Goal: Task Accomplishment & Management: Manage account settings

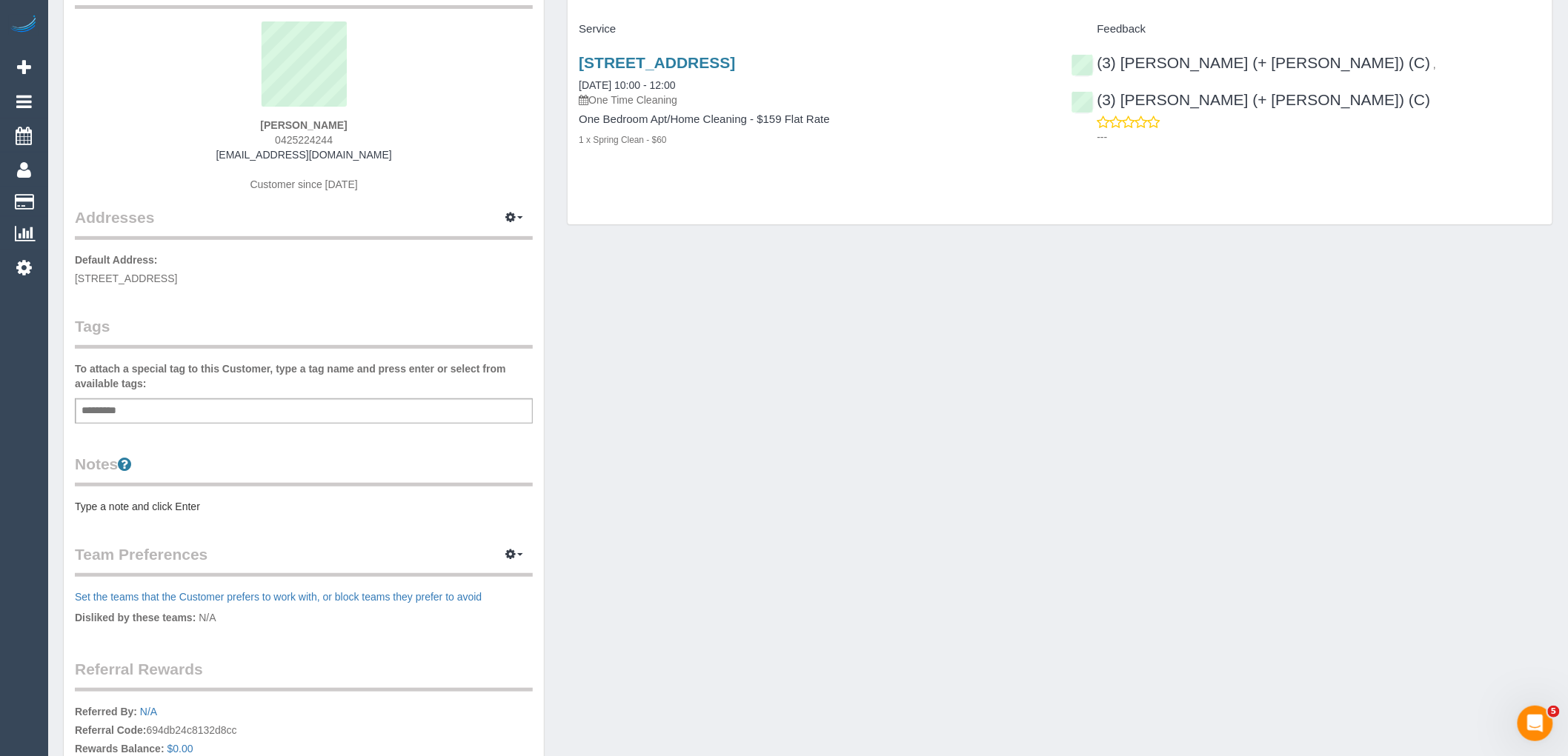
scroll to position [312, 0]
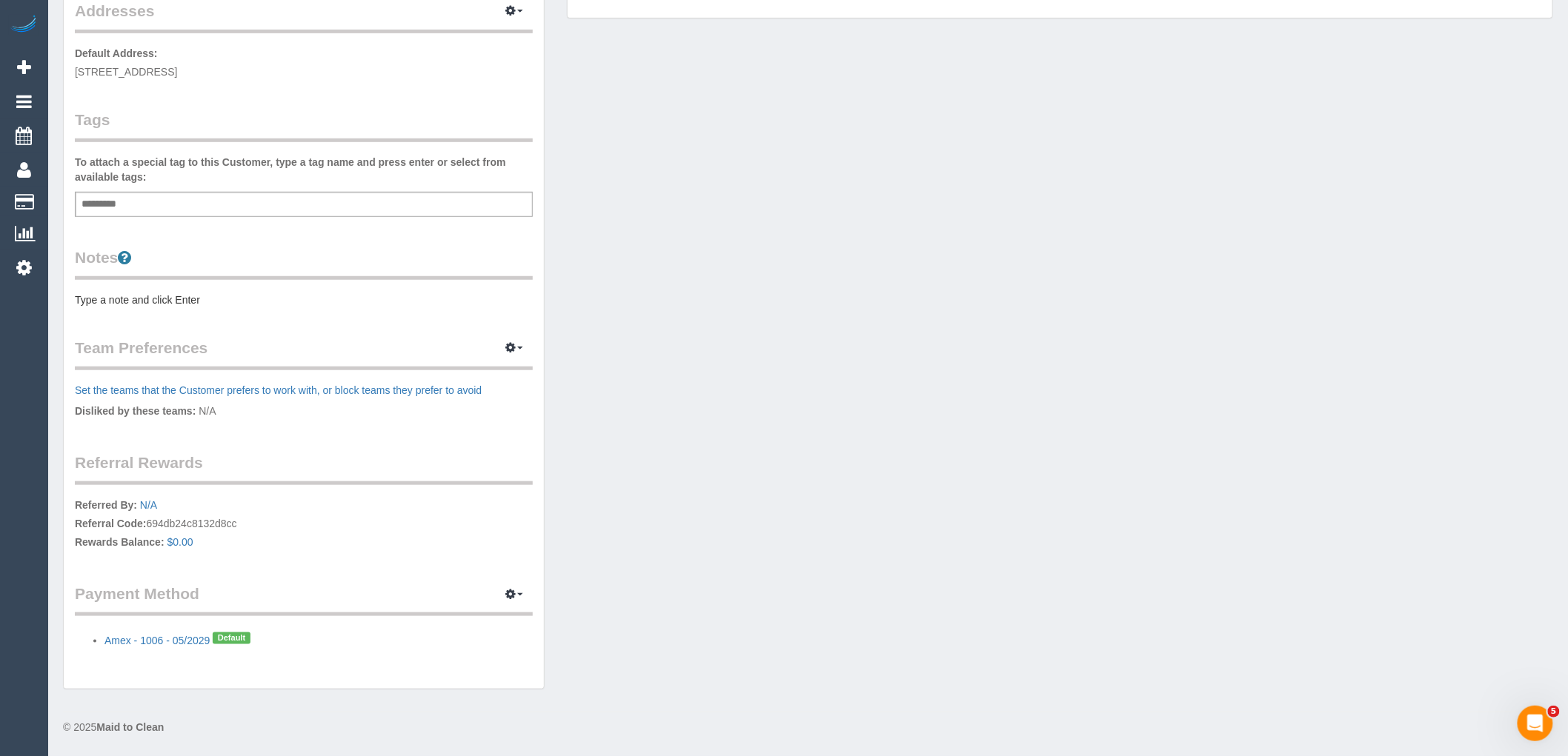
drag, startPoint x: 255, startPoint y: 528, endPoint x: 149, endPoint y: 519, distance: 106.4
click at [149, 519] on p "Referred By: N/A Referral Code: 694db24c8132d8cc Rewards Balance: $0.00" at bounding box center [304, 525] width 458 height 55
copy p "694db24c8132d8cc"
click at [426, 208] on div "Add a tag" at bounding box center [304, 205] width 458 height 25
drag, startPoint x: 180, startPoint y: 521, endPoint x: 151, endPoint y: 520, distance: 29.0
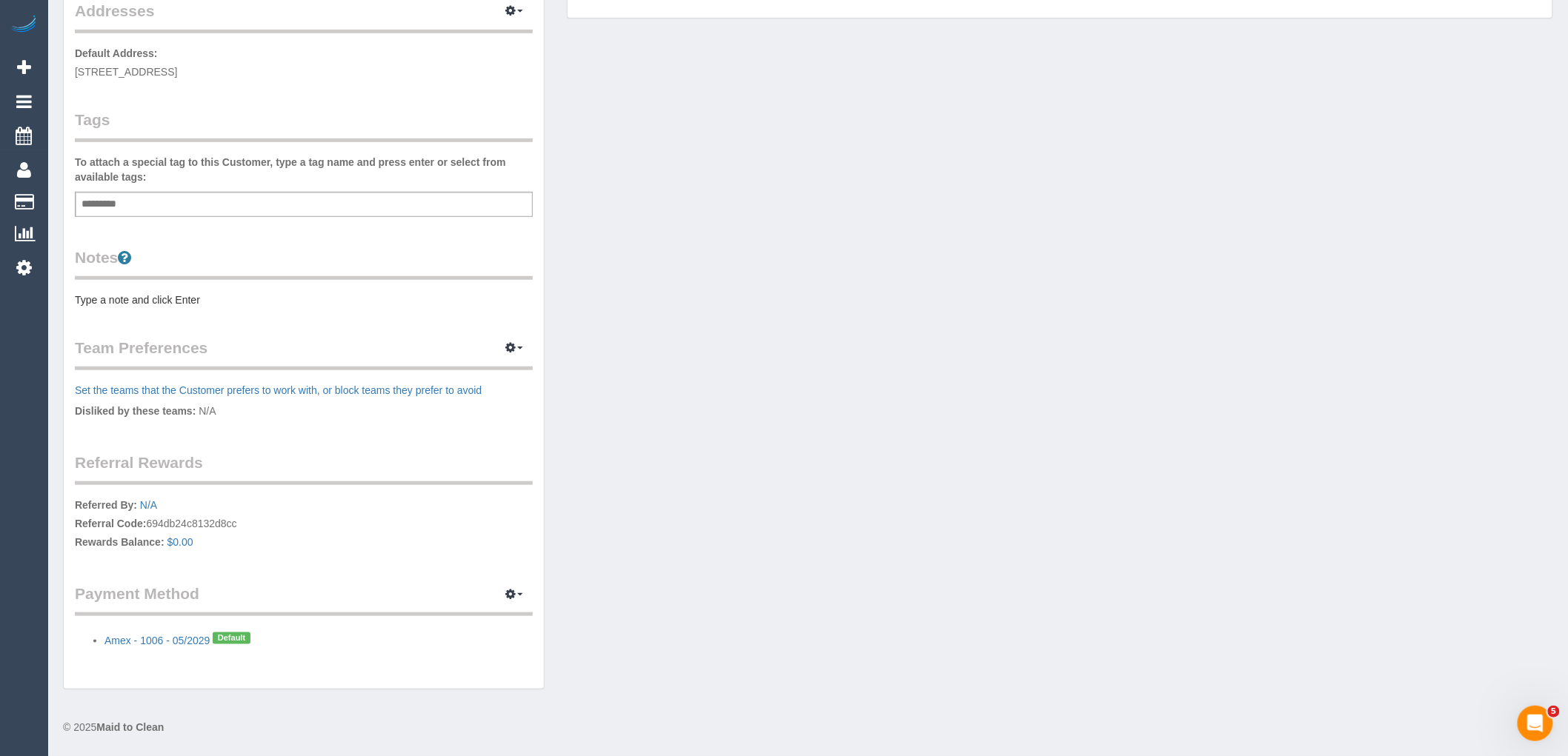
click at [151, 520] on p "Referred By: N/A Referral Code: 694db24c8132d8cc Rewards Balance: $0.00" at bounding box center [304, 525] width 458 height 55
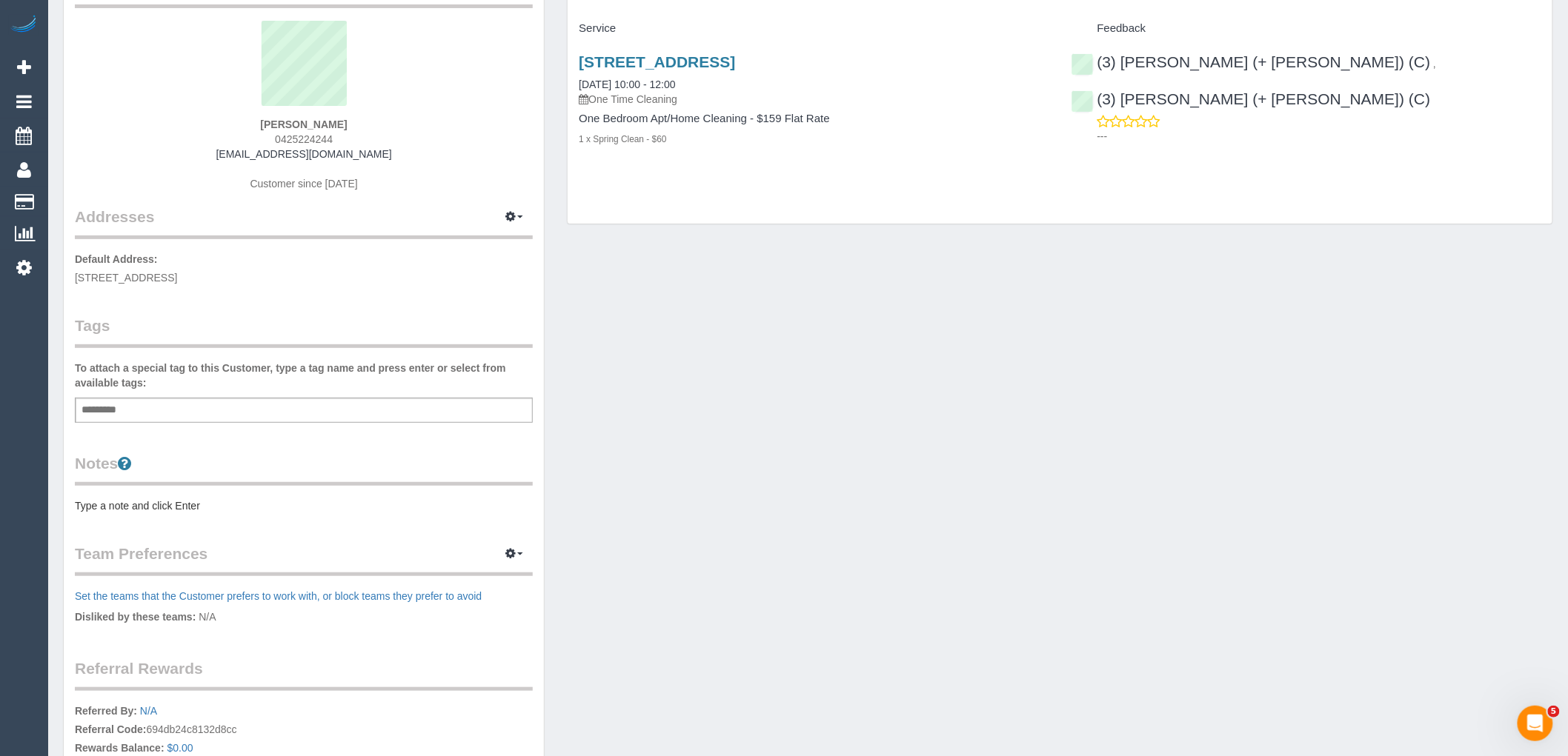
scroll to position [0, 0]
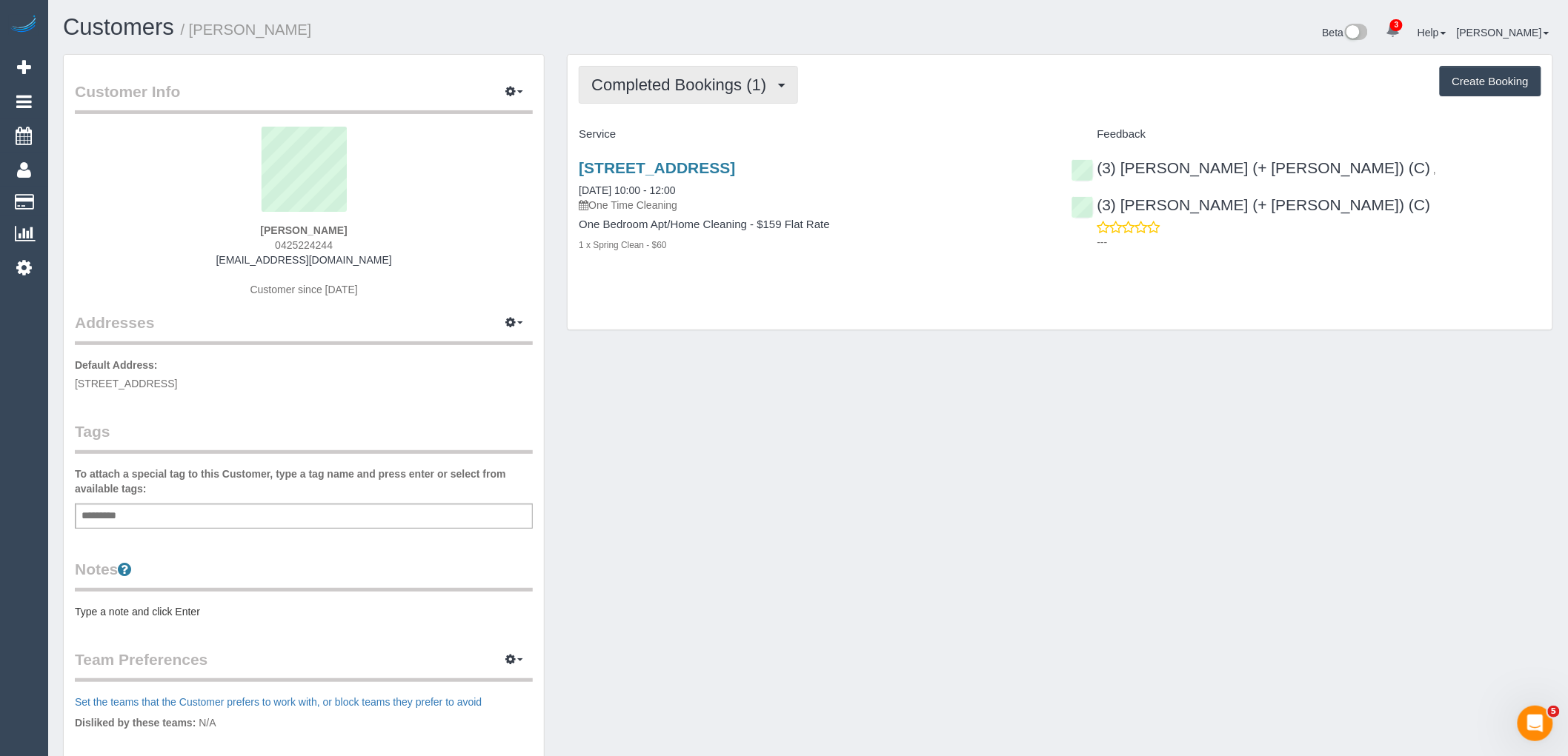
click at [721, 77] on span "Completed Bookings (1)" at bounding box center [682, 85] width 182 height 18
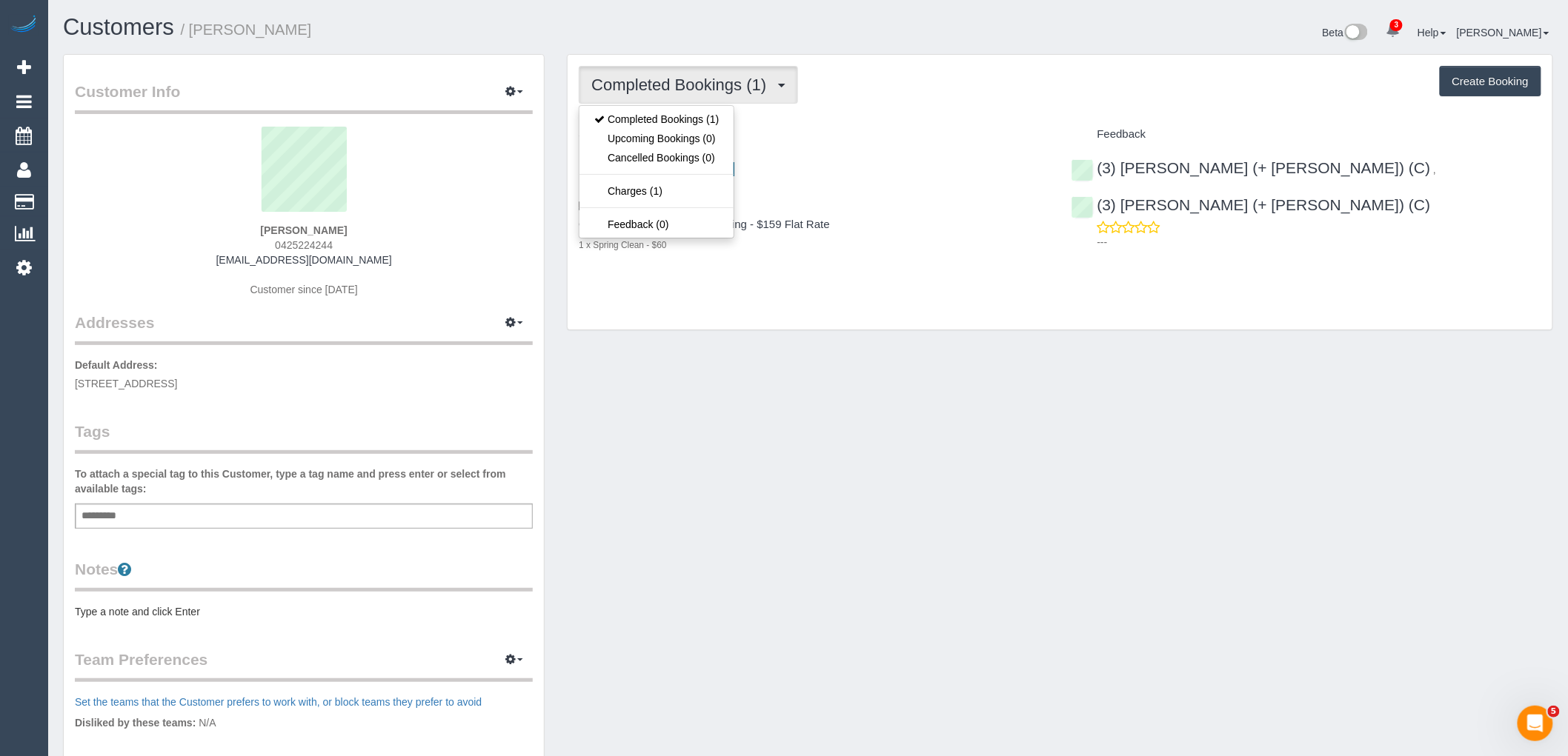
click at [818, 127] on div "Service" at bounding box center [813, 135] width 492 height 25
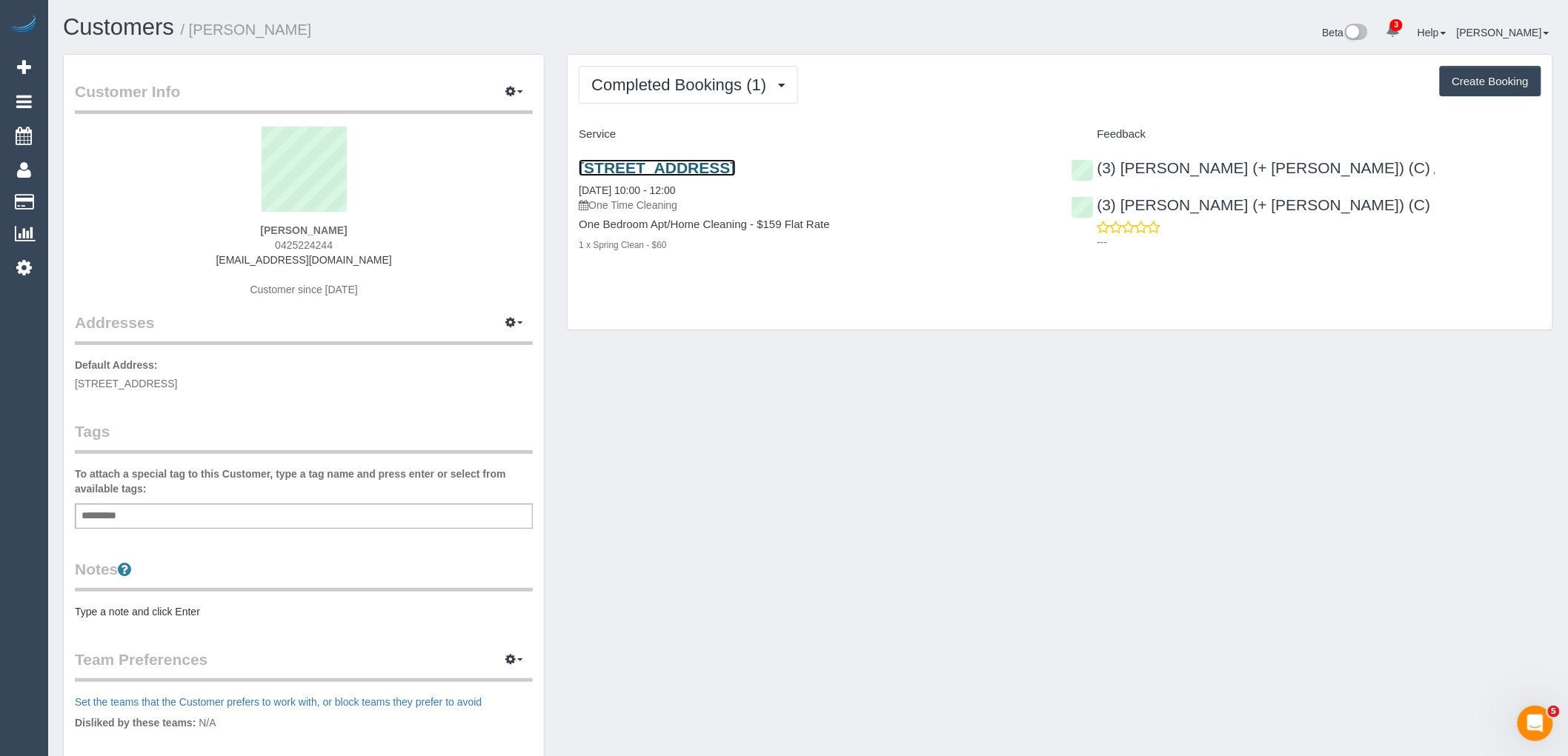
click at [735, 169] on link "26 Shepparson Avenue, 5, Carnegie, VIC 3163" at bounding box center [656, 168] width 156 height 17
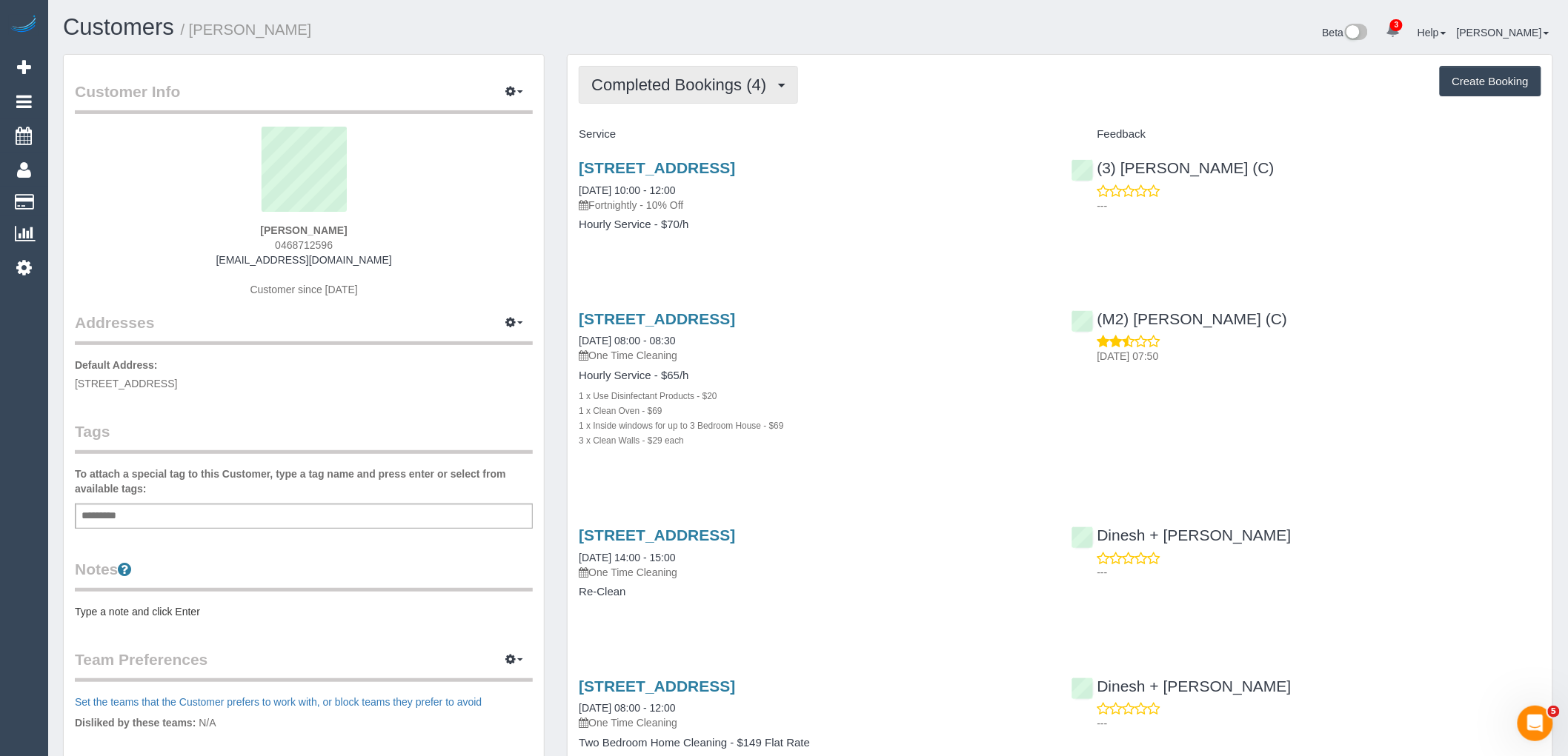
click at [707, 83] on span "Completed Bookings (4)" at bounding box center [682, 85] width 182 height 18
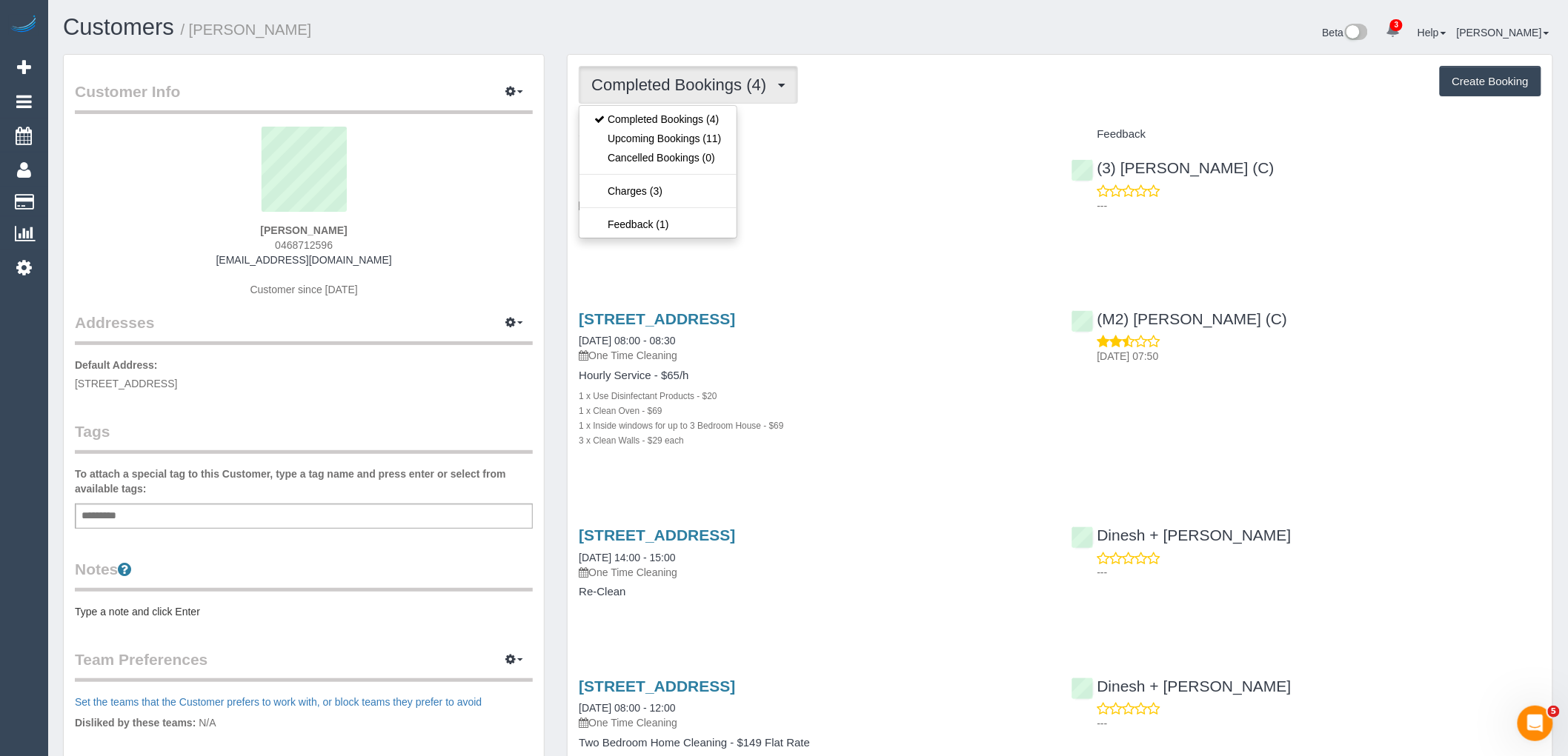
click at [954, 128] on div "Service" at bounding box center [813, 135] width 492 height 25
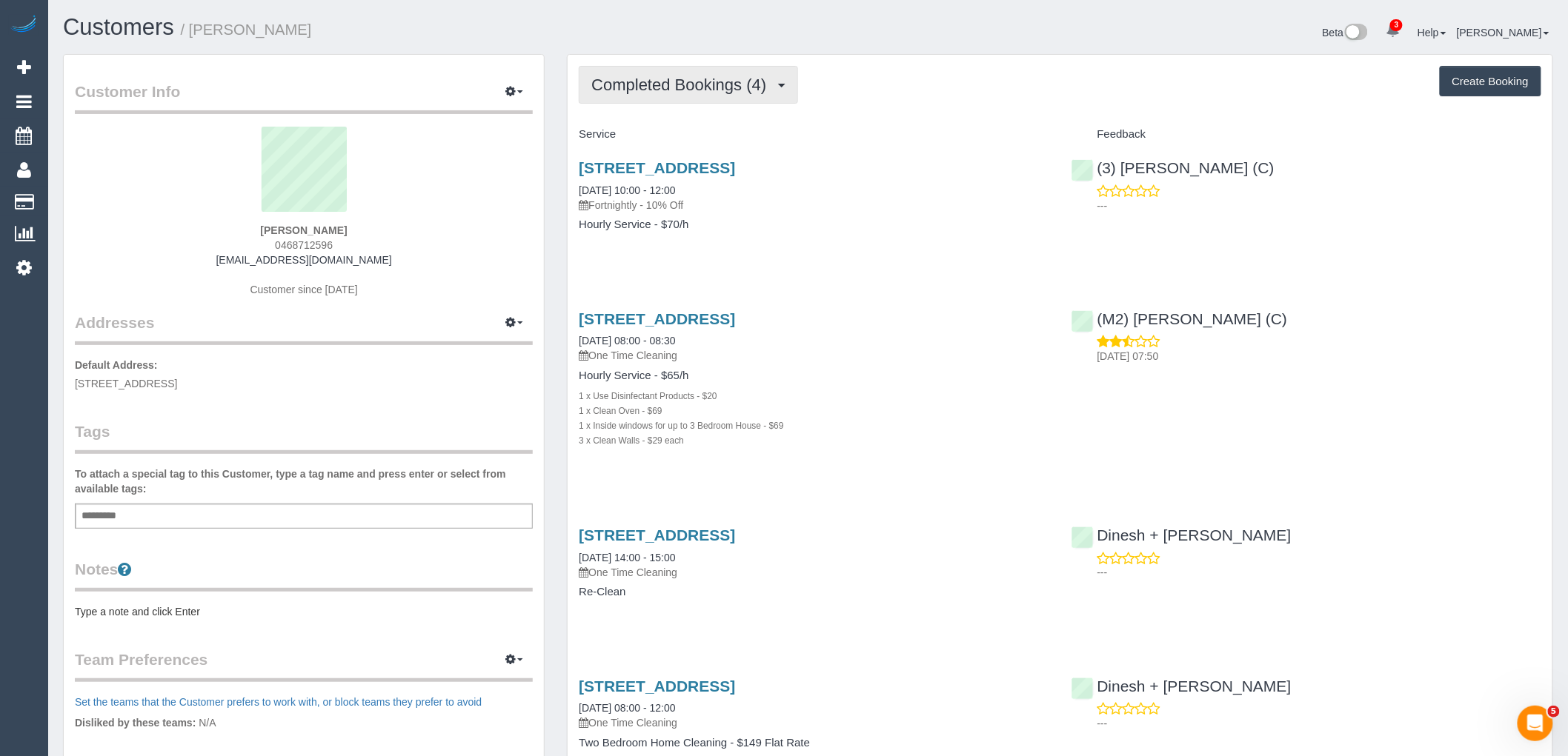
click at [704, 90] on span "Completed Bookings (4)" at bounding box center [682, 85] width 182 height 18
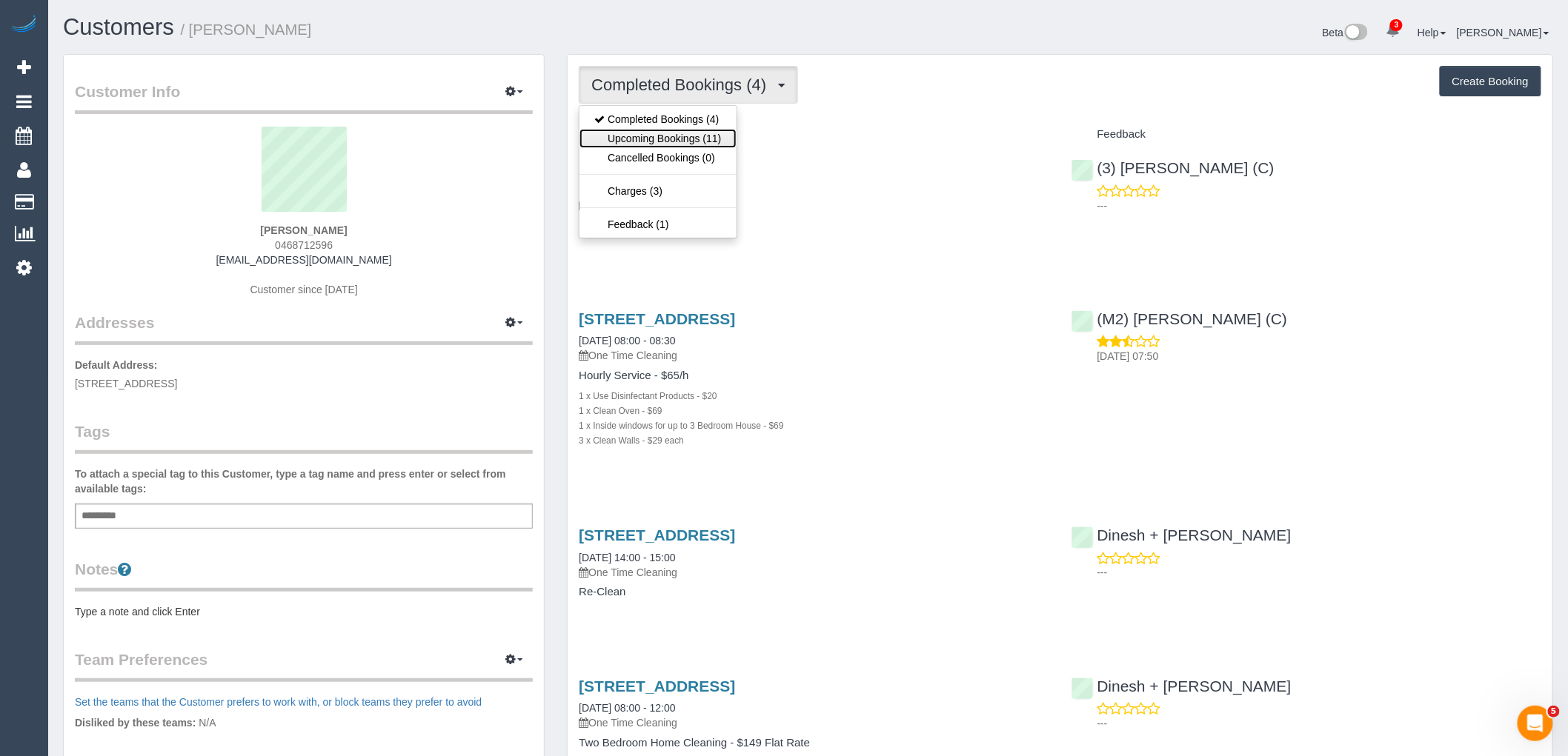
click at [710, 137] on link "Upcoming Bookings (11)" at bounding box center [657, 138] width 156 height 19
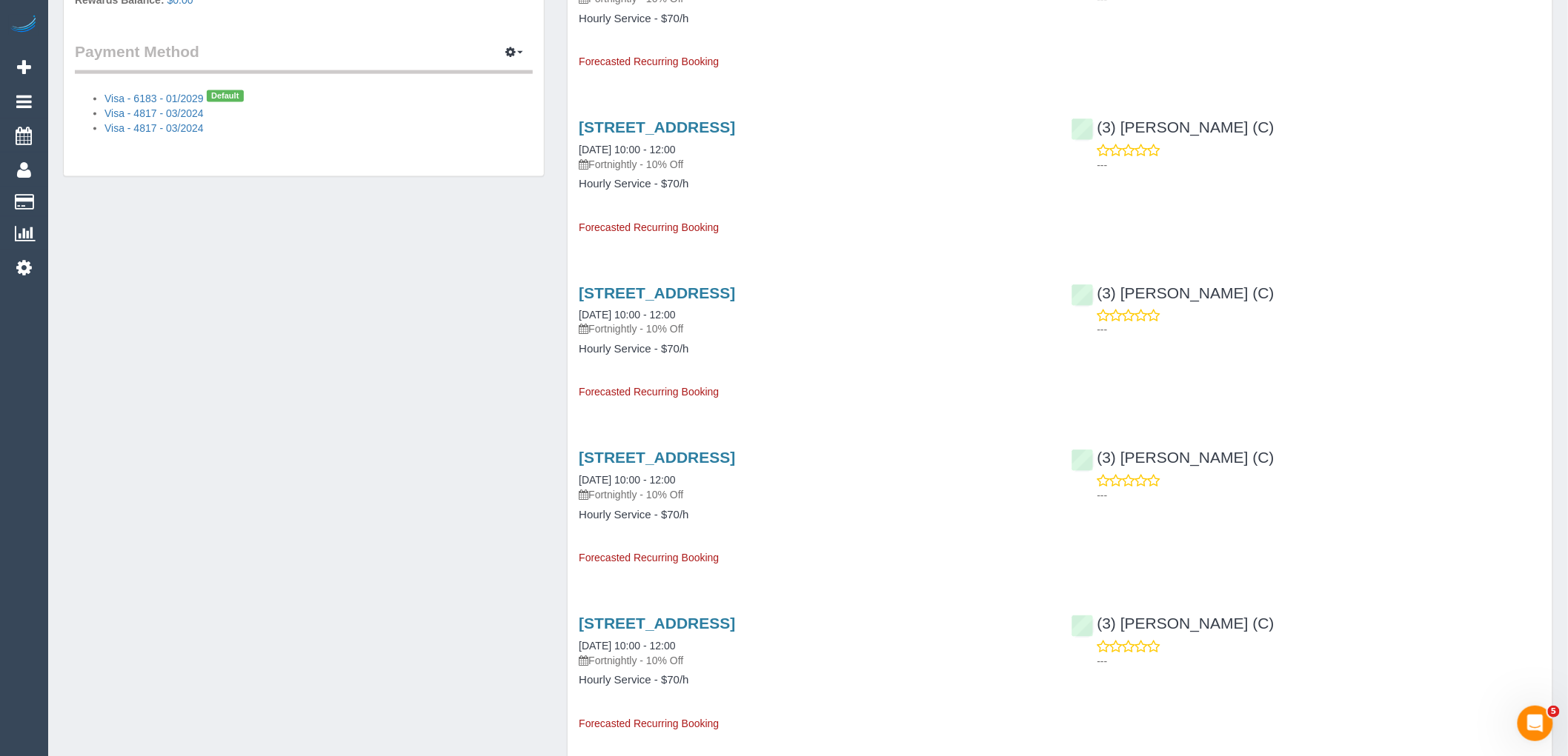
scroll to position [493, 0]
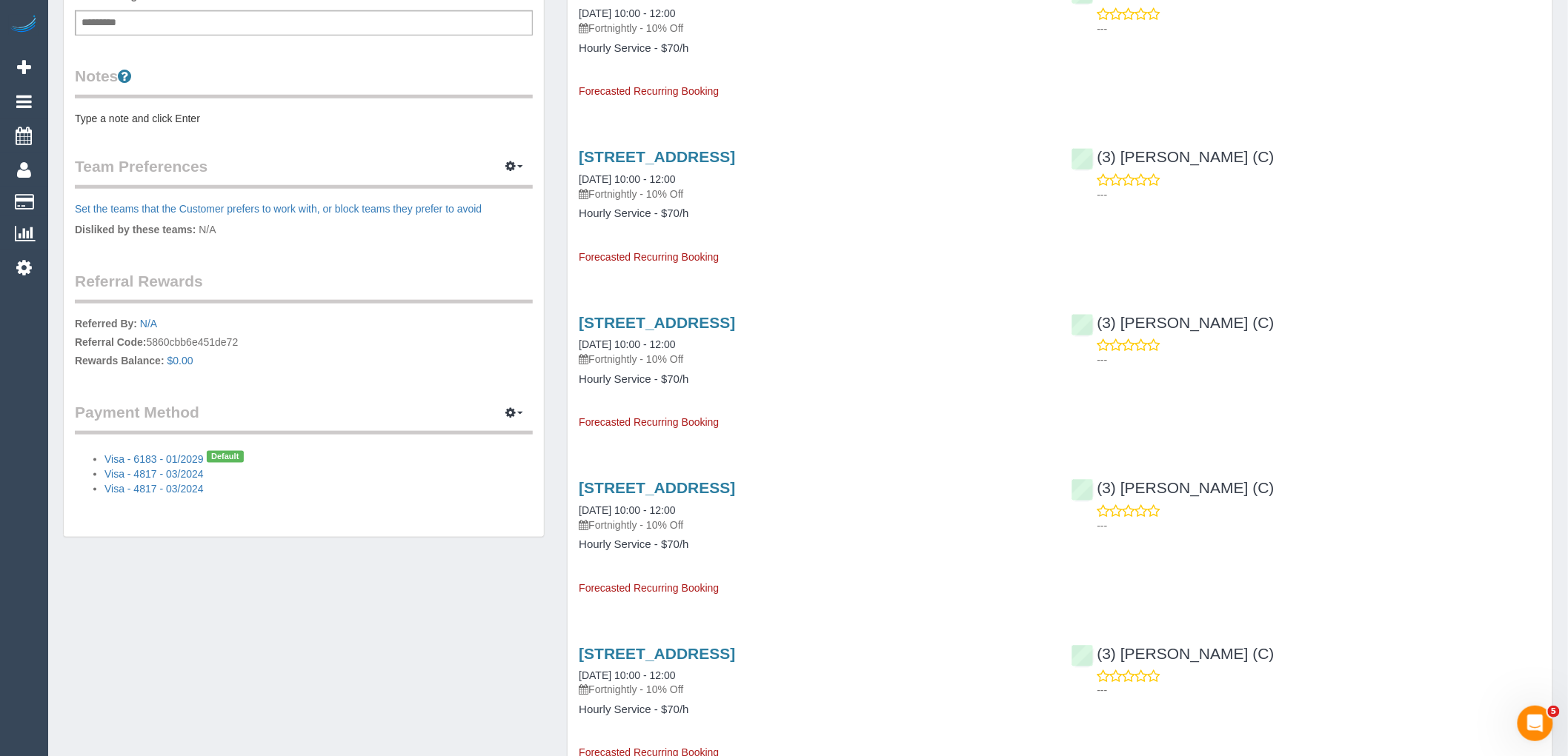
drag, startPoint x: 264, startPoint y: 338, endPoint x: 149, endPoint y: 342, distance: 115.1
click at [149, 342] on p "Referred By: N/A Referral Code: 5860cbb6e451de72 Rewards Balance: $0.00" at bounding box center [304, 344] width 458 height 55
copy p "5860cbb6e451de72"
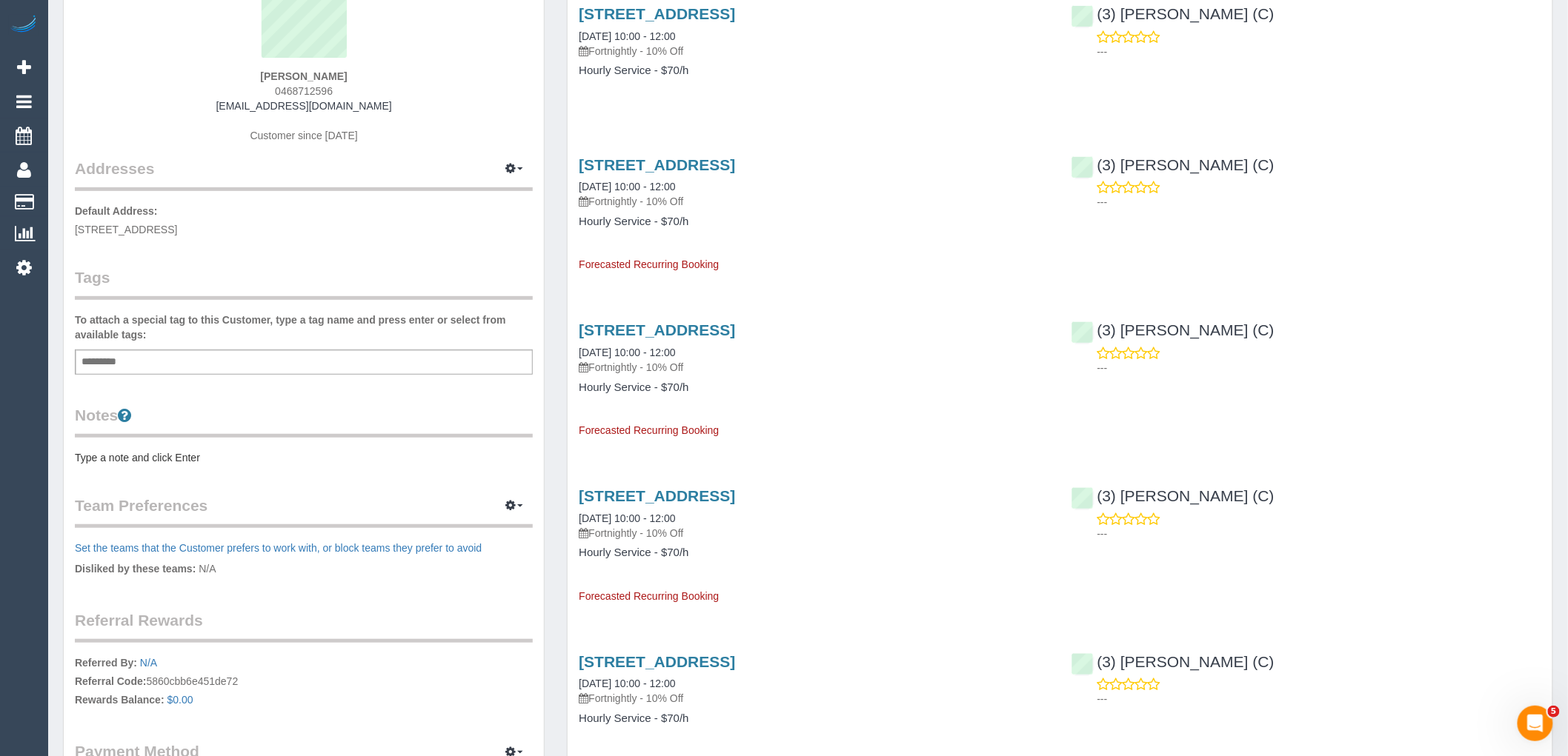
scroll to position [0, 0]
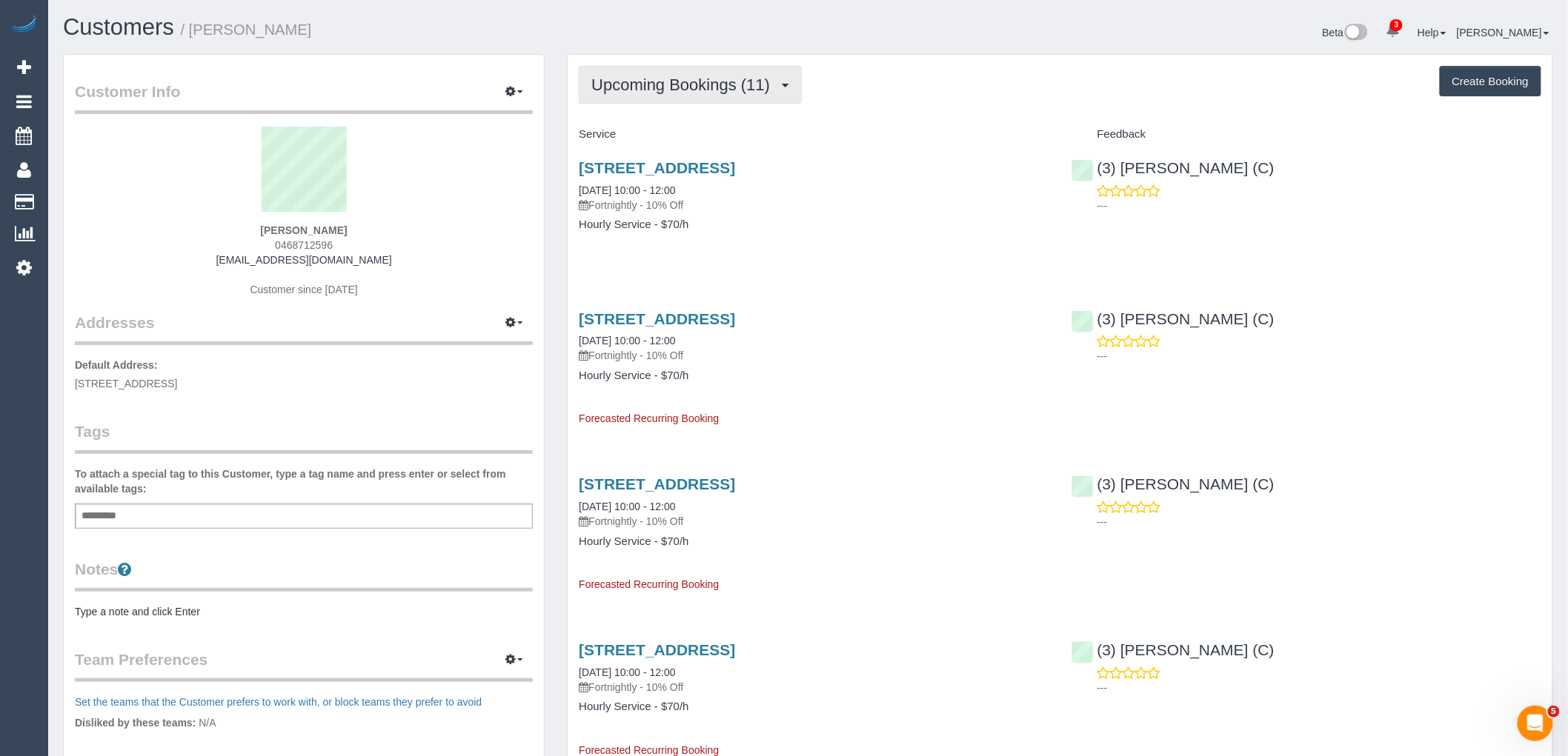
click at [694, 87] on span "Upcoming Bookings (11)" at bounding box center [684, 85] width 186 height 18
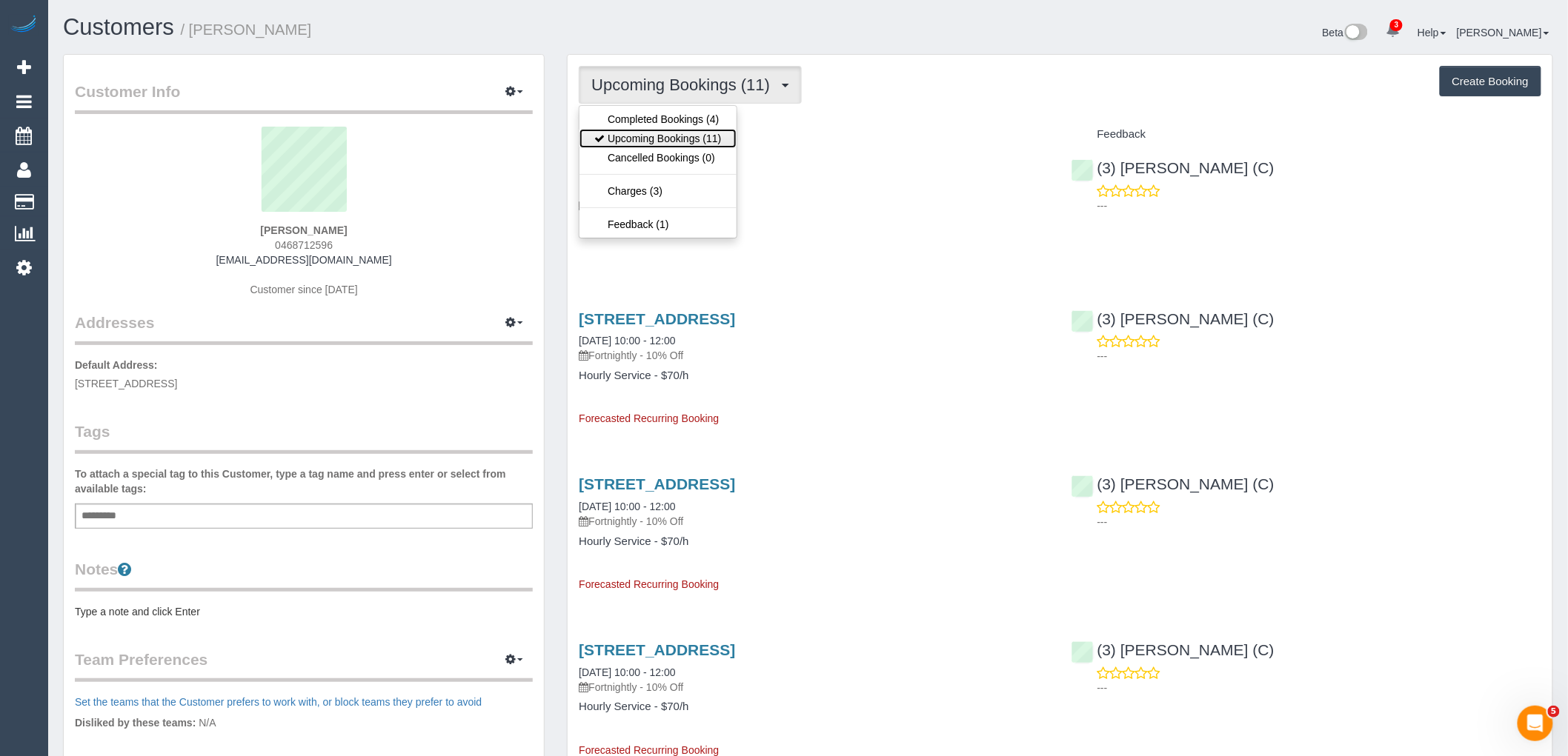
click at [708, 142] on link "Upcoming Bookings (11)" at bounding box center [657, 138] width 156 height 19
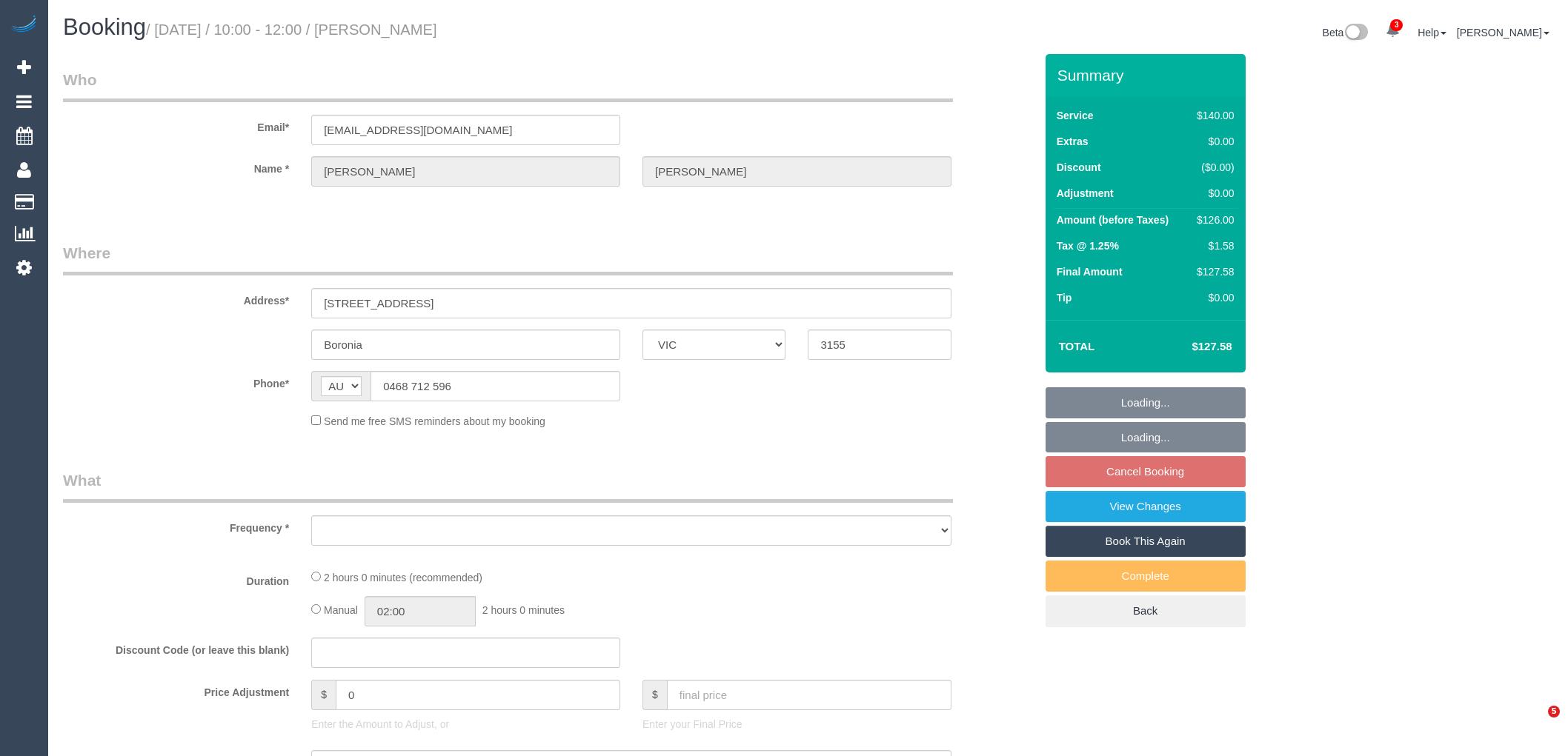
select select "VIC"
select select "number:28"
select select "number:14"
select select "number:19"
select select "number:22"
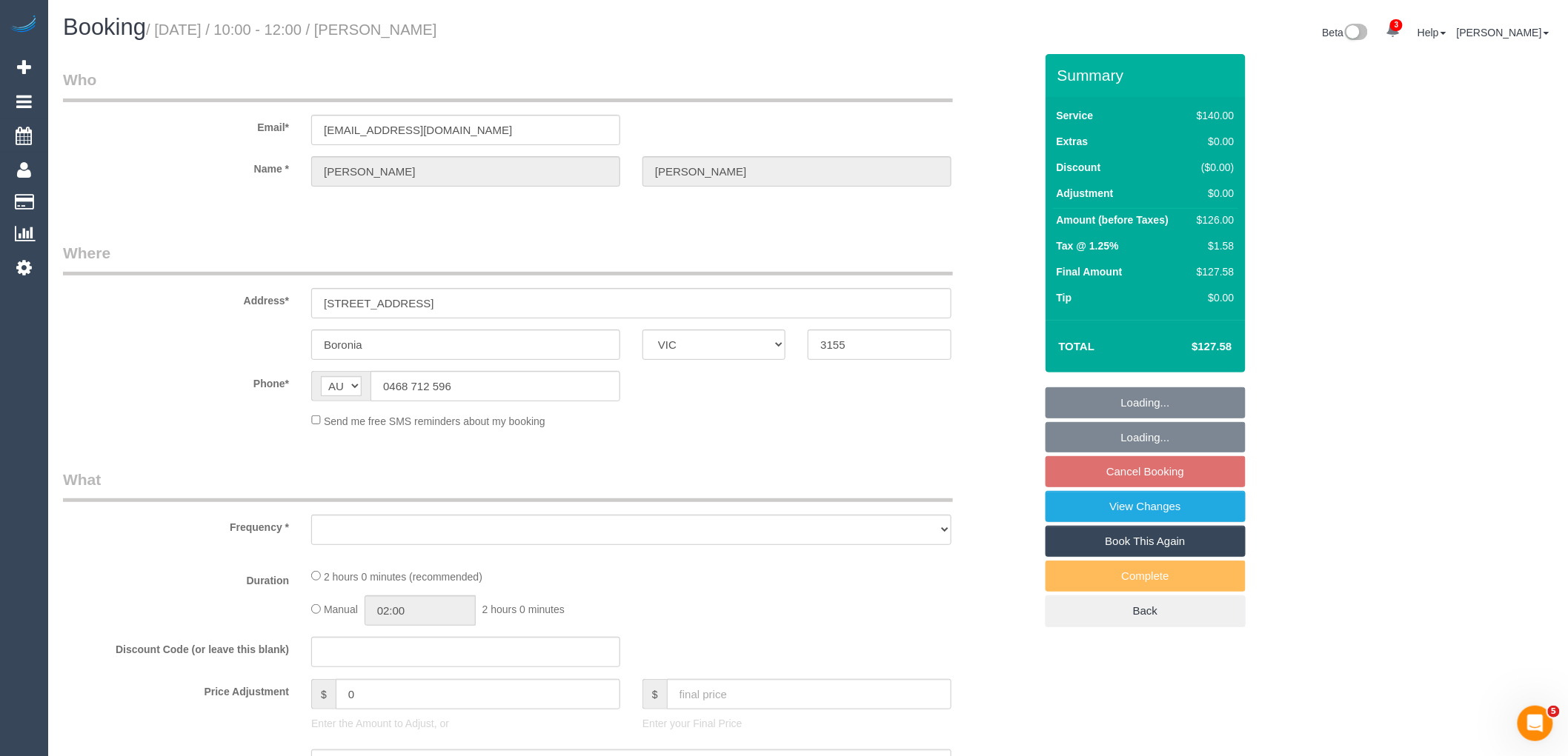
select select "number:34"
select select "number:12"
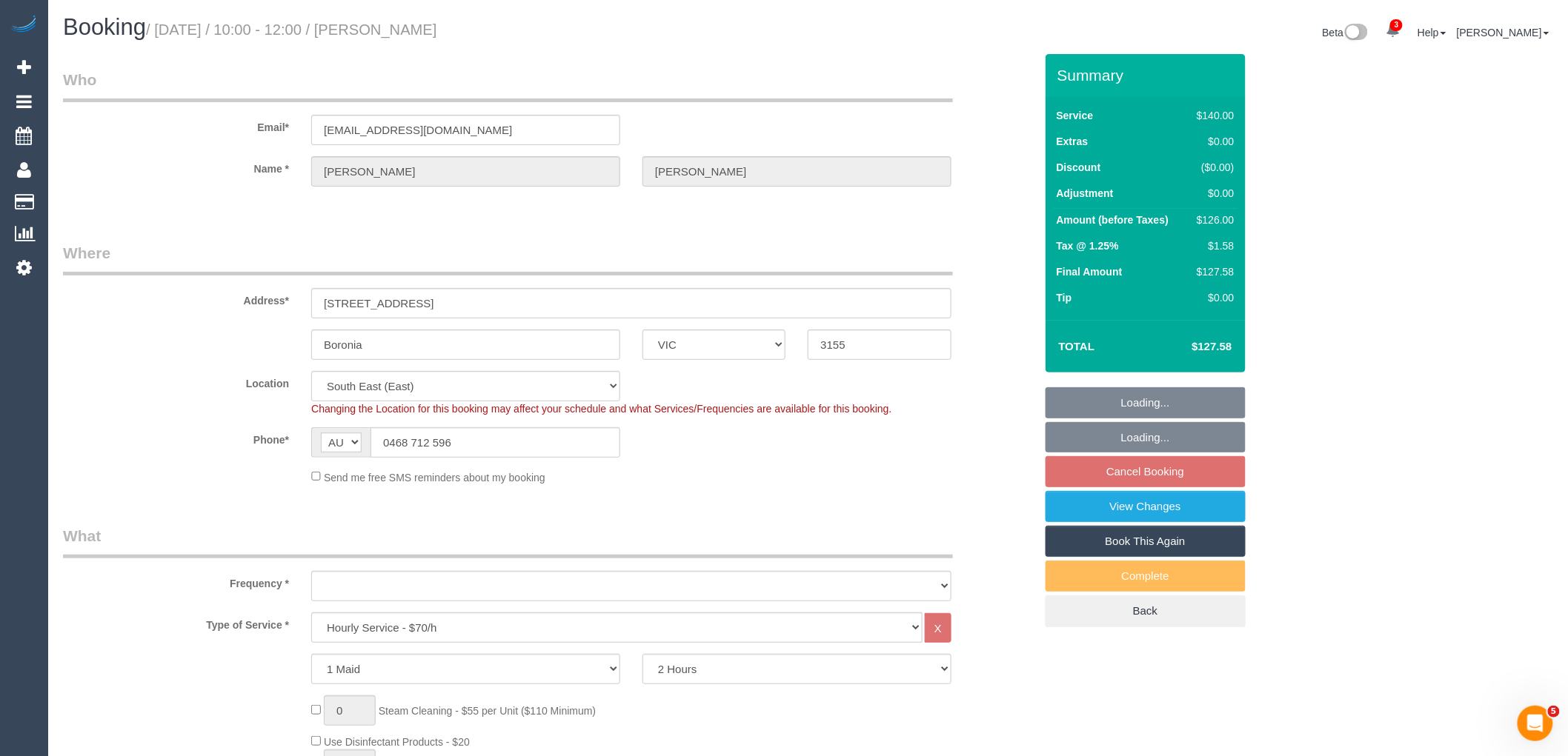
select select "spot3"
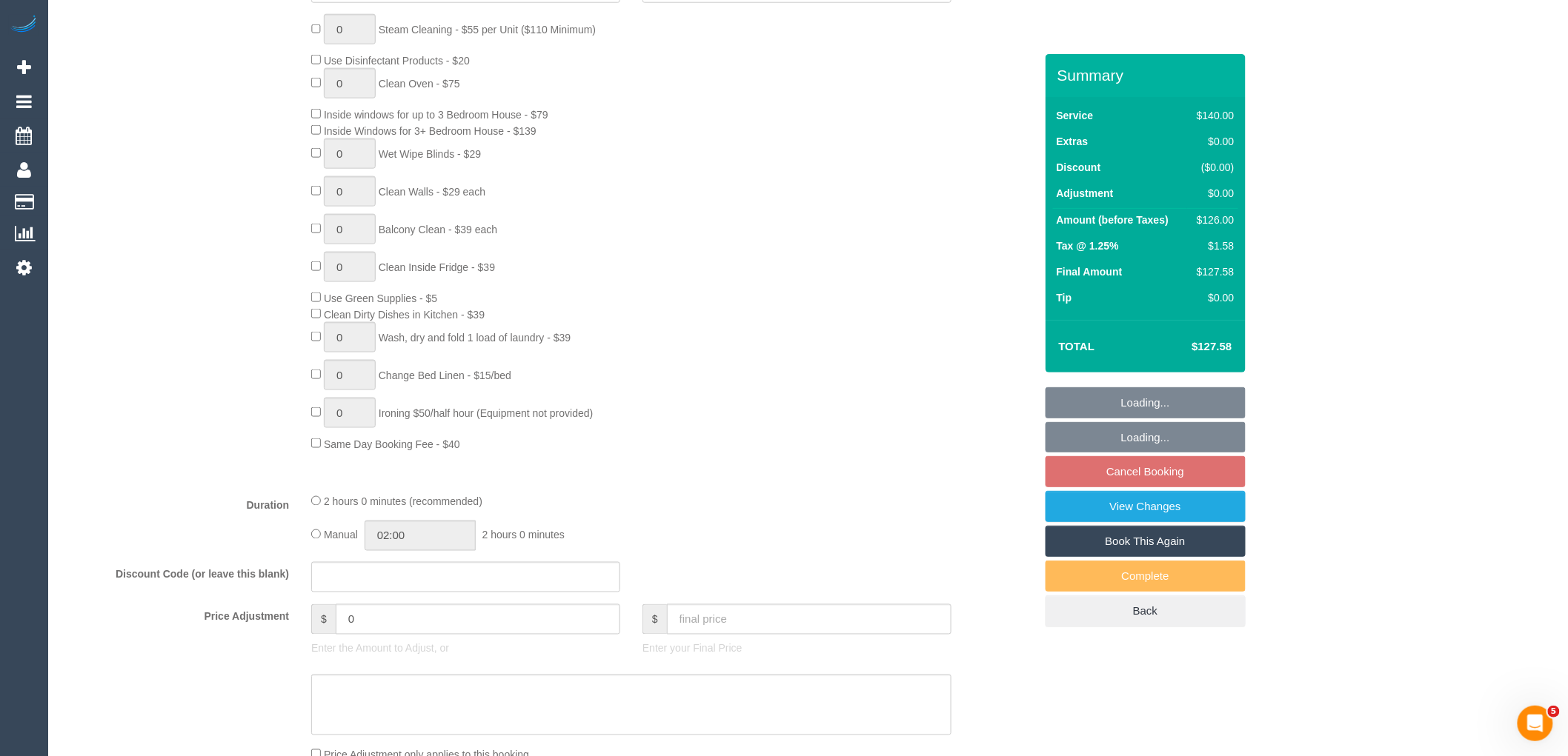
select select "object:1375"
select select "string:stripe-pm_1Rvydx2GScqysDRVk2VPIqjE"
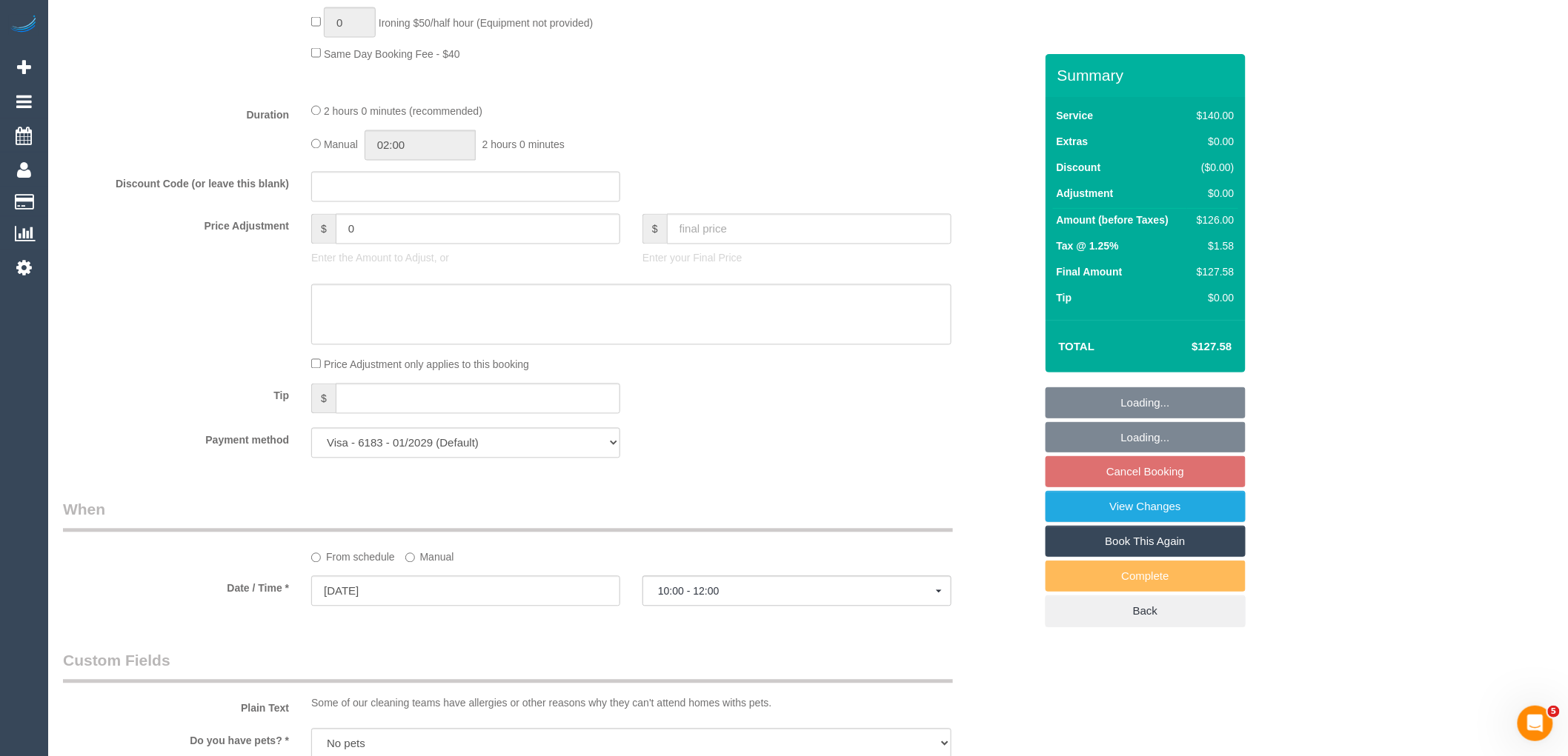
scroll to position [1152, 0]
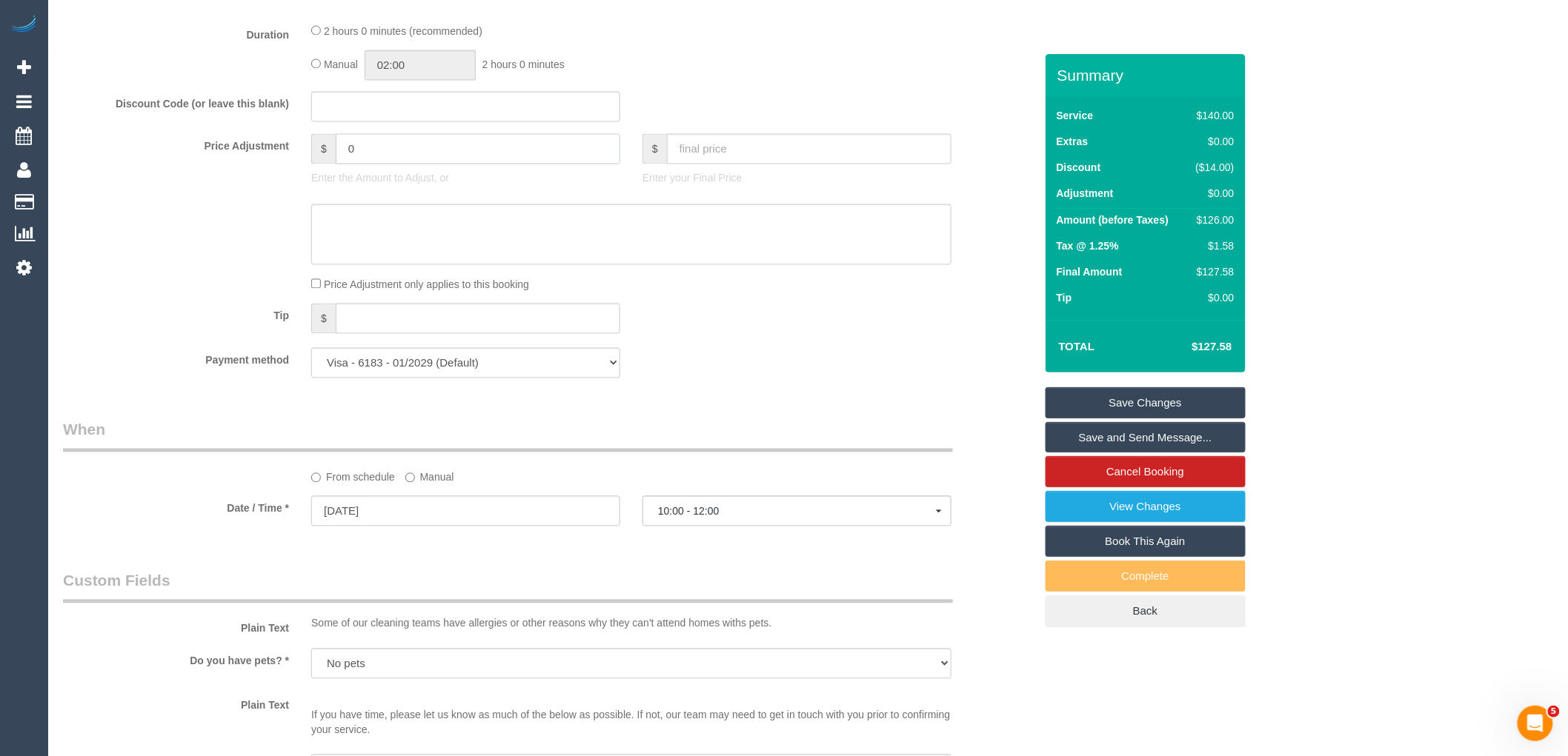
click at [391, 156] on input "0" at bounding box center [478, 149] width 285 height 30
click at [415, 102] on input "text" at bounding box center [466, 107] width 309 height 30
paste input "694db24c8132d8cc"
type input "694db24c8132d8cc"
click at [708, 80] on div "Manual 02:00 2 hours 0 minutes" at bounding box center [631, 65] width 640 height 30
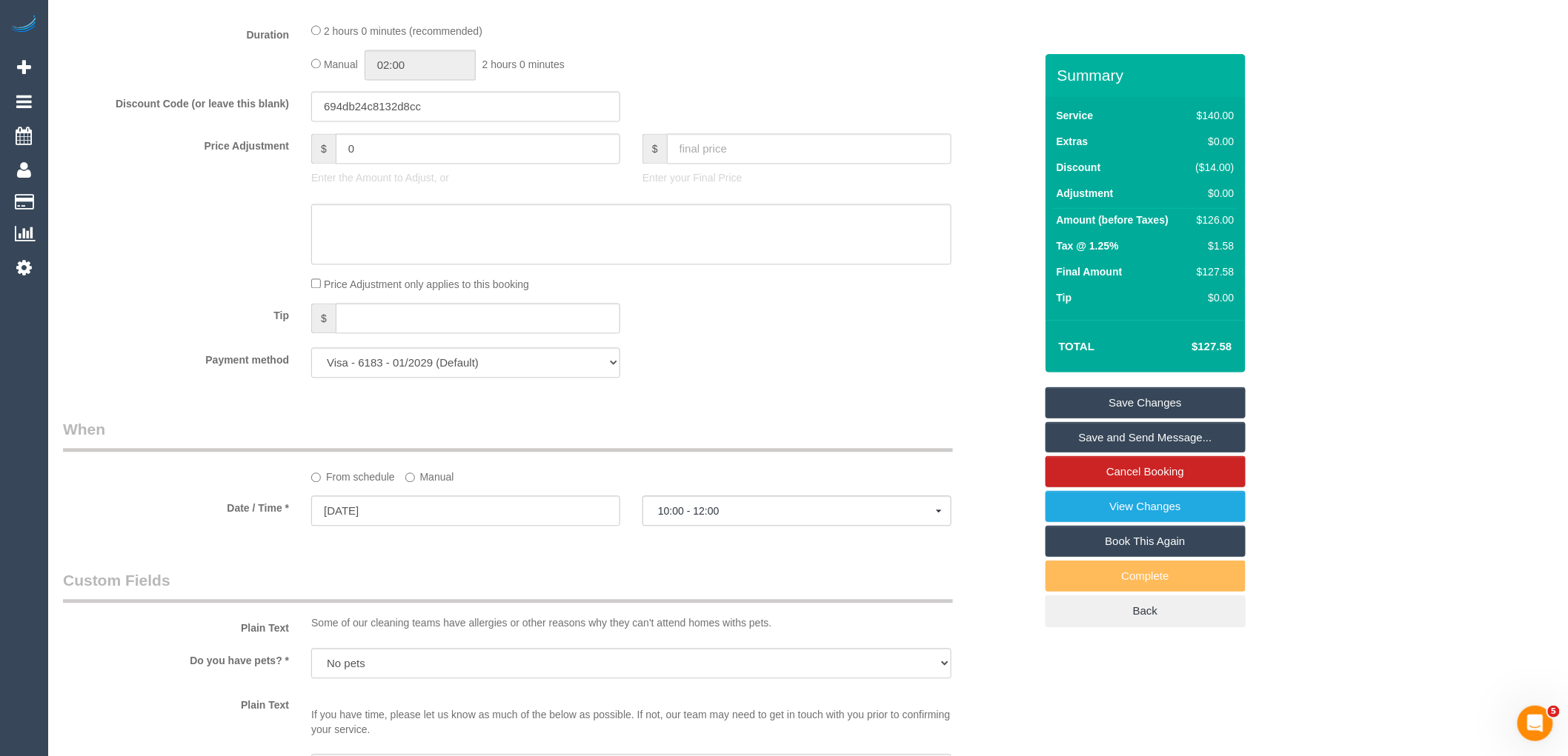
click at [1122, 403] on link "Save Changes" at bounding box center [1146, 403] width 200 height 31
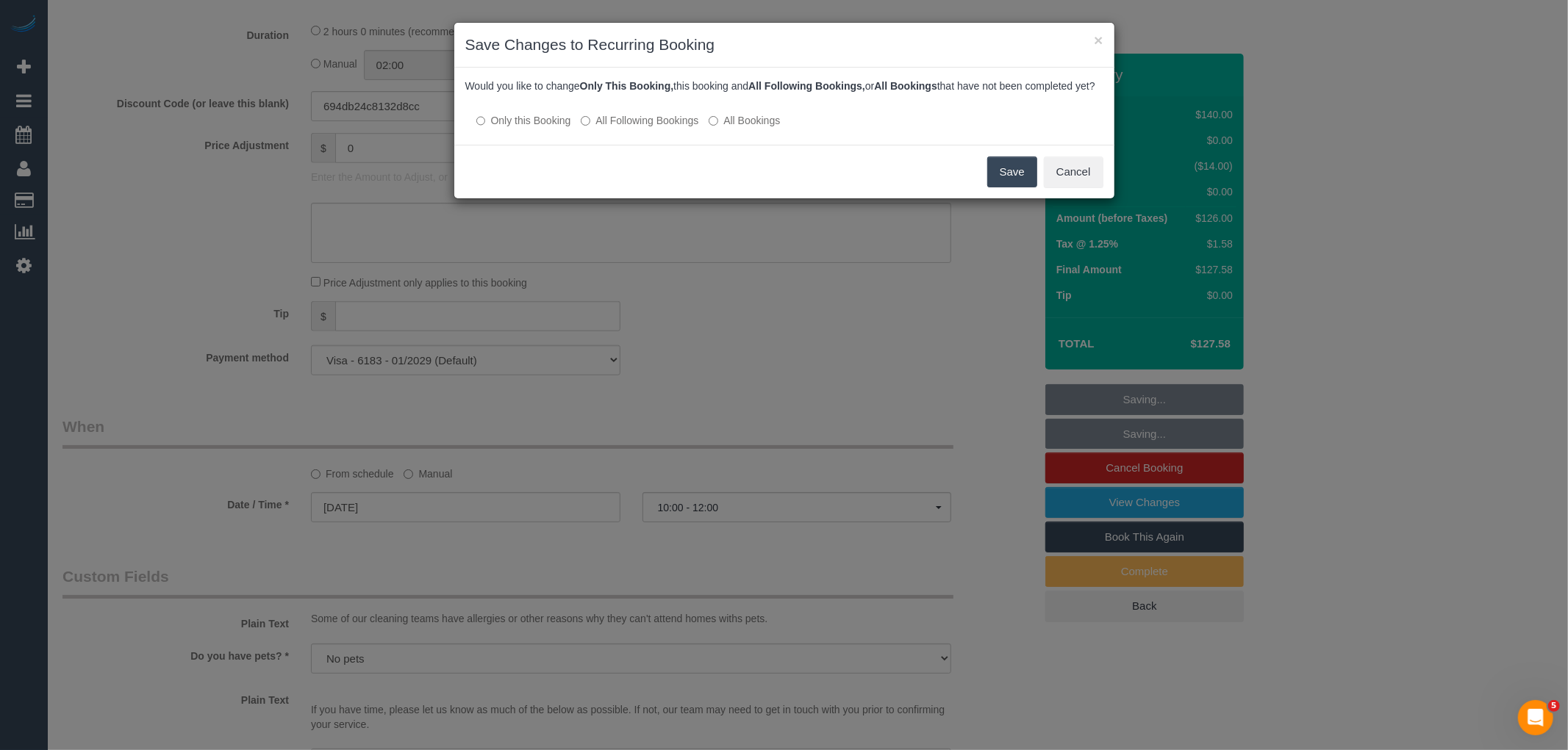
click at [660, 128] on label "All Following Bookings" at bounding box center [639, 121] width 117 height 15
click at [1000, 185] on button "Save" at bounding box center [1013, 171] width 50 height 31
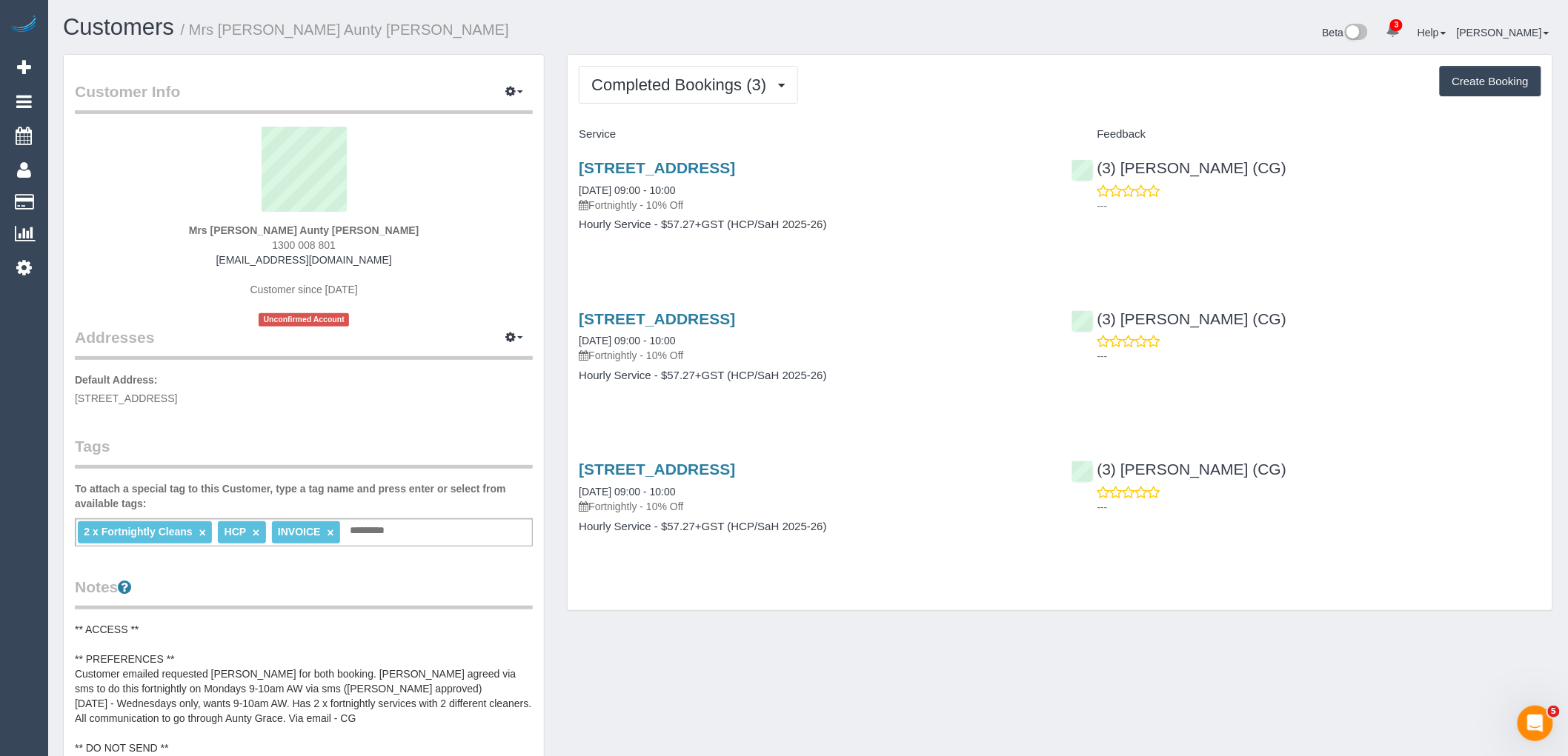
drag, startPoint x: 348, startPoint y: 243, endPoint x: 201, endPoint y: 243, distance: 147.0
click at [201, 243] on div "Mrs [PERSON_NAME] Aunty [PERSON_NAME] 1300 008 801 [EMAIL_ADDRESS][DOMAIN_NAME]…" at bounding box center [304, 227] width 458 height 200
click at [657, 91] on span "Completed Bookings (3)" at bounding box center [682, 85] width 182 height 18
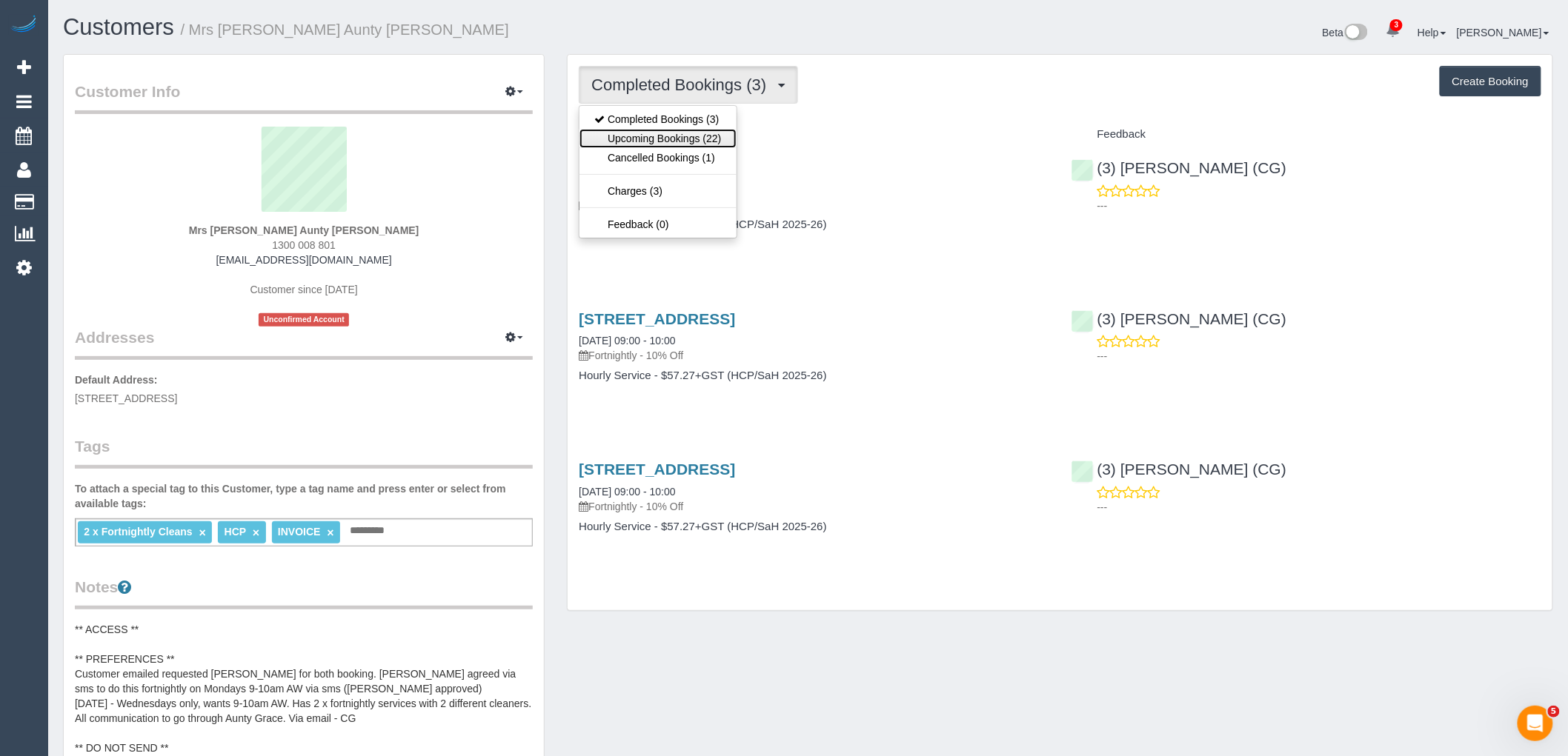
click at [661, 138] on link "Upcoming Bookings (22)" at bounding box center [657, 138] width 156 height 19
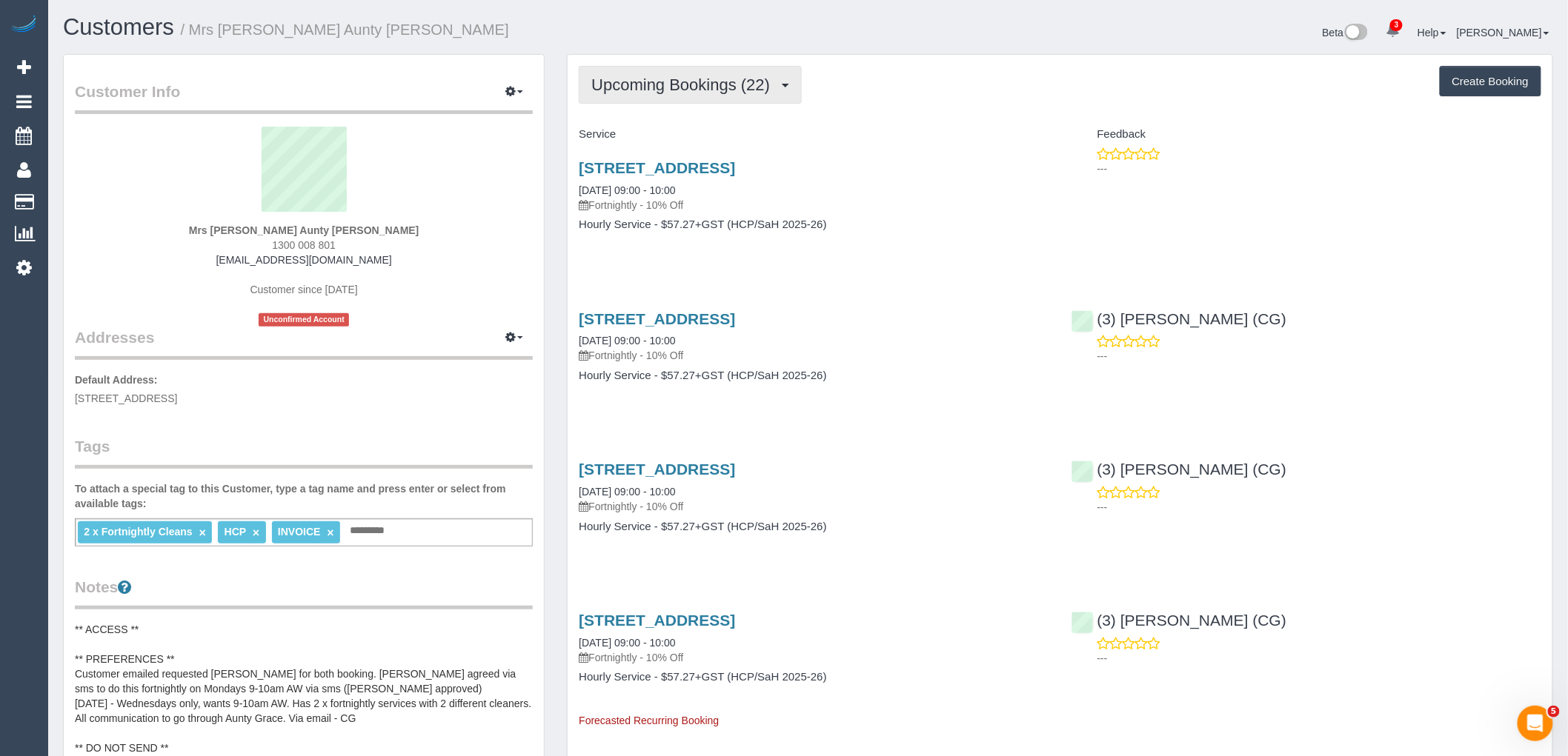
click at [632, 73] on button "Upcoming Bookings (22)" at bounding box center [690, 85] width 223 height 38
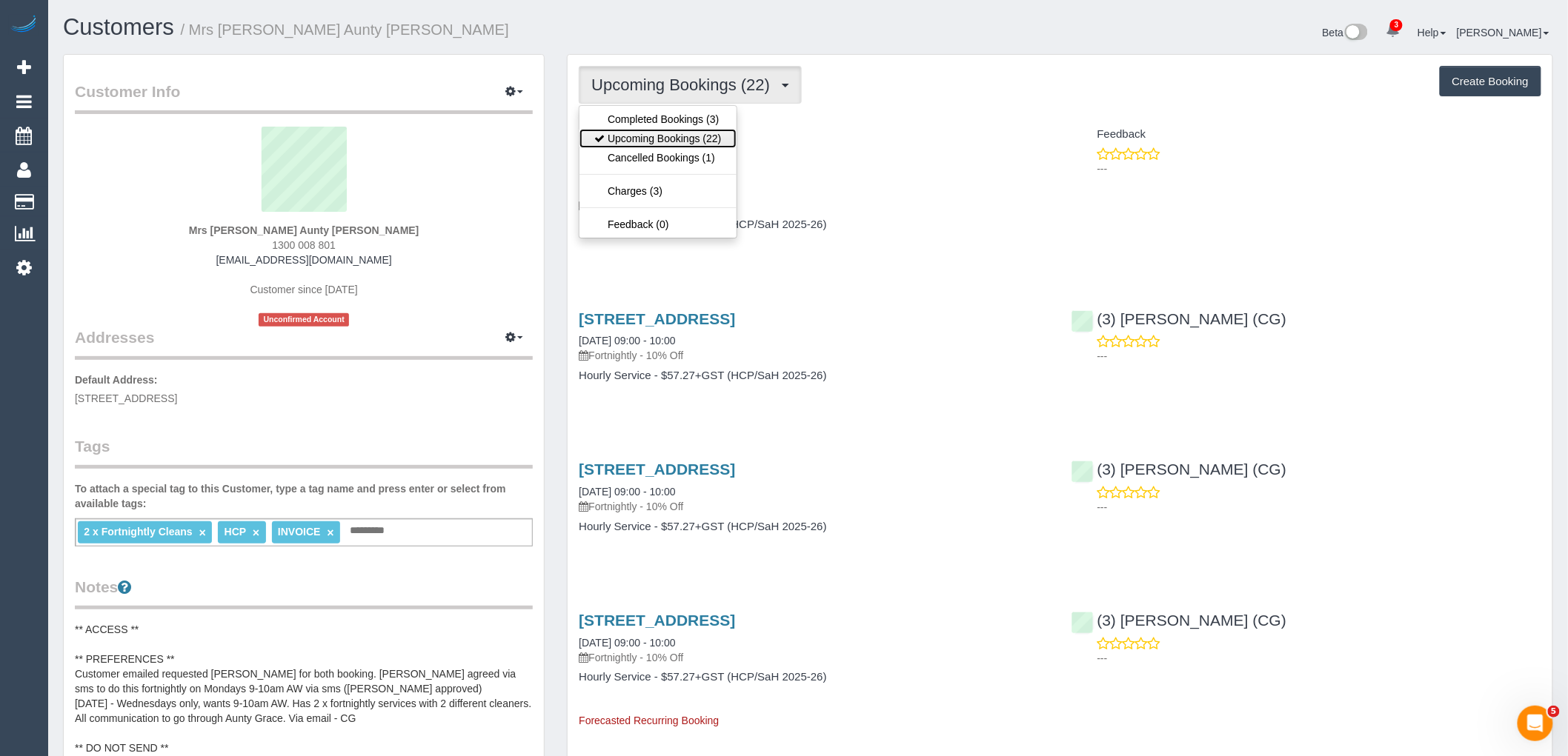
click at [660, 139] on link "Upcoming Bookings (22)" at bounding box center [657, 138] width 156 height 19
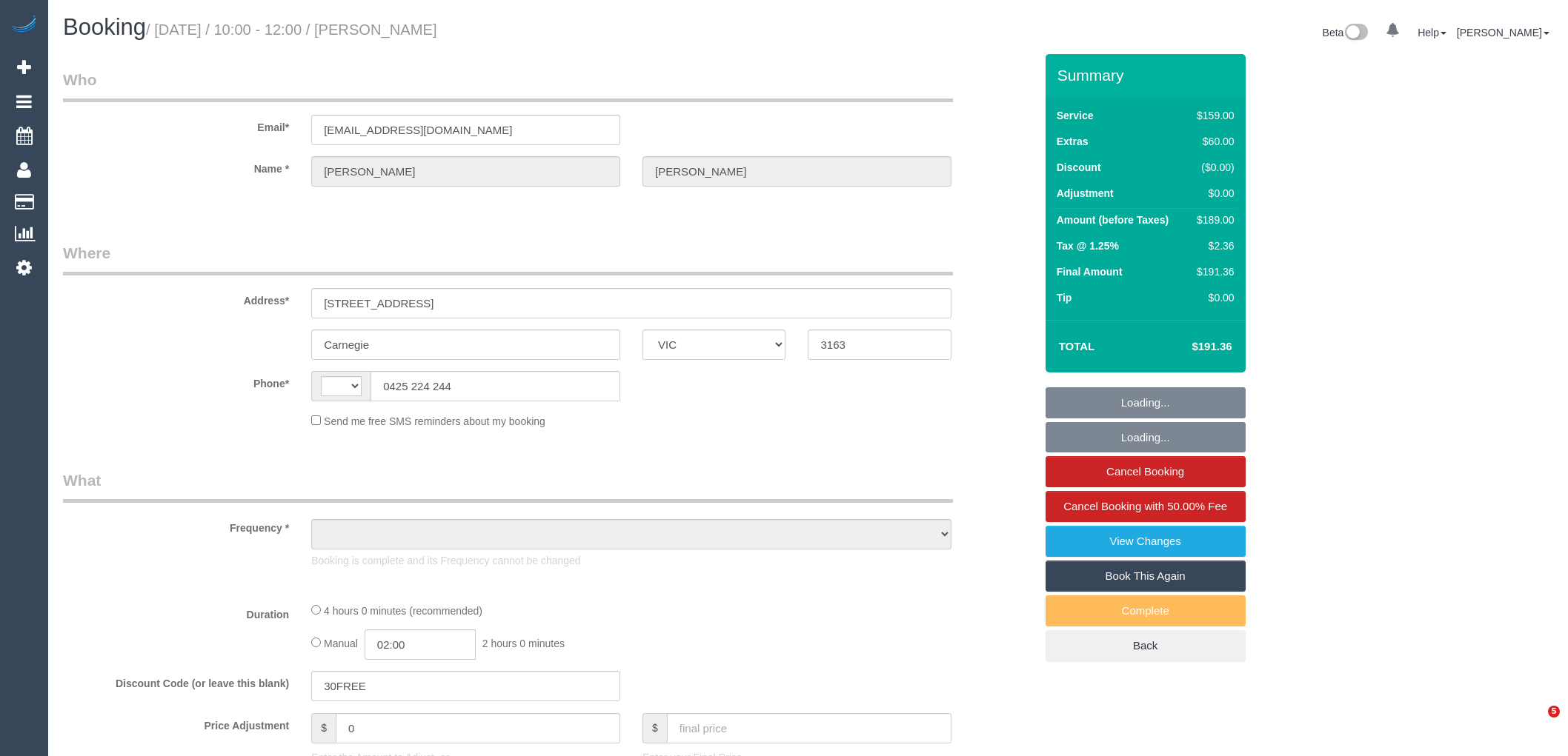
select select "VIC"
select select "string:AU"
select select "object:323"
select select "string:stripe-pm_1PvF5W2GScqysDRVGY2Ixb0z"
select select "number:28"
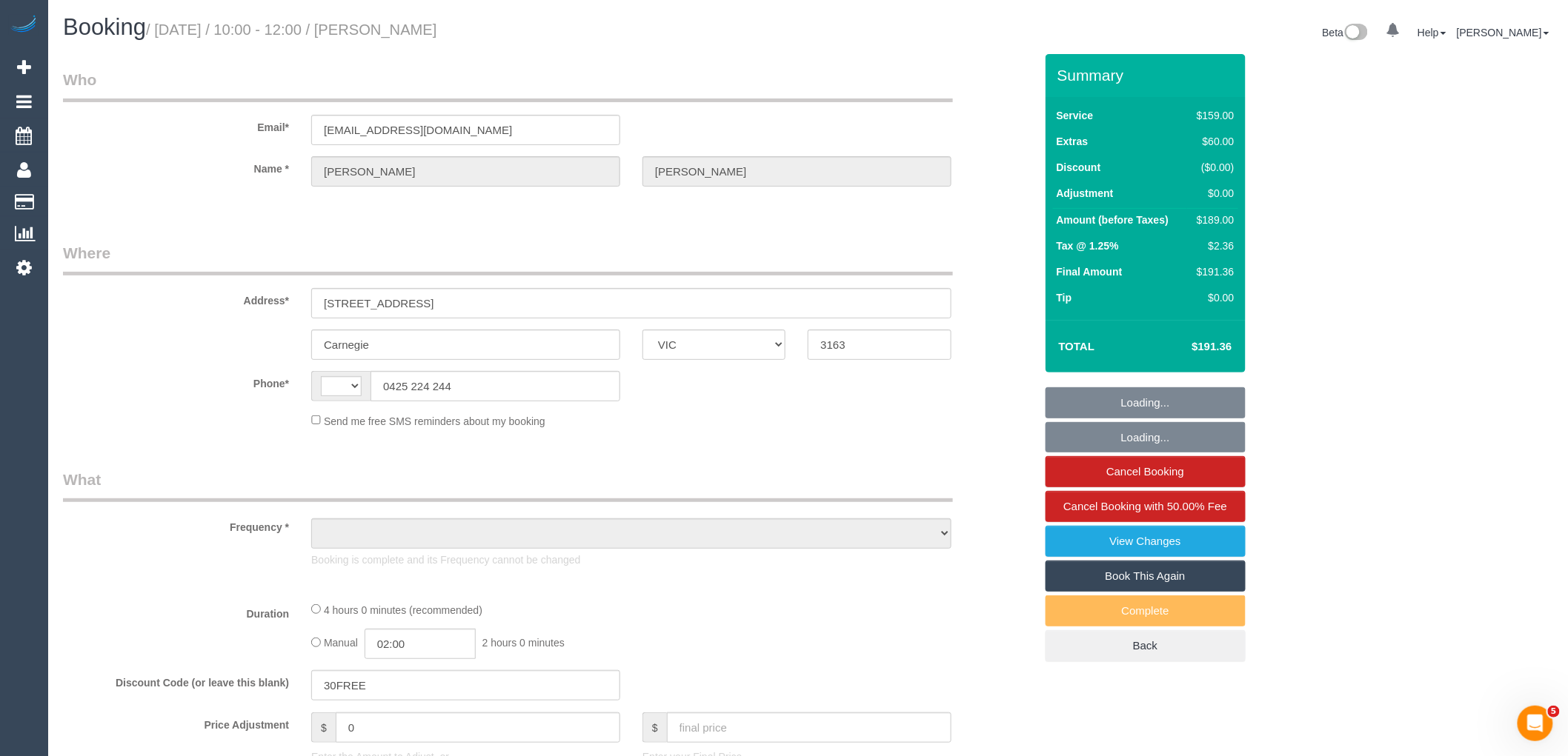
select select "number:14"
select select "number:19"
select select "number:24"
select select "number:33"
select select "number:26"
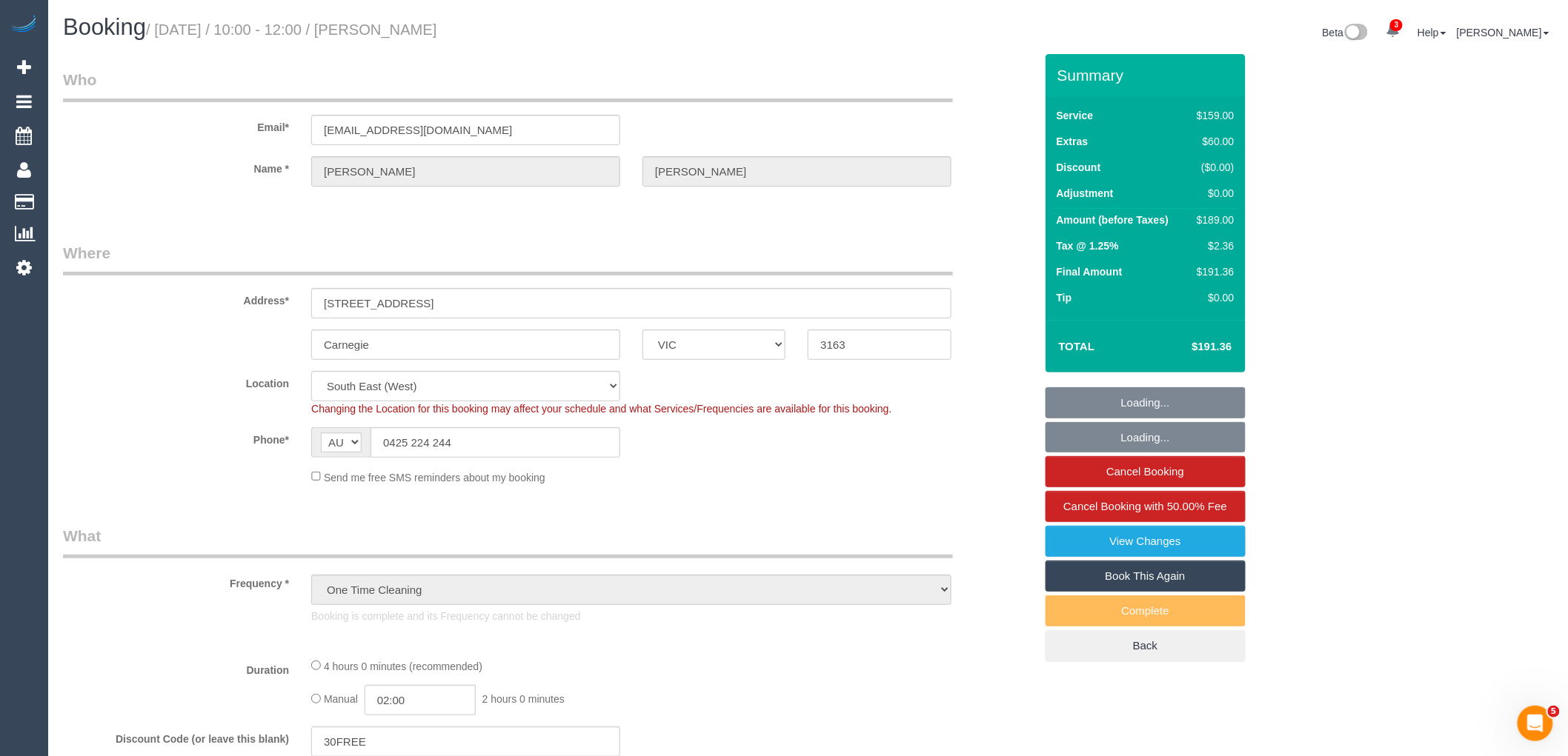
select select "object:1241"
select select "spot1"
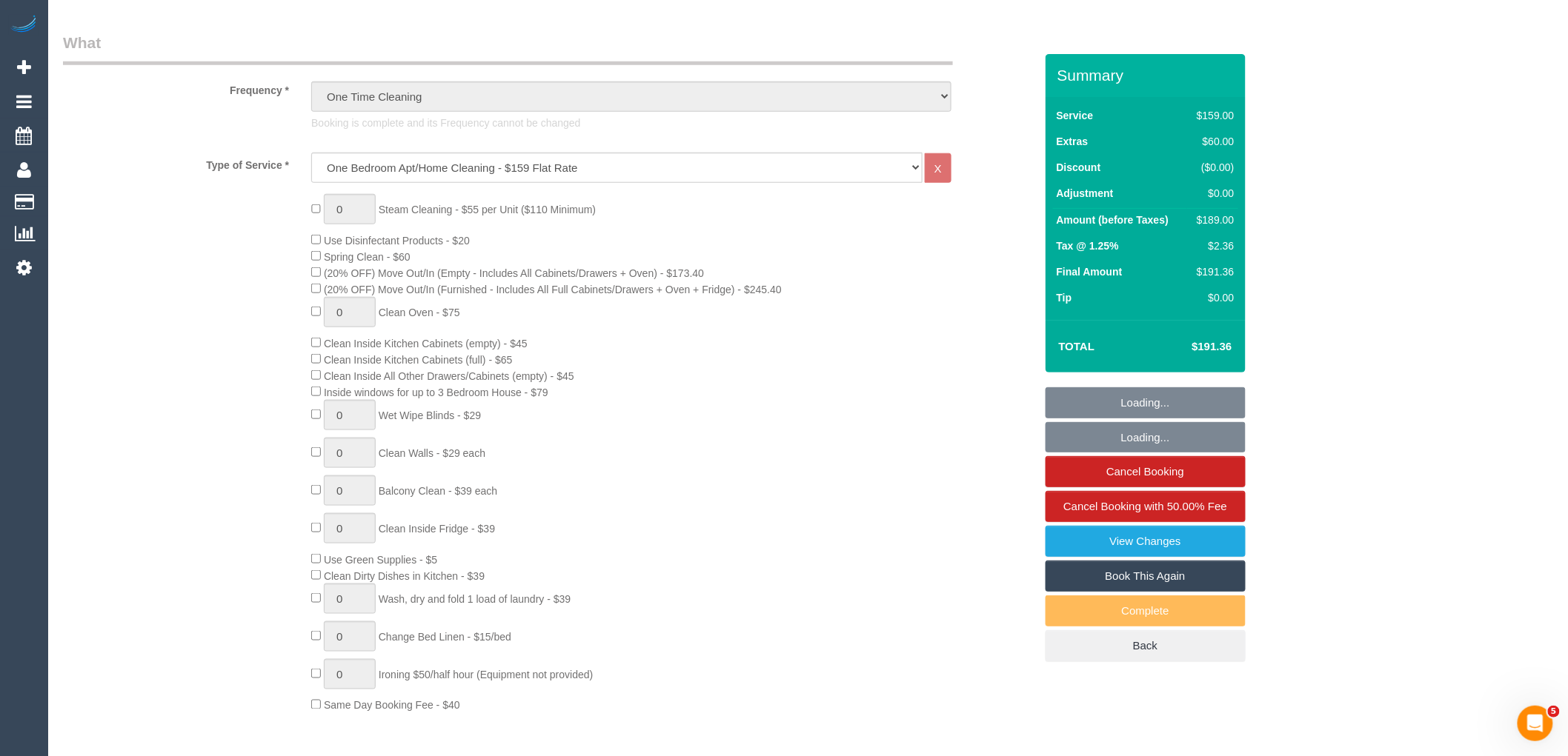
scroll to position [905, 0]
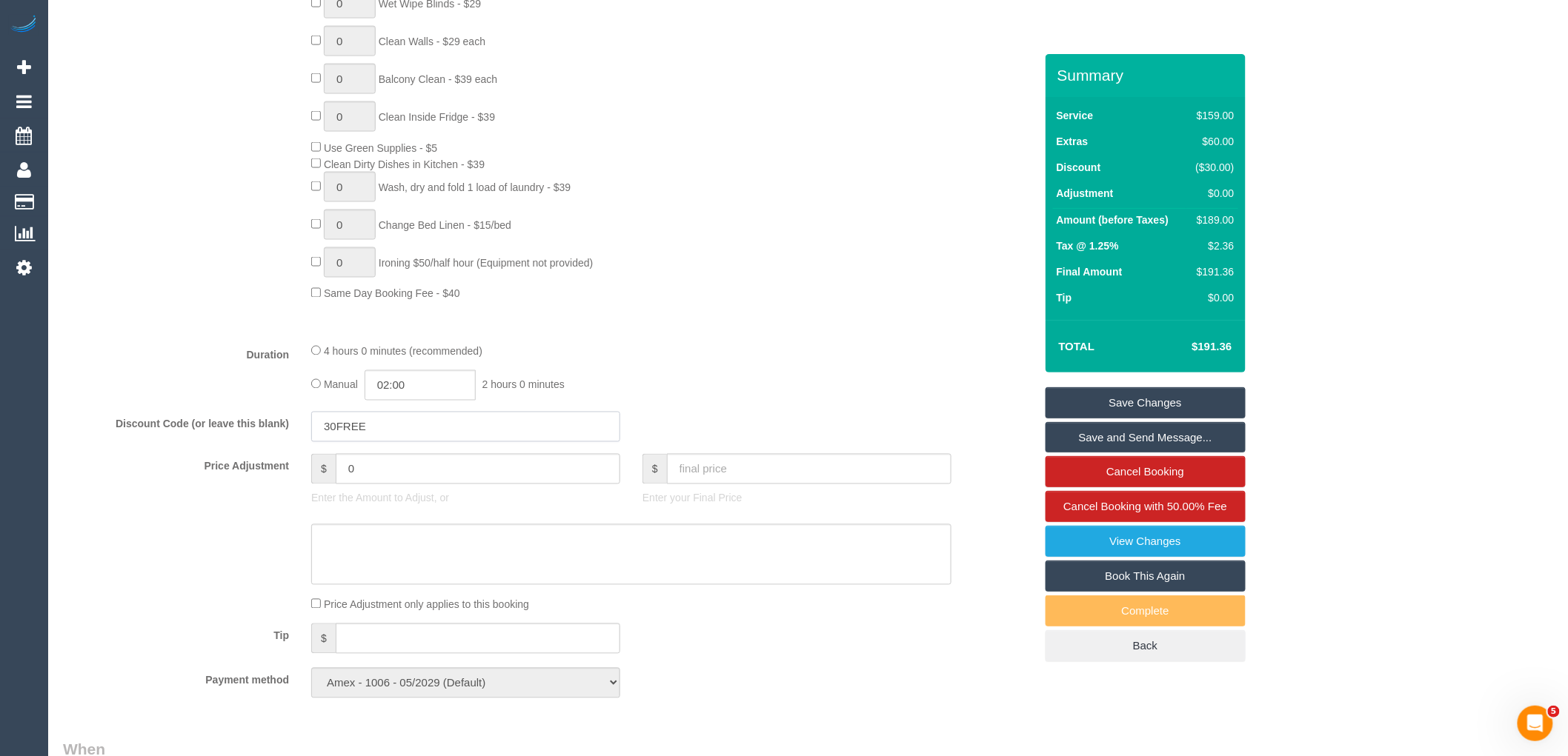
drag, startPoint x: 432, startPoint y: 438, endPoint x: 159, endPoint y: 438, distance: 273.0
click at [175, 438] on div "Discount Code (or leave this blank) 30FREE" at bounding box center [549, 427] width 994 height 31
paste input "5860cbb6e451de72"
type input "5860cbb6e451de72"
click at [745, 295] on div "0 Steam Cleaning - $55 per Unit ($110 Minimum) Use Disinfectant Products - $20 …" at bounding box center [672, 41] width 745 height 519
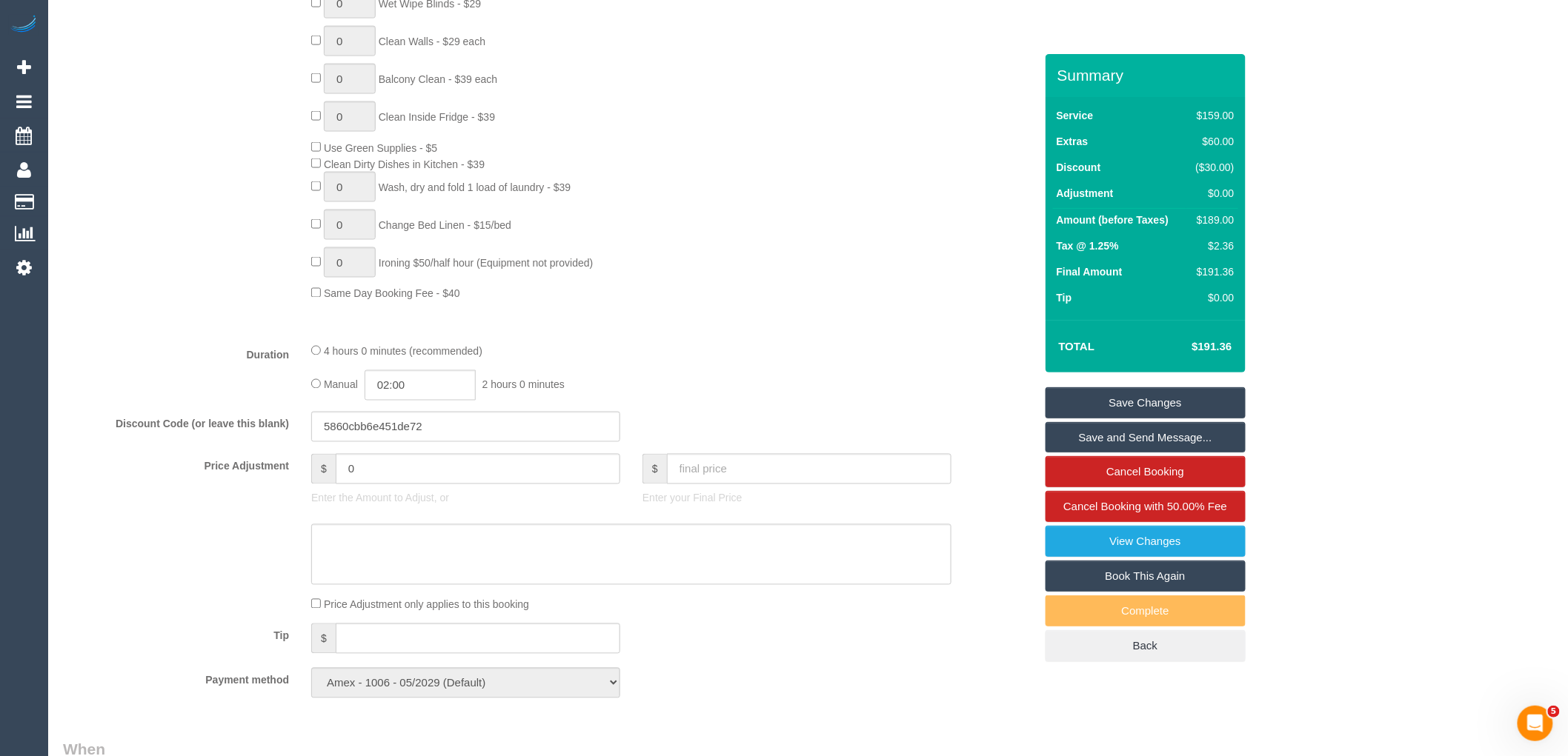
click at [1205, 394] on link "Save Changes" at bounding box center [1146, 403] width 200 height 31
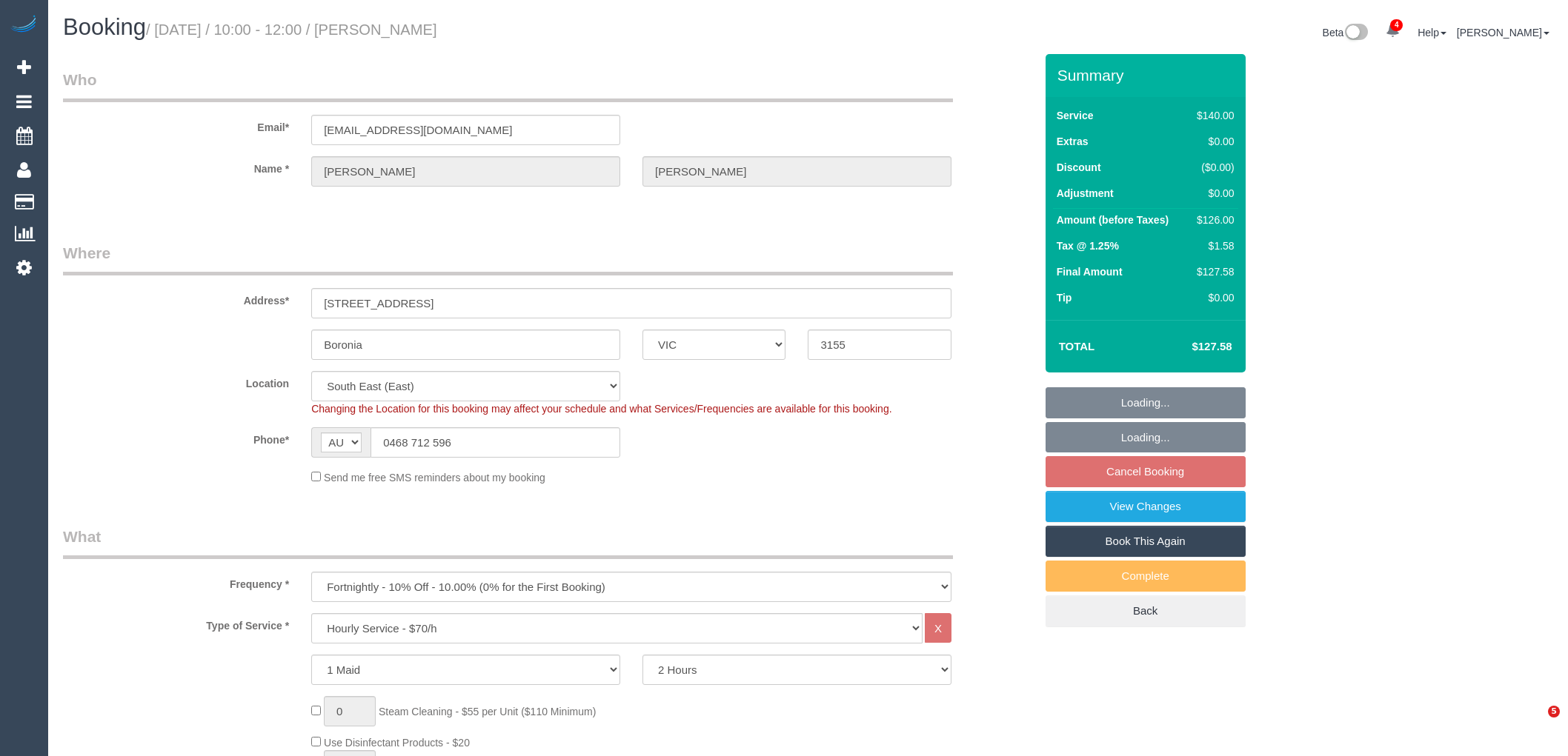
select select "VIC"
select select "string:stripe-pm_1Rvydx2GScqysDRVk2VPIqjE"
select select "spot3"
select select "number:28"
select select "number:14"
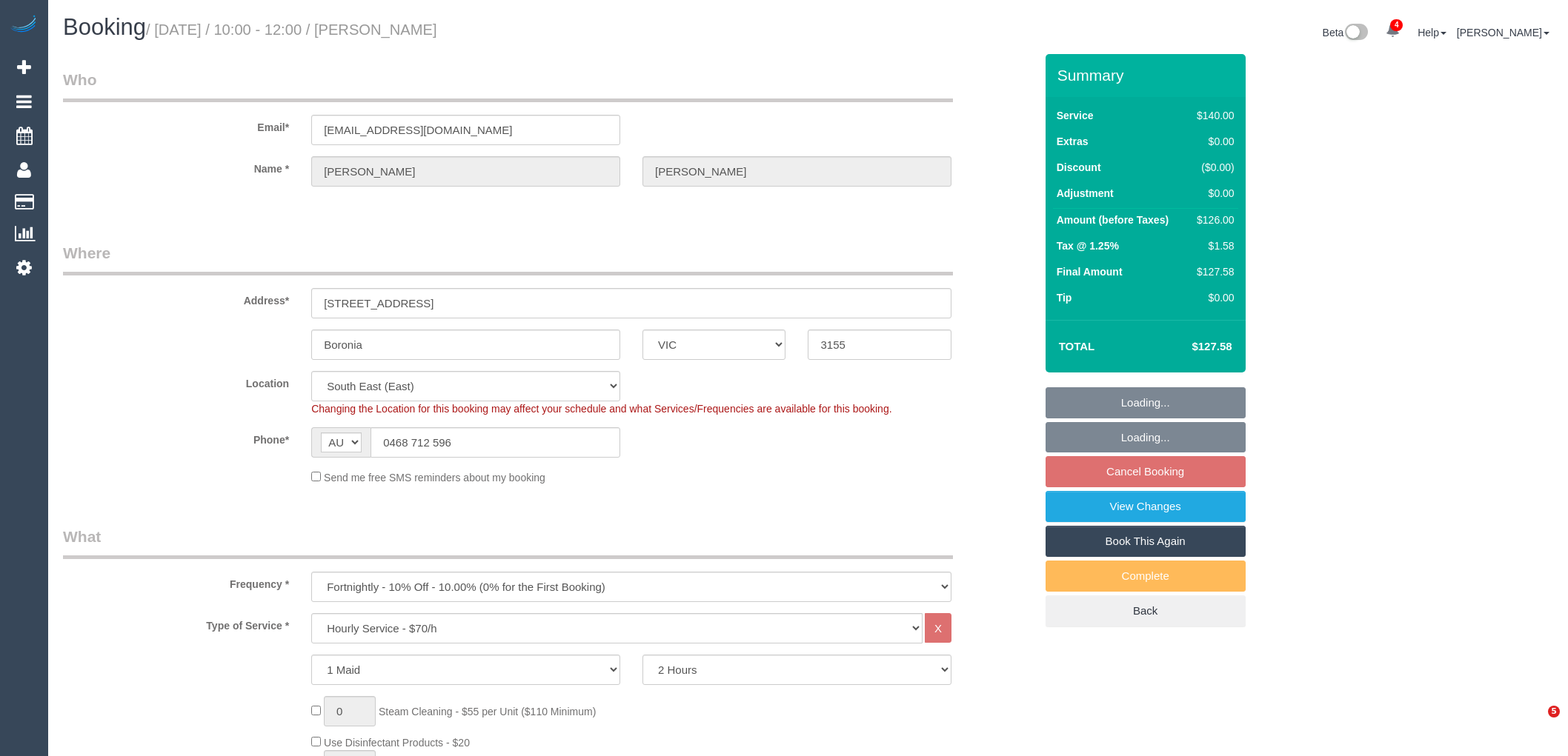
select select "number:19"
select select "number:22"
select select "number:34"
select select "number:12"
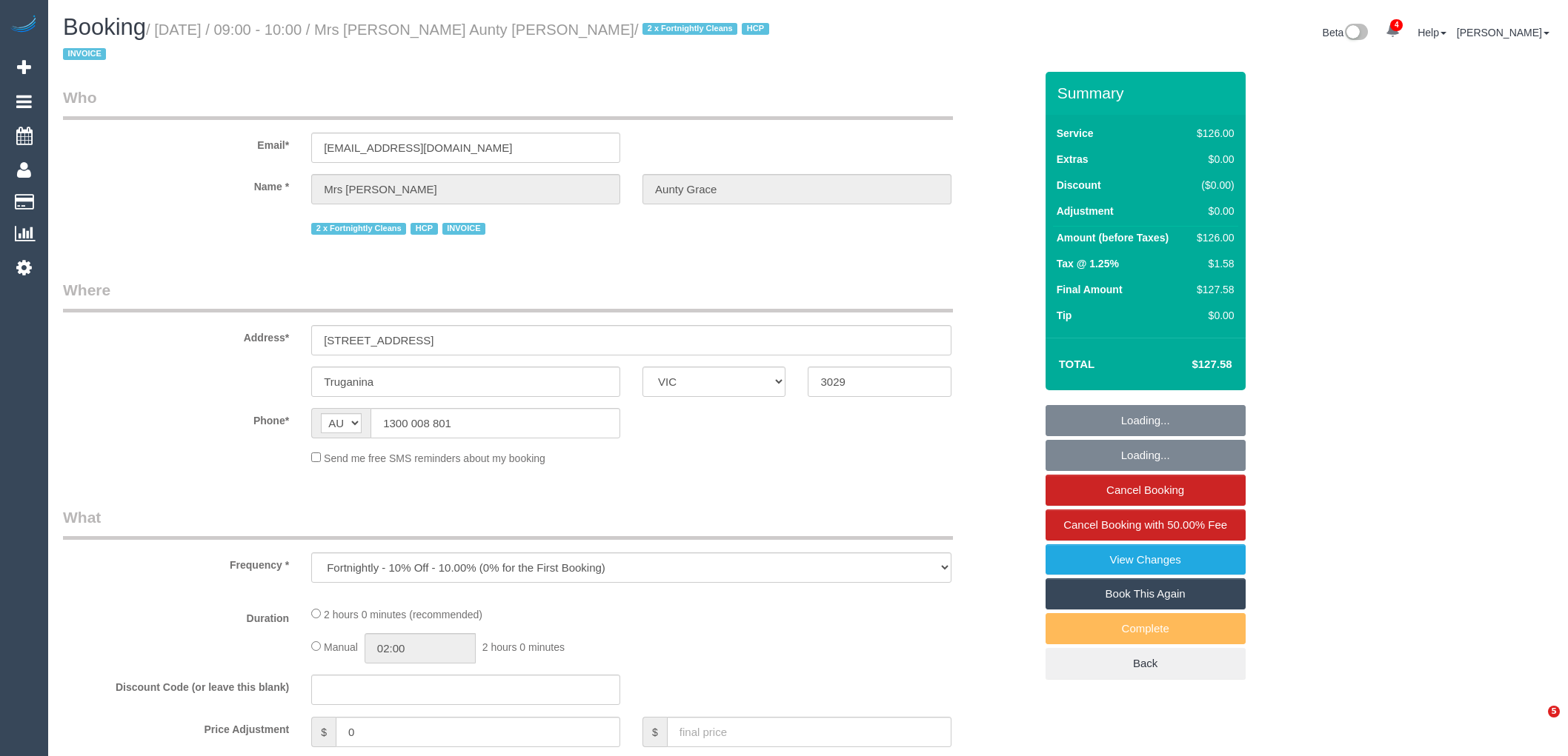
select select "VIC"
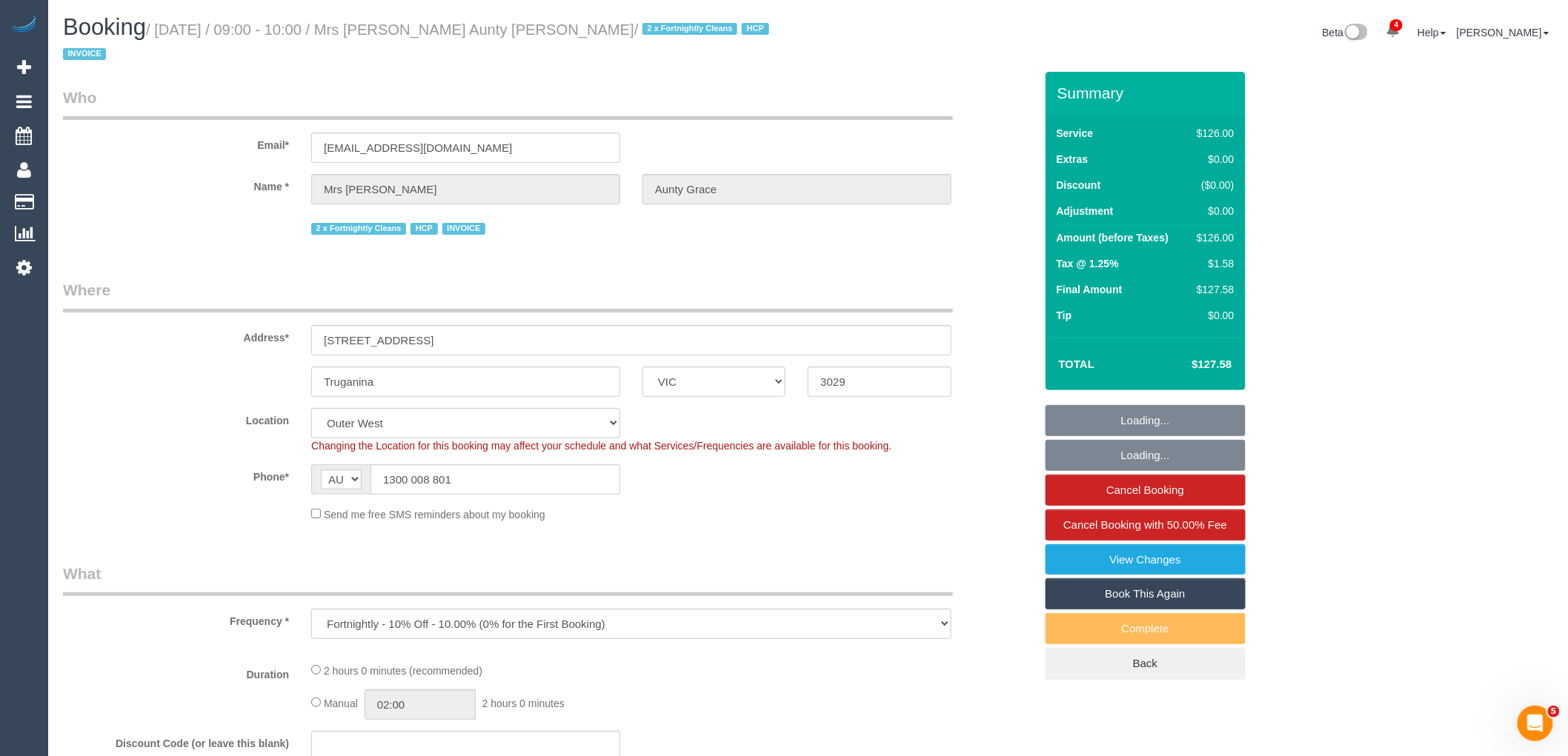
select select "object:1206"
select select "120"
select select "number:28"
select select "number:14"
select select "number:19"
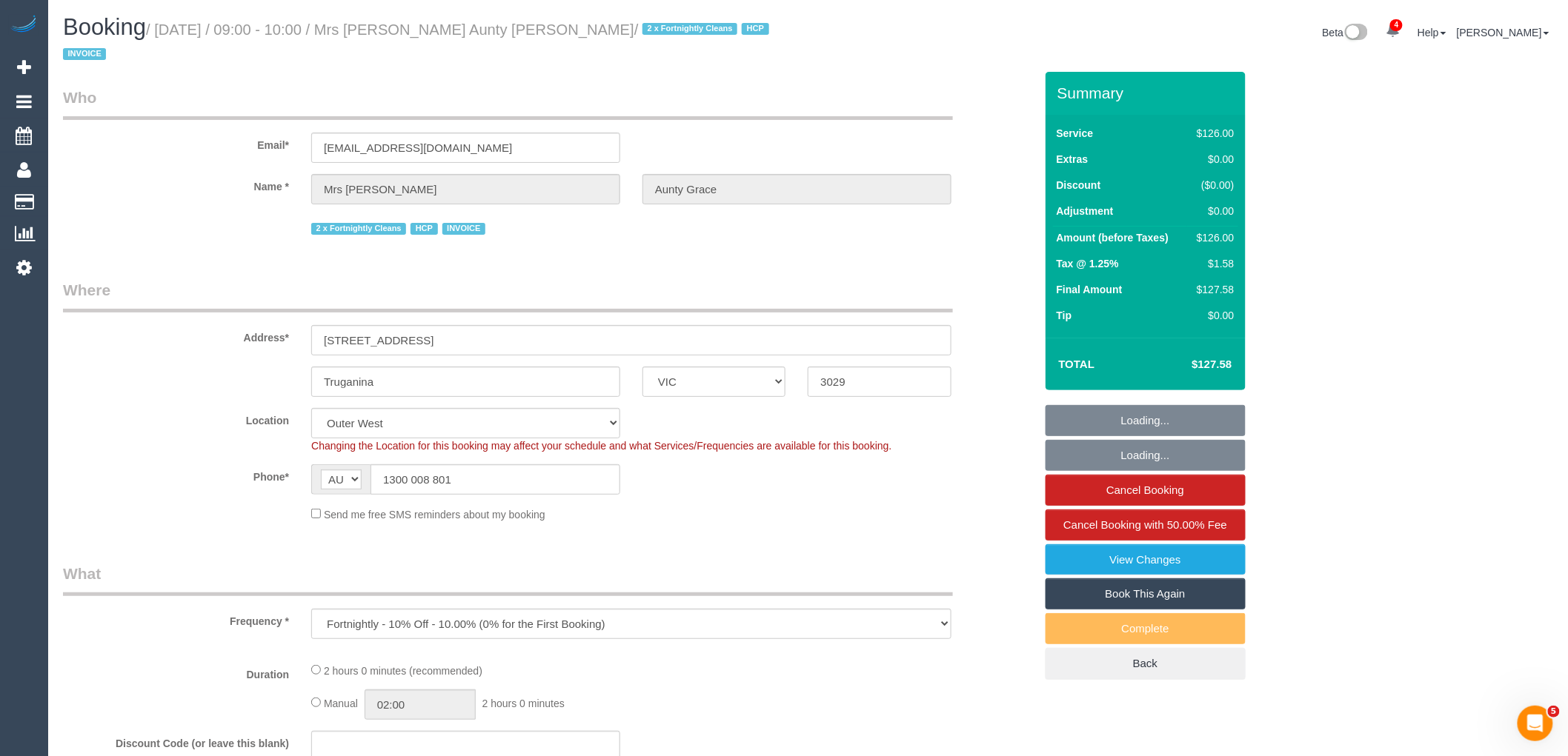
select select "number:25"
select select "number:35"
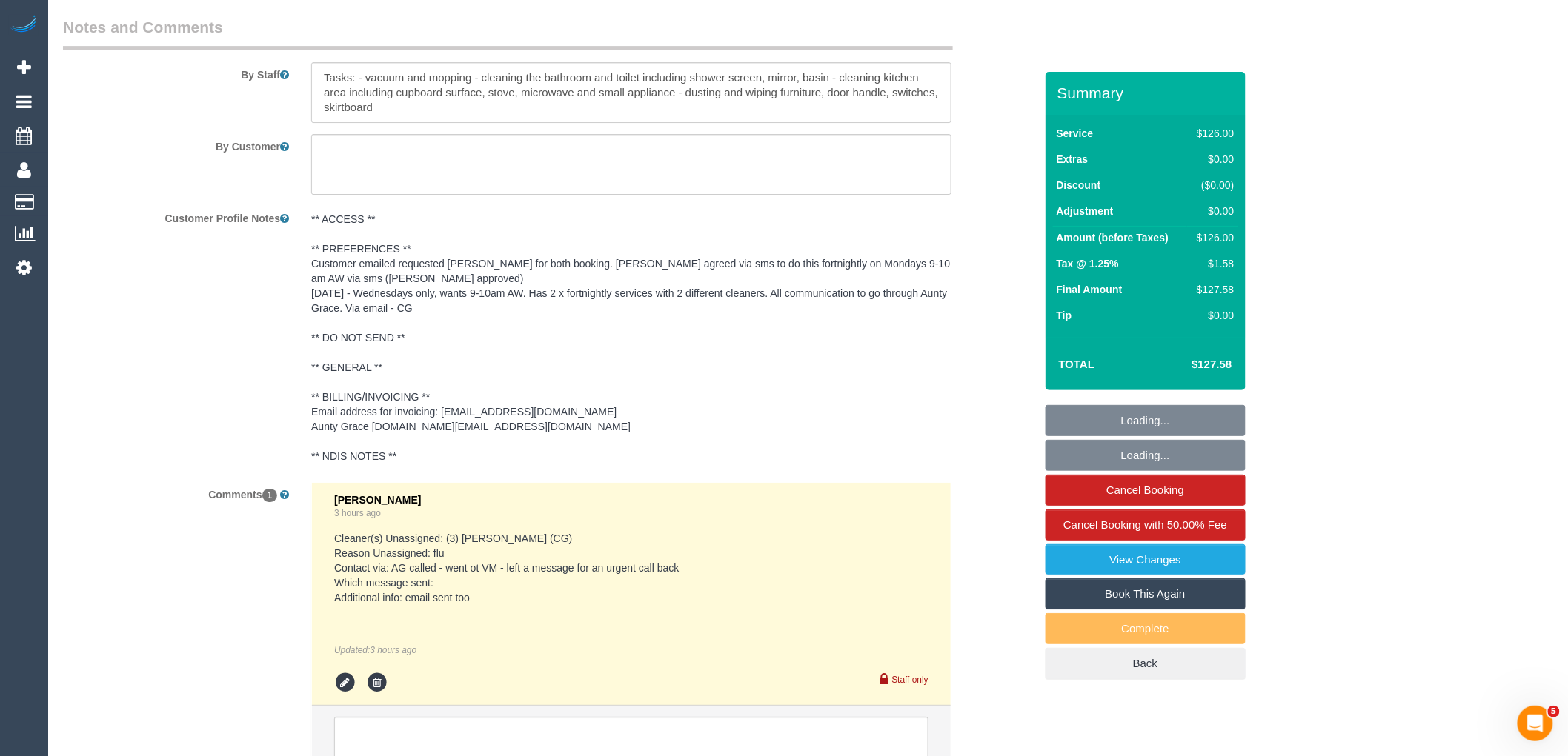
scroll to position [2178, 0]
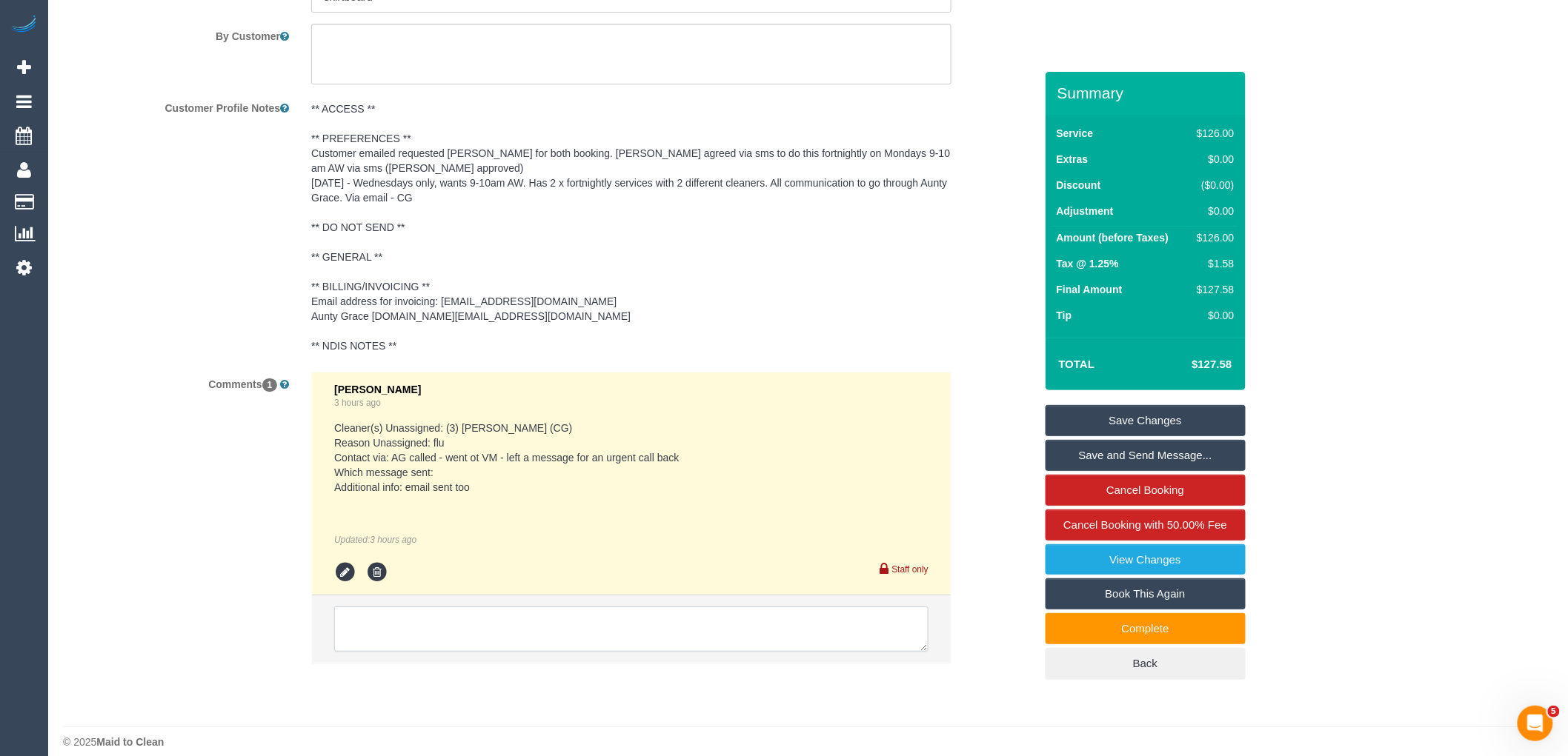
click at [387, 607] on textarea at bounding box center [631, 629] width 594 height 46
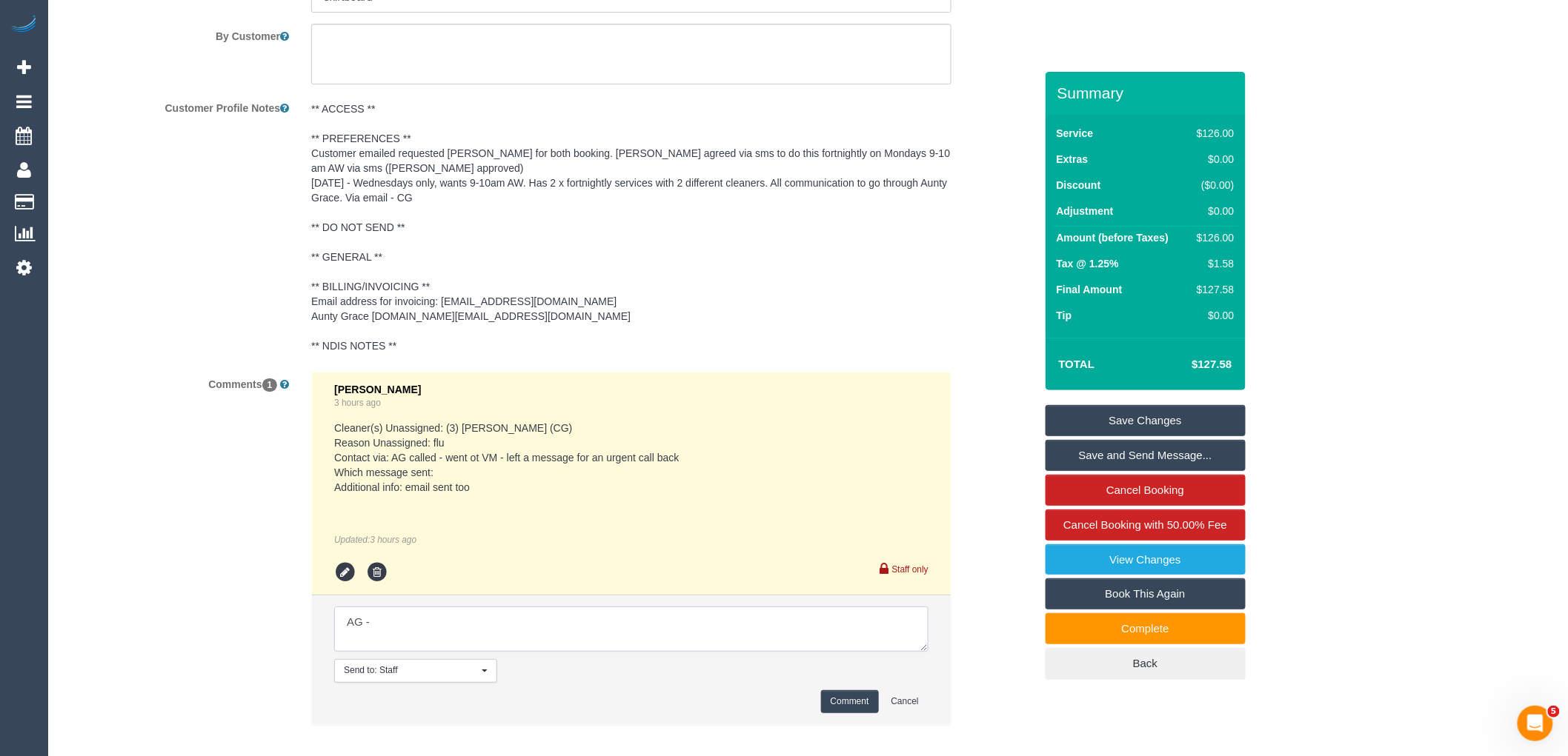
click at [408, 608] on textarea at bounding box center [631, 629] width 594 height 46
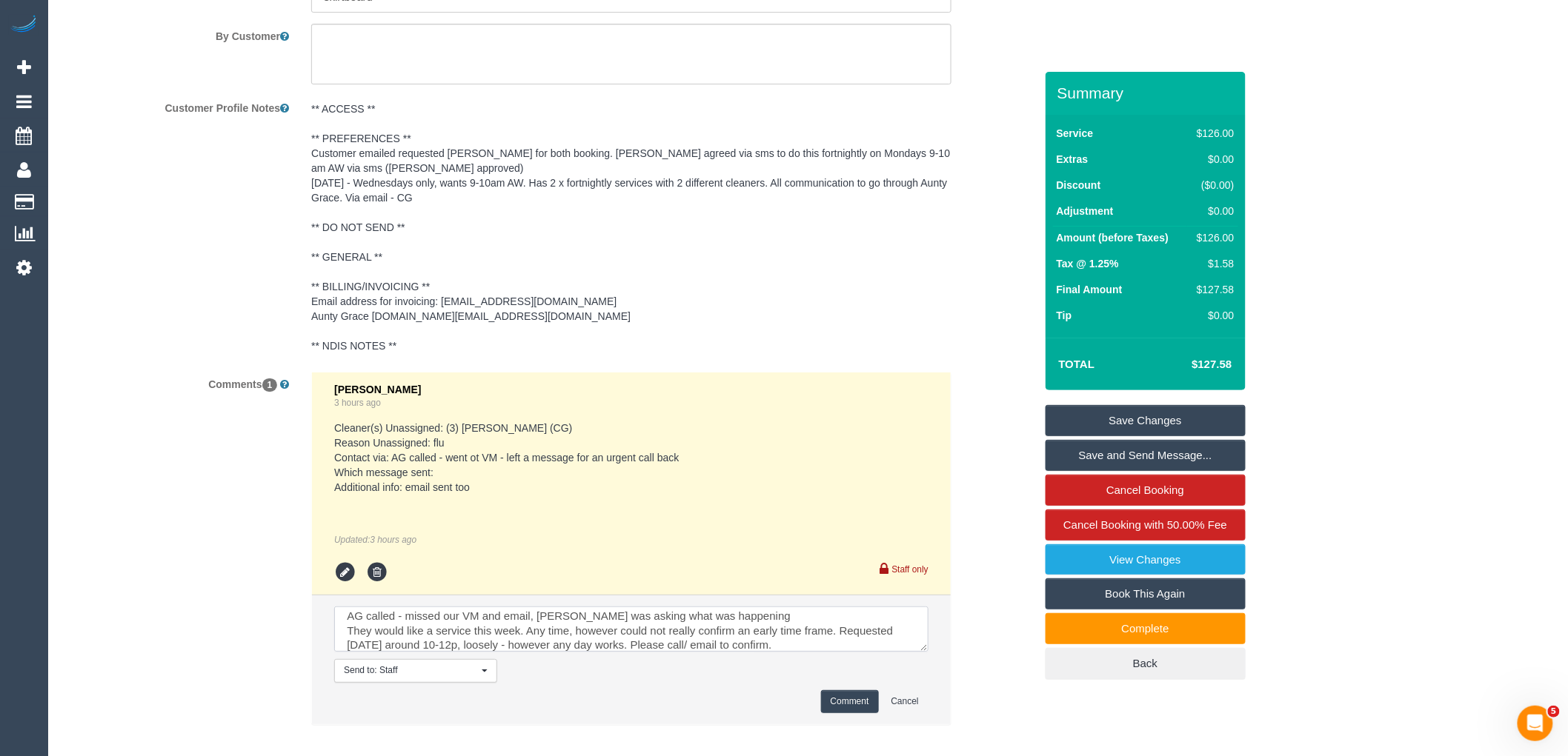
type textarea "AG called - missed our VM and email, NOK was asking what was happening They wou…"
click at [848, 691] on button "Comment" at bounding box center [849, 701] width 58 height 23
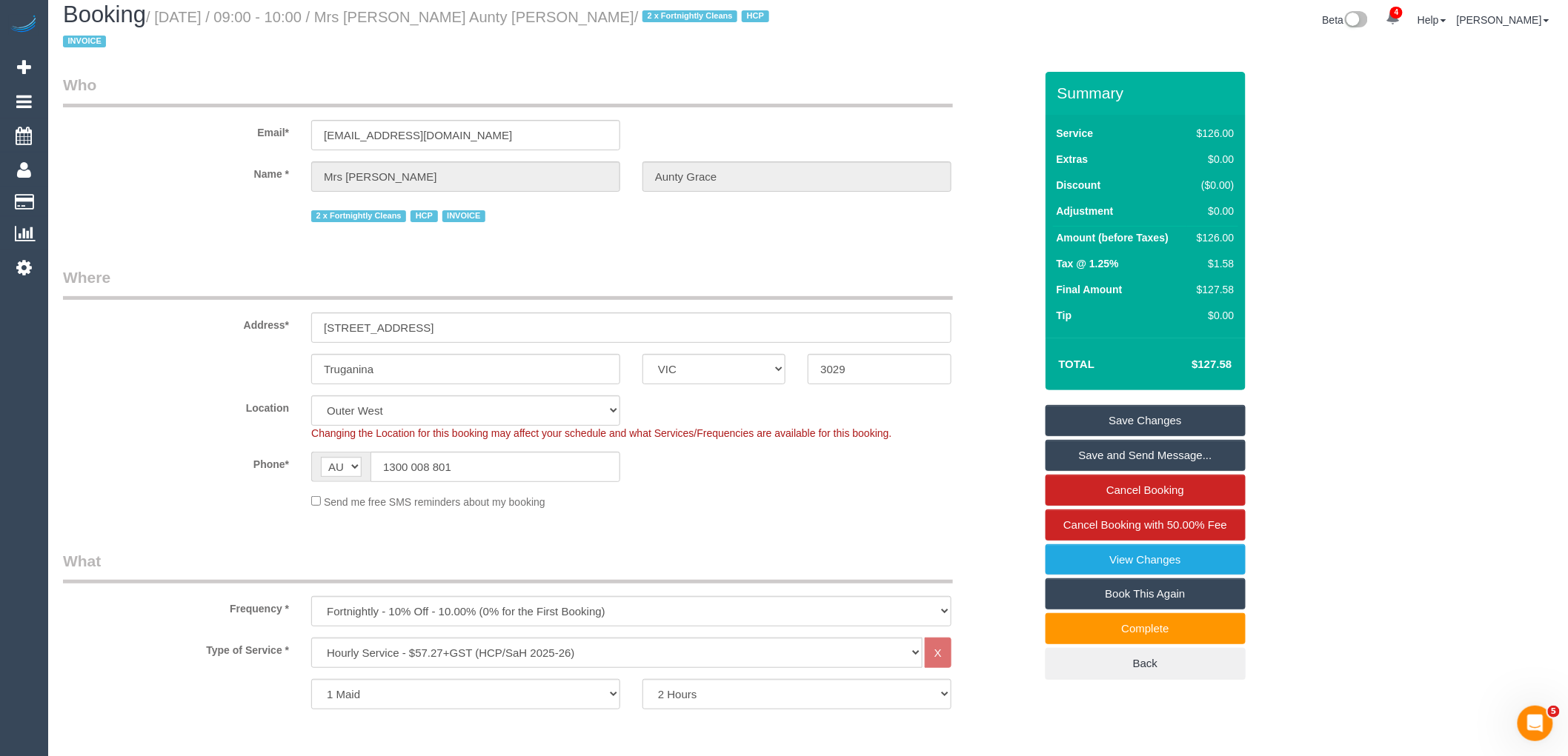
scroll to position [0, 0]
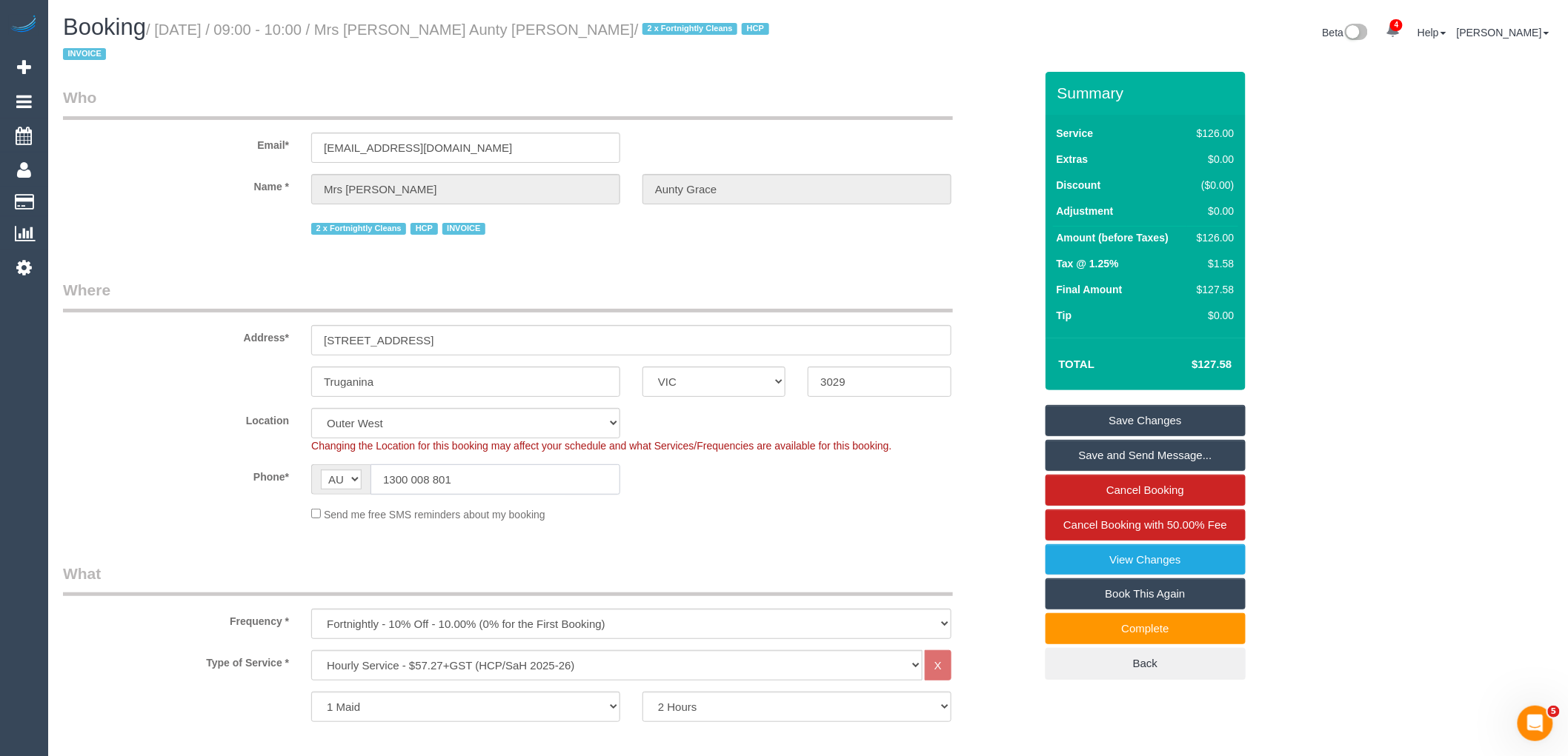
drag, startPoint x: 454, startPoint y: 448, endPoint x: 257, endPoint y: 441, distance: 197.1
click at [257, 441] on sui-booking-location "Location Office City East (North) East (South) Inner East Inner North (East) In…" at bounding box center [548, 465] width 971 height 114
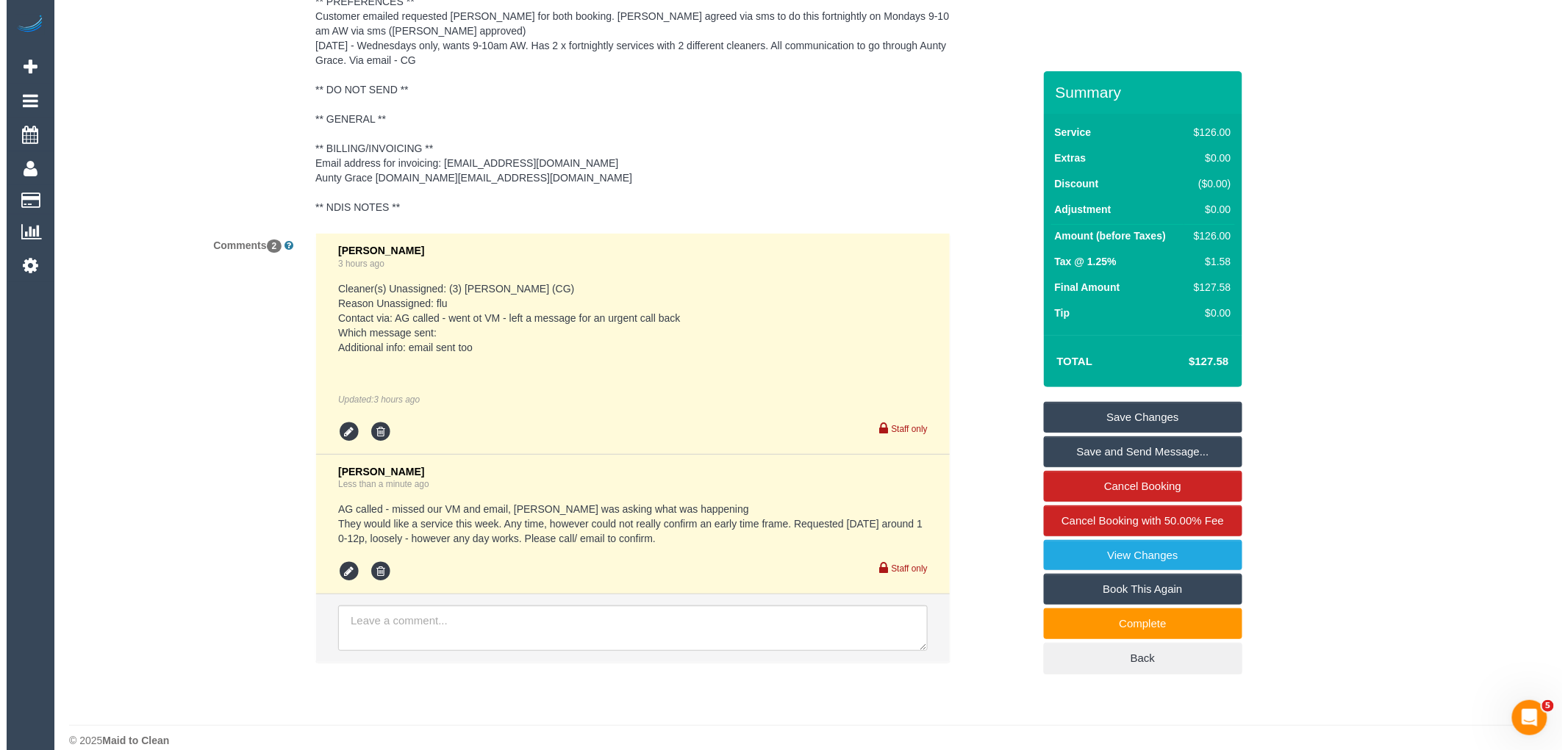
scroll to position [2301, 0]
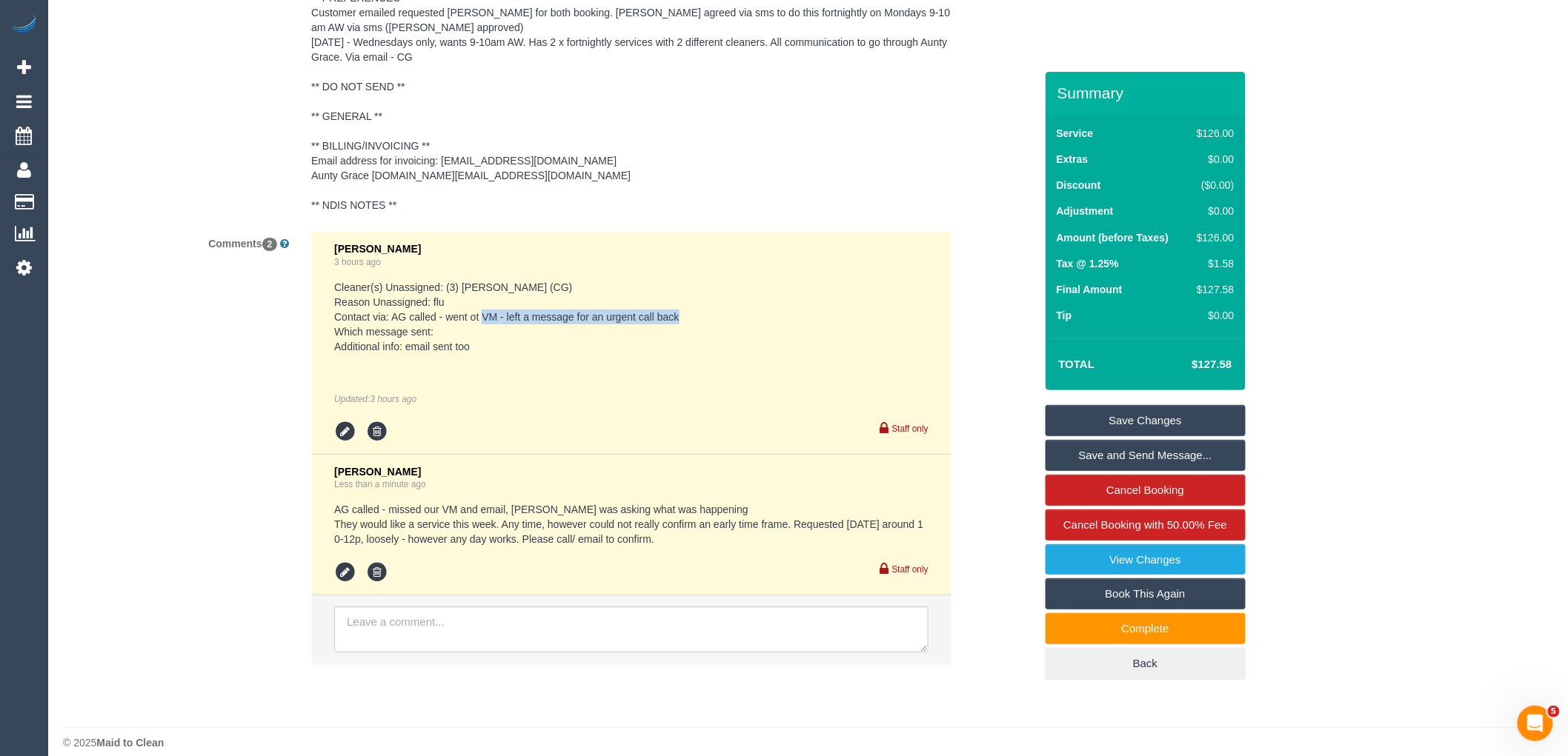
drag, startPoint x: 483, startPoint y: 300, endPoint x: 690, endPoint y: 298, distance: 207.0
click at [690, 298] on pre "Cleaner(s) Unassigned: (3) John Schuster (CG) Reason Unassigned: flu Contact vi…" at bounding box center [631, 317] width 594 height 74
click at [698, 316] on pre "Cleaner(s) Unassigned: (3) John Schuster (CG) Reason Unassigned: flu Contact vi…" at bounding box center [631, 317] width 594 height 74
drag, startPoint x: 490, startPoint y: 327, endPoint x: 338, endPoint y: 326, distance: 152.0
click at [338, 326] on pre "Cleaner(s) Unassigned: (3) John Schuster (CG) Reason Unassigned: flu Contact vi…" at bounding box center [631, 317] width 594 height 74
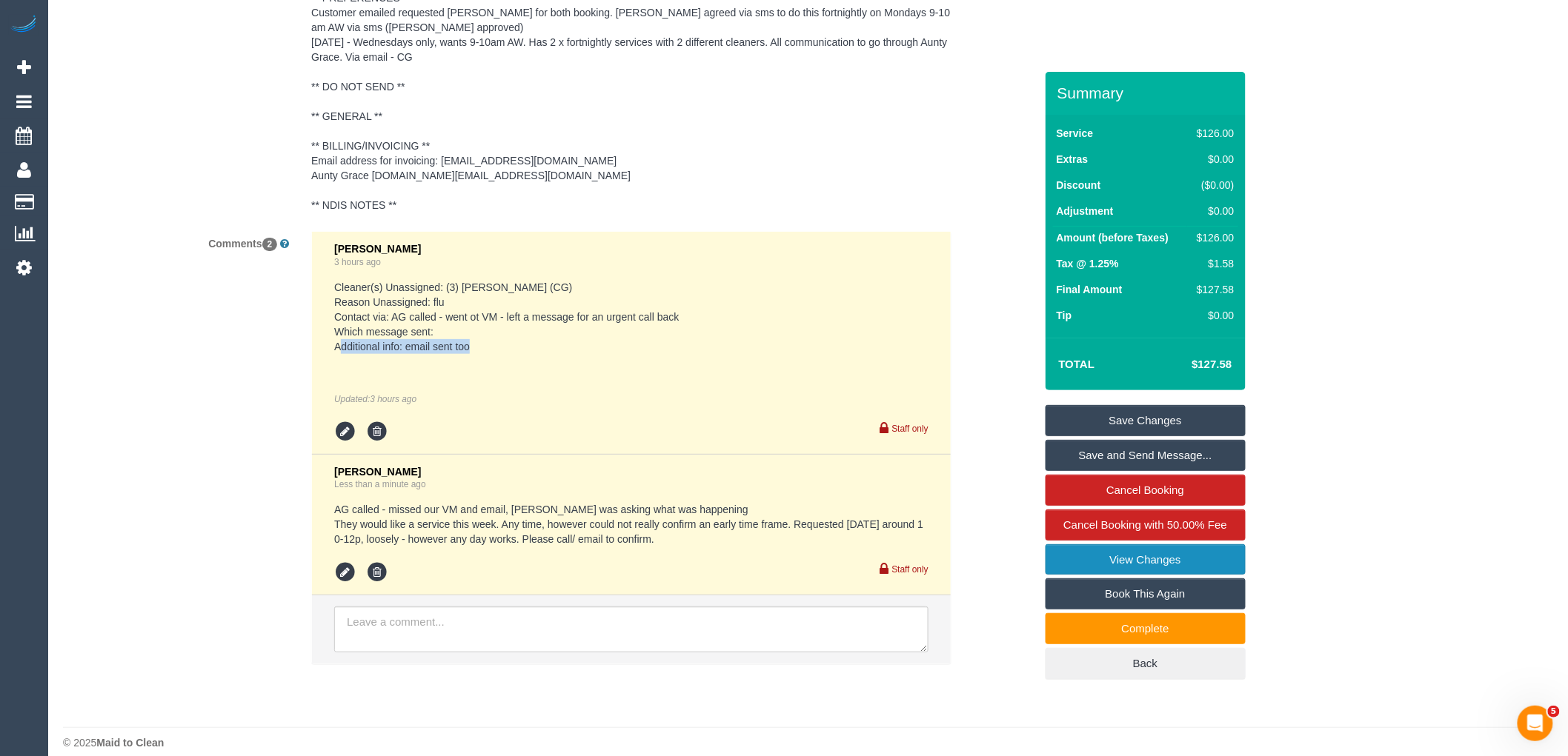
click at [1144, 545] on link "View Changes" at bounding box center [1146, 560] width 200 height 31
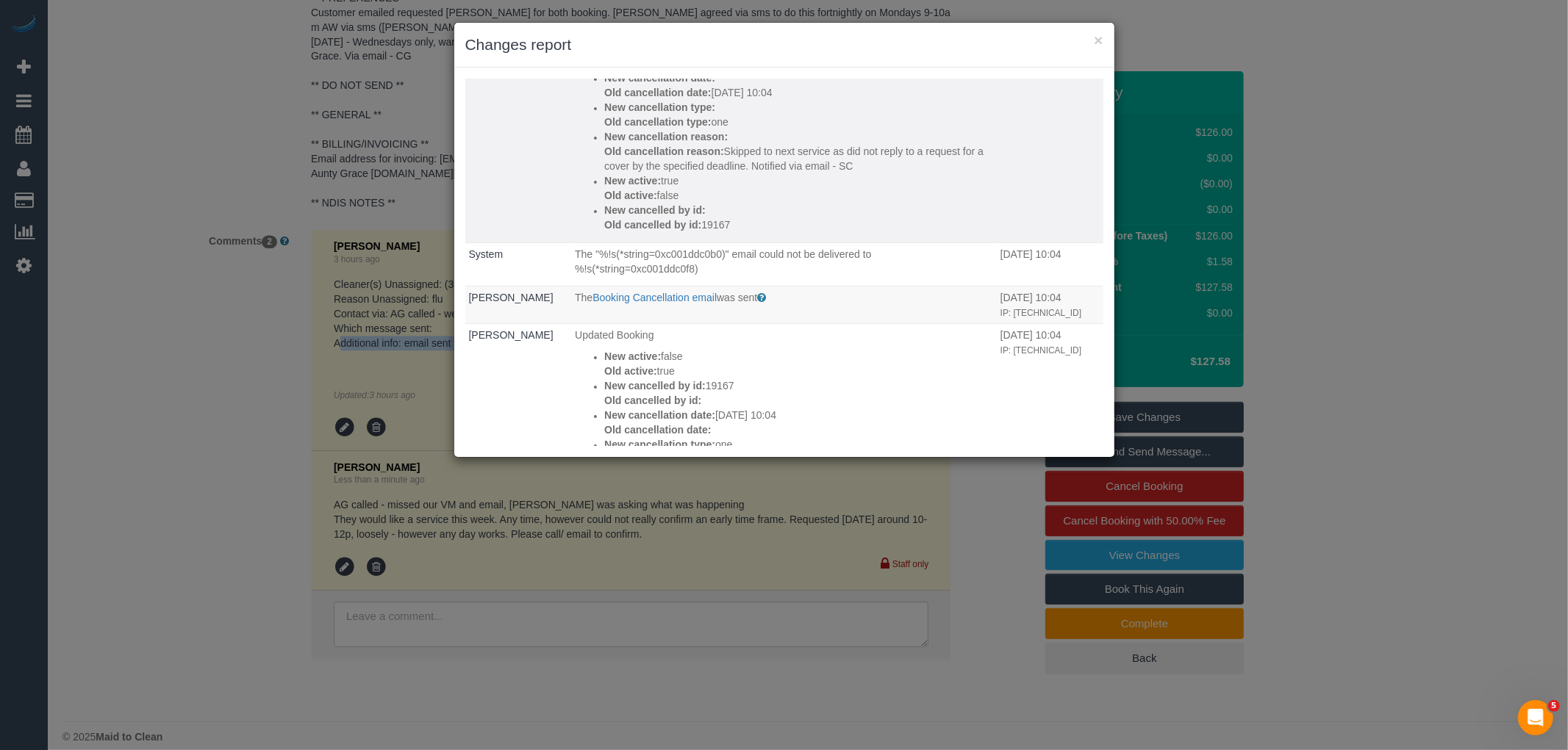
scroll to position [245, 0]
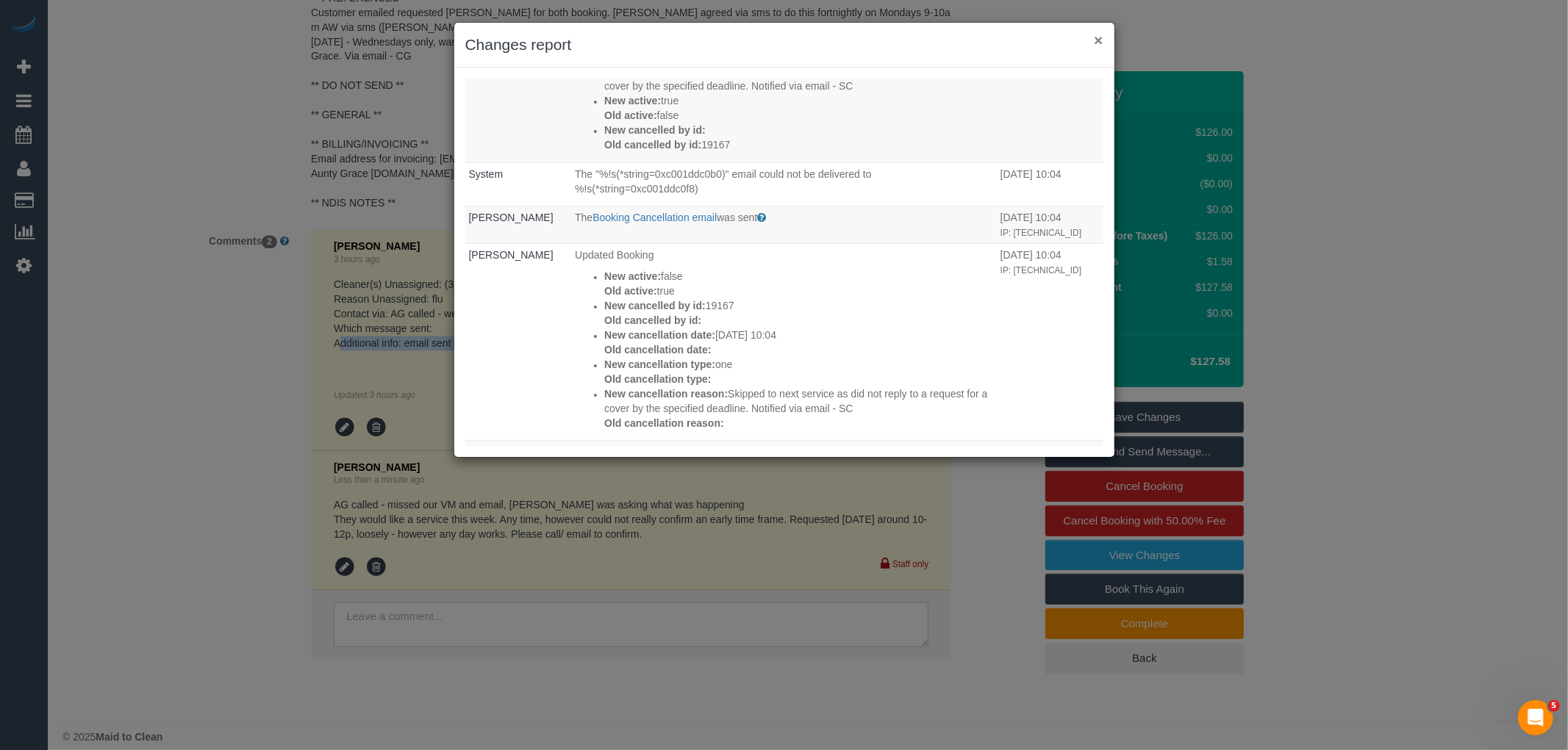
click at [1098, 37] on button "×" at bounding box center [1098, 40] width 9 height 16
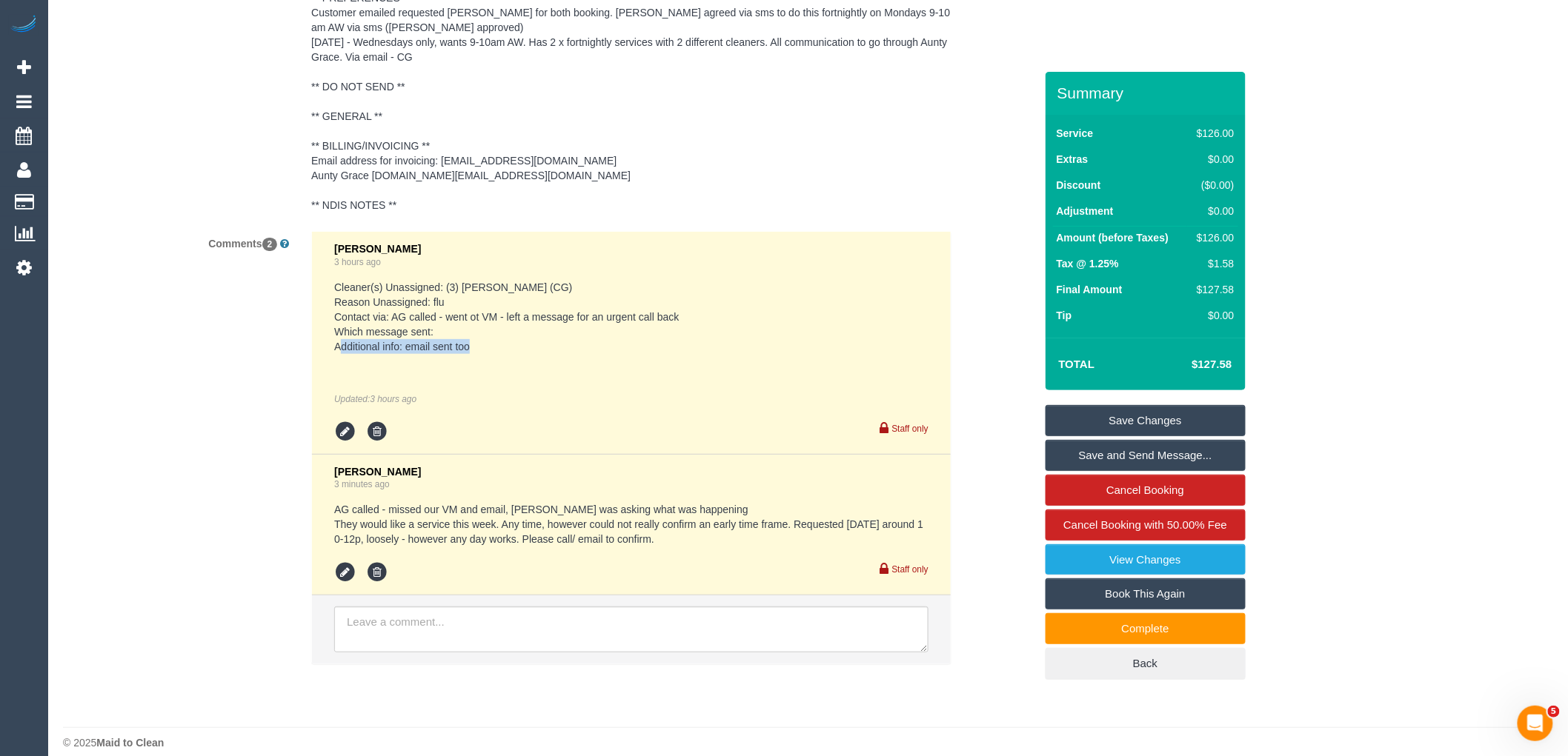
click at [843, 320] on pre "Cleaner(s) Unassigned: (3) John Schuster (CG) Reason Unassigned: flu Contact vi…" at bounding box center [631, 317] width 594 height 74
click at [1162, 553] on link "View Changes" at bounding box center [1146, 560] width 200 height 31
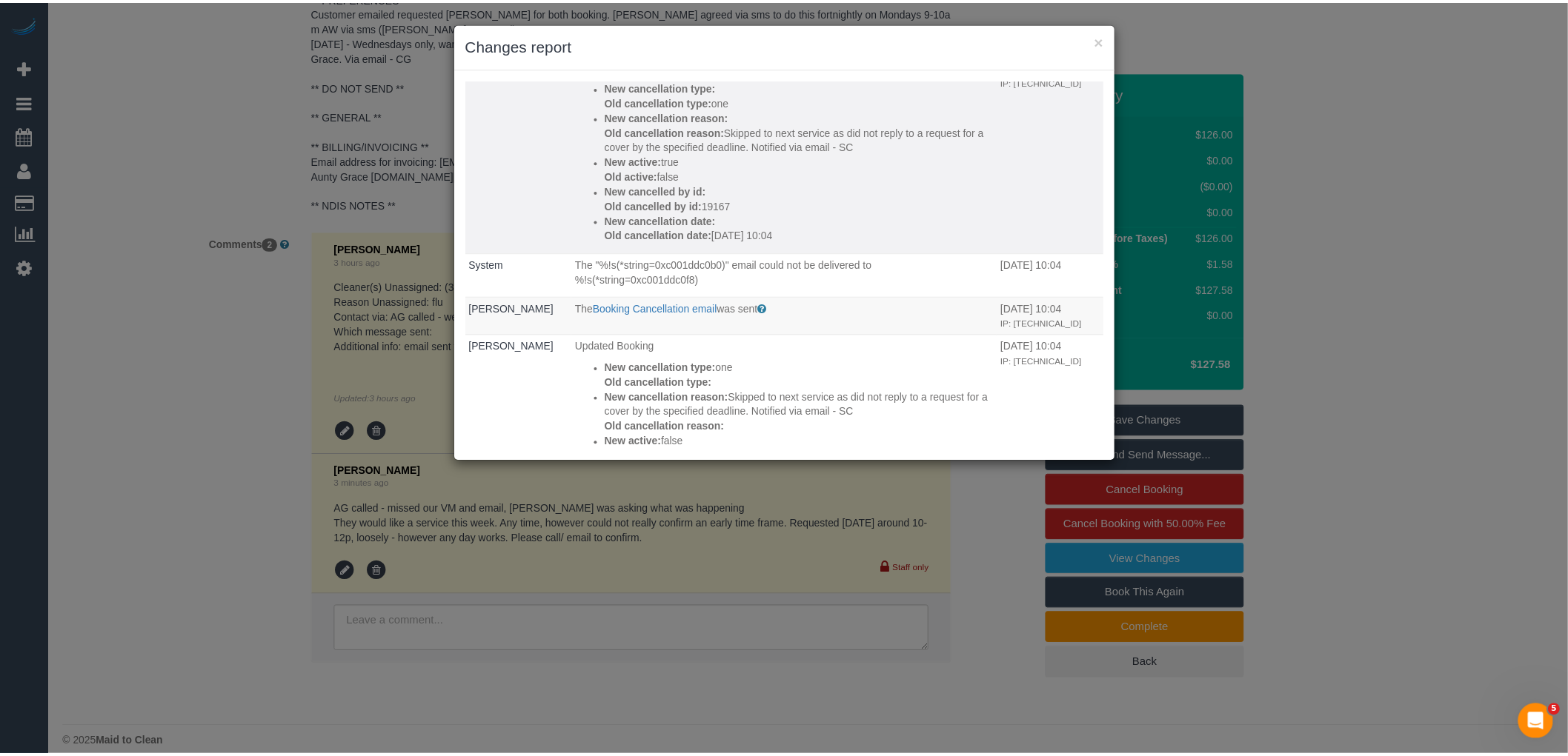
scroll to position [164, 0]
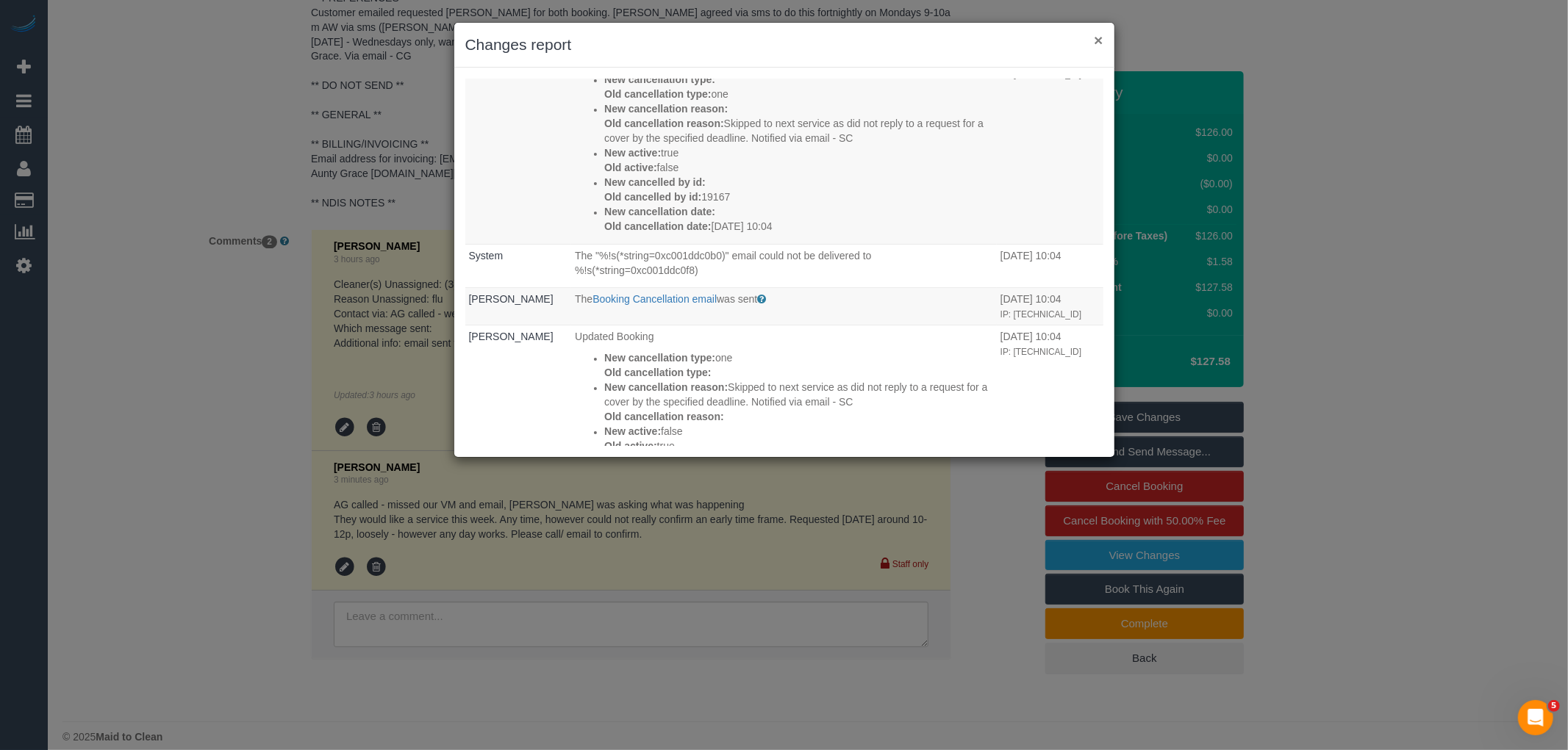
click at [1101, 39] on button "×" at bounding box center [1098, 40] width 9 height 16
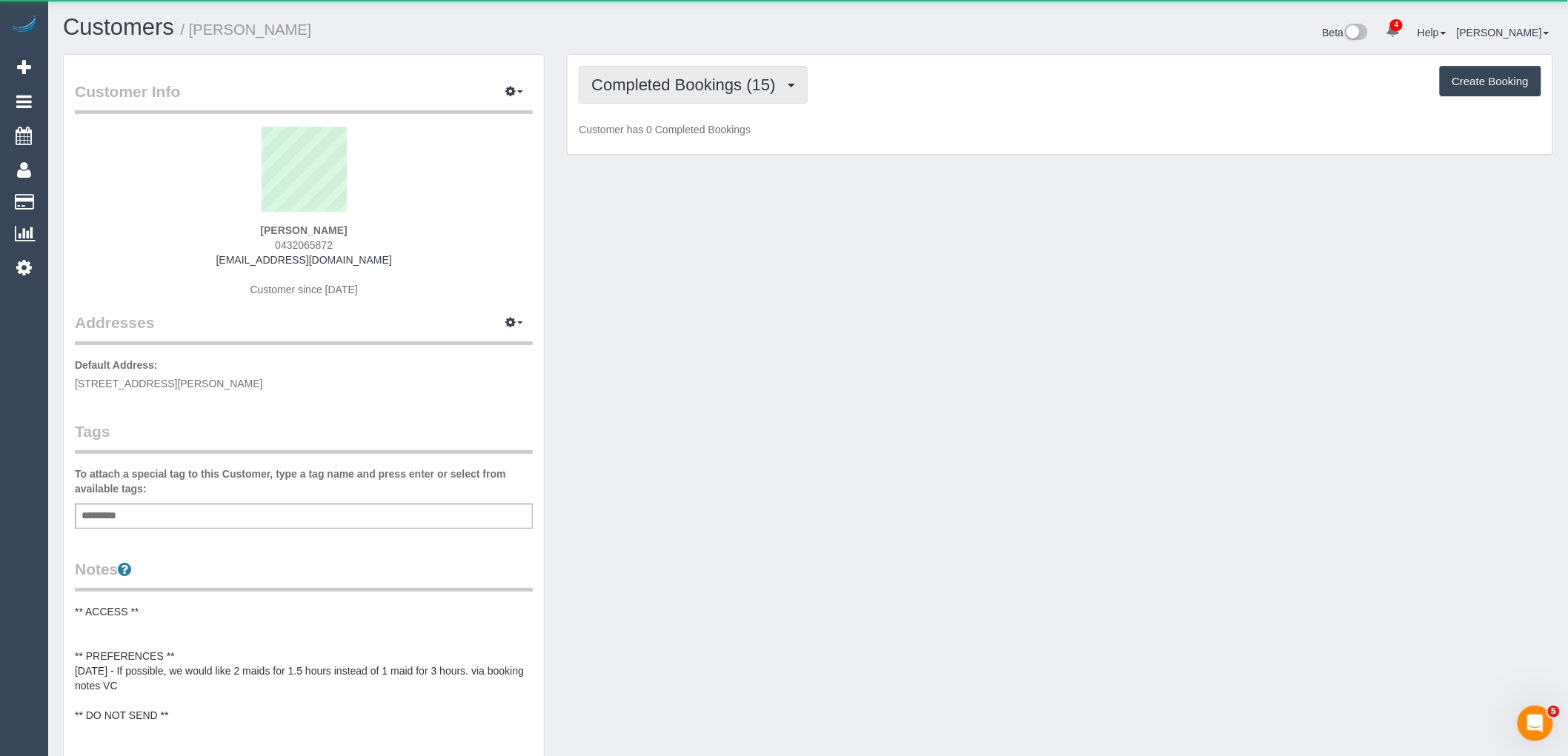
click at [705, 96] on button "Completed Bookings (15)" at bounding box center [693, 85] width 228 height 38
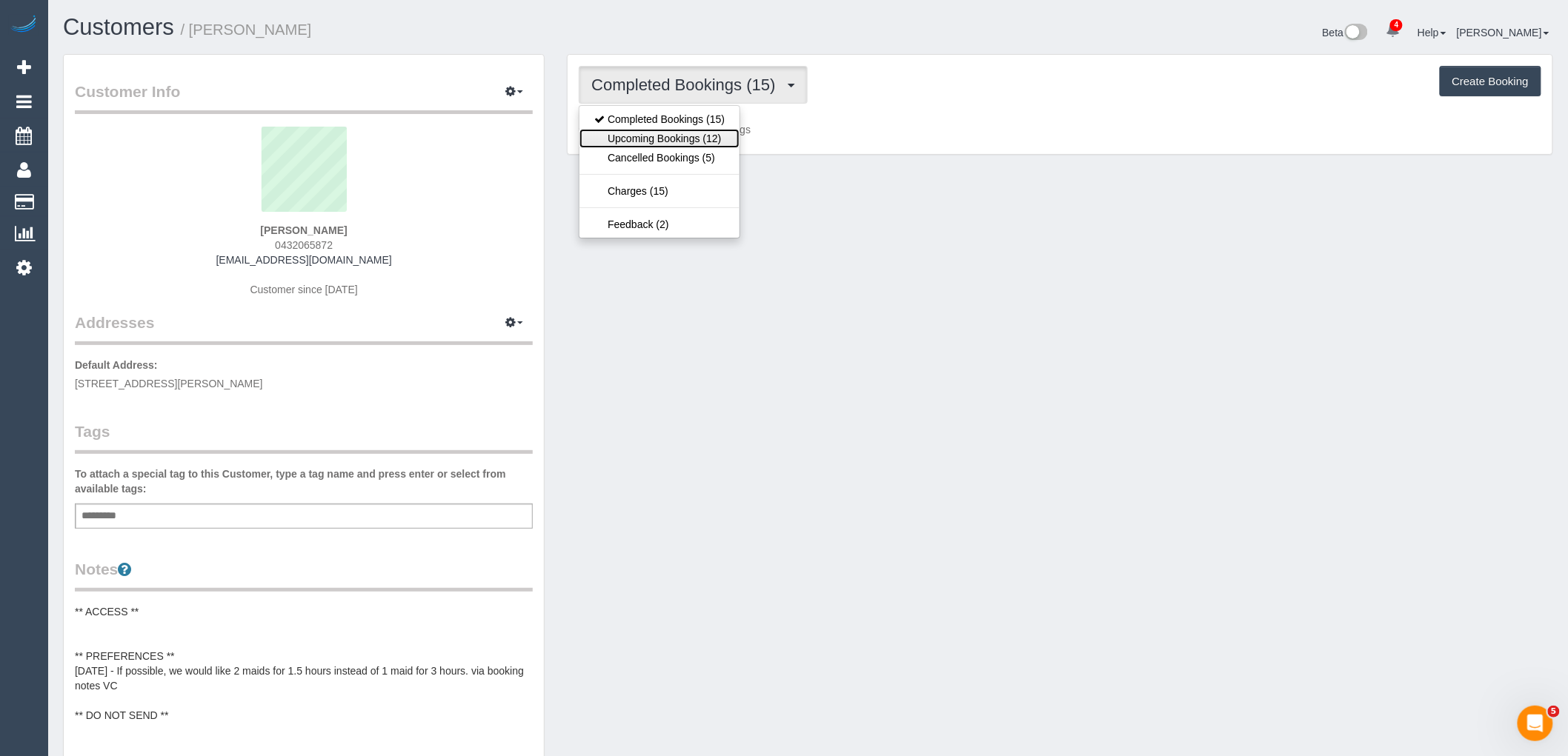
click at [713, 131] on link "Upcoming Bookings (12)" at bounding box center [659, 138] width 160 height 19
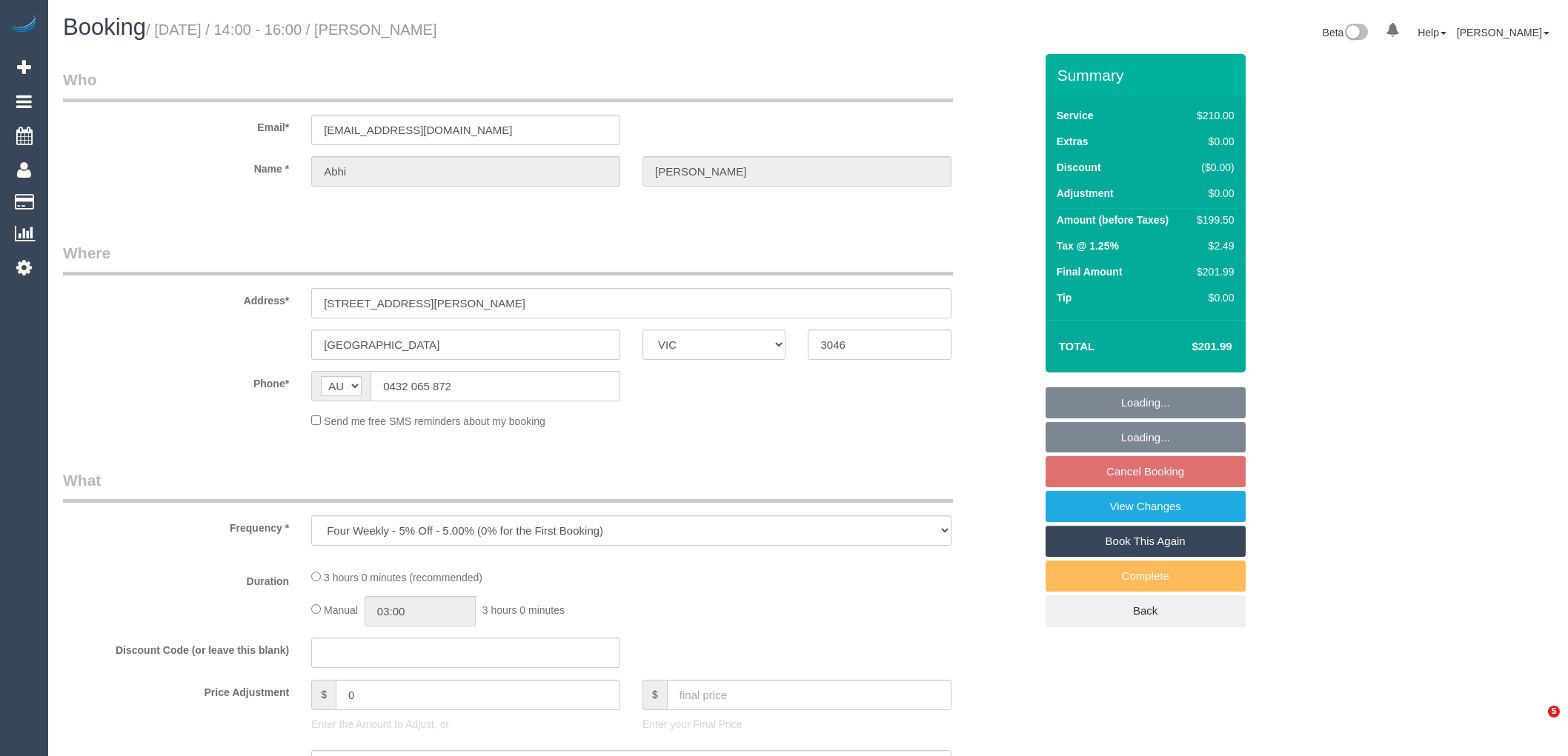
select select "VIC"
select select "string:stripe-pm_1PwtYZ2GScqysDRV48wmUbED"
select select "180"
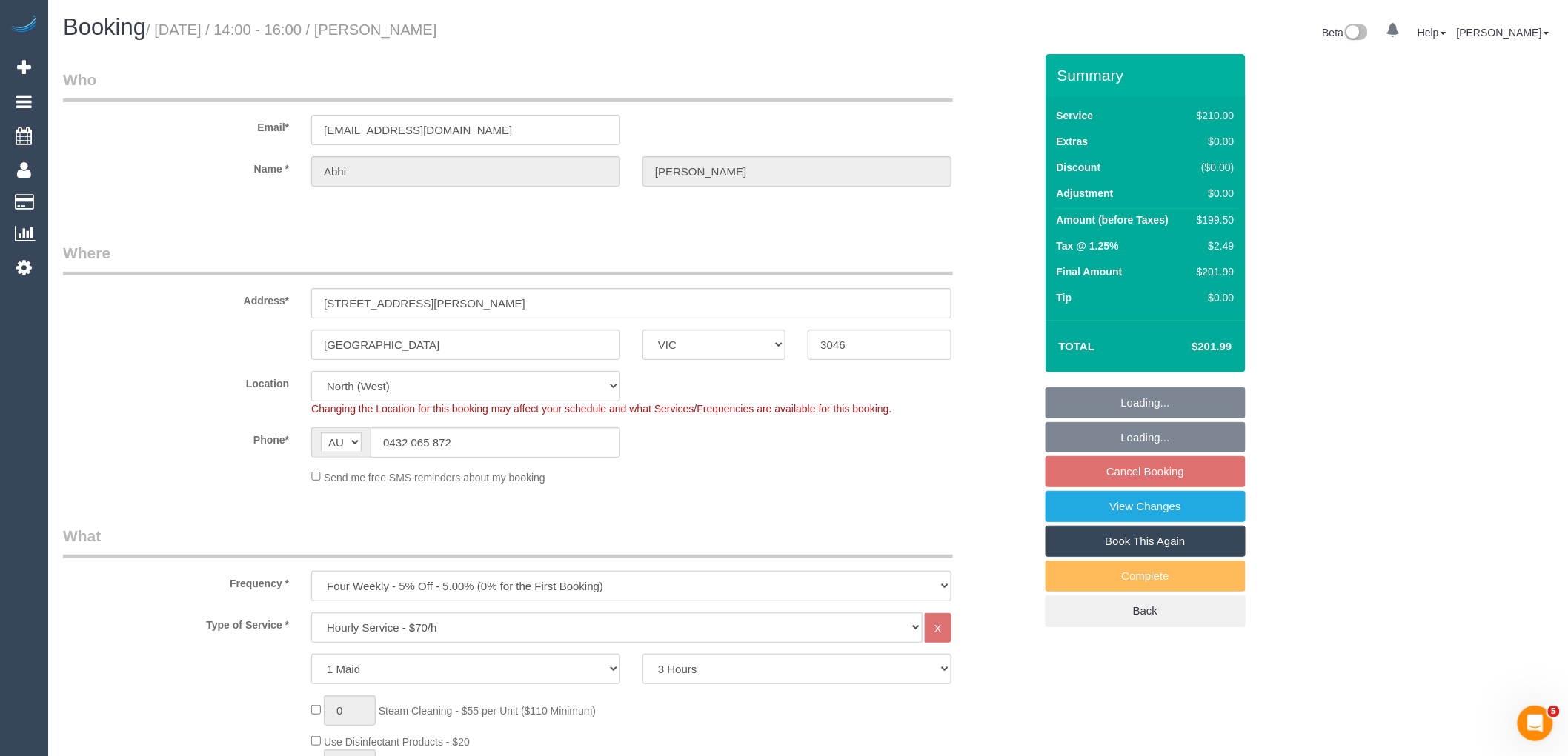
select select "object:778"
select select "number:28"
select select "number:14"
select select "number:19"
select select "number:24"
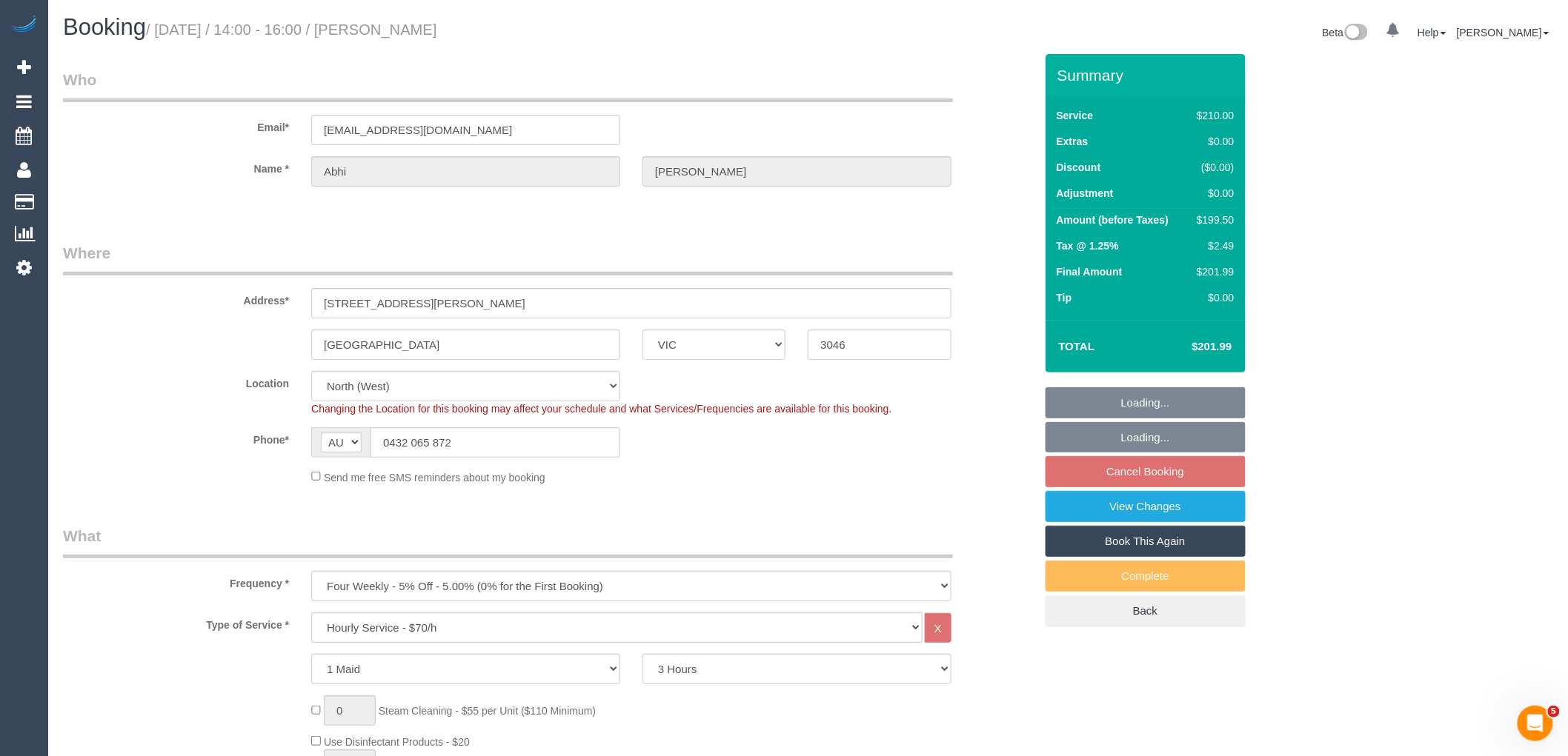
select select "number:35"
select select "number:12"
select select "spot5"
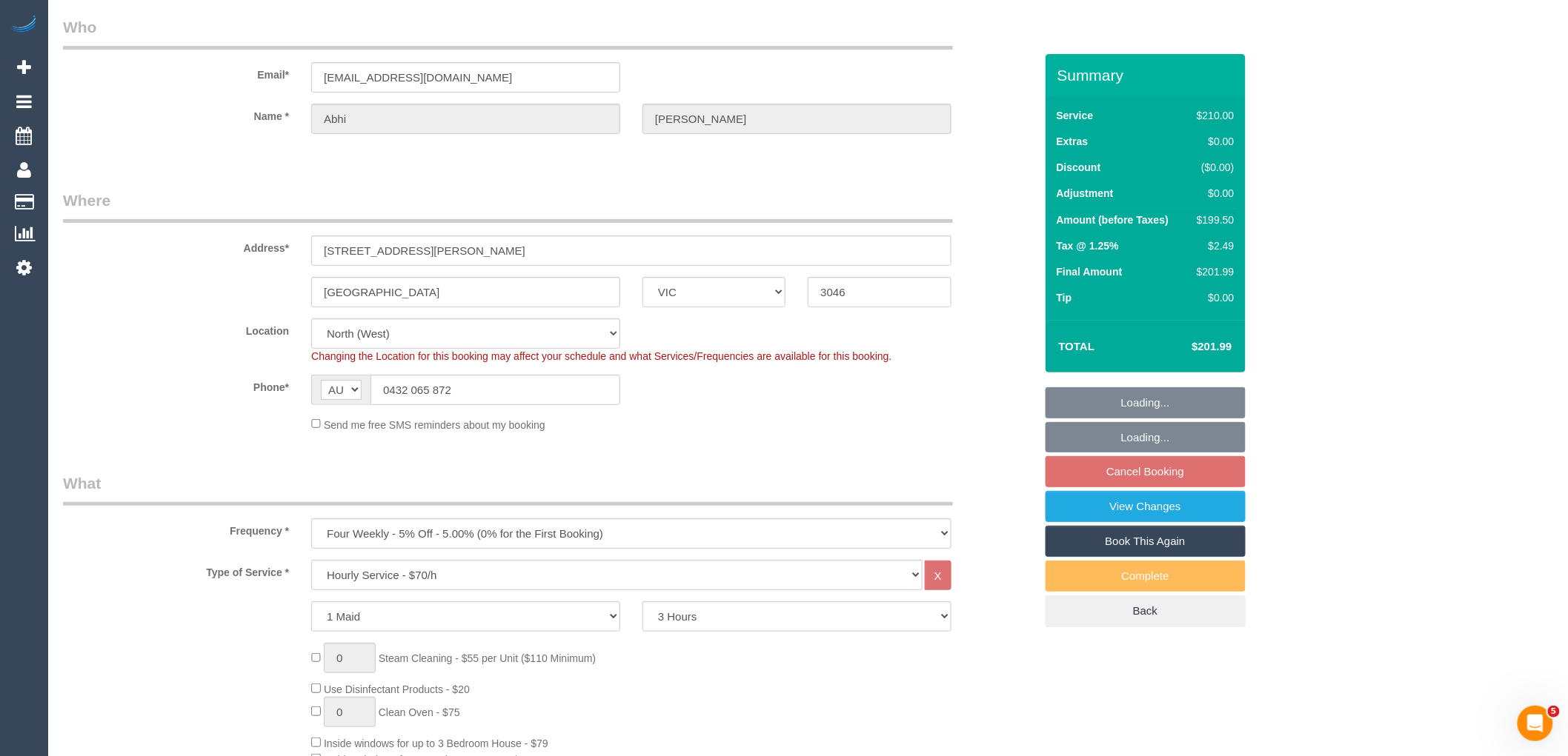
scroll to position [82, 0]
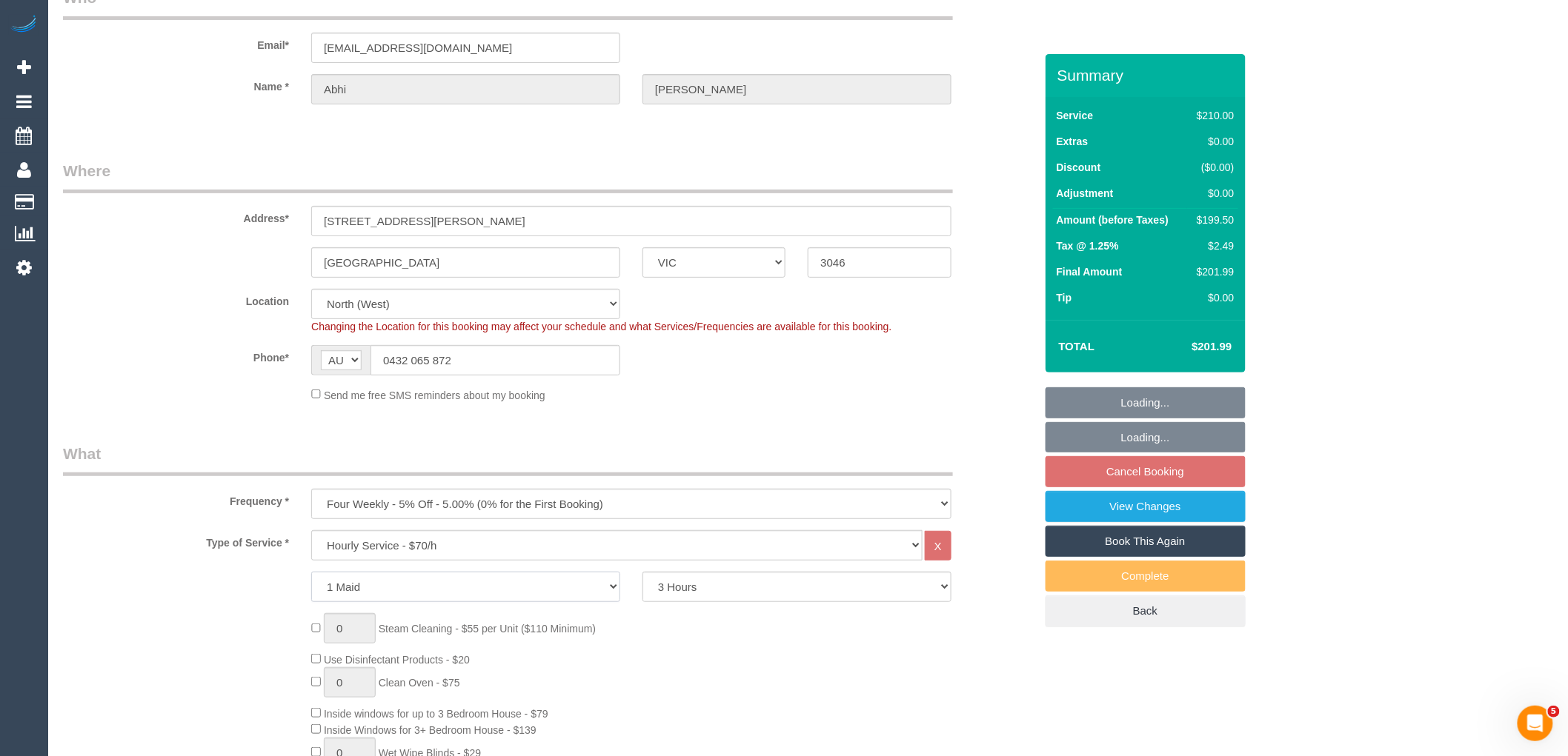
click at [473, 591] on select "1 Maid 2 Maids" at bounding box center [466, 587] width 309 height 30
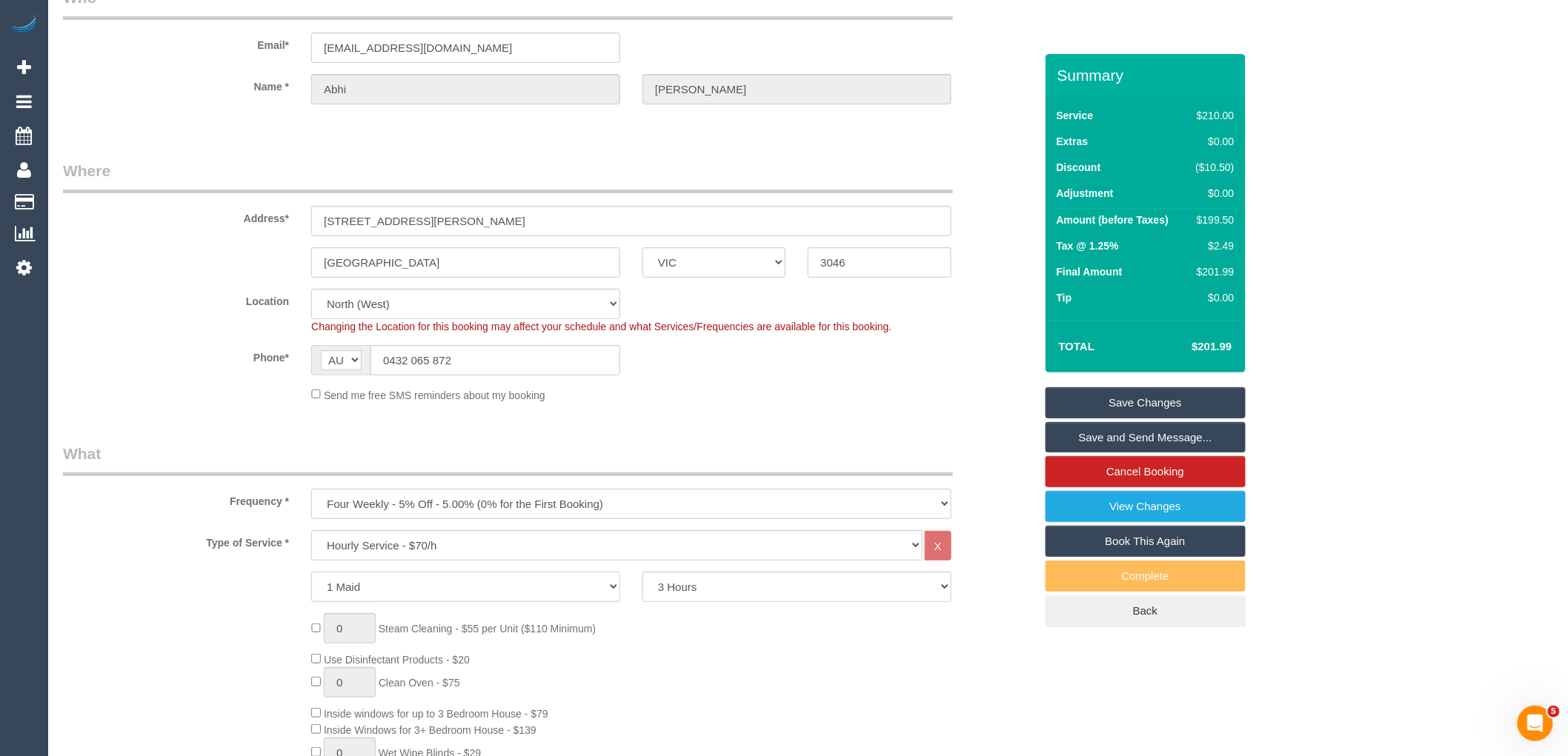
select select "2"
click at [311, 573] on select "1 Maid 2 Maids" at bounding box center [466, 587] width 309 height 30
click at [763, 578] on select "2 Hours 2.5 Hours 3 Hours 3.5 Hours 4 Hours 4.5 Hours 5 Hours 5.5 Hours 6 Hours…" at bounding box center [797, 587] width 309 height 30
select select "120"
click at [642, 573] on select "2 Hours 2.5 Hours 3 Hours 3.5 Hours 4 Hours 4.5 Hours 5 Hours 5.5 Hours 6 Hours…" at bounding box center [797, 587] width 309 height 30
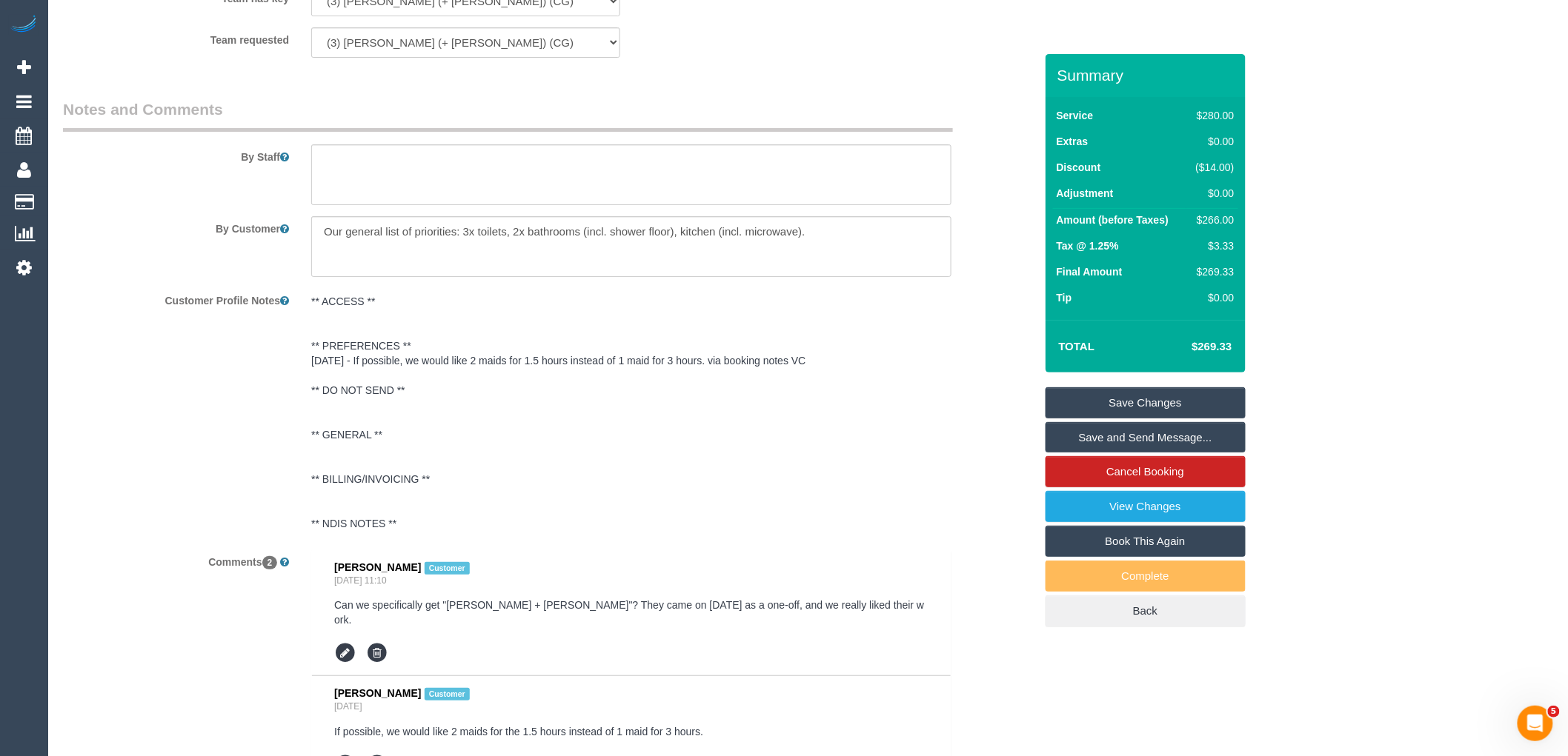
select select "spot26"
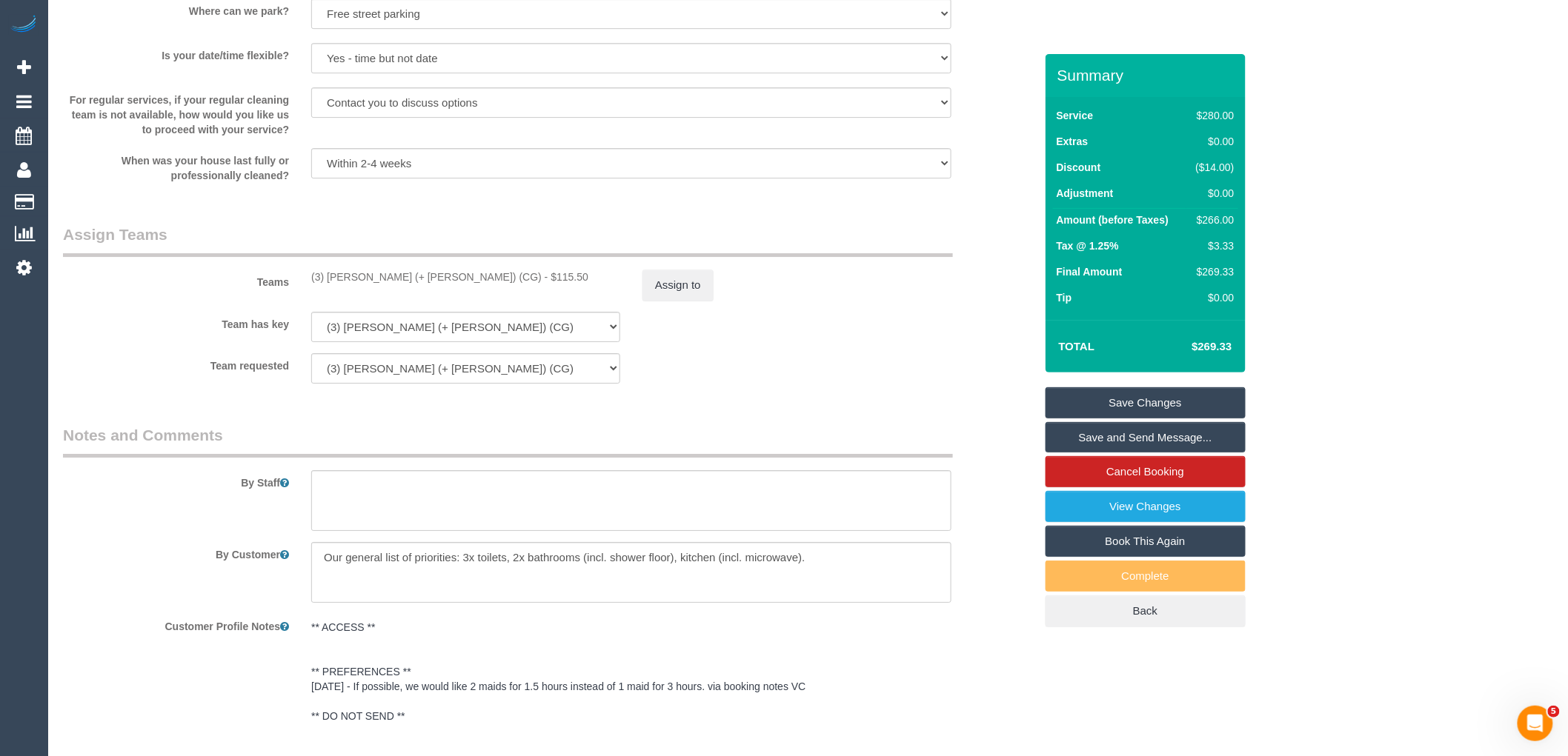
scroll to position [1974, 0]
drag, startPoint x: 442, startPoint y: 288, endPoint x: 307, endPoint y: 288, distance: 135.0
click at [307, 288] on div "(3) [PERSON_NAME] (+ [PERSON_NAME]) (CG) - $115.50" at bounding box center [466, 281] width 332 height 15
copy div "(3) [PERSON_NAME] (+ [PERSON_NAME]) (CG)"
click at [693, 293] on button "Assign to" at bounding box center [677, 289] width 71 height 31
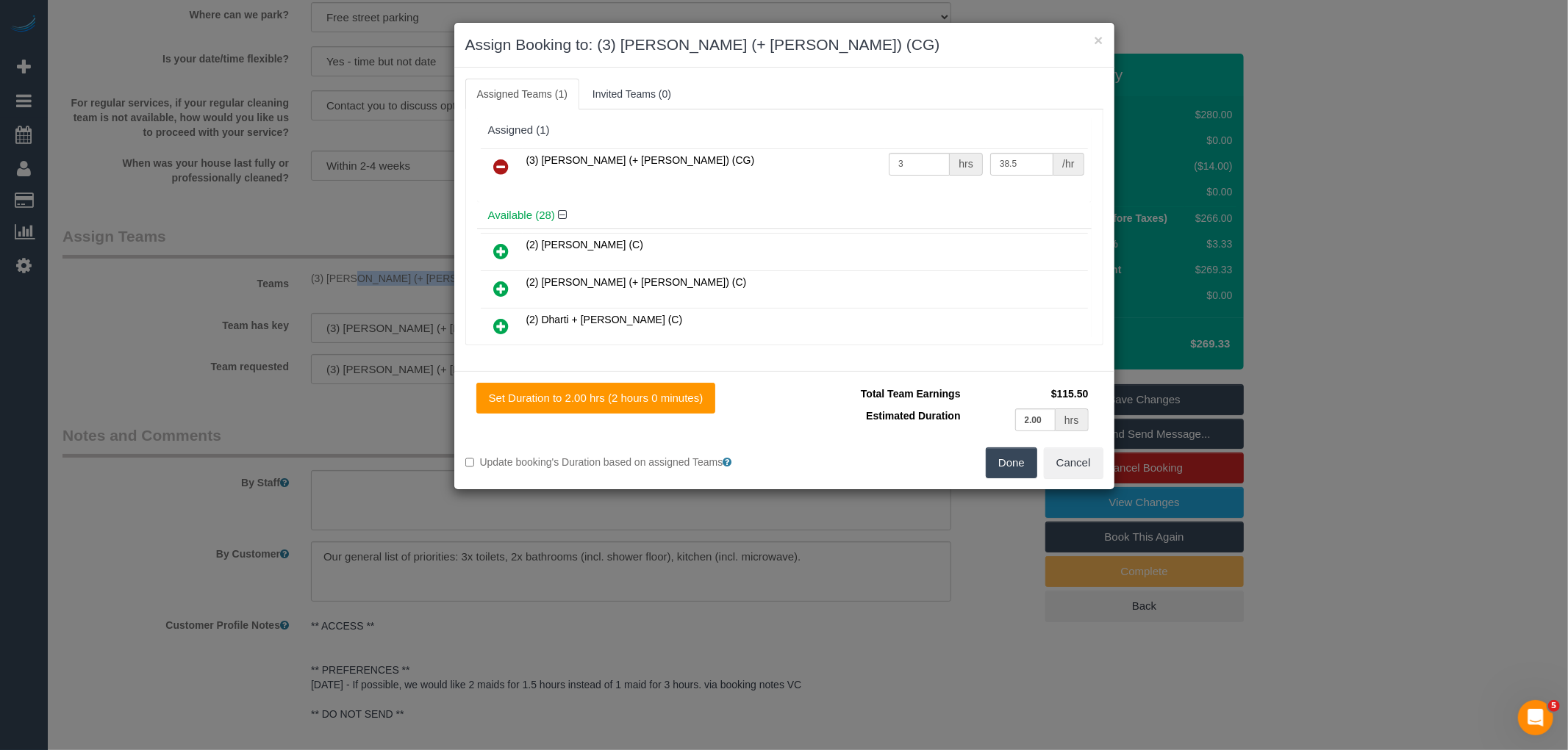
click at [505, 164] on icon at bounding box center [501, 166] width 16 height 17
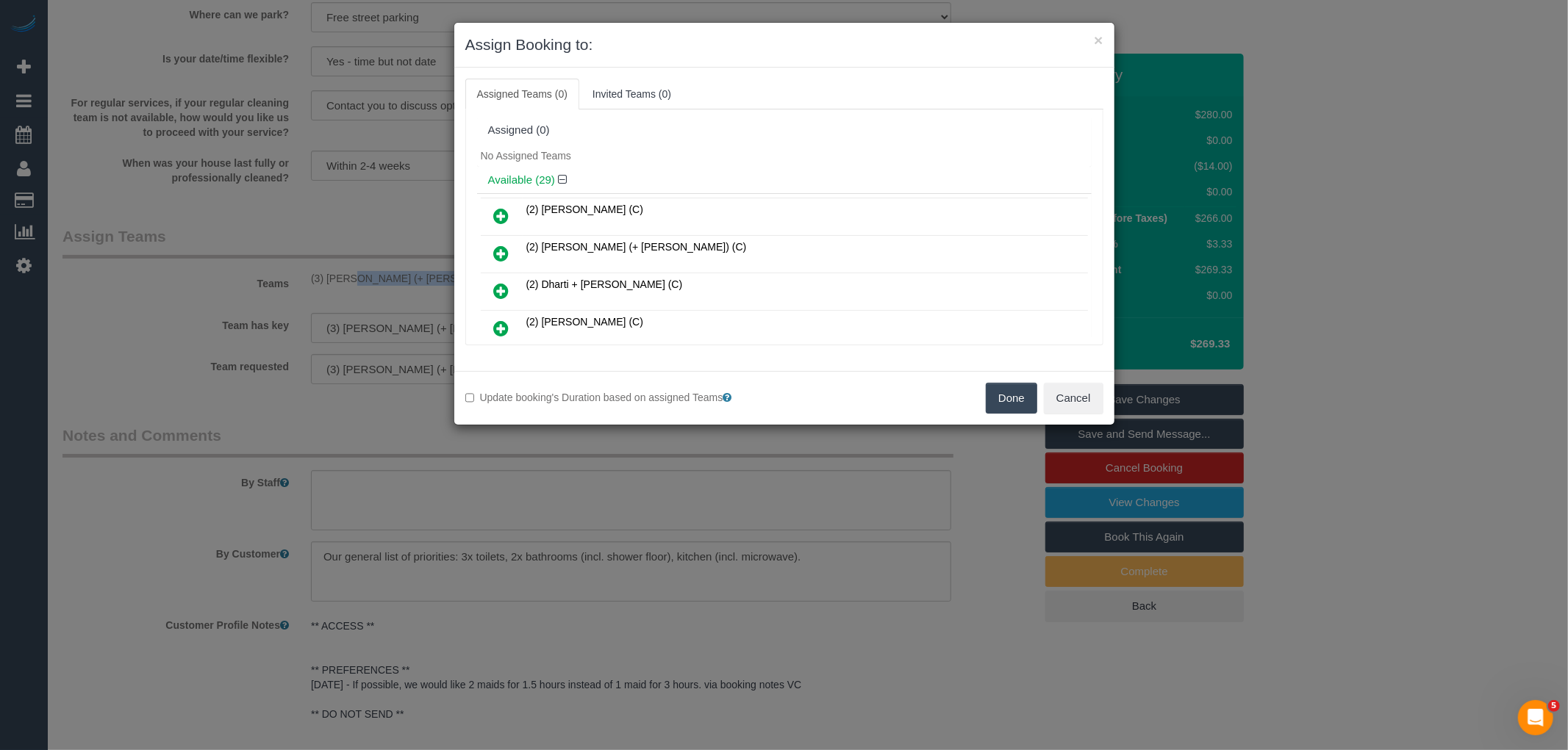
click at [1005, 384] on button "Done" at bounding box center [1012, 398] width 52 height 31
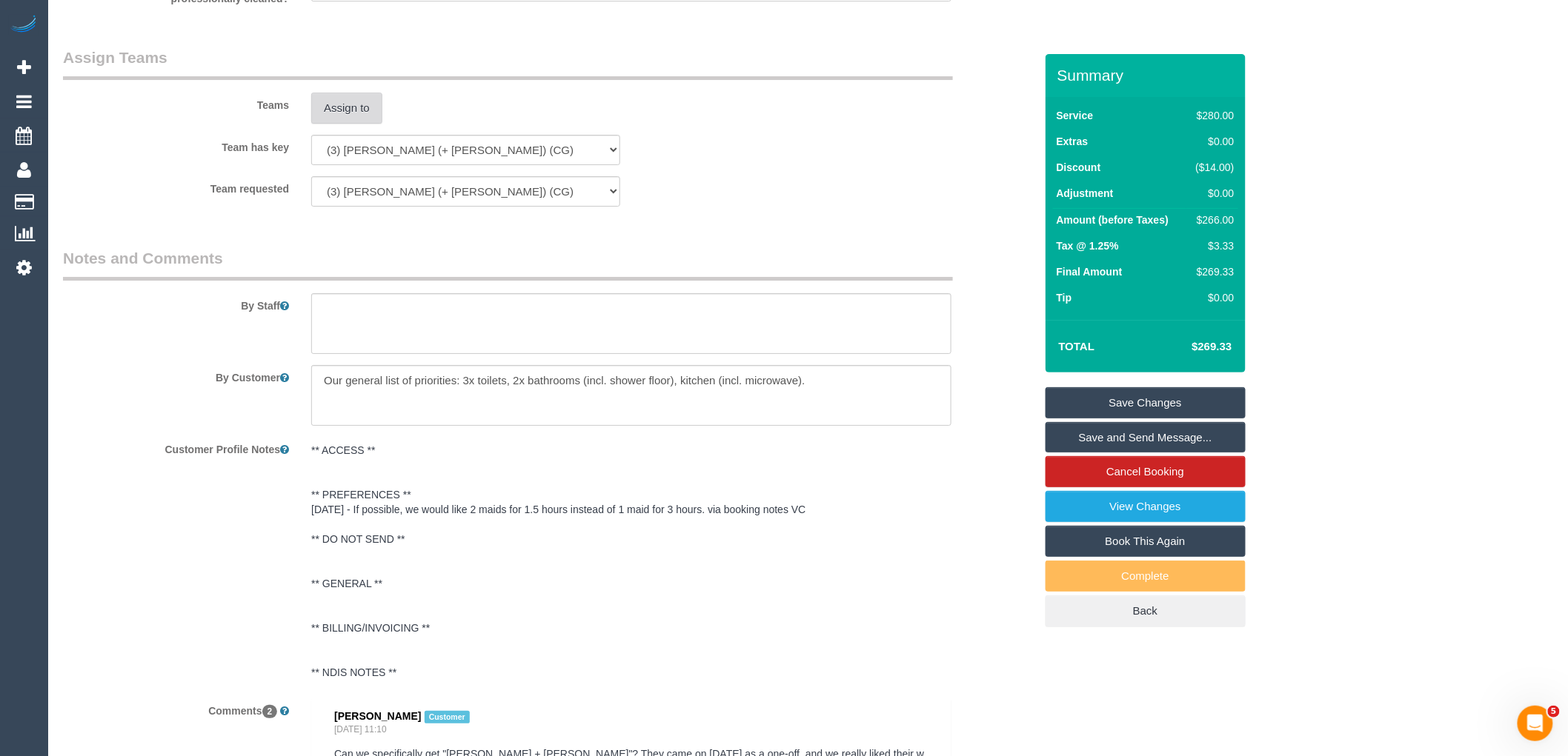
scroll to position [2505, 0]
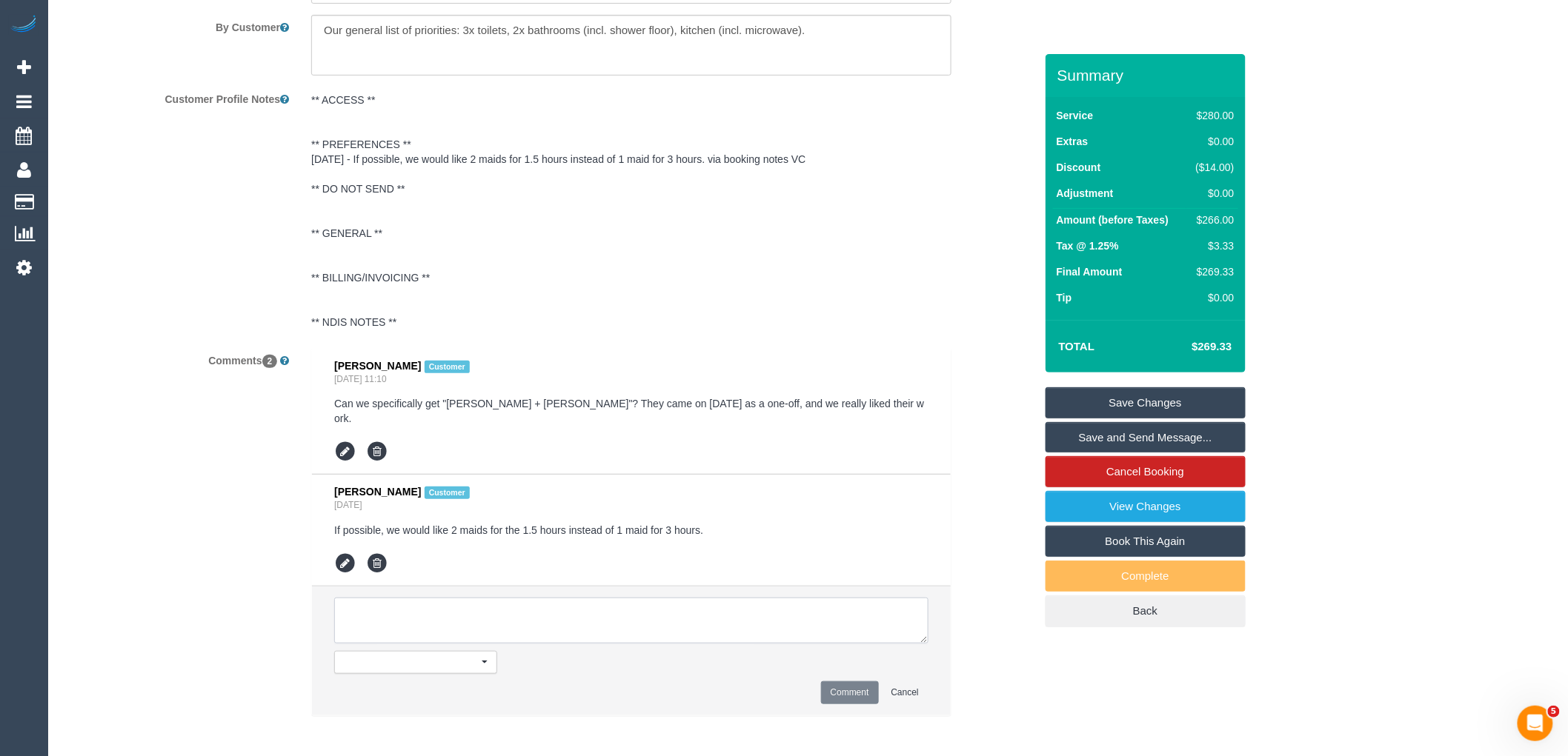
click at [400, 631] on textarea at bounding box center [631, 620] width 594 height 46
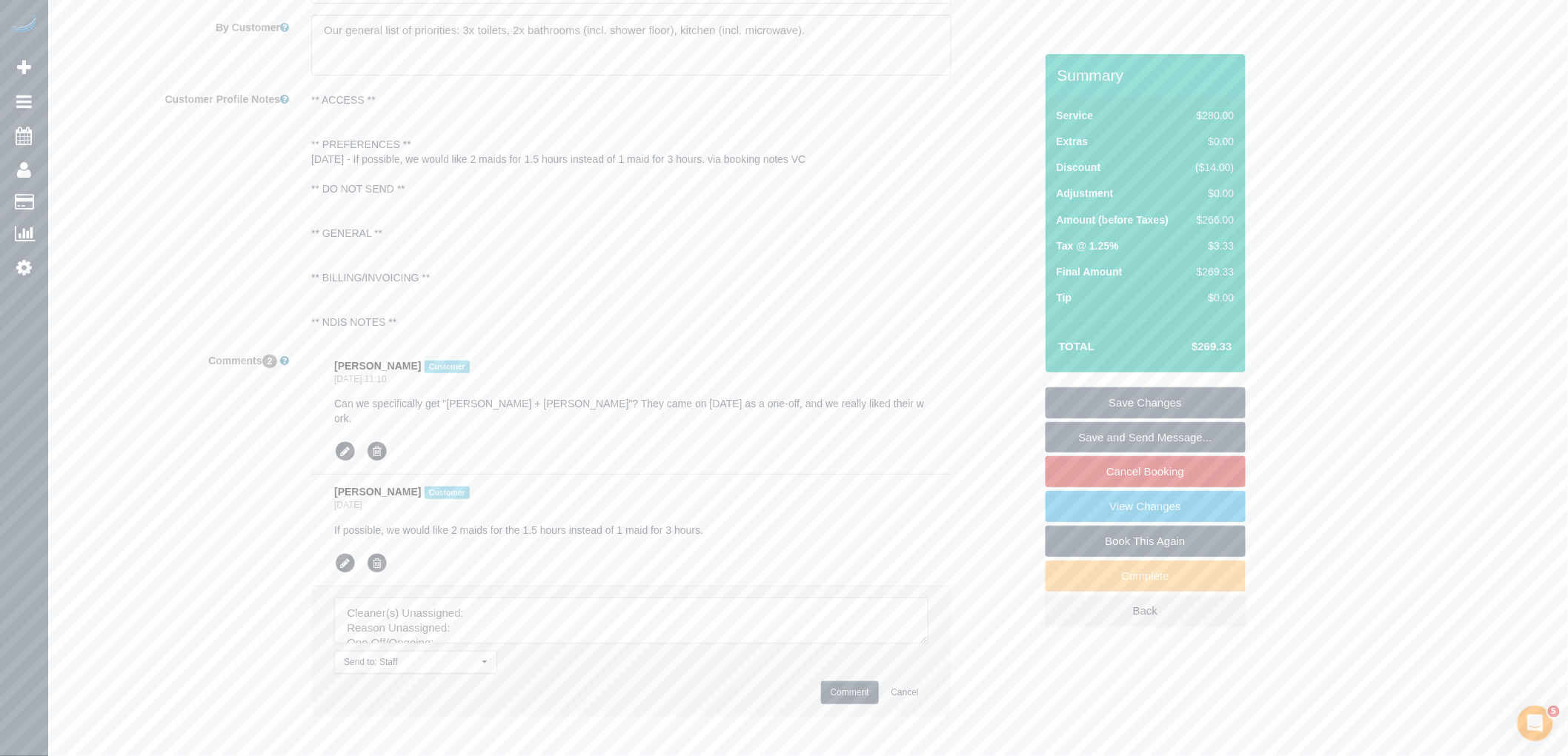
drag, startPoint x: 923, startPoint y: 629, endPoint x: 1038, endPoint y: 788, distance: 196.2
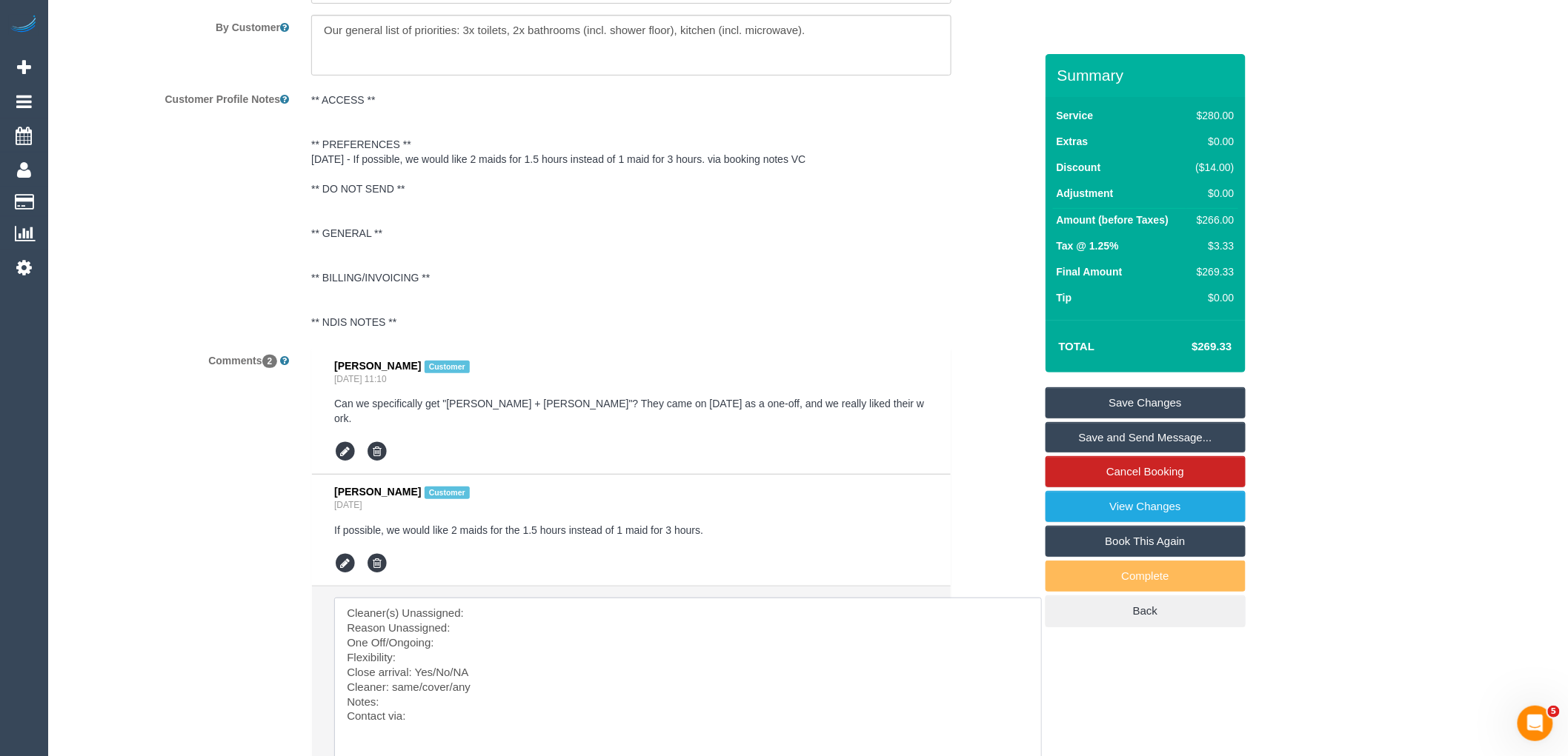
click at [557, 597] on textarea at bounding box center [687, 700] width 708 height 205
paste textarea "(3) [PERSON_NAME] (+ [PERSON_NAME]) (CG)"
click at [487, 623] on textarea at bounding box center [687, 700] width 708 height 205
click at [476, 635] on textarea at bounding box center [687, 700] width 708 height 205
click at [469, 648] on textarea at bounding box center [687, 700] width 708 height 205
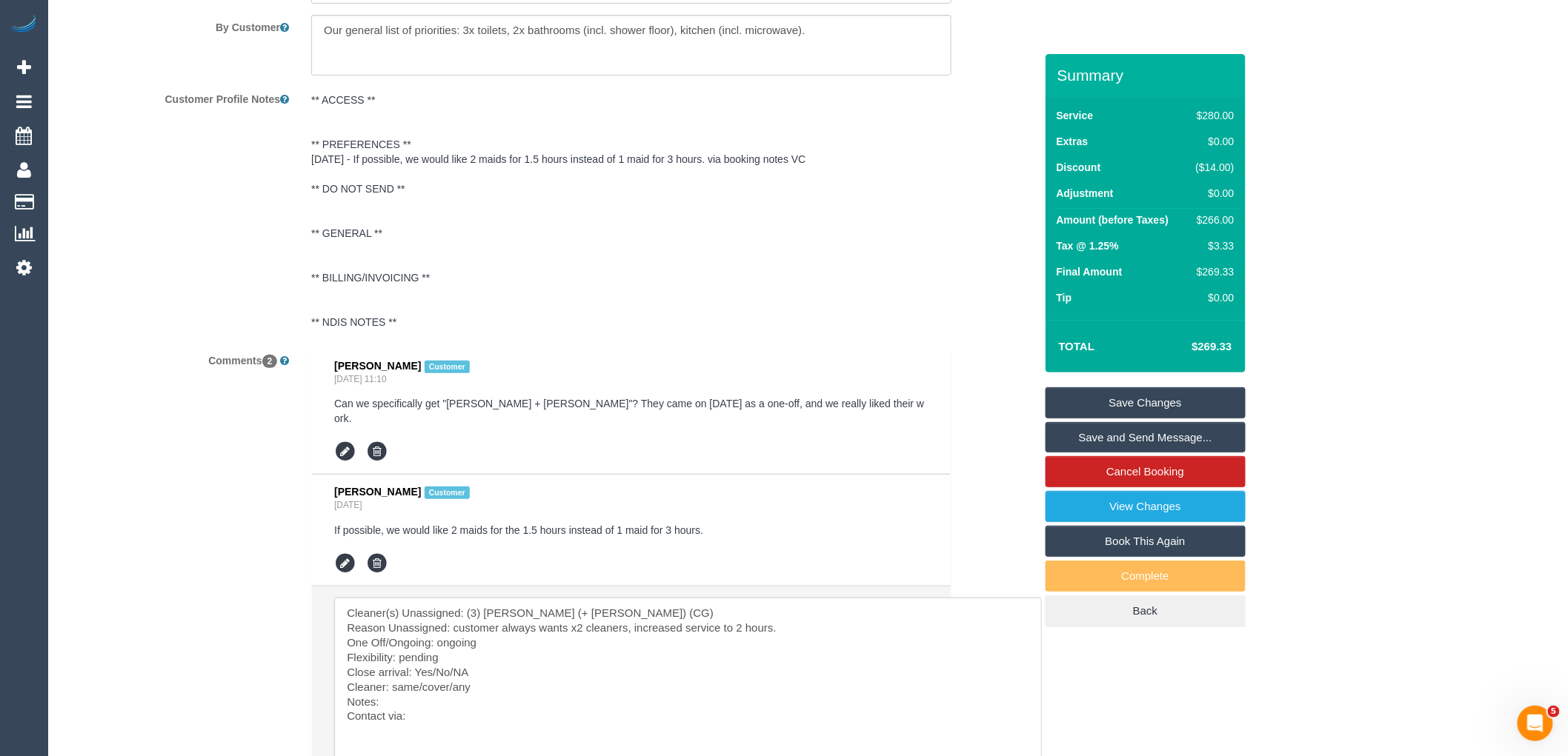
drag, startPoint x: 488, startPoint y: 661, endPoint x: 431, endPoint y: 661, distance: 57.0
click at [431, 661] on textarea at bounding box center [687, 700] width 708 height 205
drag, startPoint x: 450, startPoint y: 675, endPoint x: 411, endPoint y: 693, distance: 43.0
click at [395, 680] on textarea at bounding box center [687, 700] width 708 height 205
click at [442, 707] on textarea at bounding box center [687, 700] width 708 height 205
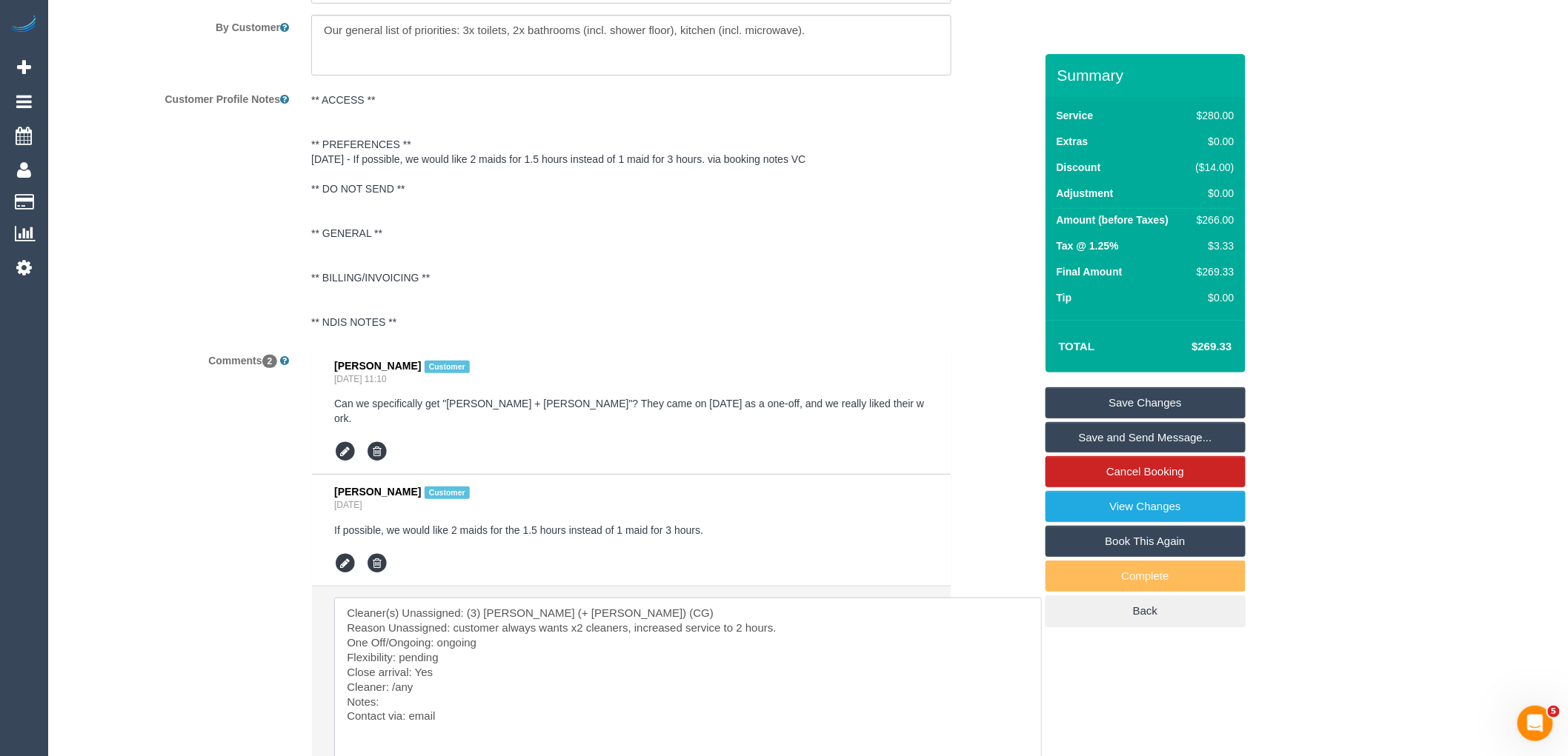
click at [478, 686] on textarea at bounding box center [687, 700] width 708 height 205
click at [478, 694] on textarea at bounding box center [687, 700] width 708 height 205
paste textarea "cnv_qapt9ov"
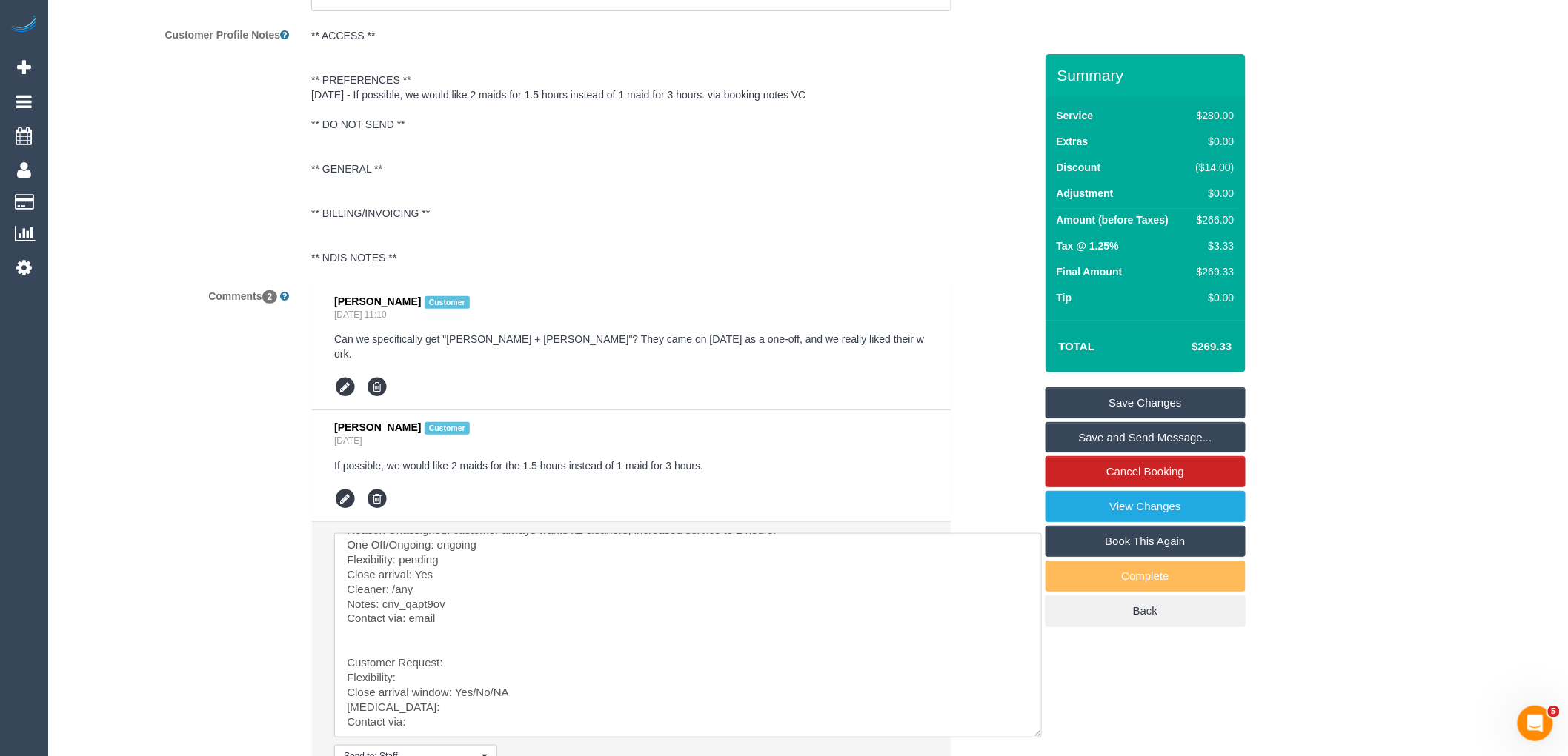
scroll to position [2726, 0]
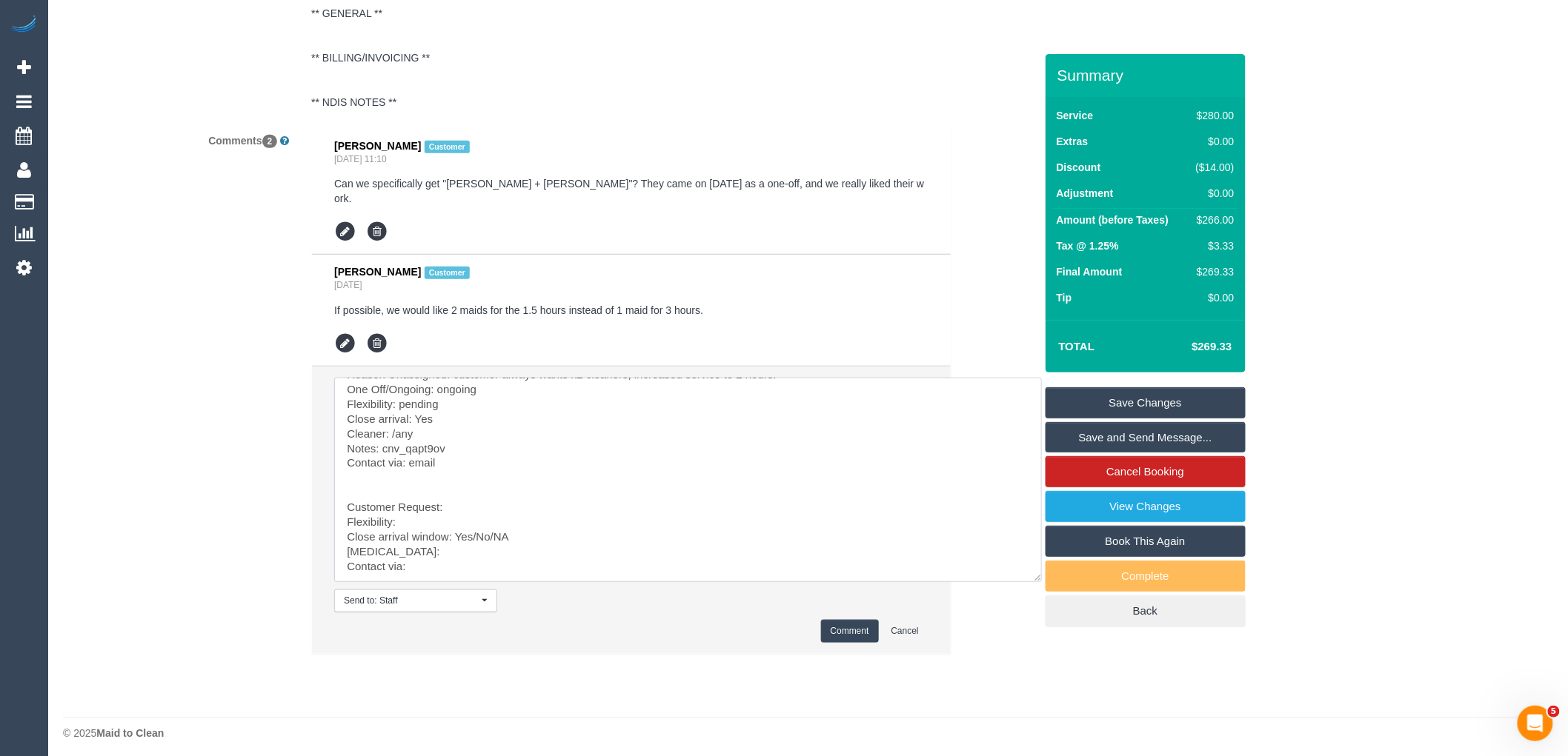
drag, startPoint x: 413, startPoint y: 666, endPoint x: 562, endPoint y: 788, distance: 192.6
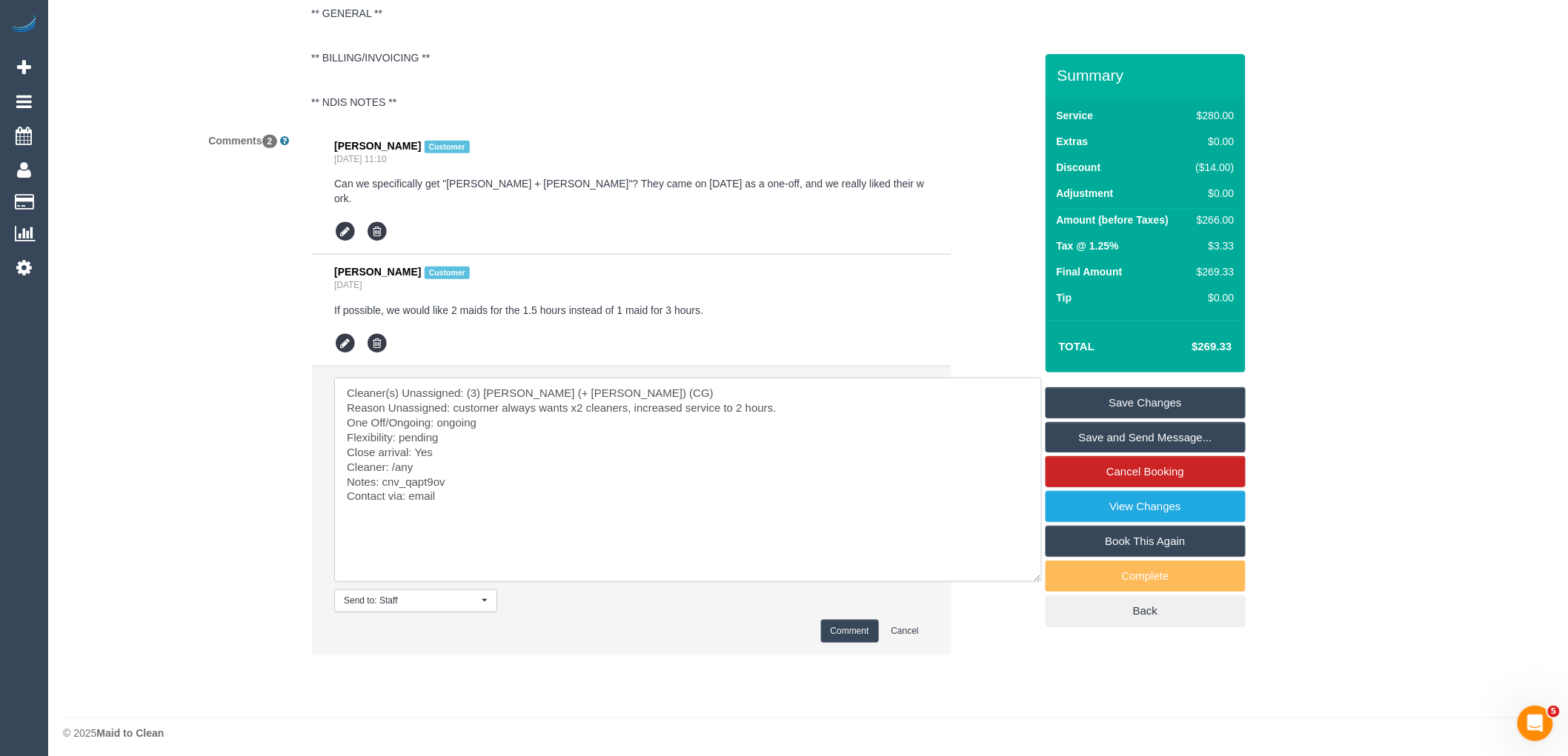
scroll to position [0, 0]
type textarea "Cleaner(s) Unassigned: (3) Sohail (+ Amninder) (CG) Reason Unassigned: customer…"
click at [861, 620] on button "Comment" at bounding box center [849, 631] width 58 height 23
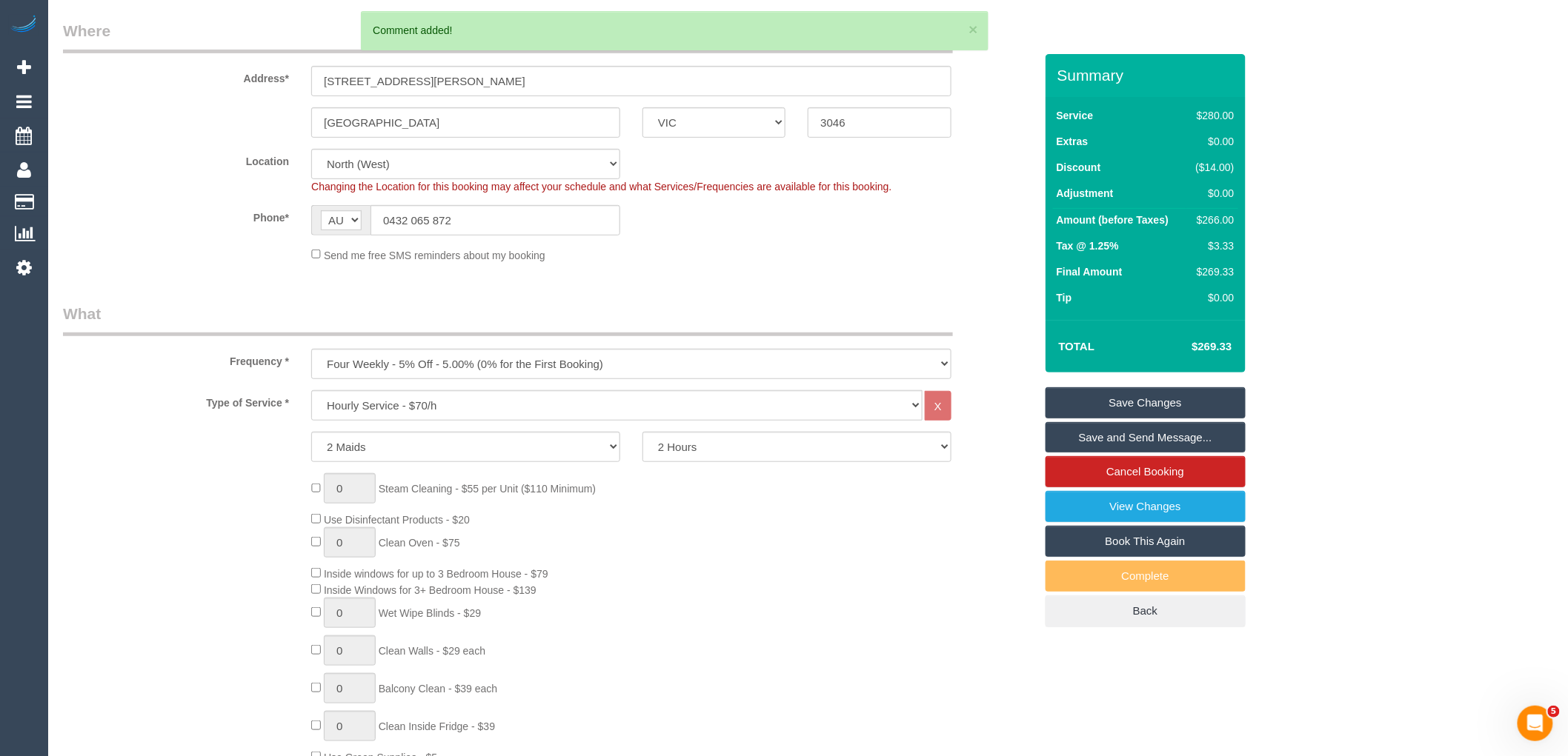
scroll to position [195, 0]
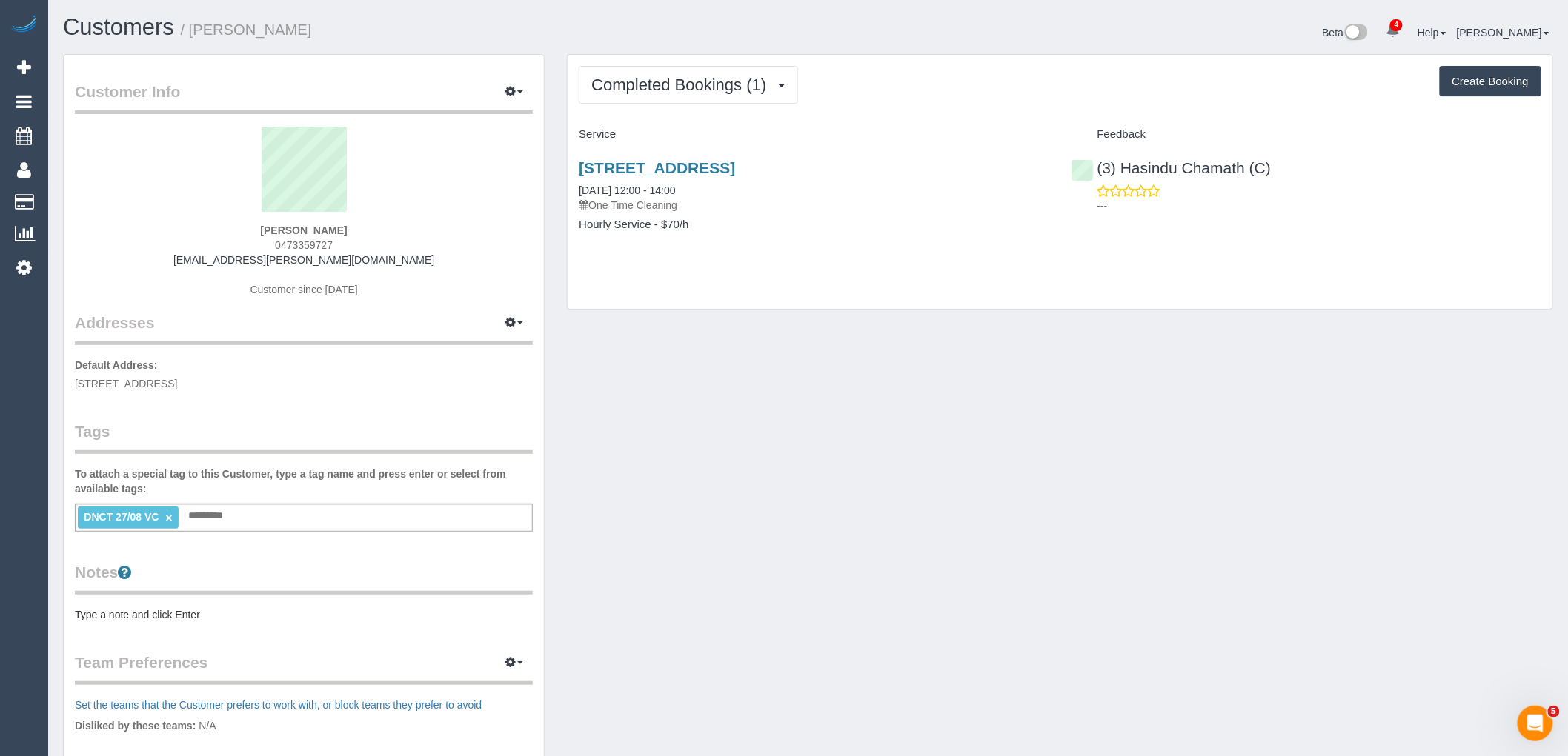
drag, startPoint x: 351, startPoint y: 227, endPoint x: 190, endPoint y: 228, distance: 161.0
click at [190, 228] on div "Tahlia Lunney 0473359727 tahlia.lunney@gmail.com Customer since 2025" at bounding box center [304, 219] width 458 height 185
copy strong "Tahlia Lunney"
click at [168, 517] on link "×" at bounding box center [169, 518] width 7 height 13
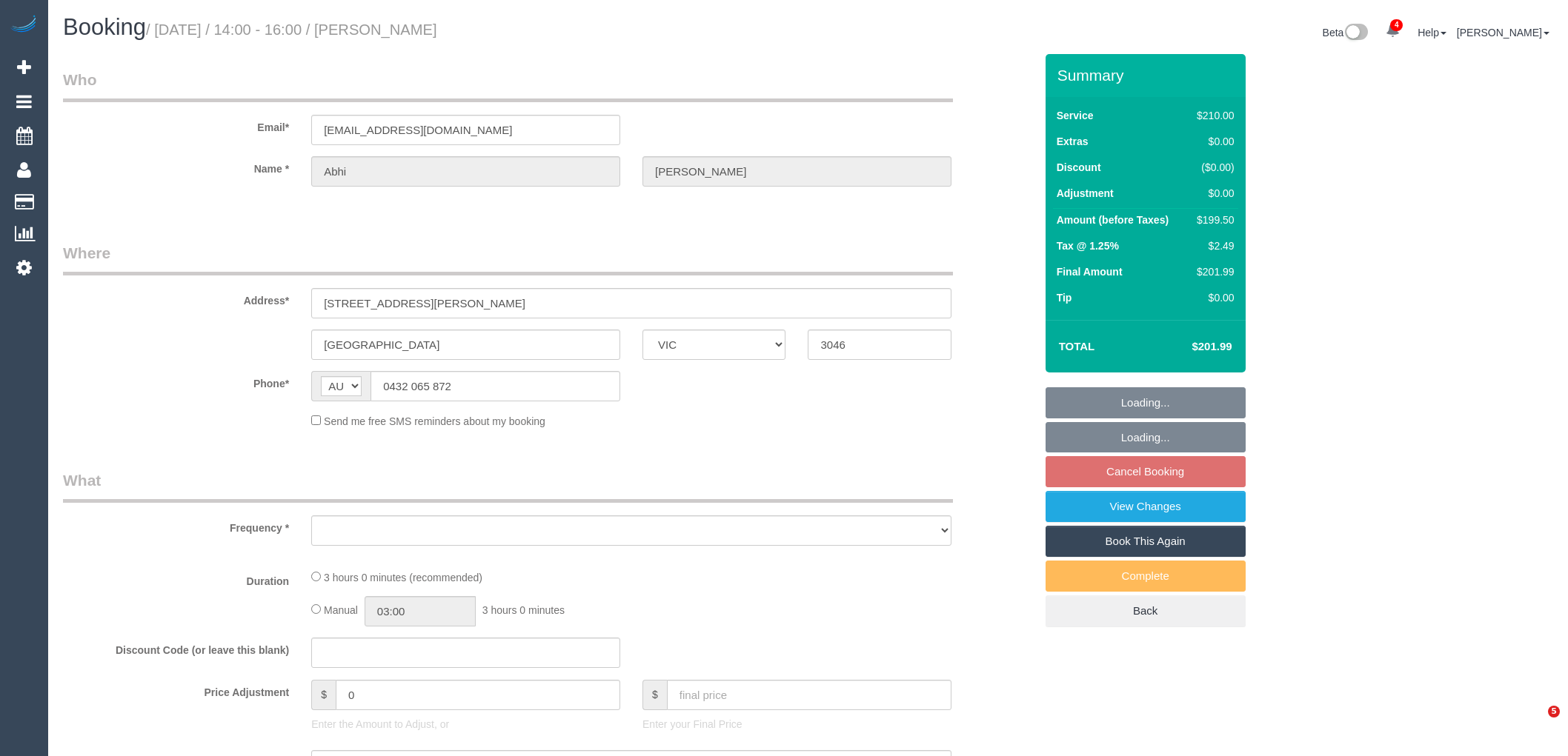
select select "VIC"
select select "object:625"
select select "180"
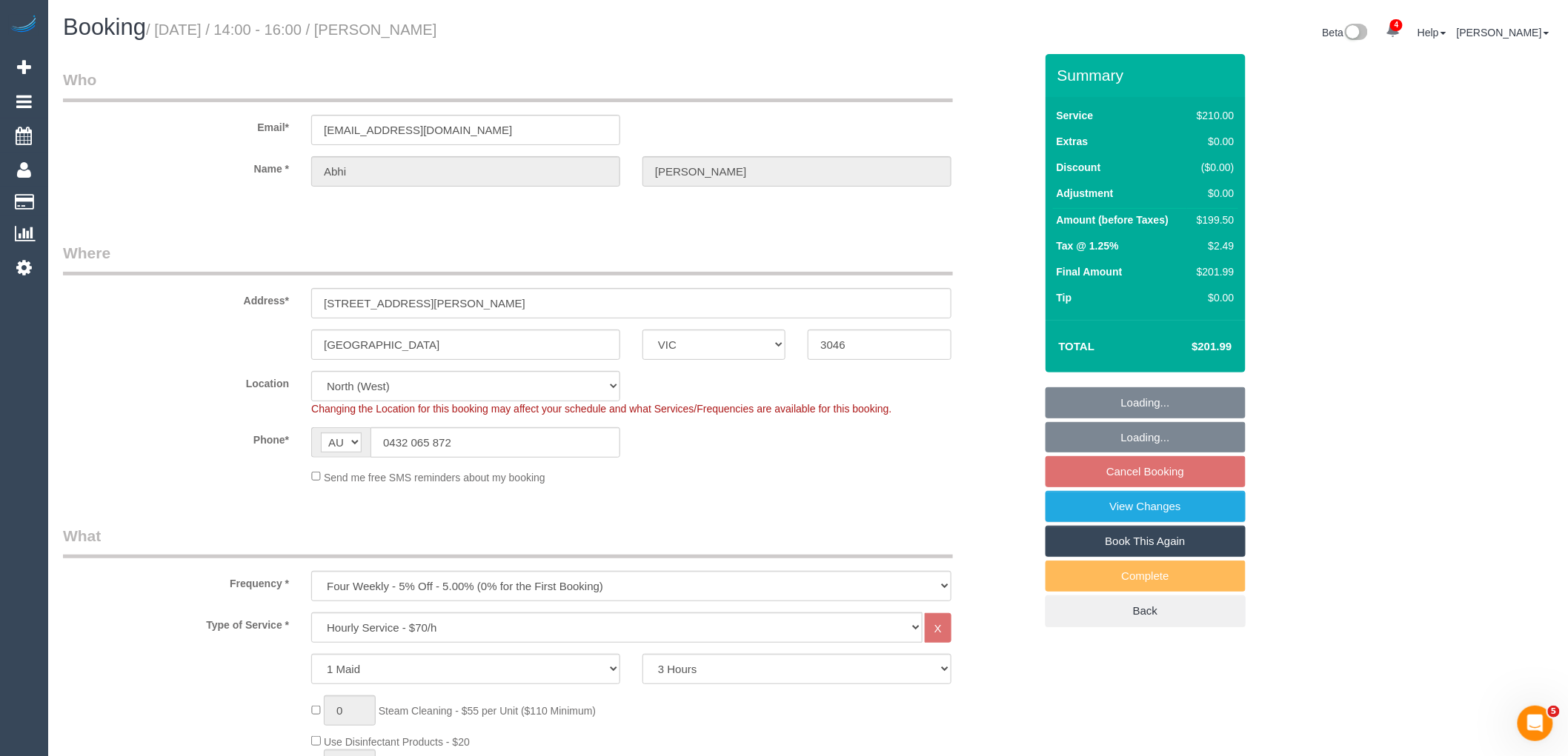
select select "string:stripe-pm_1PwtYZ2GScqysDRV48wmUbED"
select select "object:796"
select select "number:28"
select select "number:14"
select select "number:19"
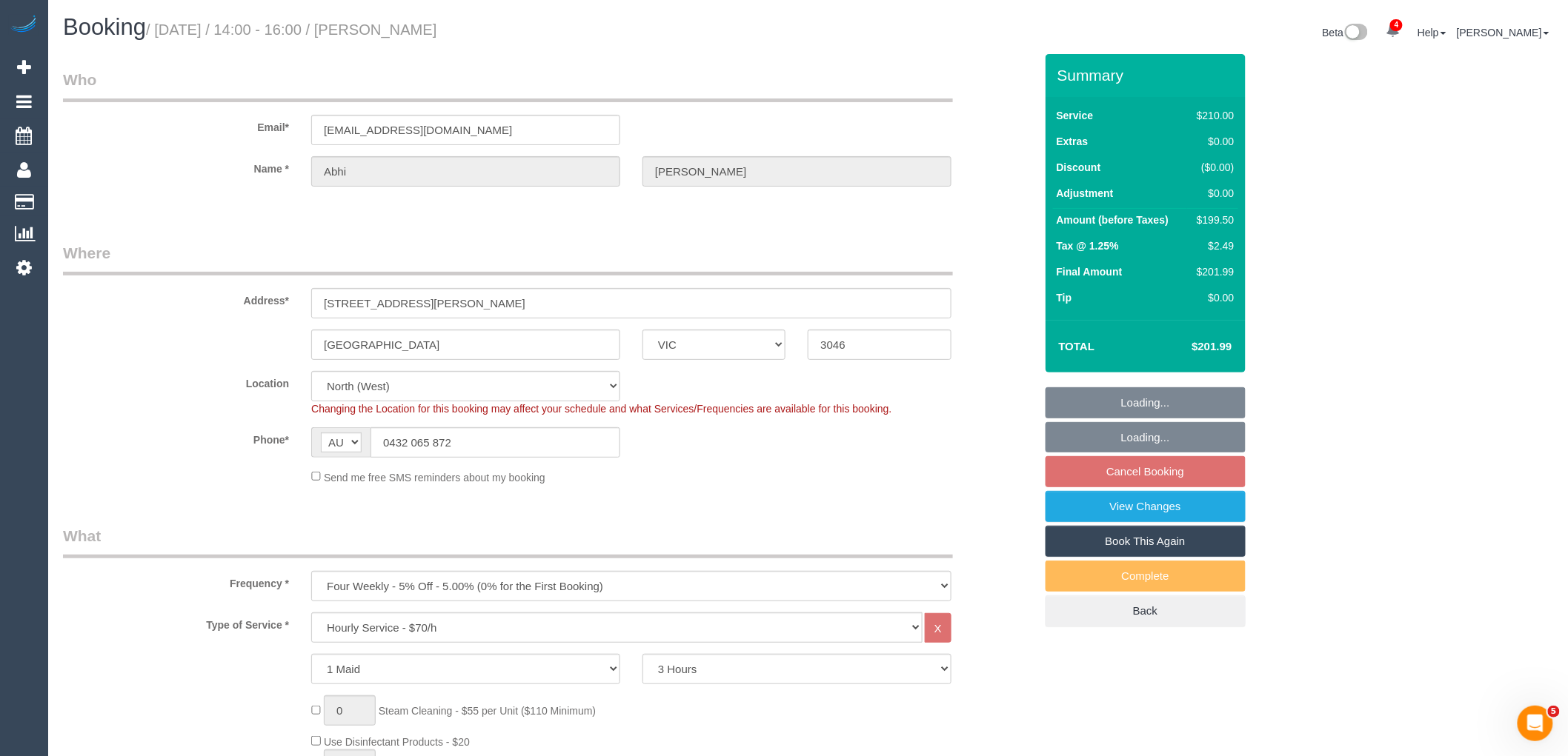
select select "number:24"
select select "number:35"
select select "number:12"
select select "spot5"
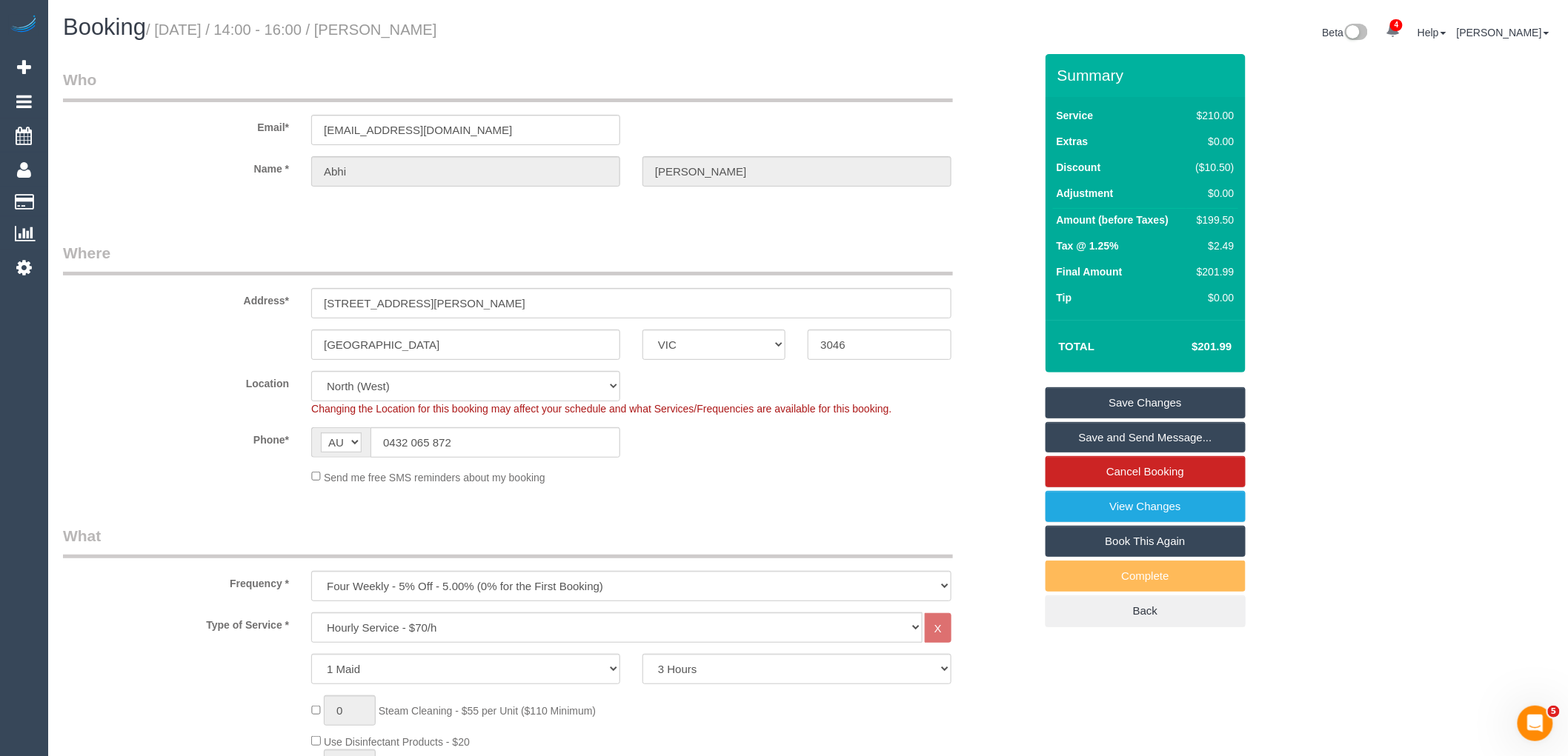
drag, startPoint x: 486, startPoint y: 33, endPoint x: 408, endPoint y: 31, distance: 78.0
click at [408, 31] on h1 "Booking / September 06, 2025 / 14:00 - 16:00 / Abhi Gupta" at bounding box center [430, 28] width 734 height 25
copy small "[PERSON_NAME]"
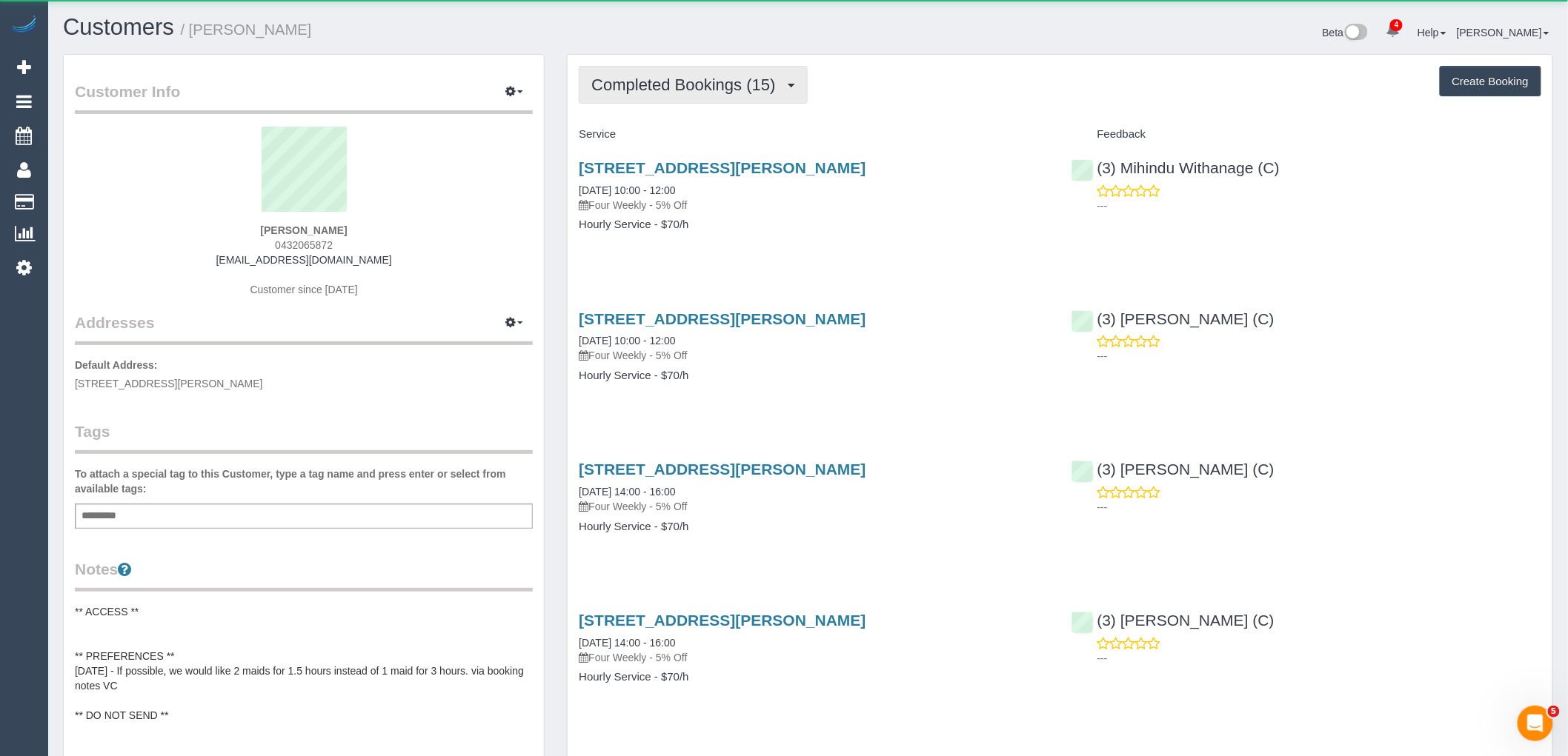
click at [656, 90] on span "Completed Bookings (15)" at bounding box center [687, 85] width 191 height 18
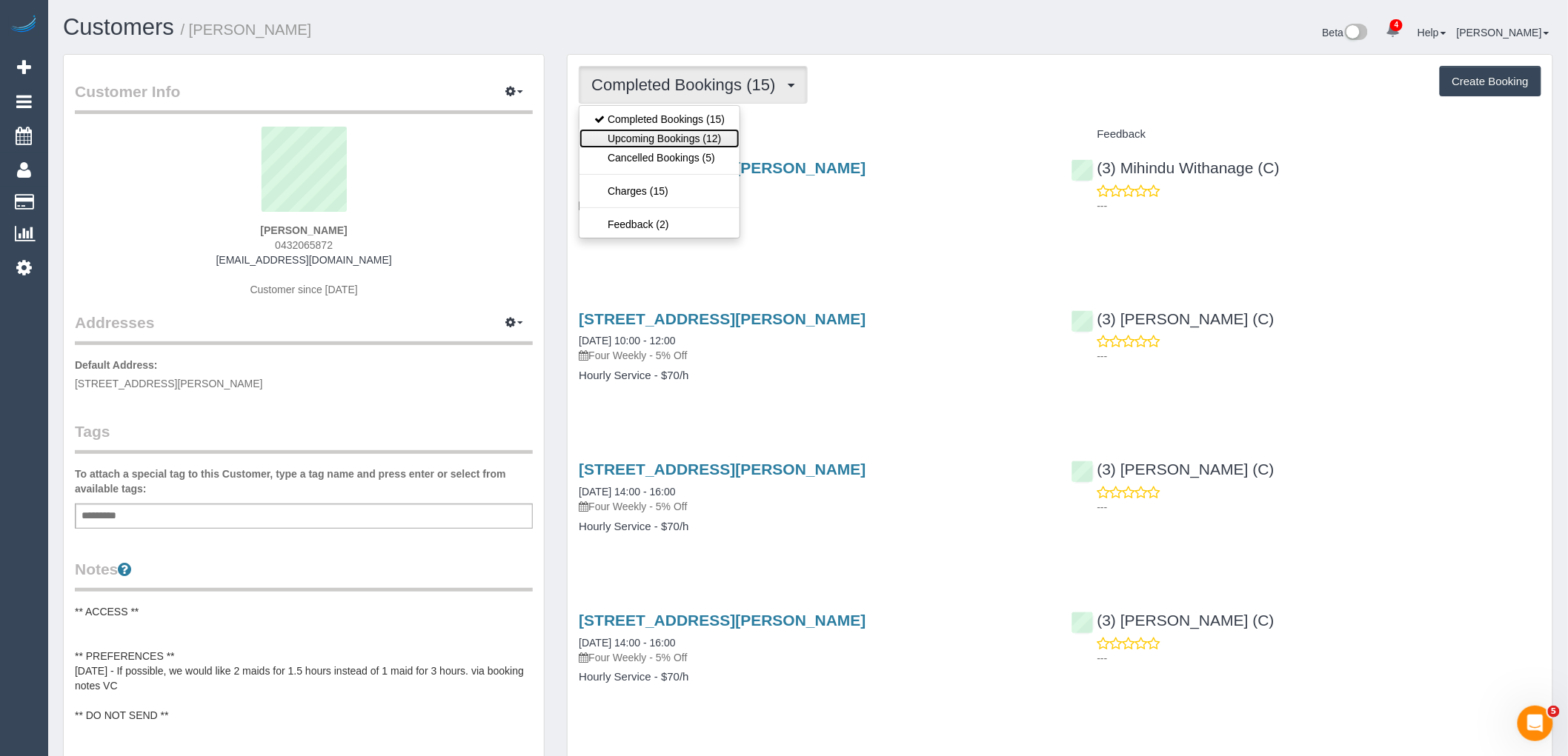
click at [674, 147] on link "Upcoming Bookings (12)" at bounding box center [659, 138] width 160 height 19
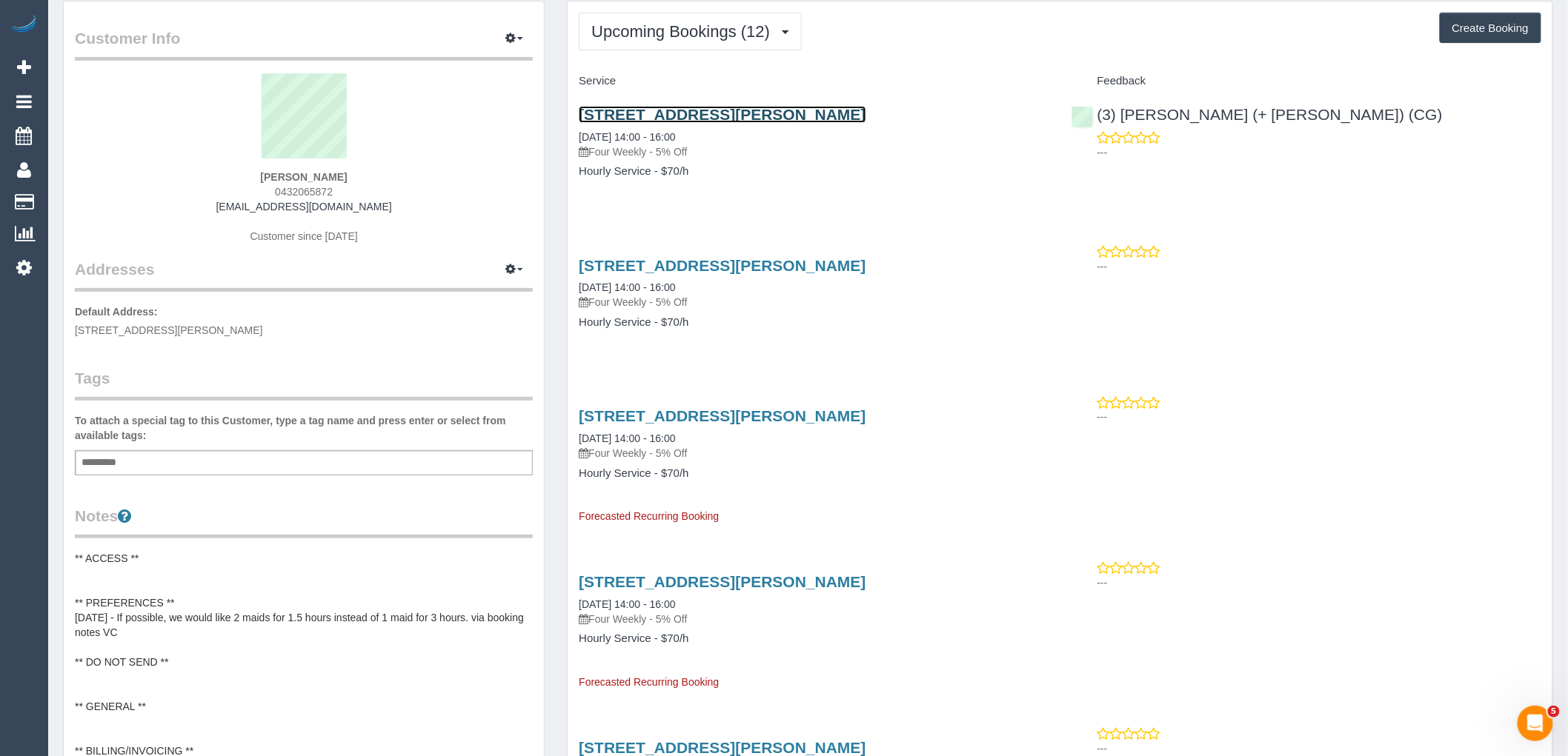
scroll to position [82, 0]
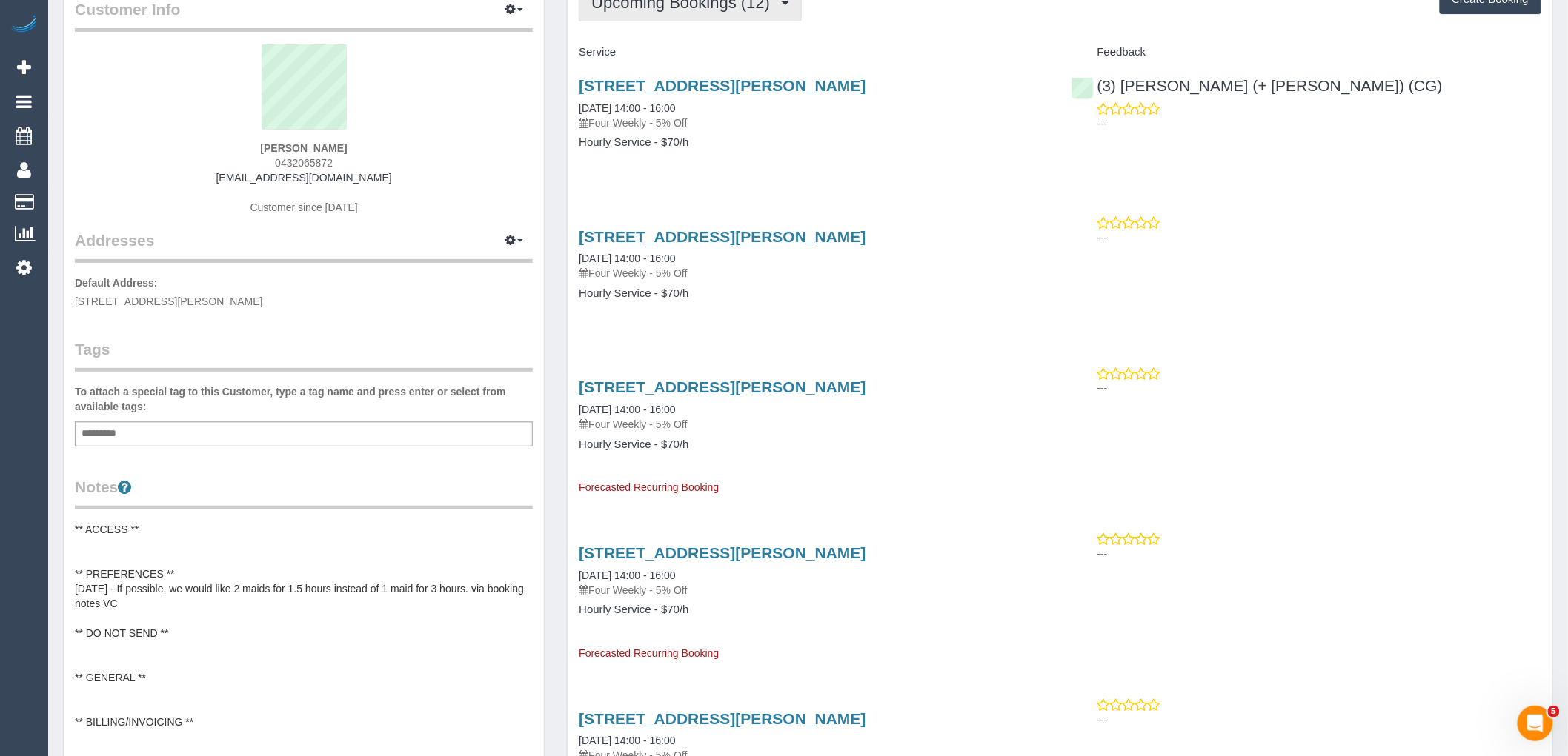
click at [704, 11] on span "Upcoming Bookings (12)" at bounding box center [684, 3] width 186 height 18
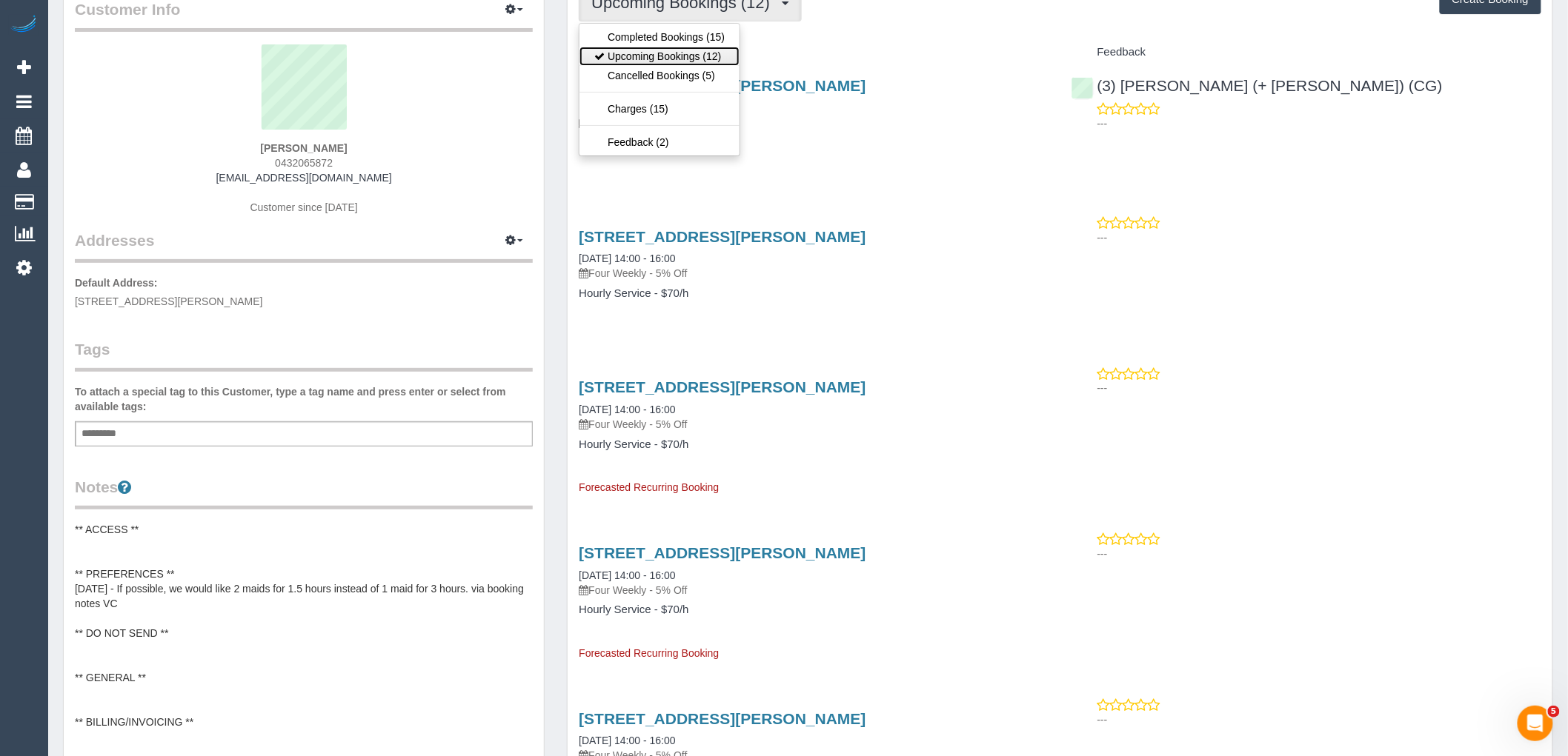
click at [724, 50] on link "Upcoming Bookings (12)" at bounding box center [659, 56] width 160 height 19
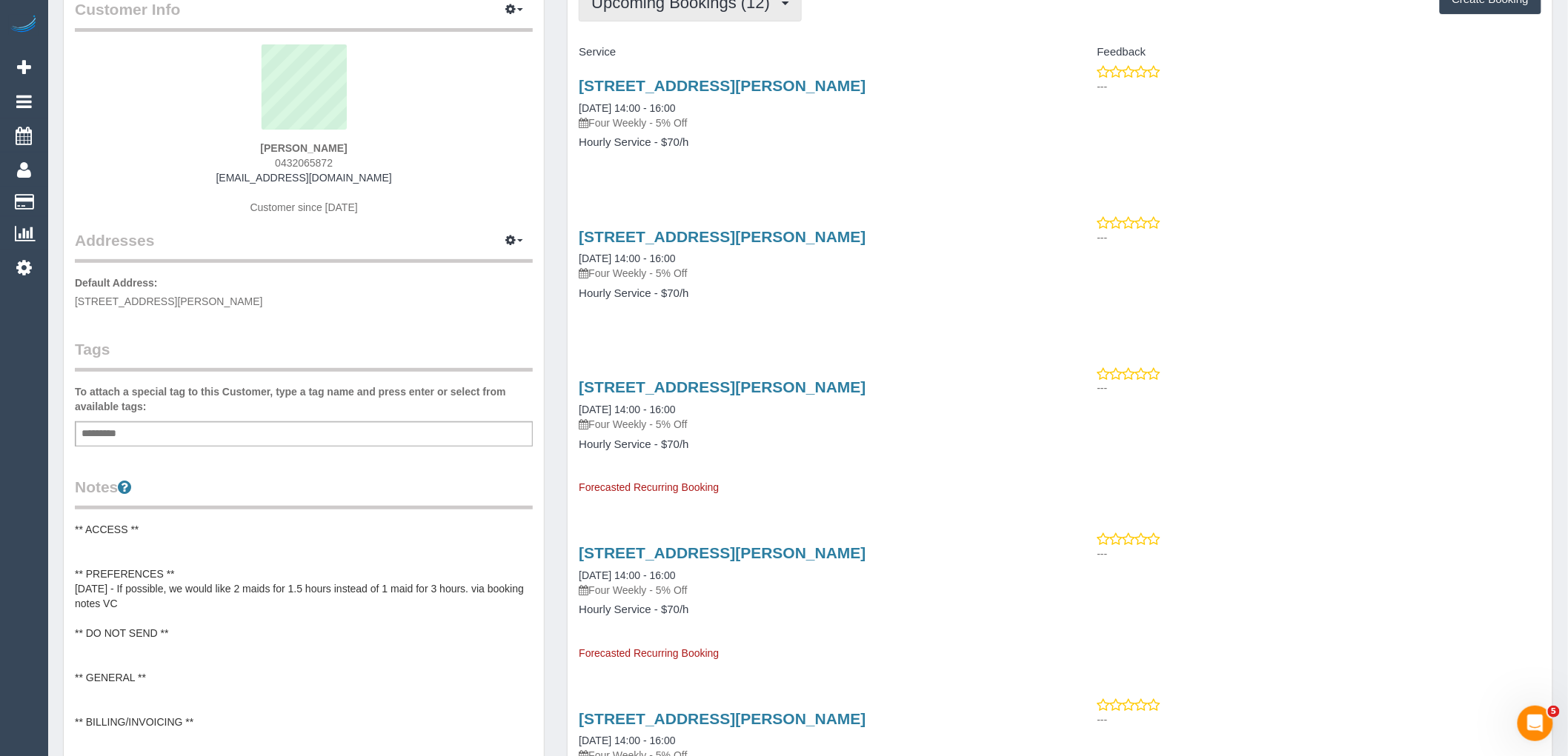
click at [716, 13] on button "Upcoming Bookings (12)" at bounding box center [690, 3] width 223 height 38
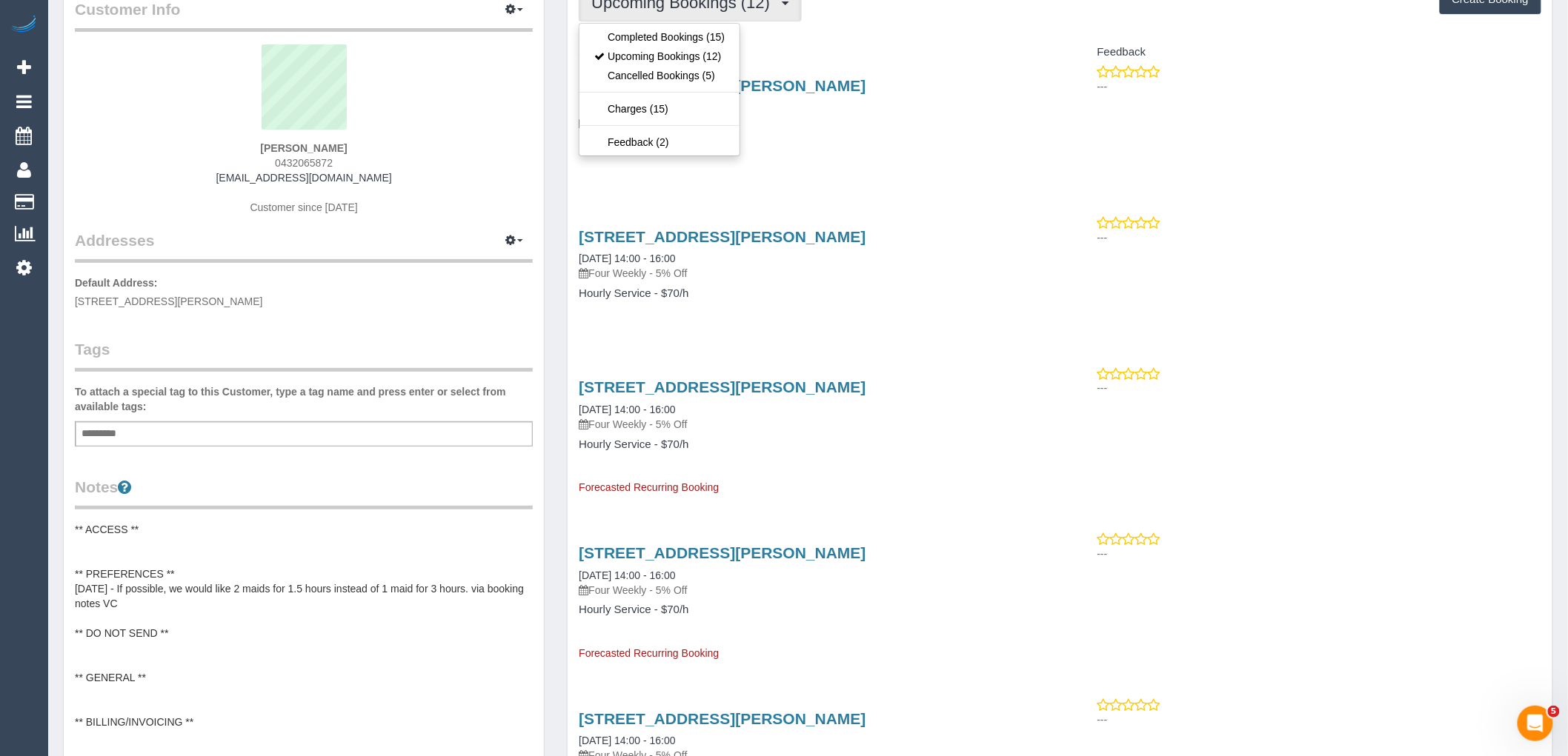
click at [847, 76] on div "2/26 Ethel St, Oak Park, VIC 3046 06/09/2025 14:00 - 16:00 Four Weekly - 5% Off…" at bounding box center [813, 122] width 492 height 114
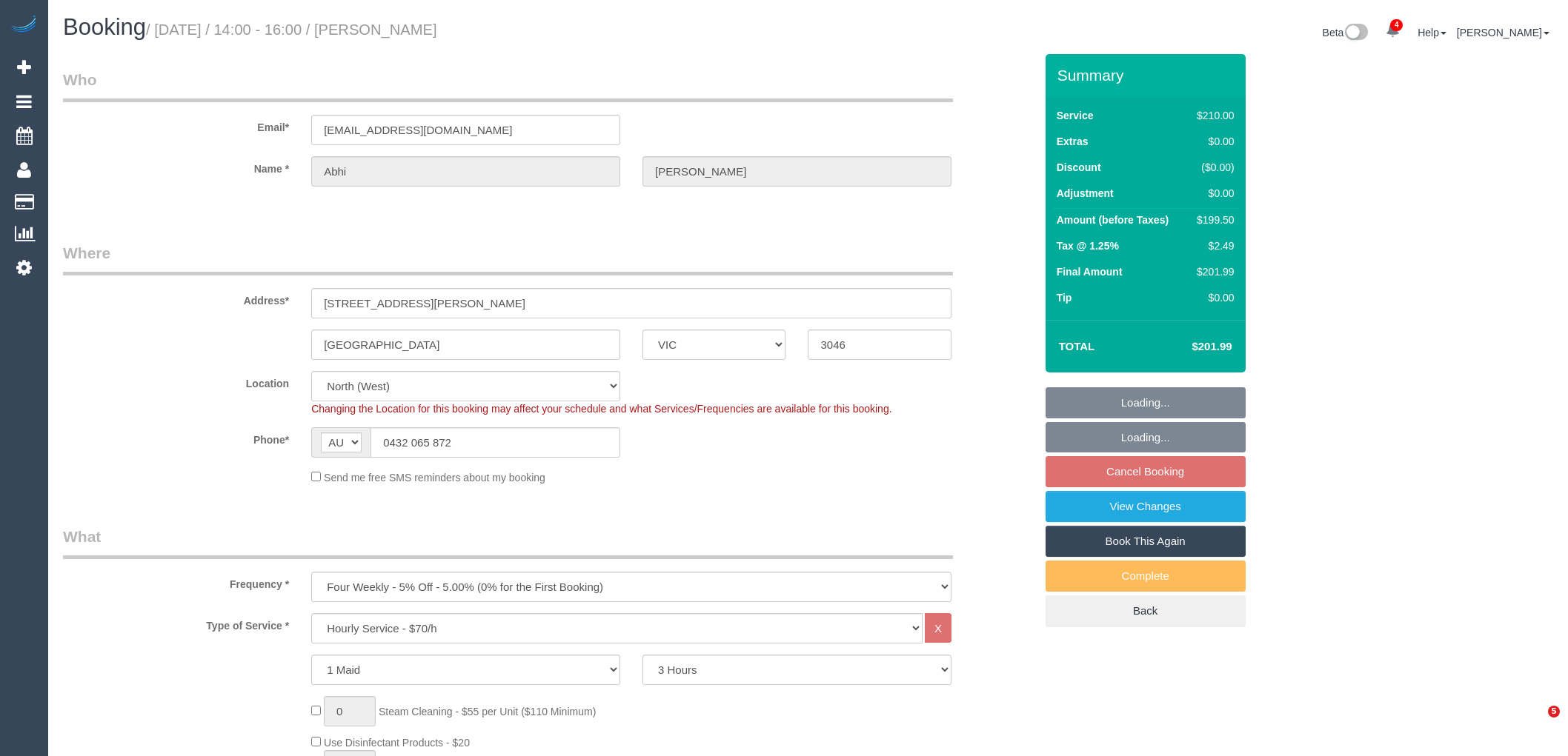
select select "VIC"
select select "180"
select select "string:stripe-pm_1PwtYZ2GScqysDRV48wmUbED"
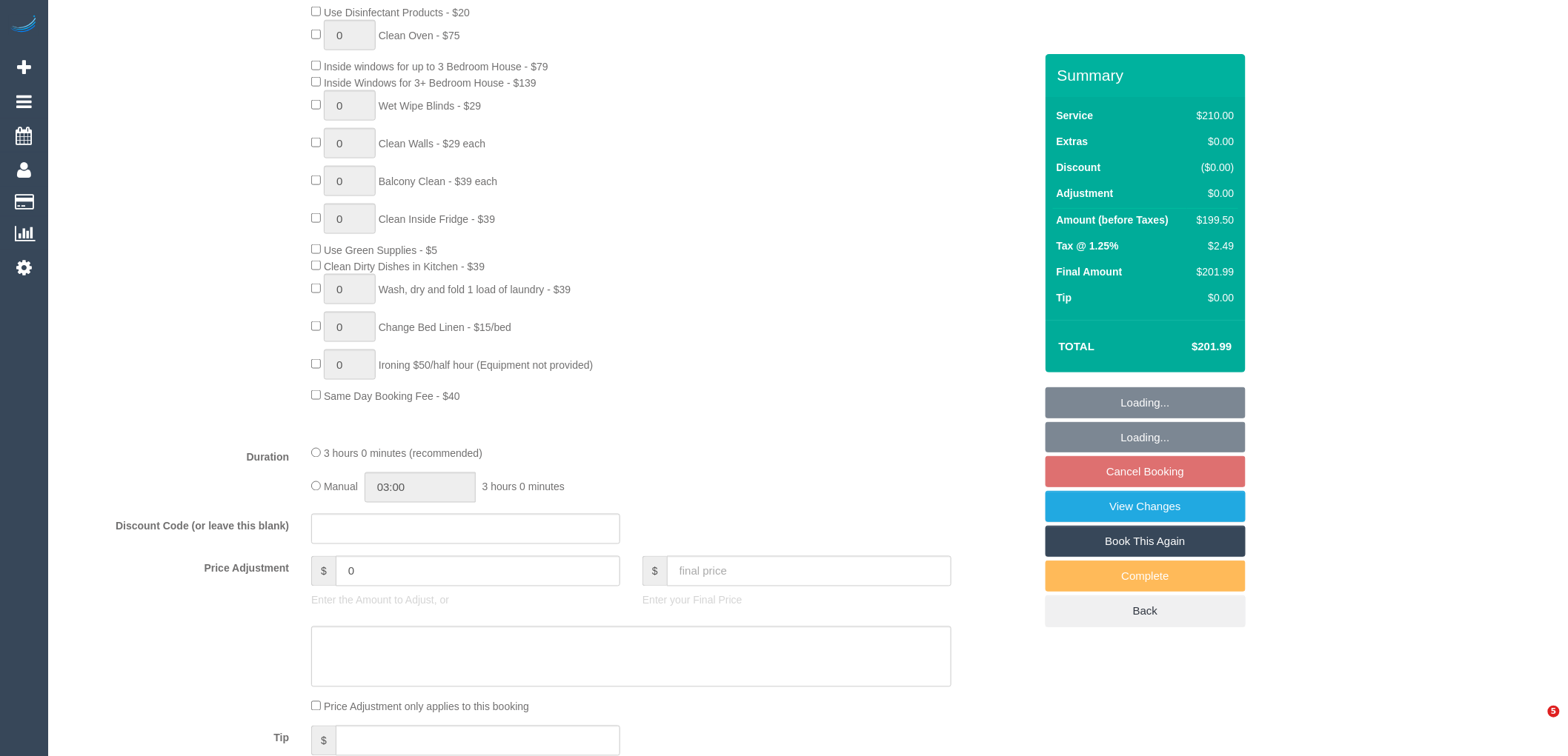
select select "object:1664"
select select "spot5"
select select "number:28"
select select "number:14"
select select "number:19"
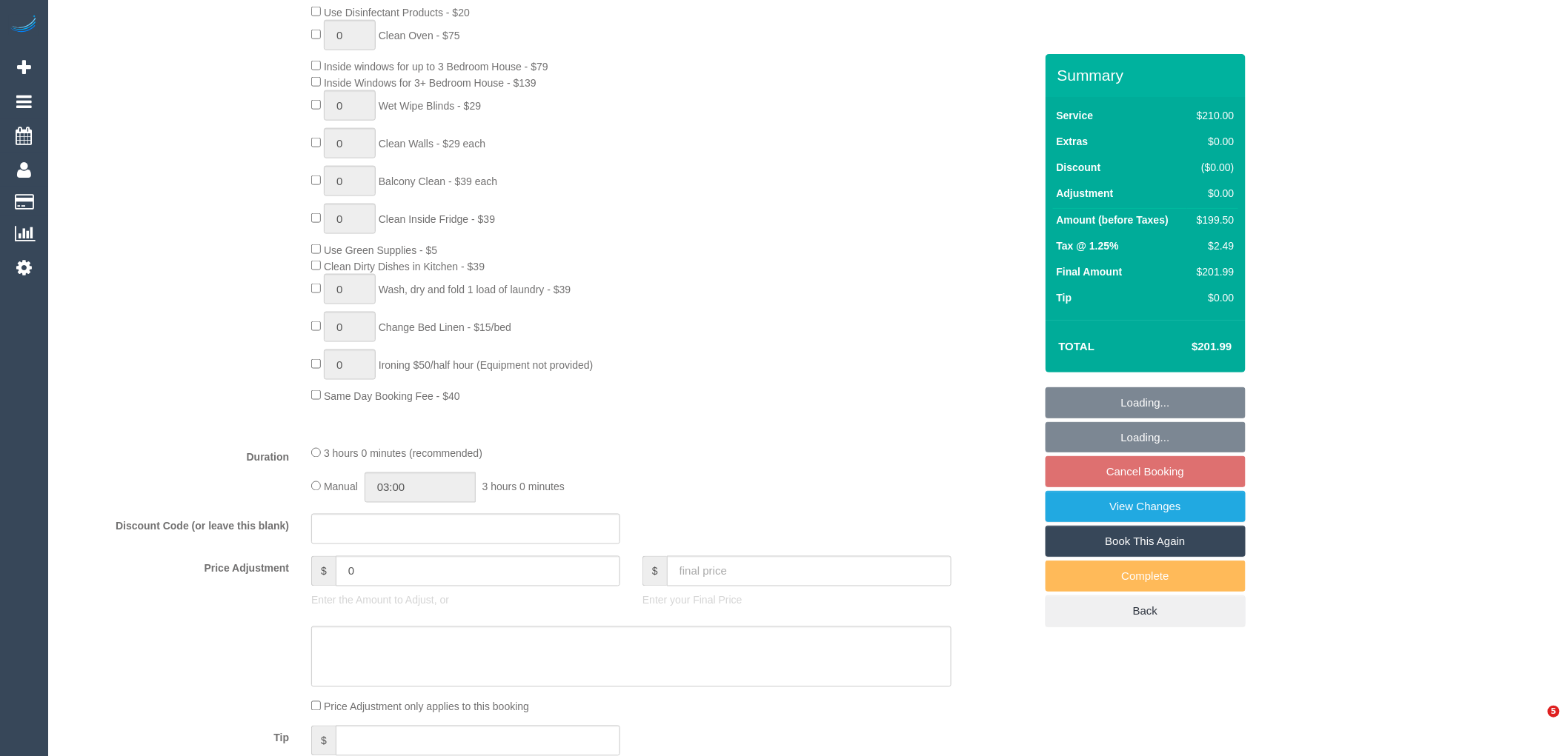
select select "number:24"
select select "number:35"
select select "number:12"
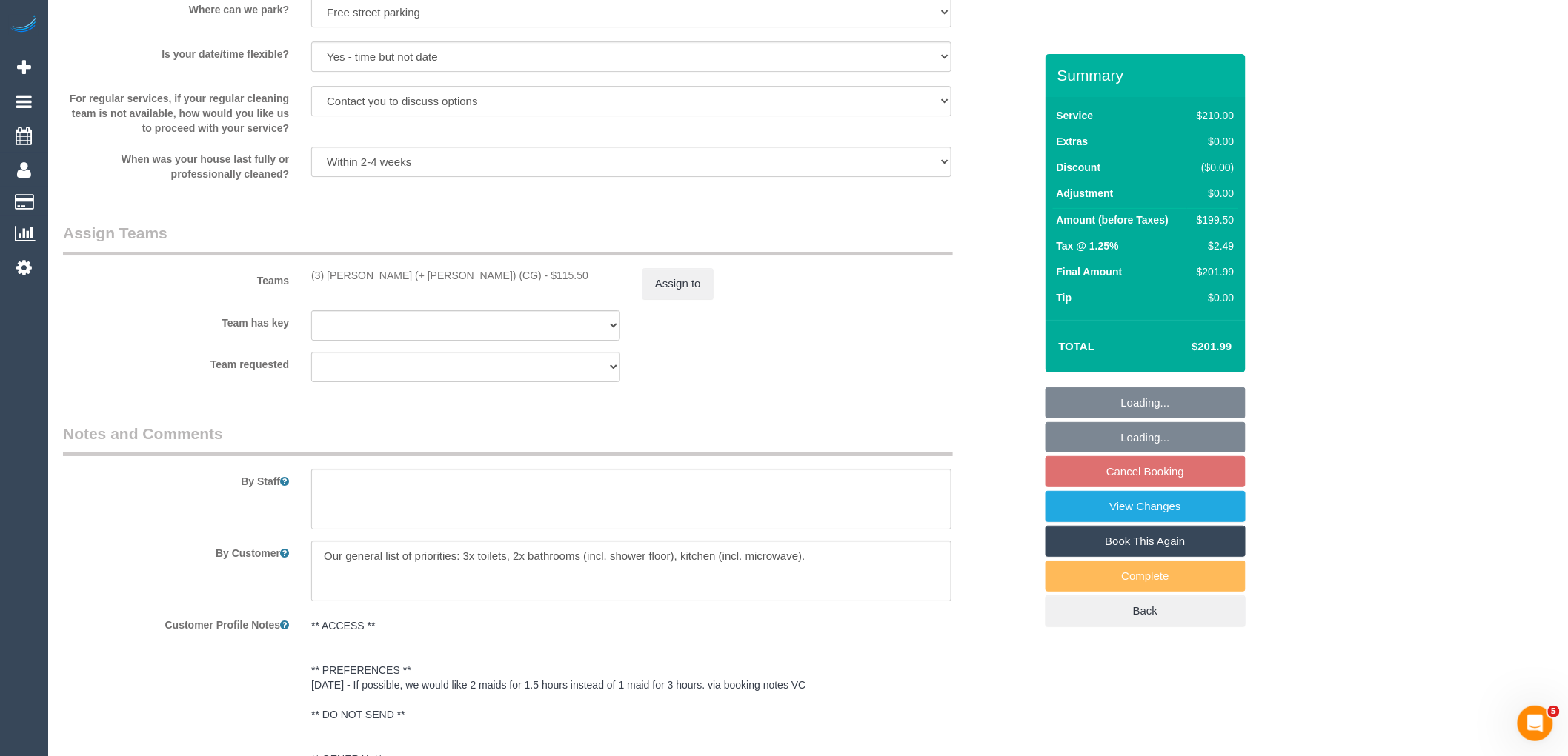
scroll to position [1734, 0]
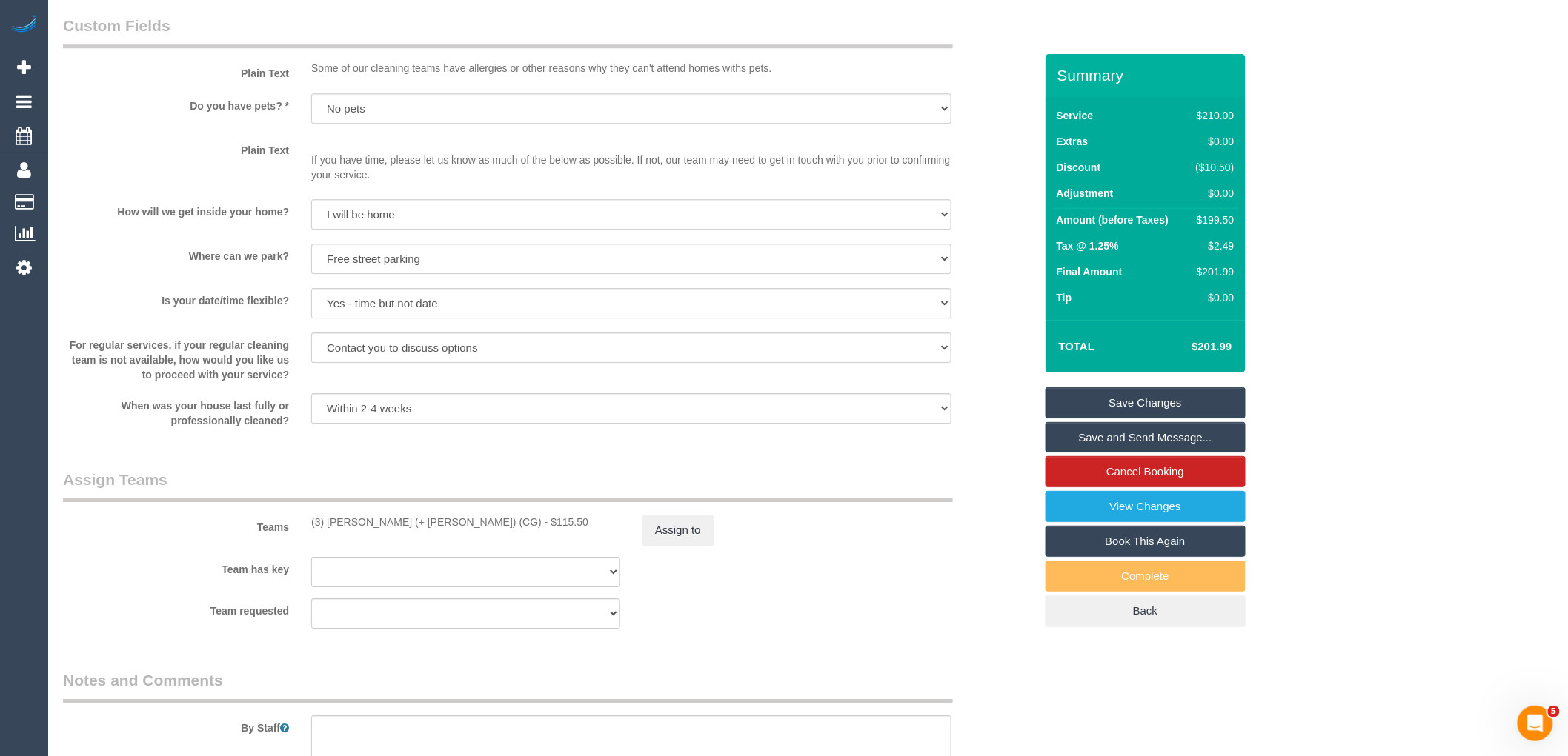
click at [671, 516] on div "Teams (3) Sohail (+ Amninder) (CG) - $115.50 Assign to" at bounding box center [549, 508] width 994 height 77
click at [675, 538] on button "Assign to" at bounding box center [677, 530] width 71 height 31
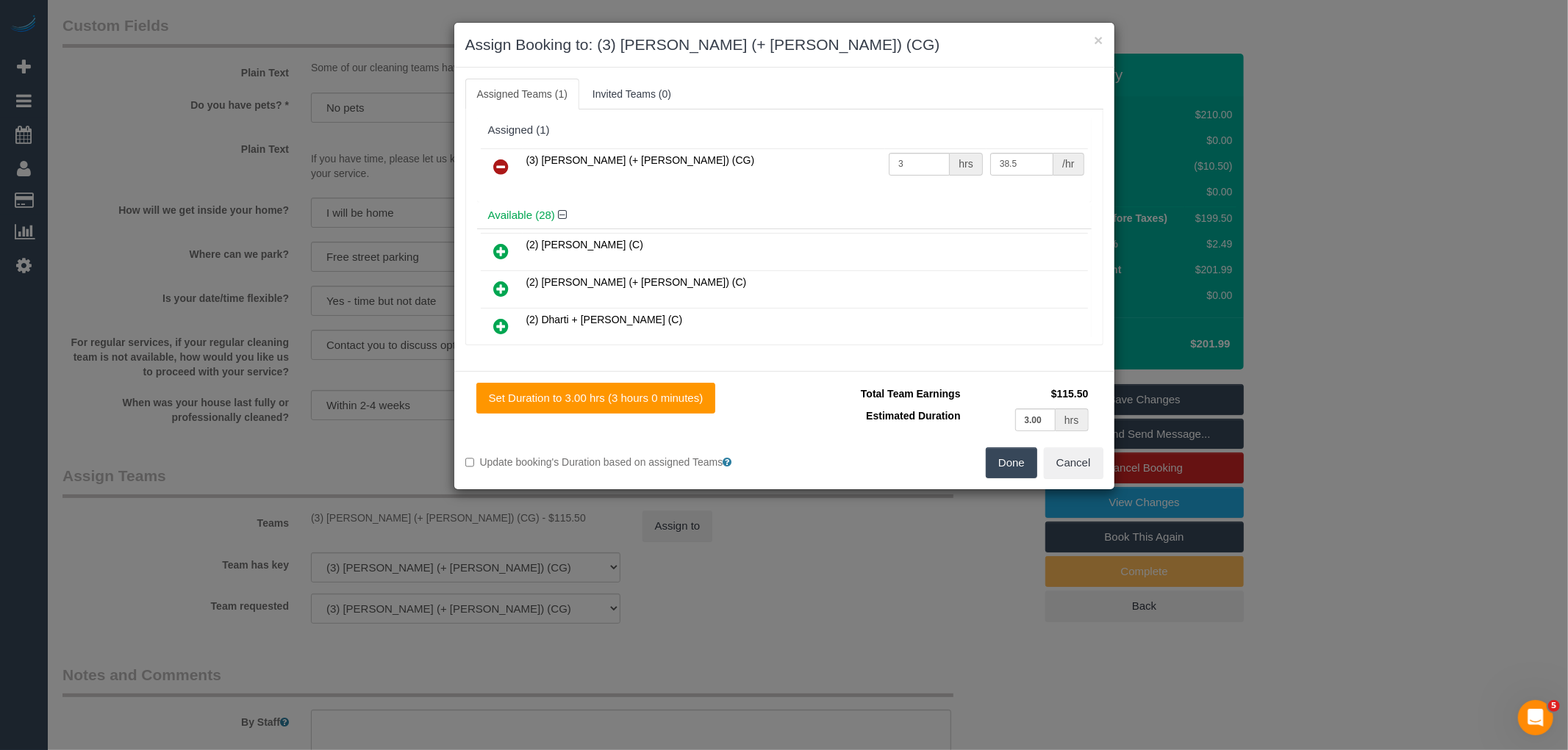
click at [505, 166] on icon at bounding box center [501, 166] width 16 height 17
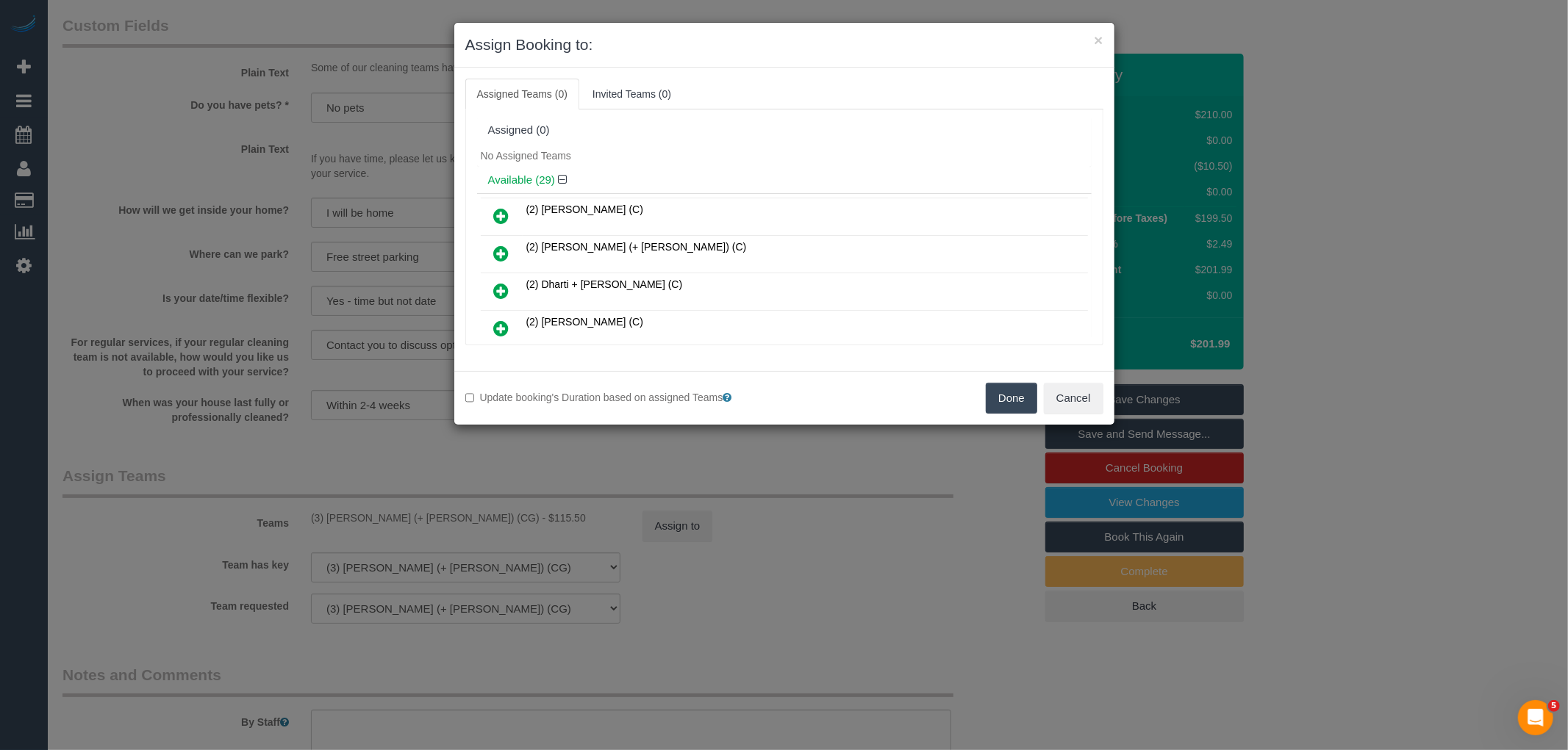
click at [1010, 388] on button "Done" at bounding box center [1012, 398] width 52 height 31
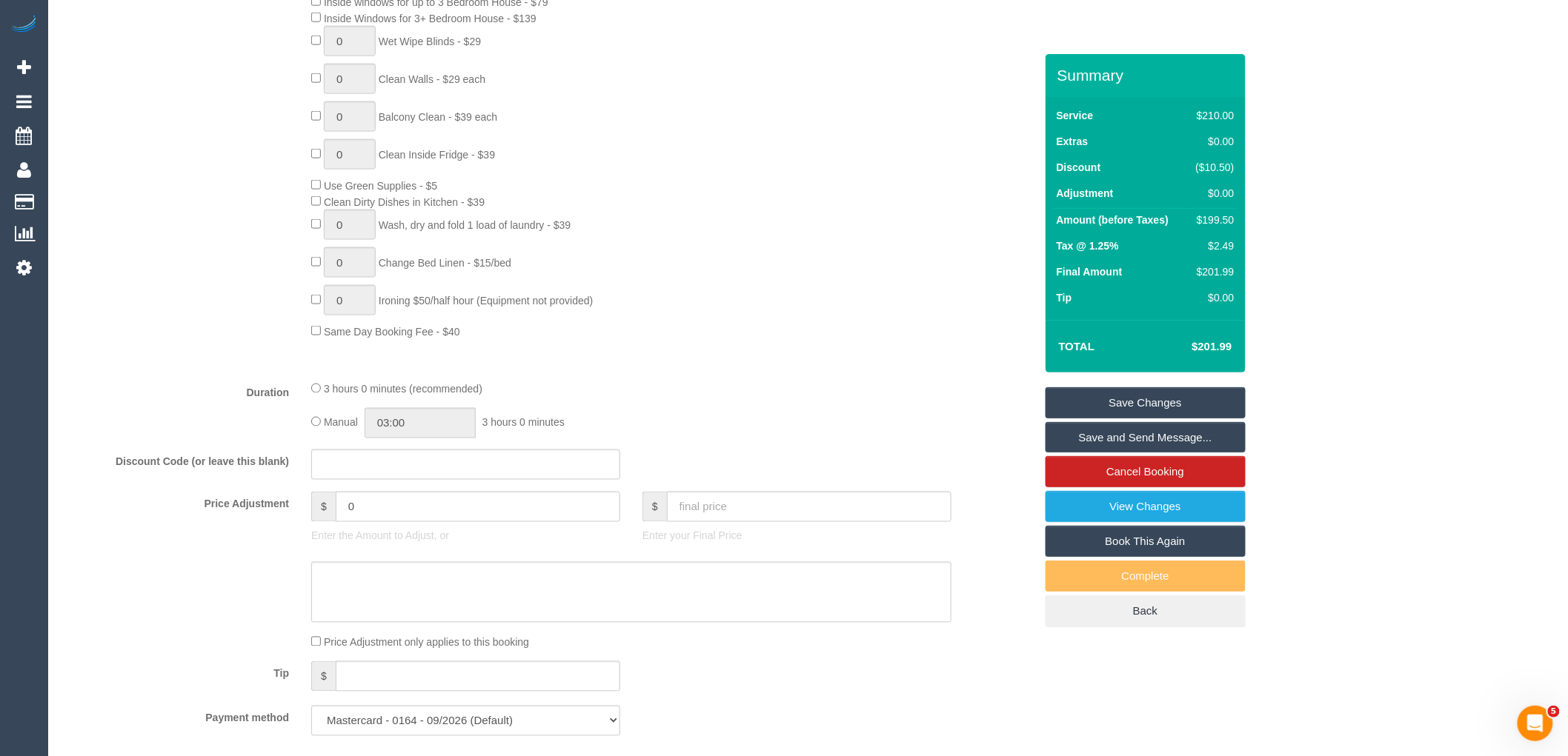
scroll to position [498, 0]
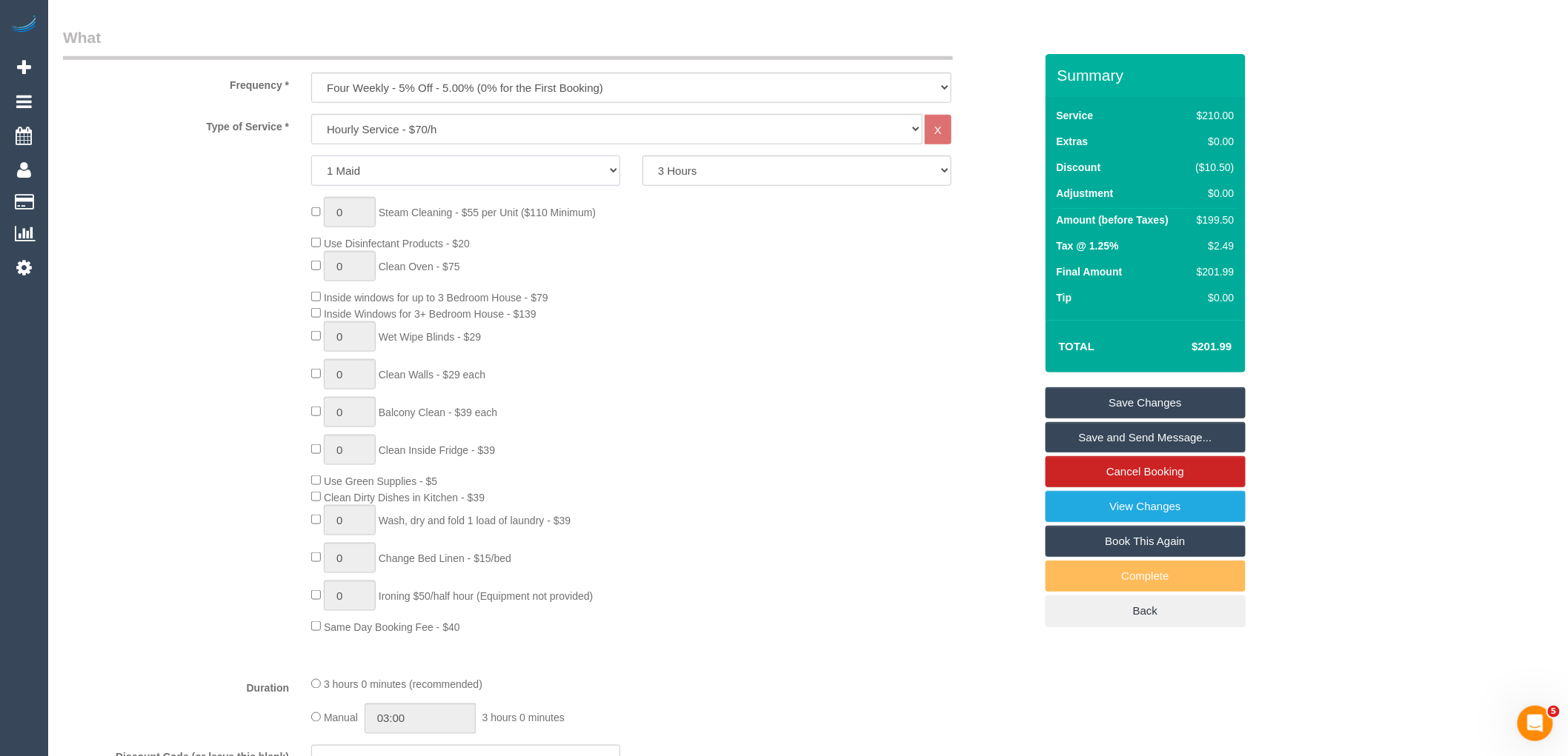
click at [467, 164] on select "1 Maid 2 Maids" at bounding box center [466, 170] width 309 height 30
select select "2"
click at [311, 156] on select "1 Maid 2 Maids" at bounding box center [466, 170] width 309 height 30
click at [734, 169] on select "2 Hours 2.5 Hours 3 Hours 3.5 Hours 4 Hours 4.5 Hours 5 Hours 5.5 Hours 6 Hours…" at bounding box center [797, 170] width 309 height 30
select select "120"
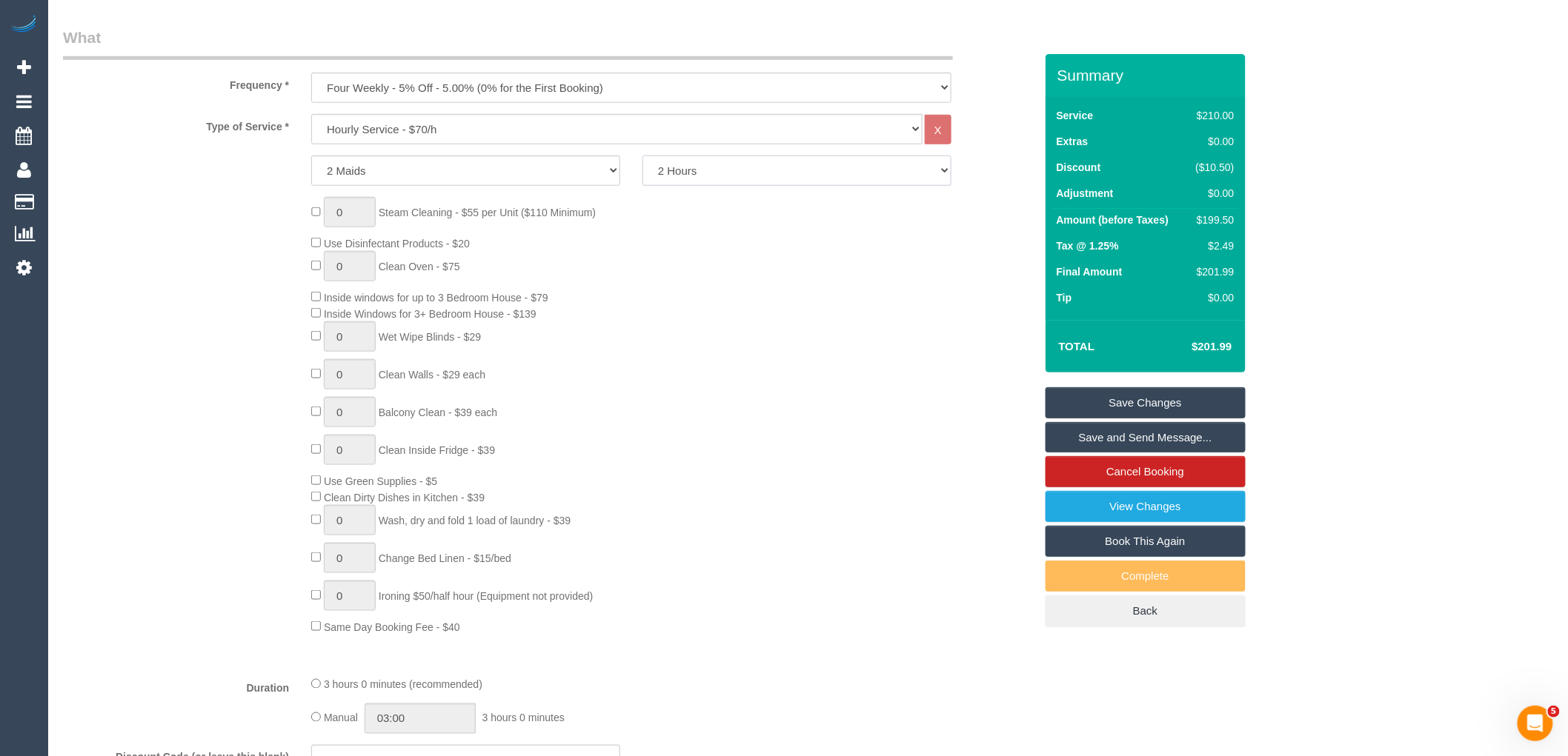
click at [642, 156] on select "2 Hours 2.5 Hours 3 Hours 3.5 Hours 4 Hours 4.5 Hours 5 Hours 5.5 Hours 6 Hours…" at bounding box center [797, 170] width 309 height 30
click at [1110, 405] on link "Save Changes" at bounding box center [1146, 403] width 200 height 31
select select "spot26"
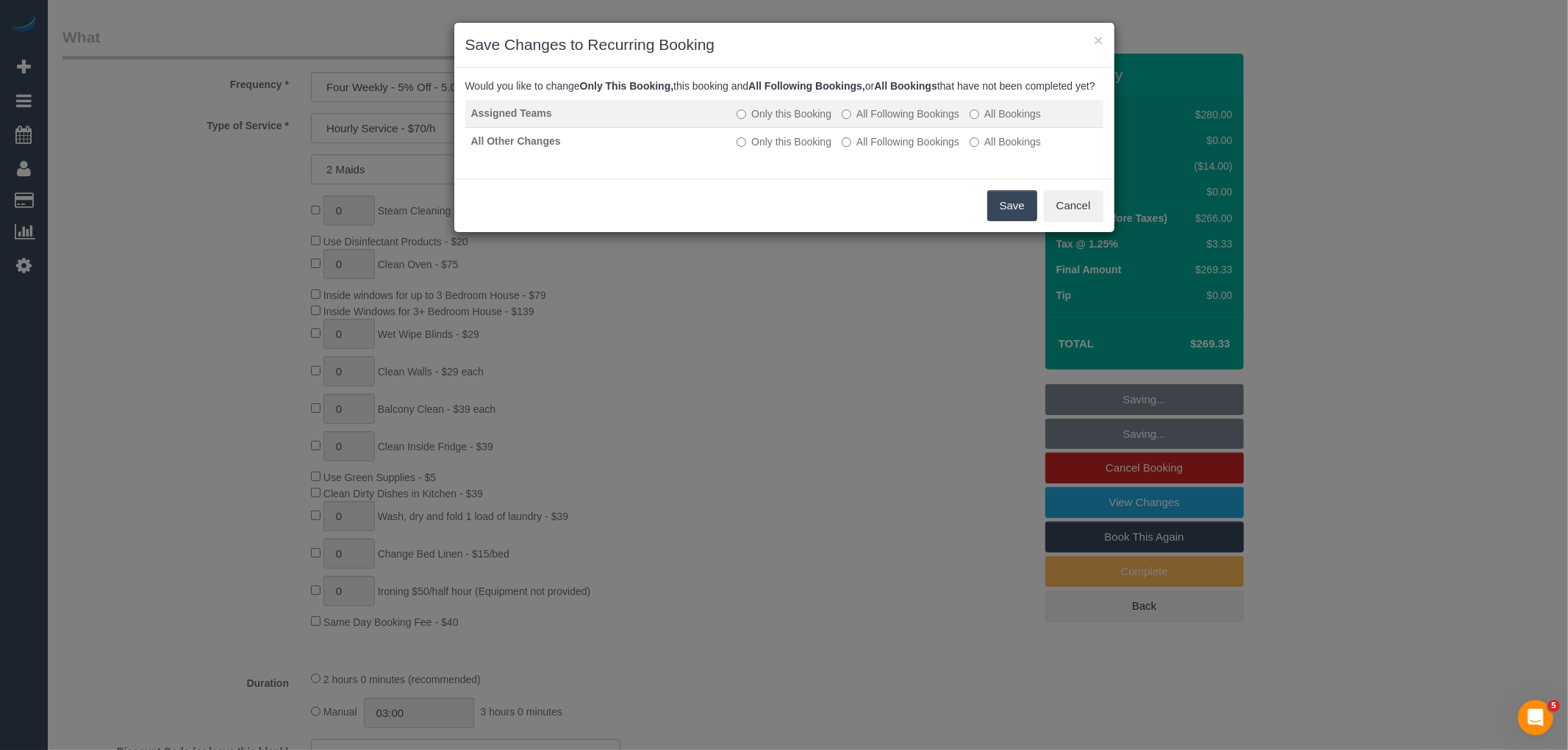
click at [890, 122] on label "All Following Bookings" at bounding box center [900, 114] width 117 height 15
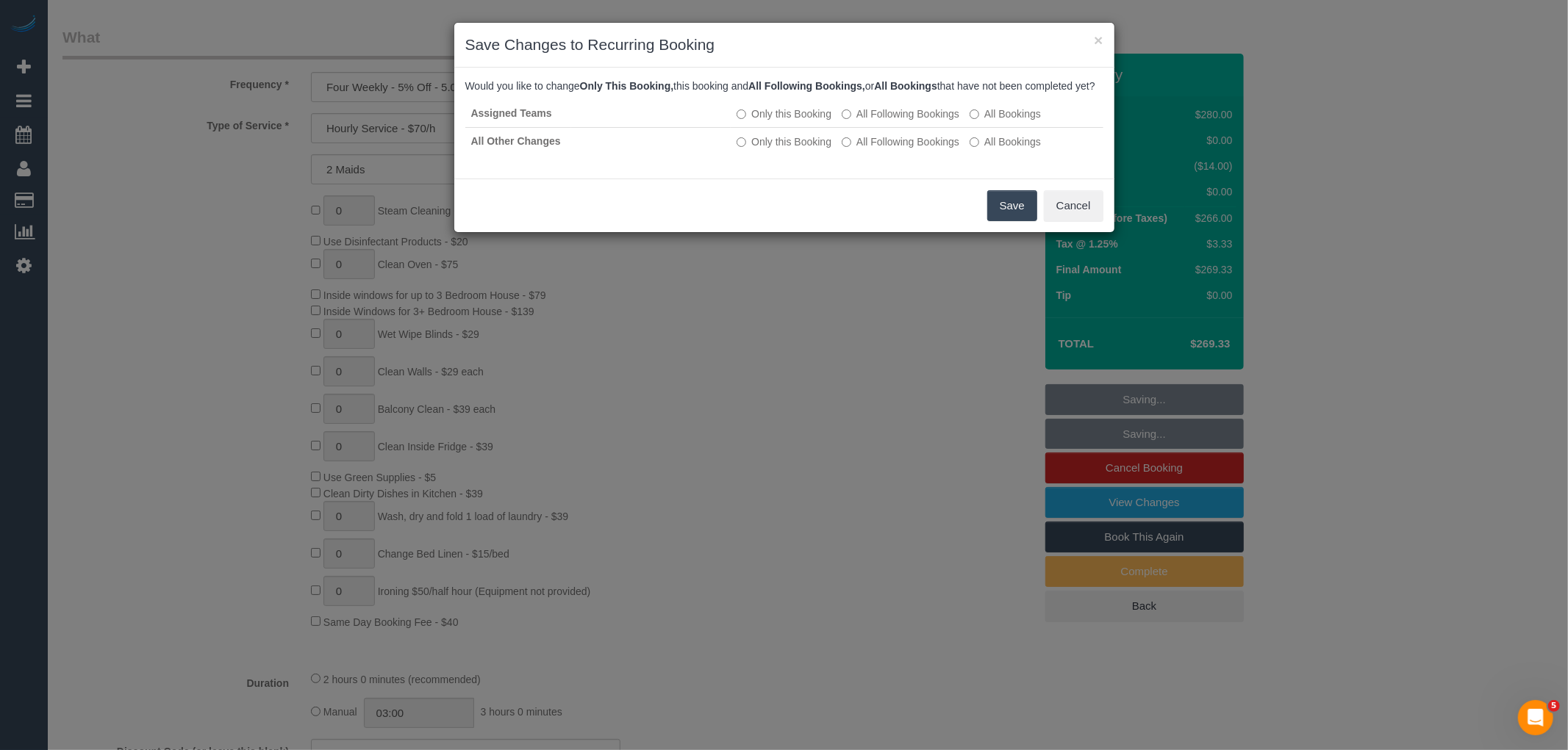
click at [885, 149] on label "All Following Bookings" at bounding box center [900, 142] width 117 height 15
click at [905, 149] on label "All Following Bookings" at bounding box center [900, 142] width 117 height 15
click at [998, 204] on button "Save" at bounding box center [1013, 206] width 50 height 31
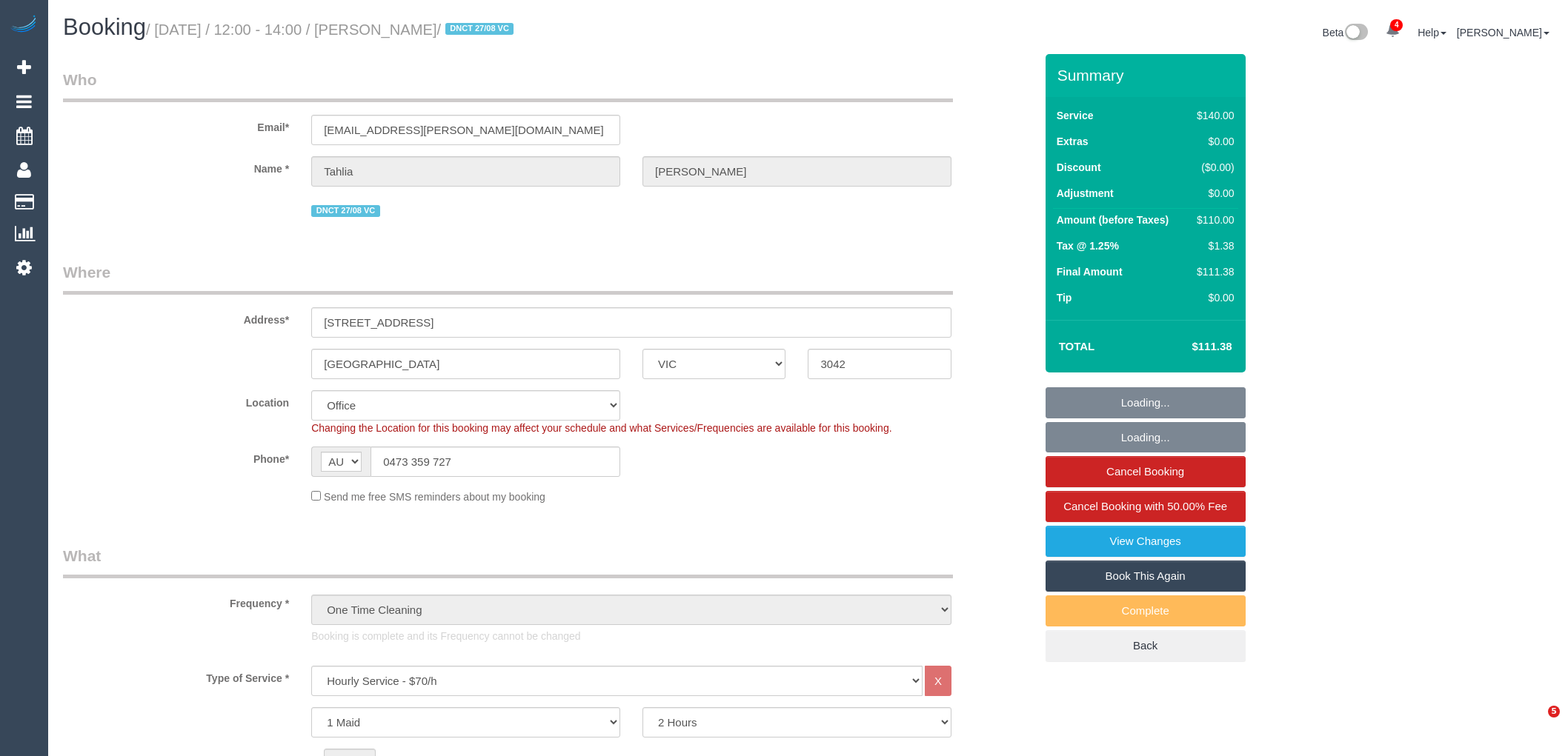
select select "VIC"
select select "number:28"
select select "number:14"
select select "number:19"
select select "number:24"
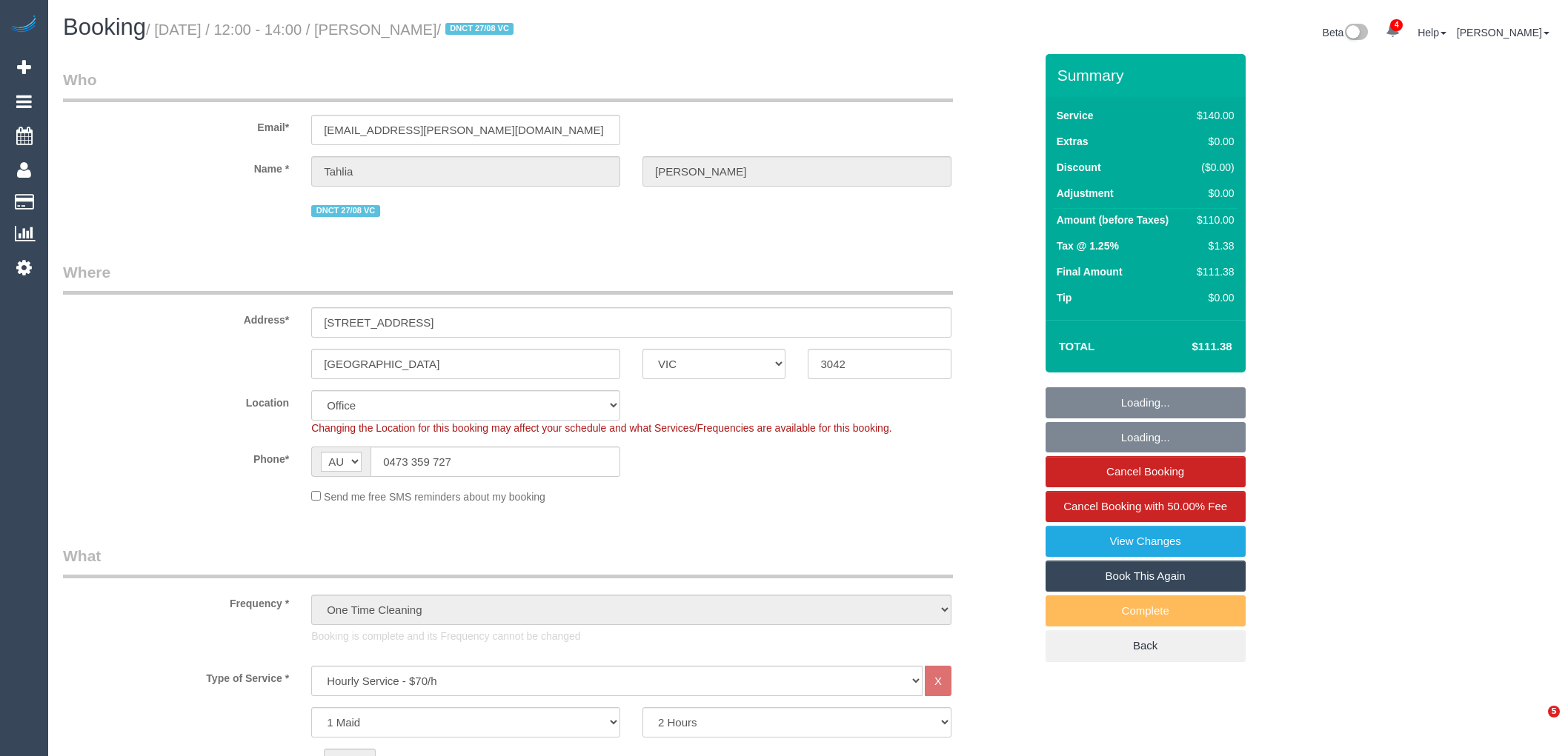
select select "number:34"
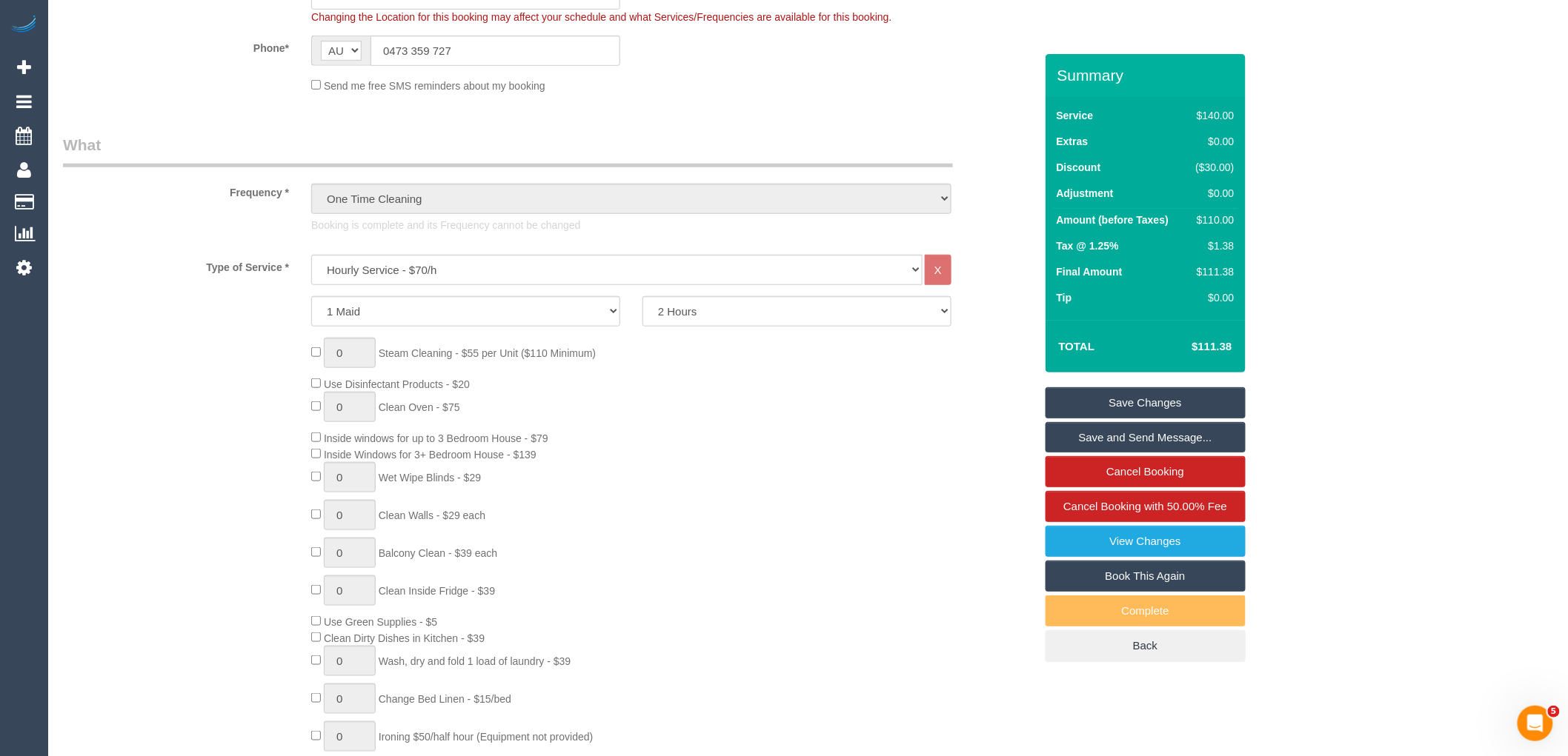
scroll to position [905, 0]
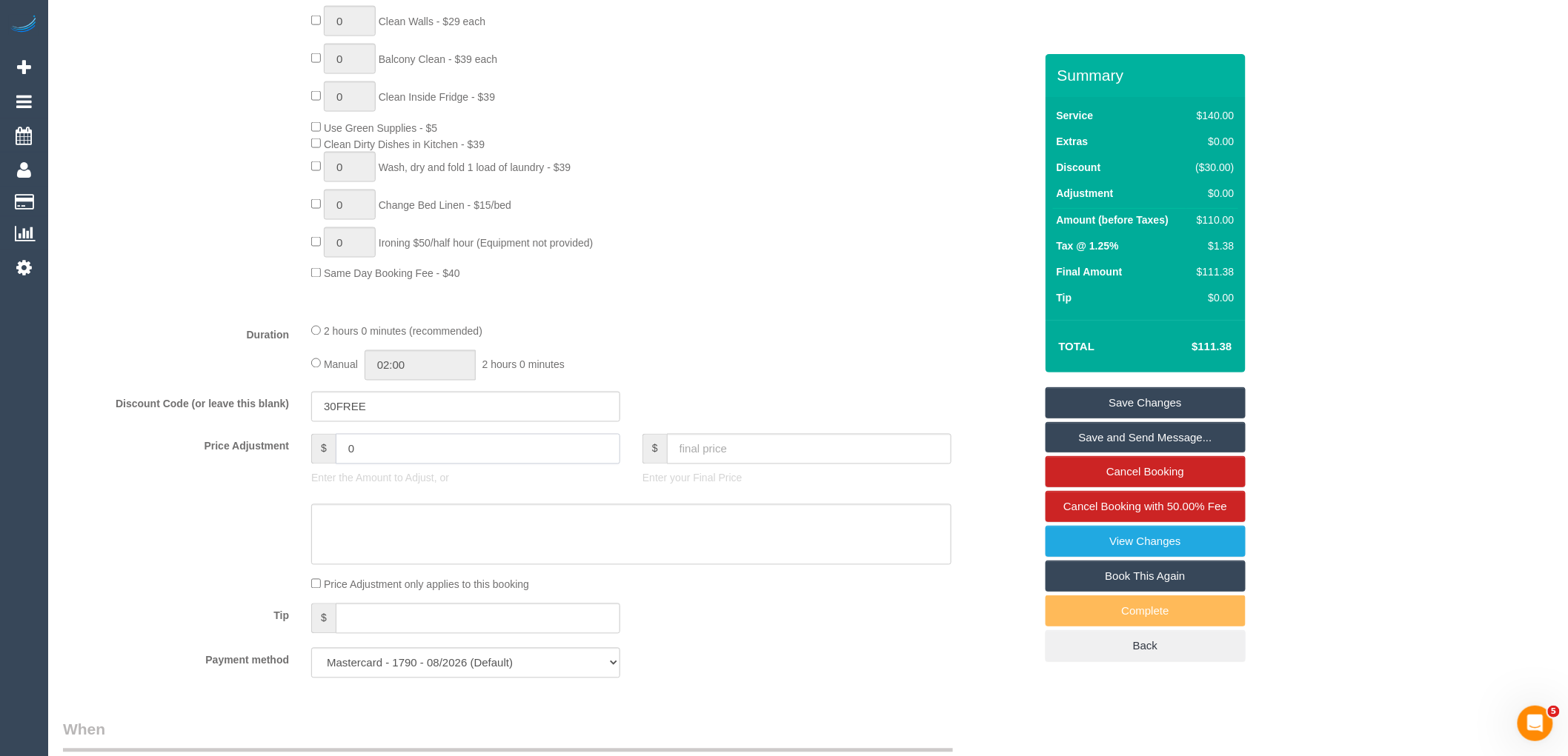
click at [405, 452] on input "0" at bounding box center [478, 449] width 285 height 30
click at [416, 540] on textarea at bounding box center [631, 534] width 640 height 60
click at [358, 457] on input "055" at bounding box center [478, 449] width 285 height 30
type input "-55"
click at [376, 538] on textarea at bounding box center [631, 534] width 640 height 60
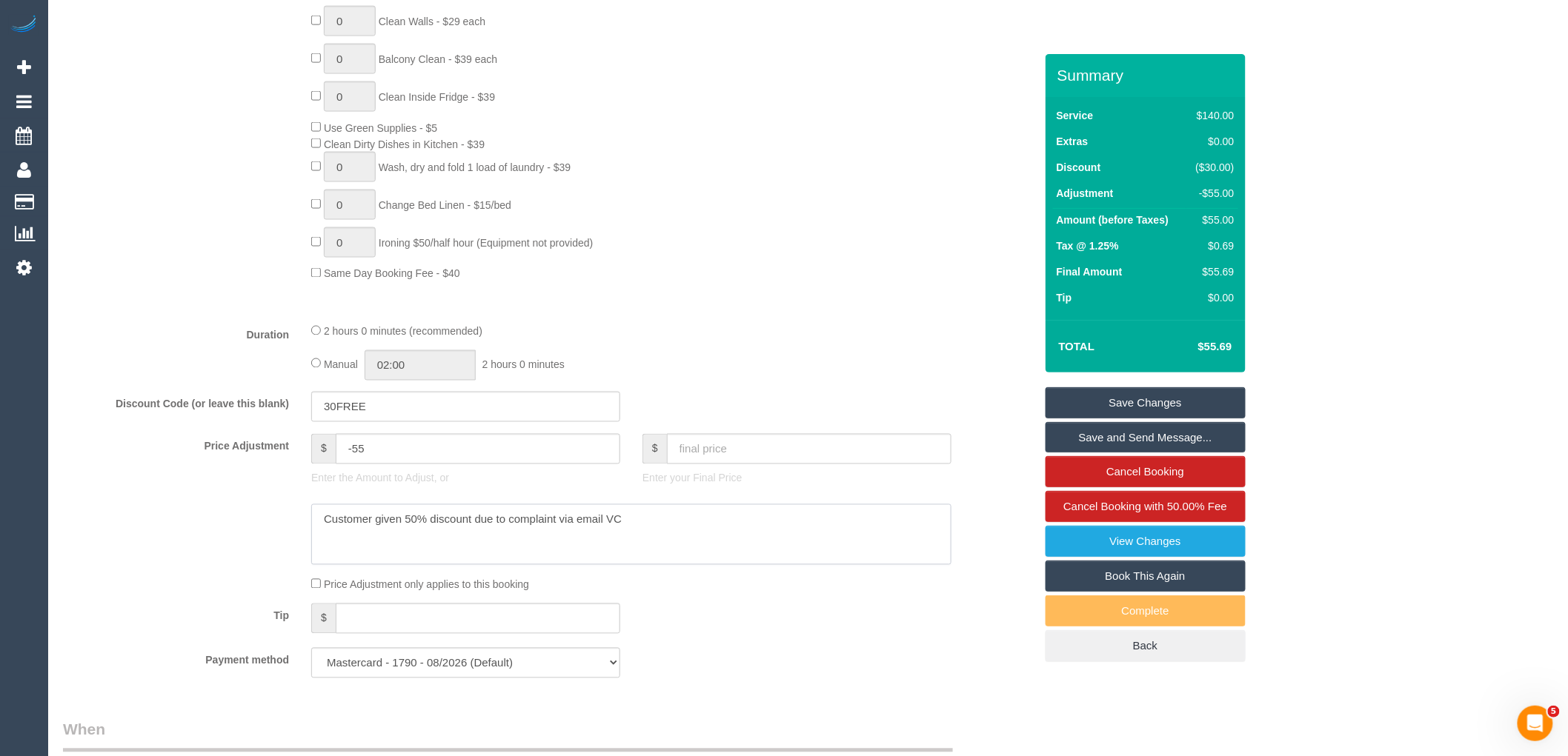
type textarea "Customer given 50% discount due to complaint via email VC"
click at [1173, 386] on div "Summary Service $140.00 Extras $0.00 Discount ($30.00) Adjustment -$55.00 Amoun…" at bounding box center [1146, 373] width 200 height 638
click at [1168, 401] on link "Save Changes" at bounding box center [1146, 403] width 200 height 31
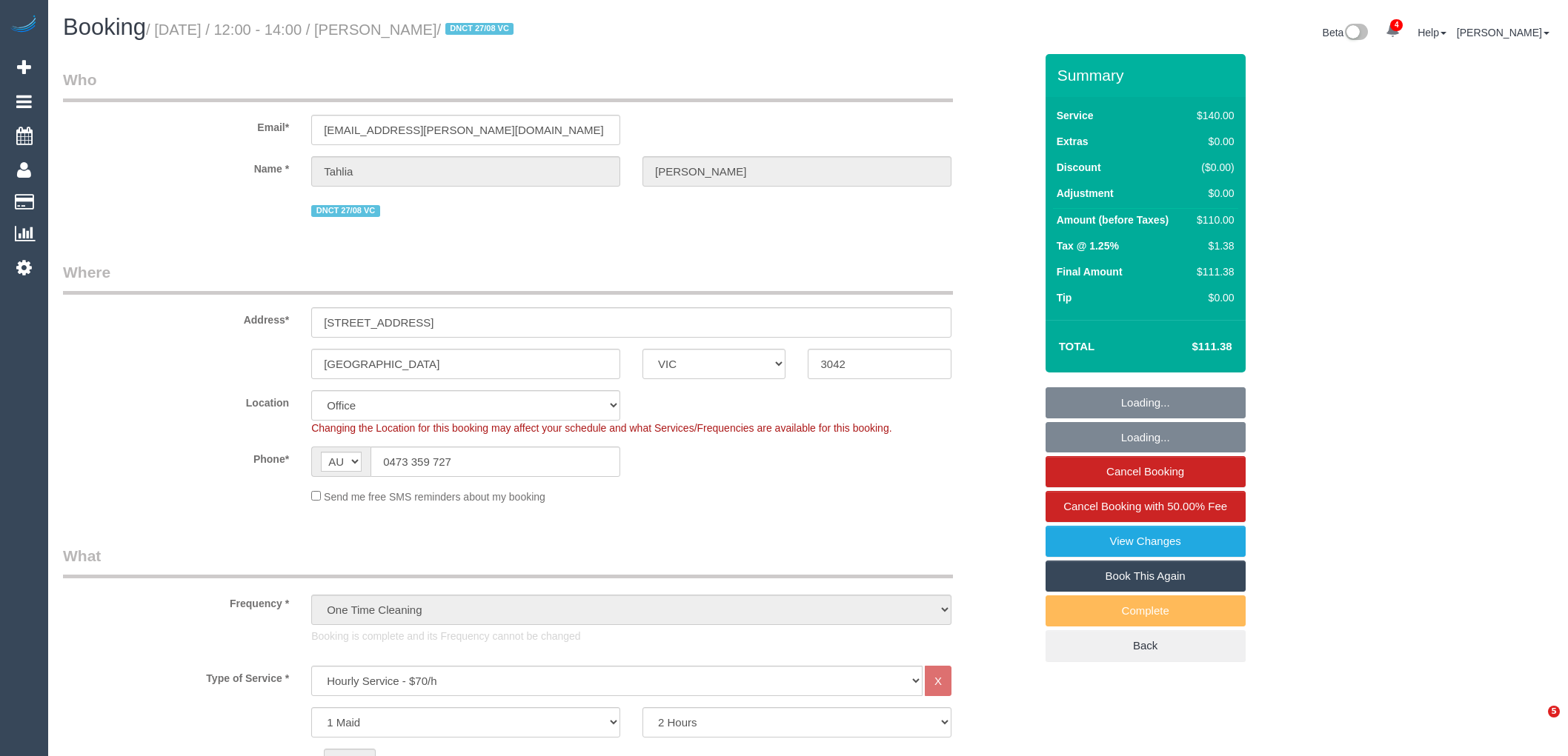
select select "VIC"
select select "number:28"
select select "number:14"
select select "number:19"
select select "number:24"
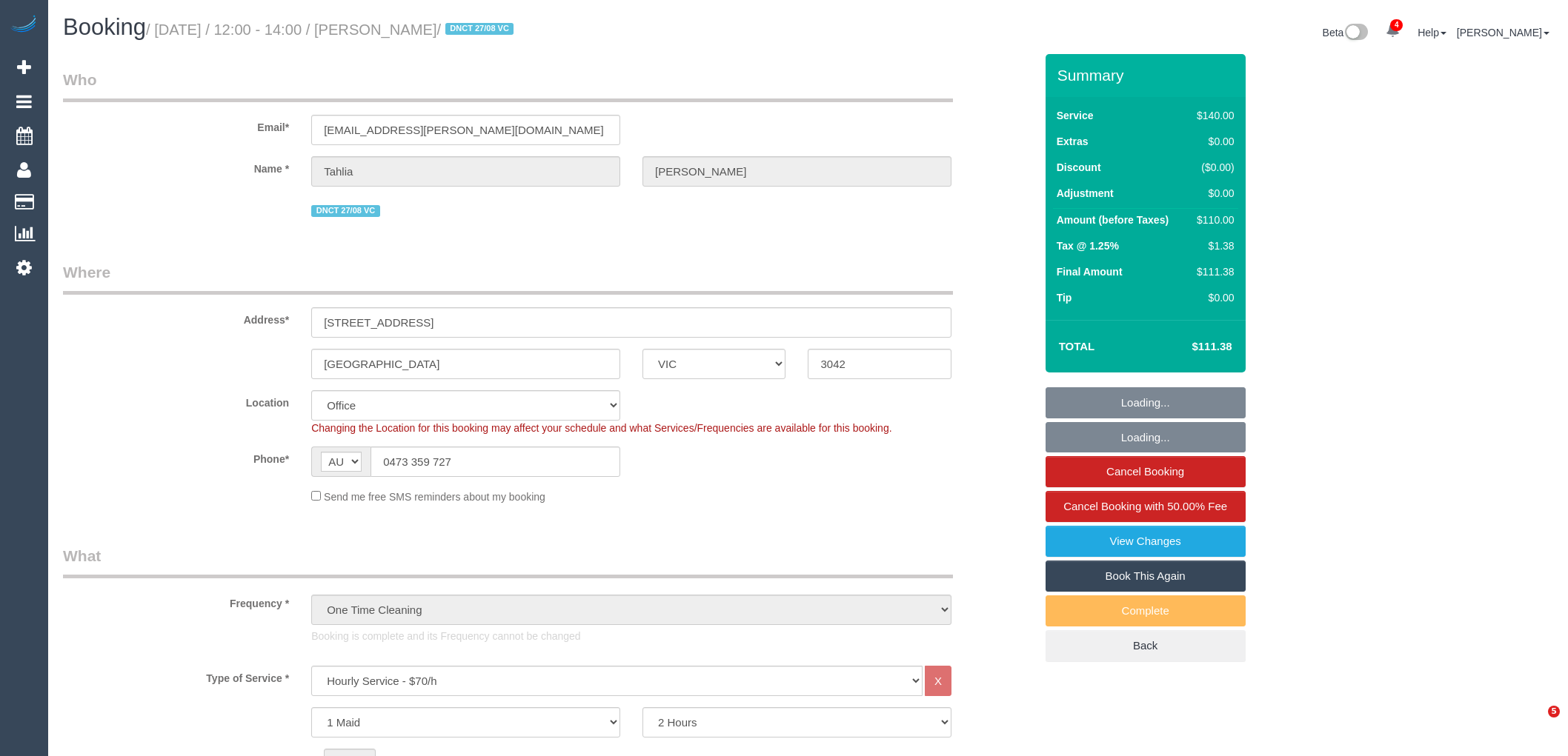
select select "number:34"
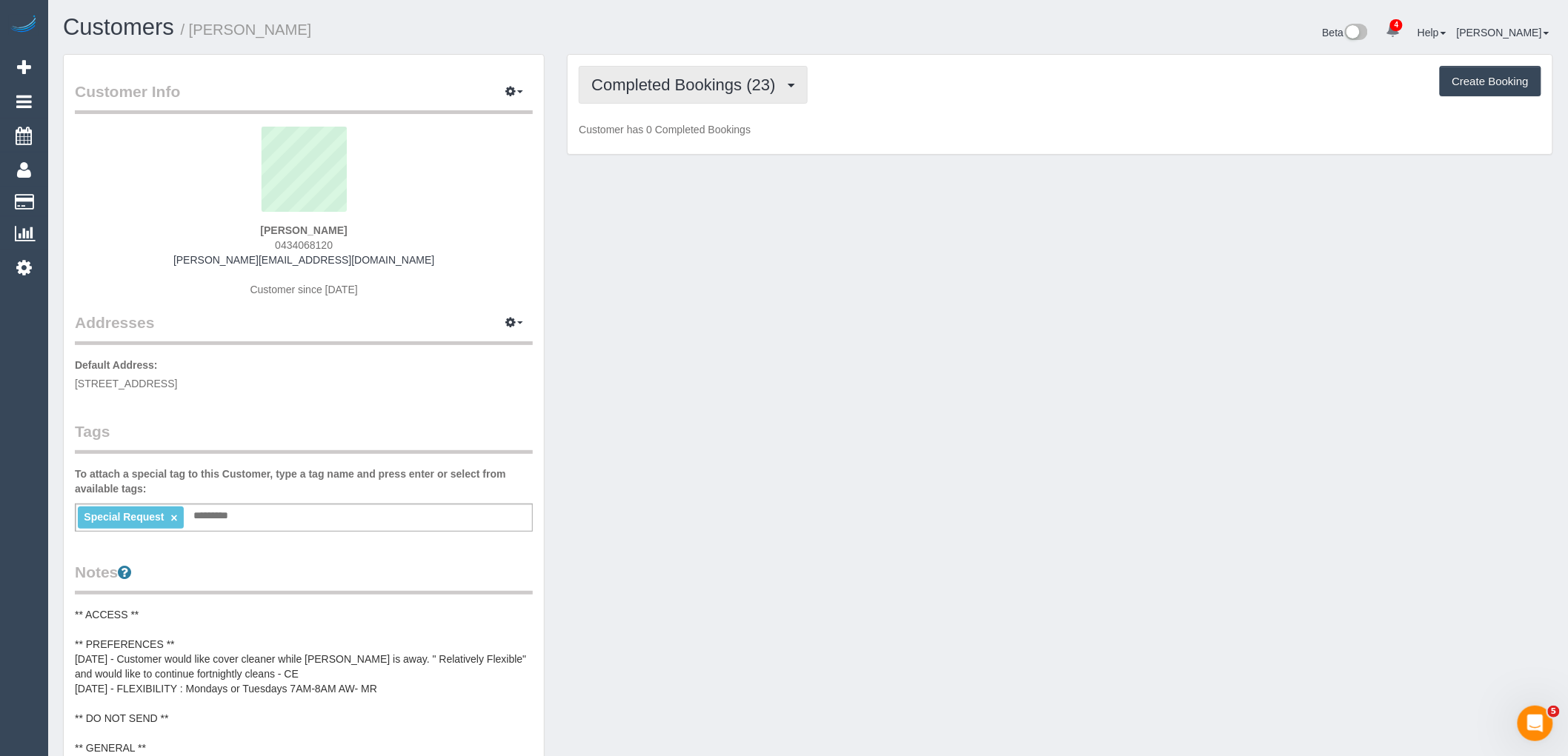
click at [738, 87] on span "Completed Bookings (23)" at bounding box center [687, 85] width 191 height 18
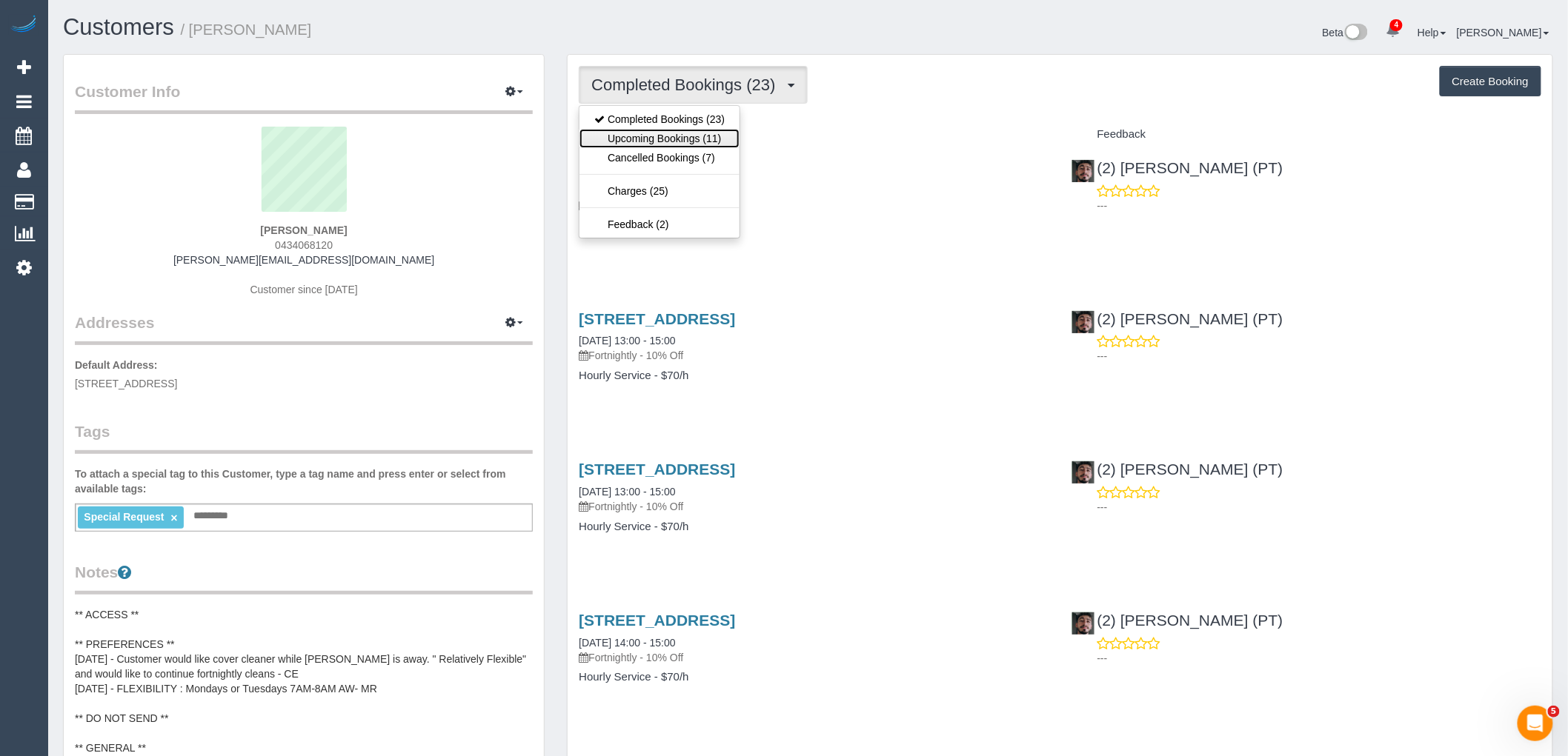
click at [720, 143] on link "Upcoming Bookings (11)" at bounding box center [659, 138] width 160 height 19
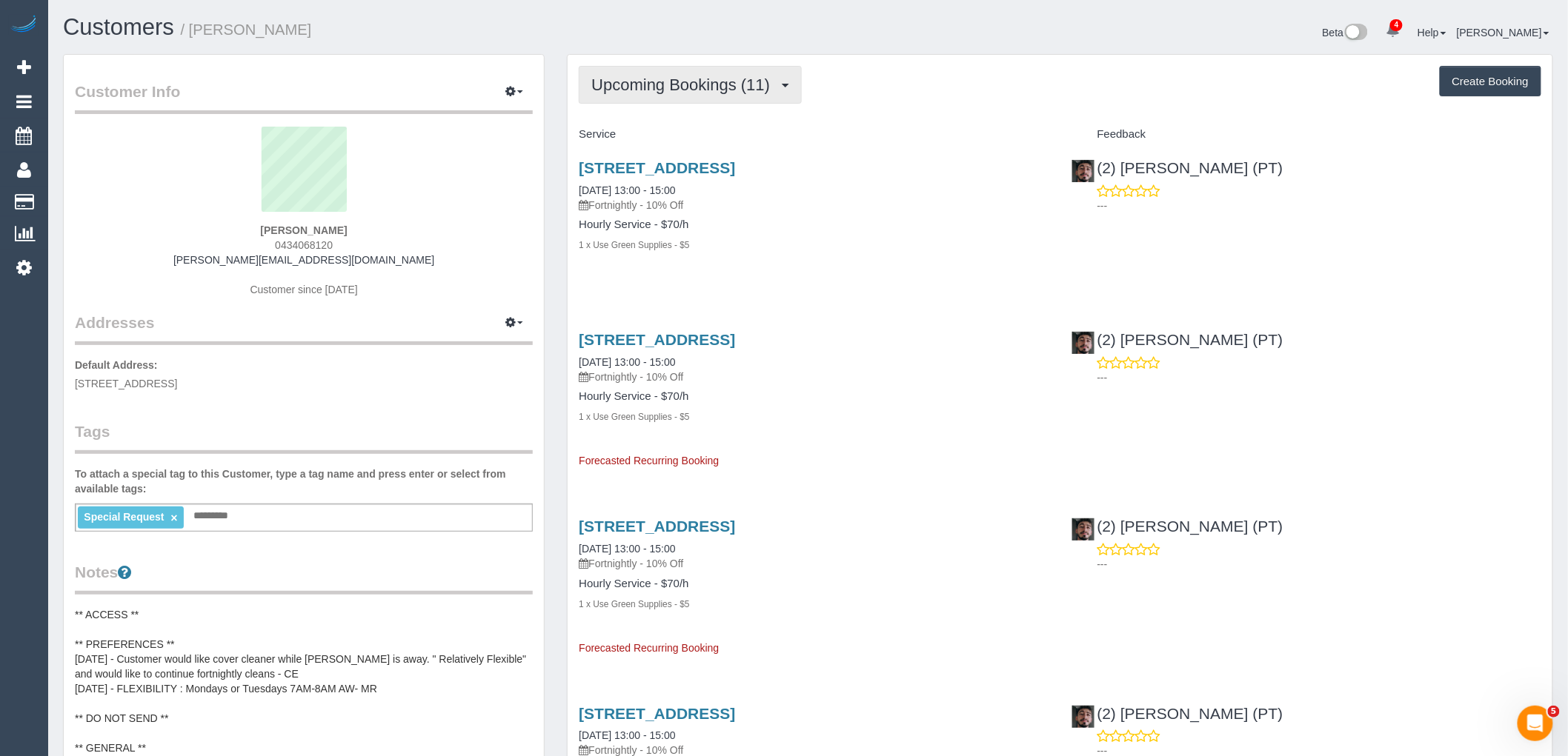
click at [731, 82] on span "Upcoming Bookings (11)" at bounding box center [684, 85] width 186 height 18
drag, startPoint x: 463, startPoint y: 239, endPoint x: 598, endPoint y: 198, distance: 141.1
click at [463, 239] on div "[PERSON_NAME] 0434068120 [PERSON_NAME][EMAIL_ADDRESS][DOMAIN_NAME] Customer sin…" at bounding box center [304, 219] width 458 height 185
click at [767, 102] on button "Upcoming Bookings (11)" at bounding box center [690, 85] width 223 height 38
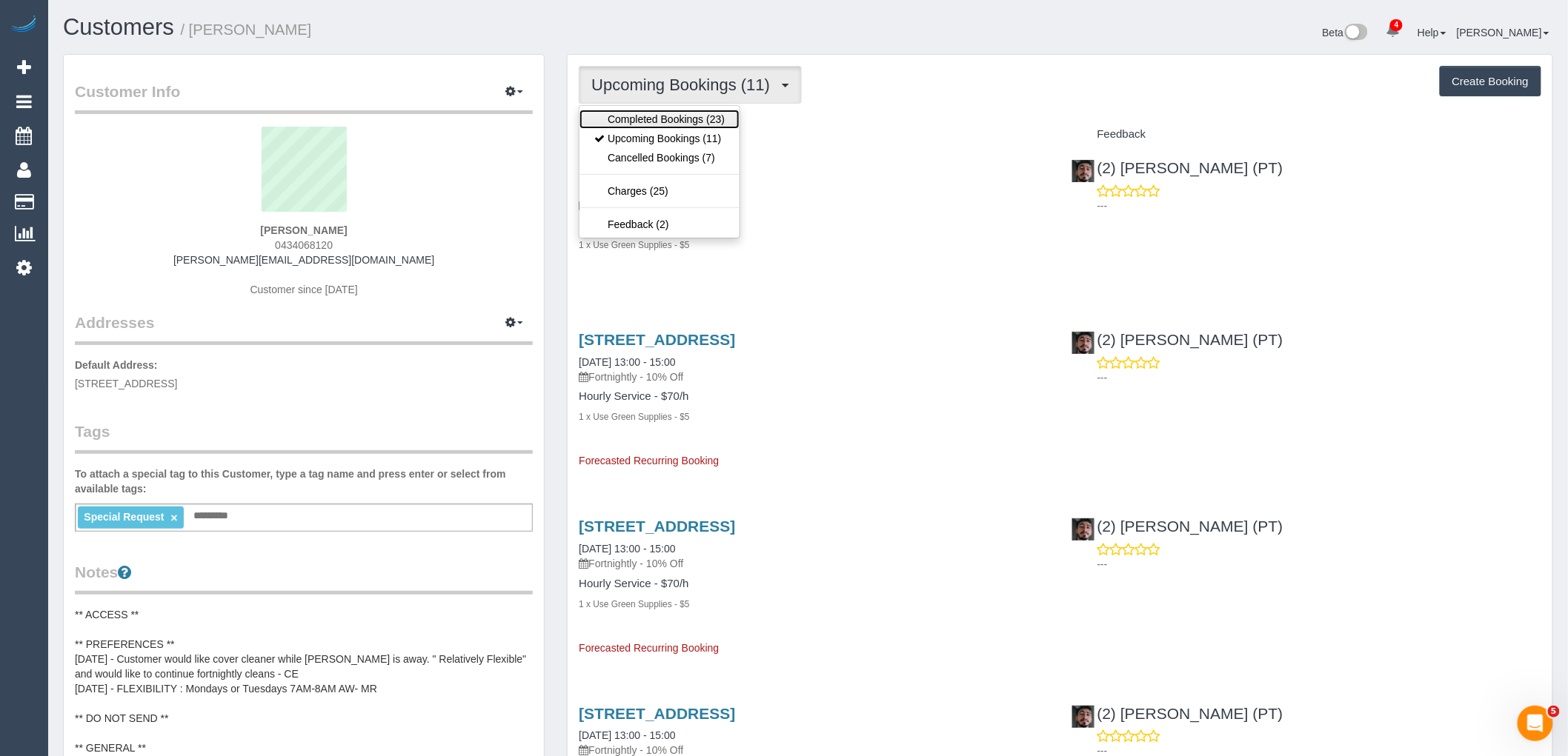
click at [694, 115] on link "Completed Bookings (23)" at bounding box center [659, 119] width 160 height 19
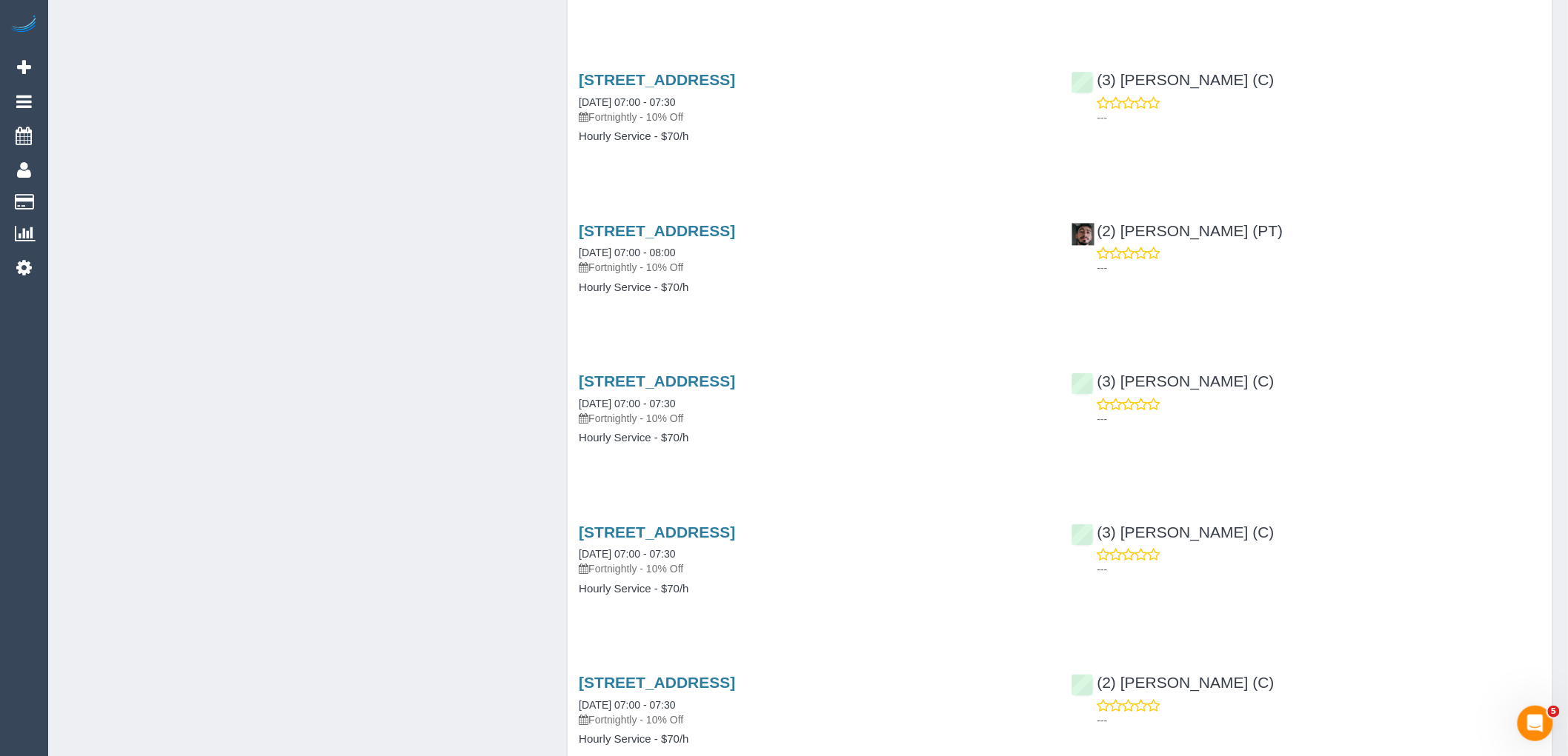
scroll to position [1292, 0]
click at [735, 81] on link "908/50 Claremont St, South Yarra, VIC 3141" at bounding box center [656, 82] width 156 height 17
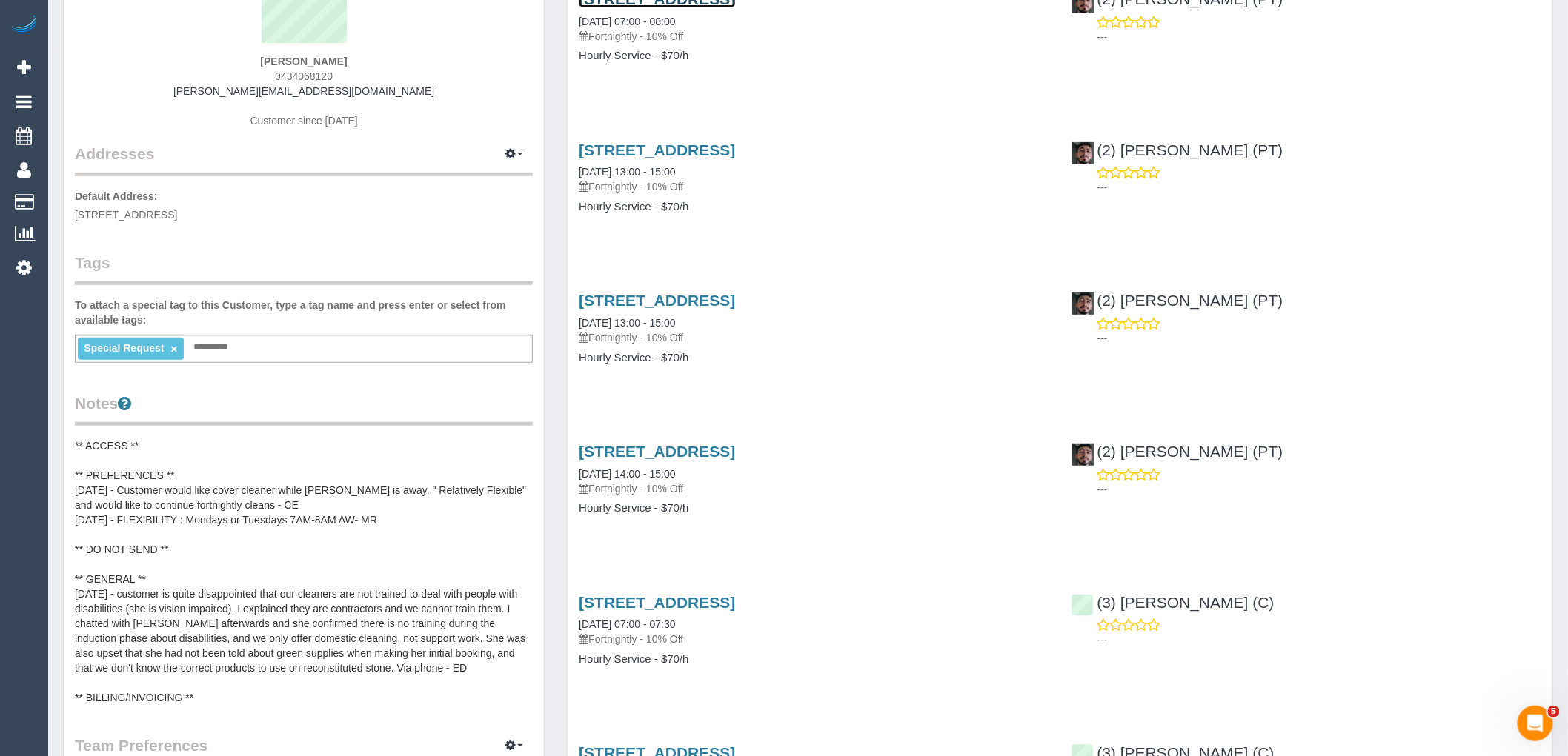
scroll to position [0, 0]
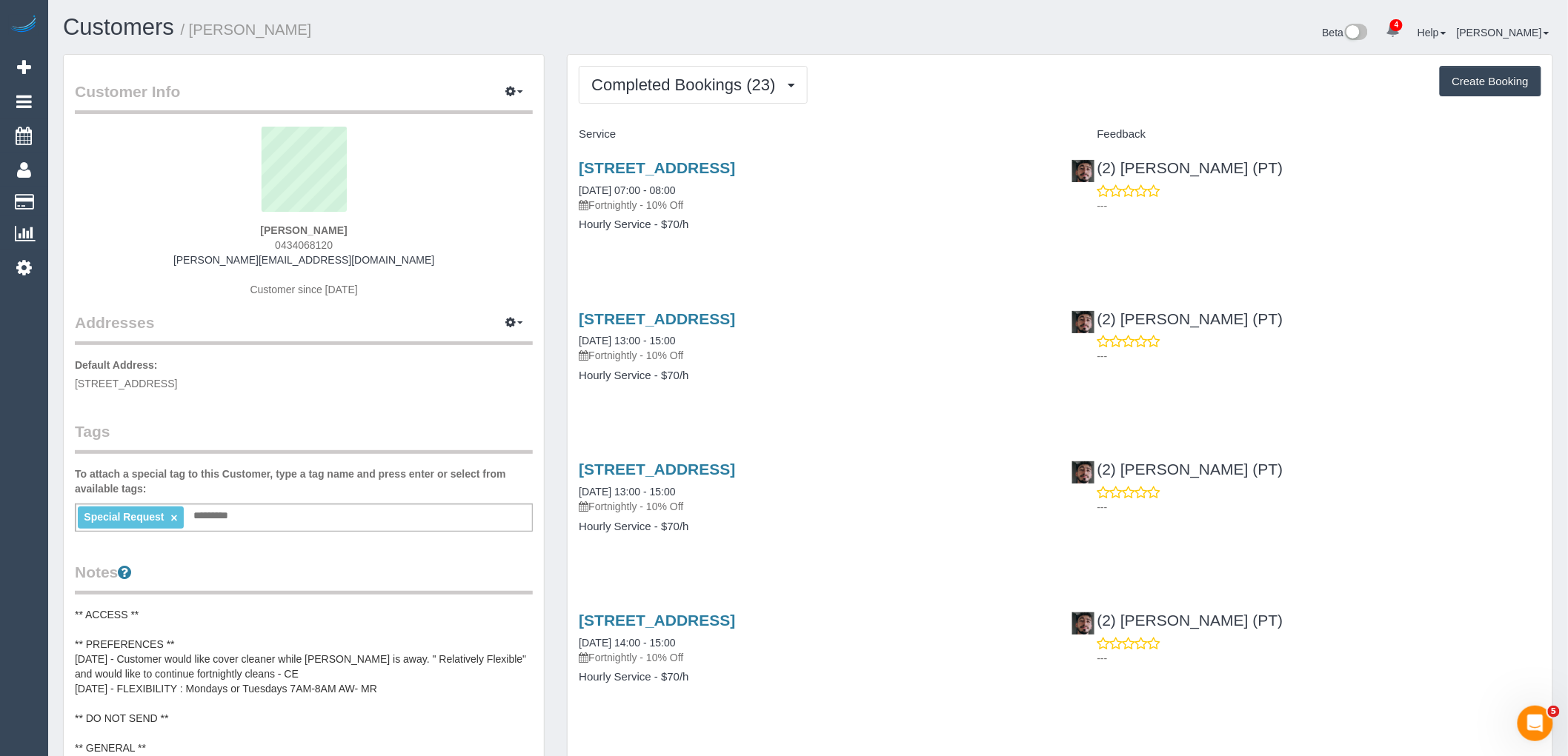
drag, startPoint x: 363, startPoint y: 241, endPoint x: 249, endPoint y: 242, distance: 114.0
click at [249, 242] on div "Sarah Houbolt 0434068120 sarah.houbolt@gmail.com Customer since 2024" at bounding box center [304, 219] width 458 height 185
copy span "0434068120"
click at [692, 76] on span "Completed Bookings (23)" at bounding box center [687, 85] width 191 height 18
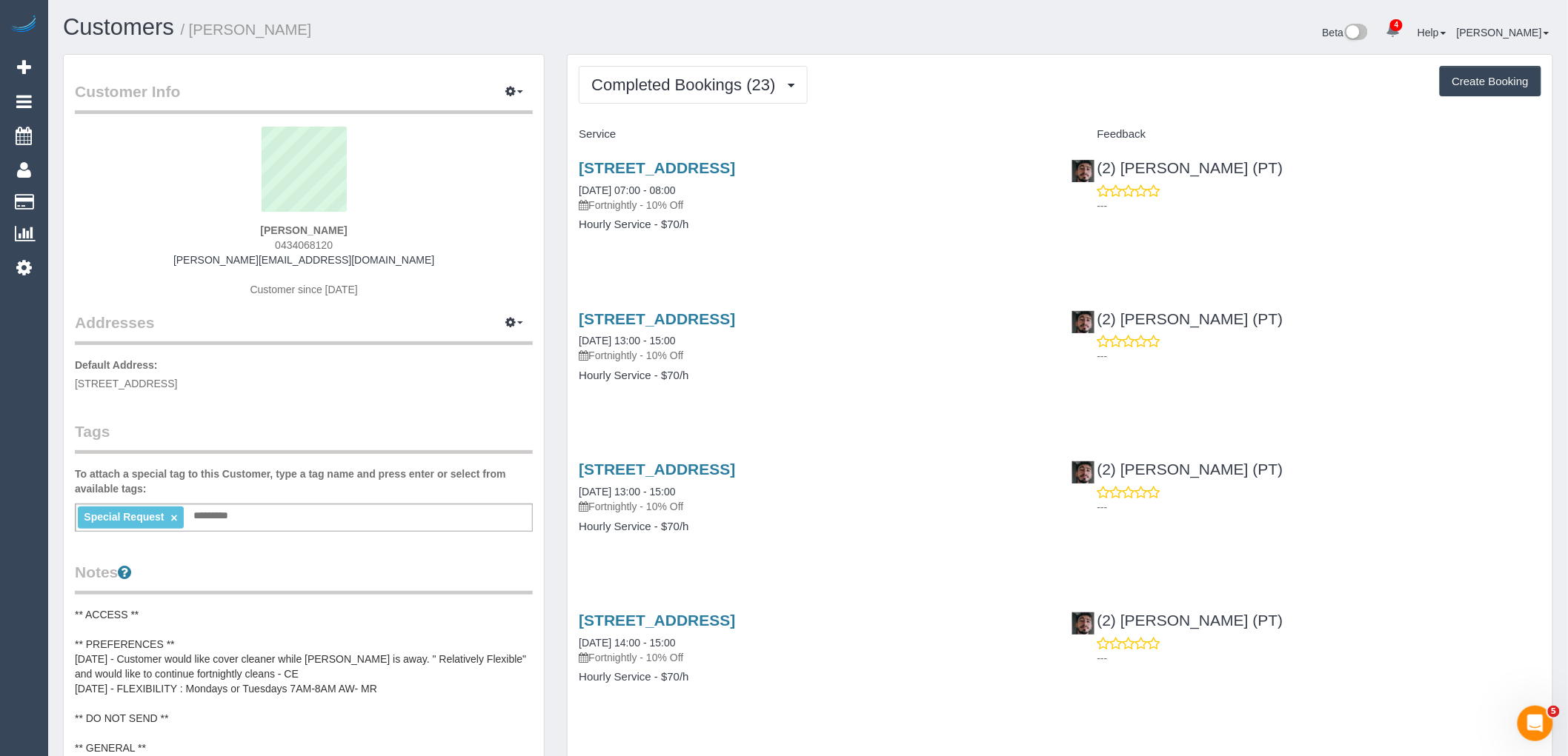
click at [364, 313] on legend "Addresses Manage Addresses Add New Address" at bounding box center [304, 244] width 458 height 201
click at [430, 569] on legend "Notes" at bounding box center [304, 578] width 458 height 34
click at [546, 275] on div "Customer Info Edit Contact Info Send Message Email Preferences Special Sales Ta…" at bounding box center [304, 662] width 504 height 1217
click at [480, 453] on legend "Tags" at bounding box center [304, 437] width 458 height 34
click at [226, 528] on div "Special Request × Add a tag" at bounding box center [304, 518] width 458 height 29
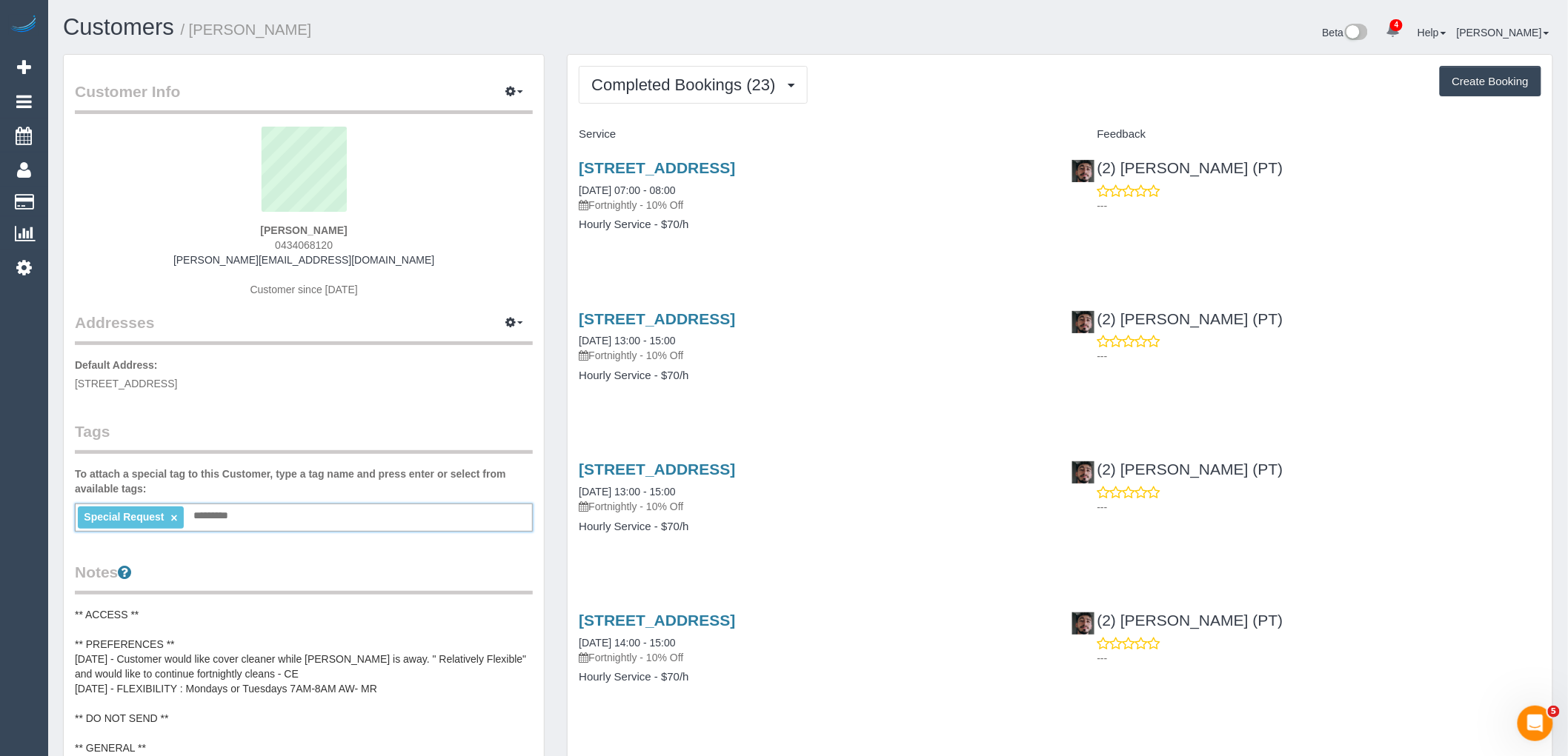
click at [254, 571] on legend "Notes" at bounding box center [304, 578] width 458 height 34
click at [365, 327] on legend "Addresses Manage Addresses Add New Address" at bounding box center [304, 244] width 458 height 201
click at [455, 544] on div "Customer Info Edit Contact Info Send Message Email Preferences Special Sales Ta…" at bounding box center [304, 655] width 480 height 1202
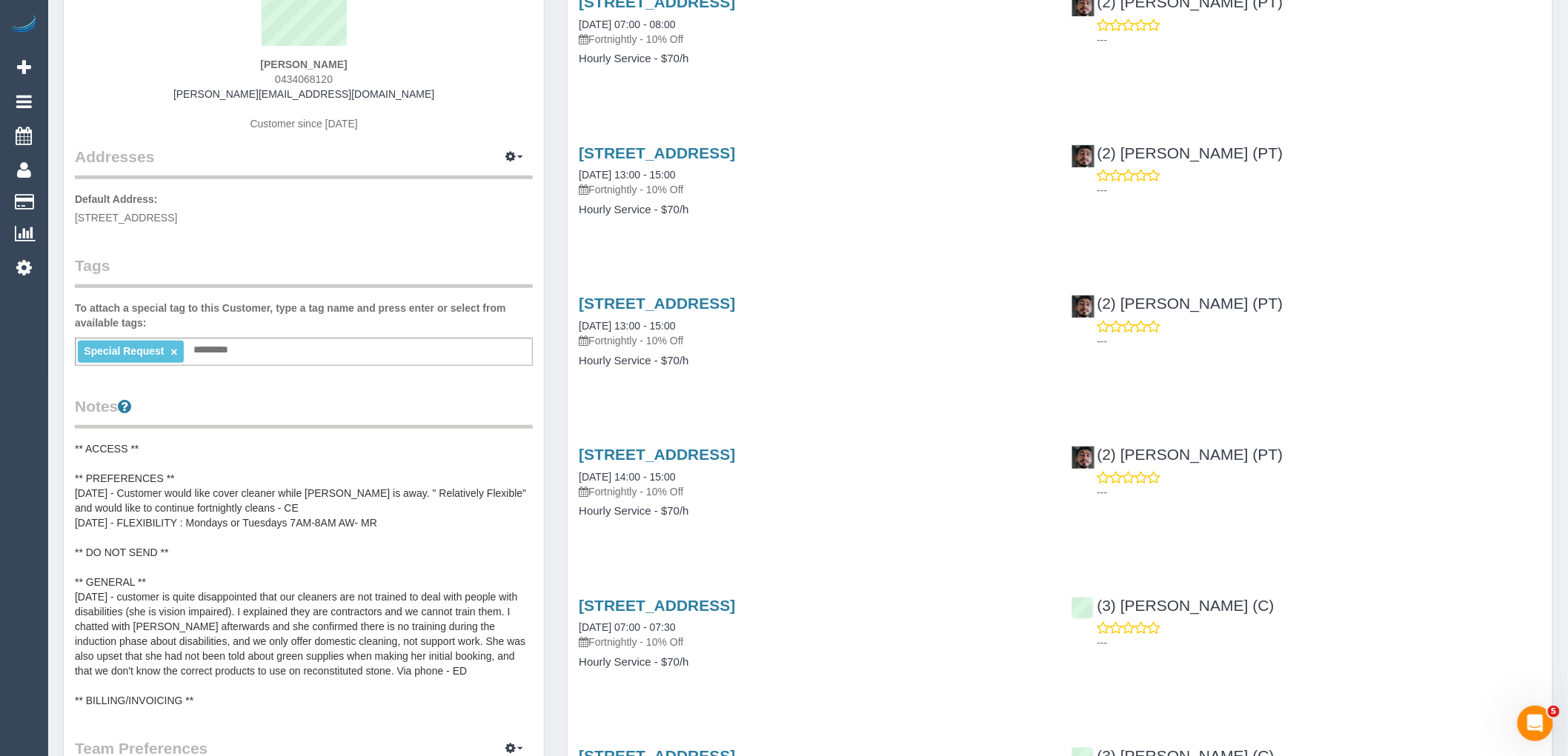
scroll to position [164, 0]
click at [434, 331] on label "To attach a special tag to this Customer, type a tag name and press enter or se…" at bounding box center [304, 316] width 458 height 29
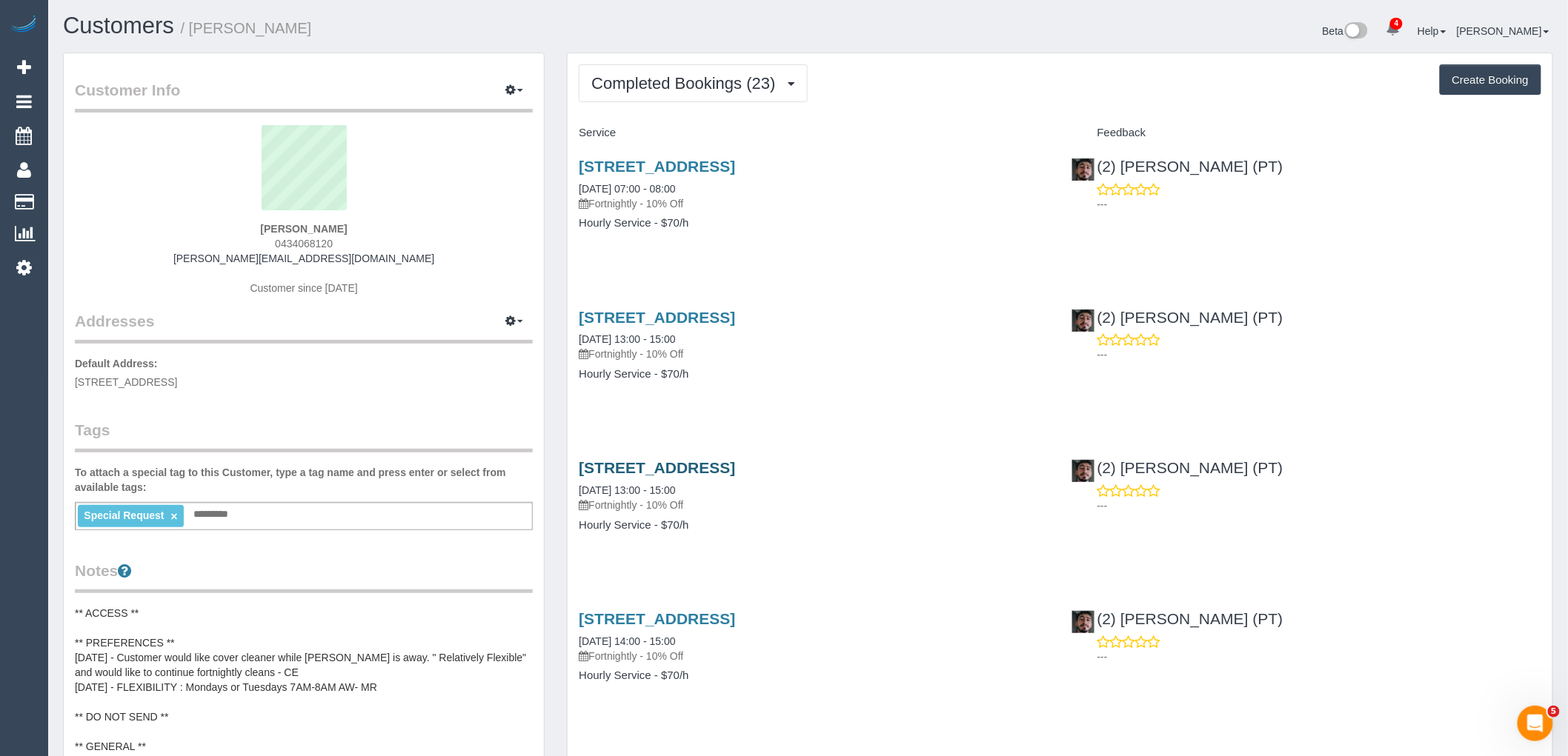
scroll to position [0, 0]
click at [262, 509] on div "Special Request × Add a tag" at bounding box center [304, 518] width 458 height 29
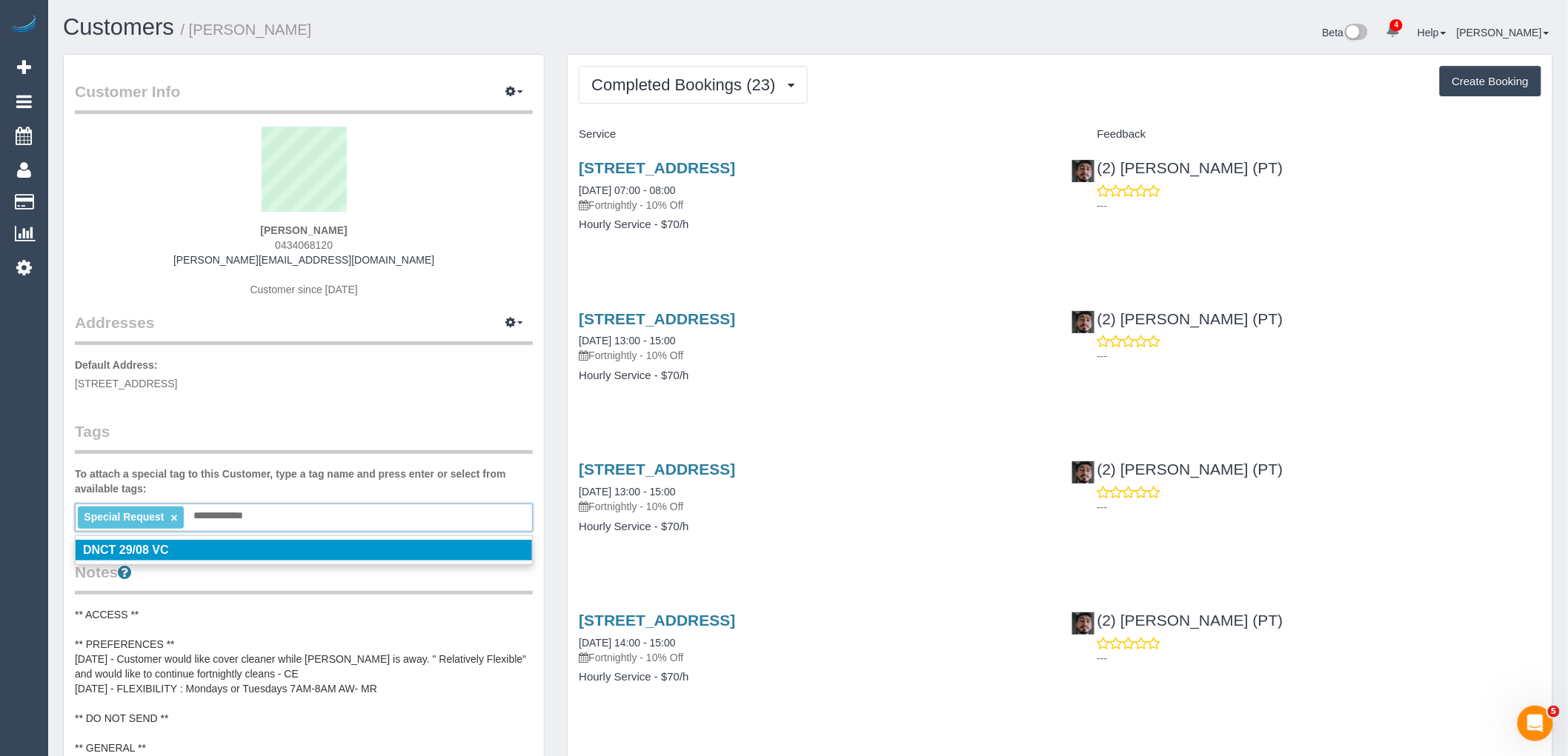
type input "**********"
click at [304, 467] on label "To attach a special tag to this Customer, type a tag name and press enter or se…" at bounding box center [304, 481] width 458 height 29
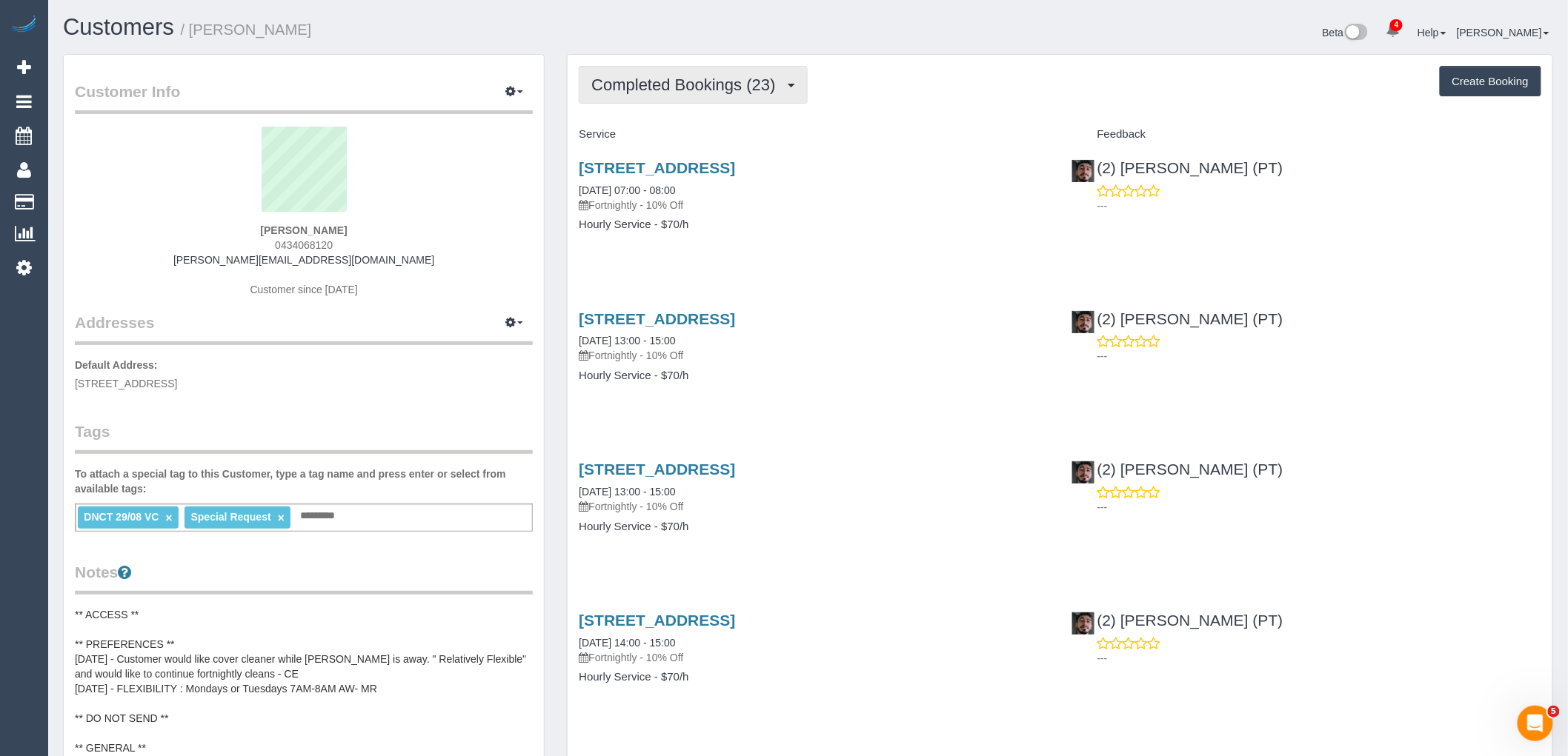
click at [673, 102] on button "Completed Bookings (23)" at bounding box center [693, 85] width 228 height 38
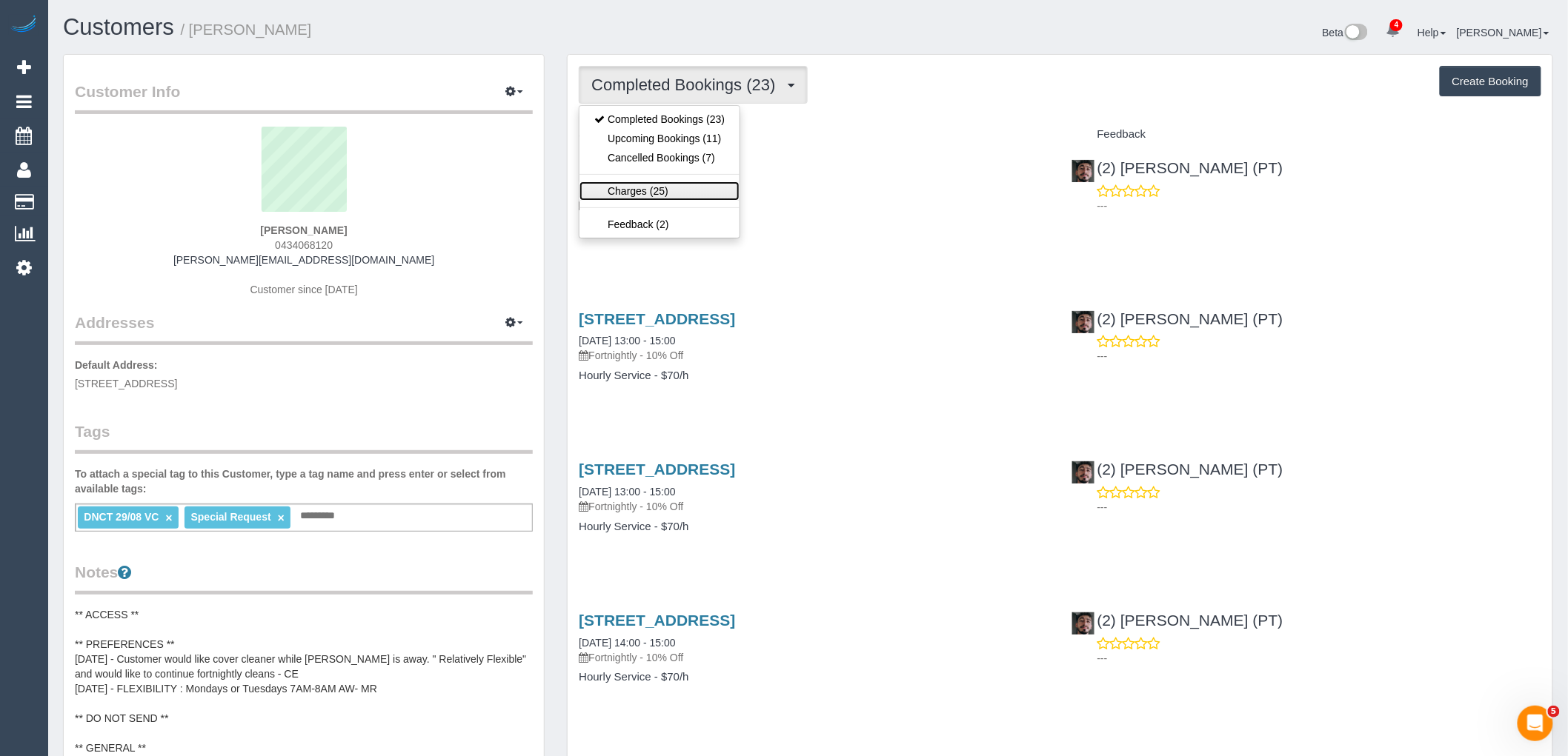
click at [670, 193] on link "Charges (25)" at bounding box center [659, 190] width 160 height 19
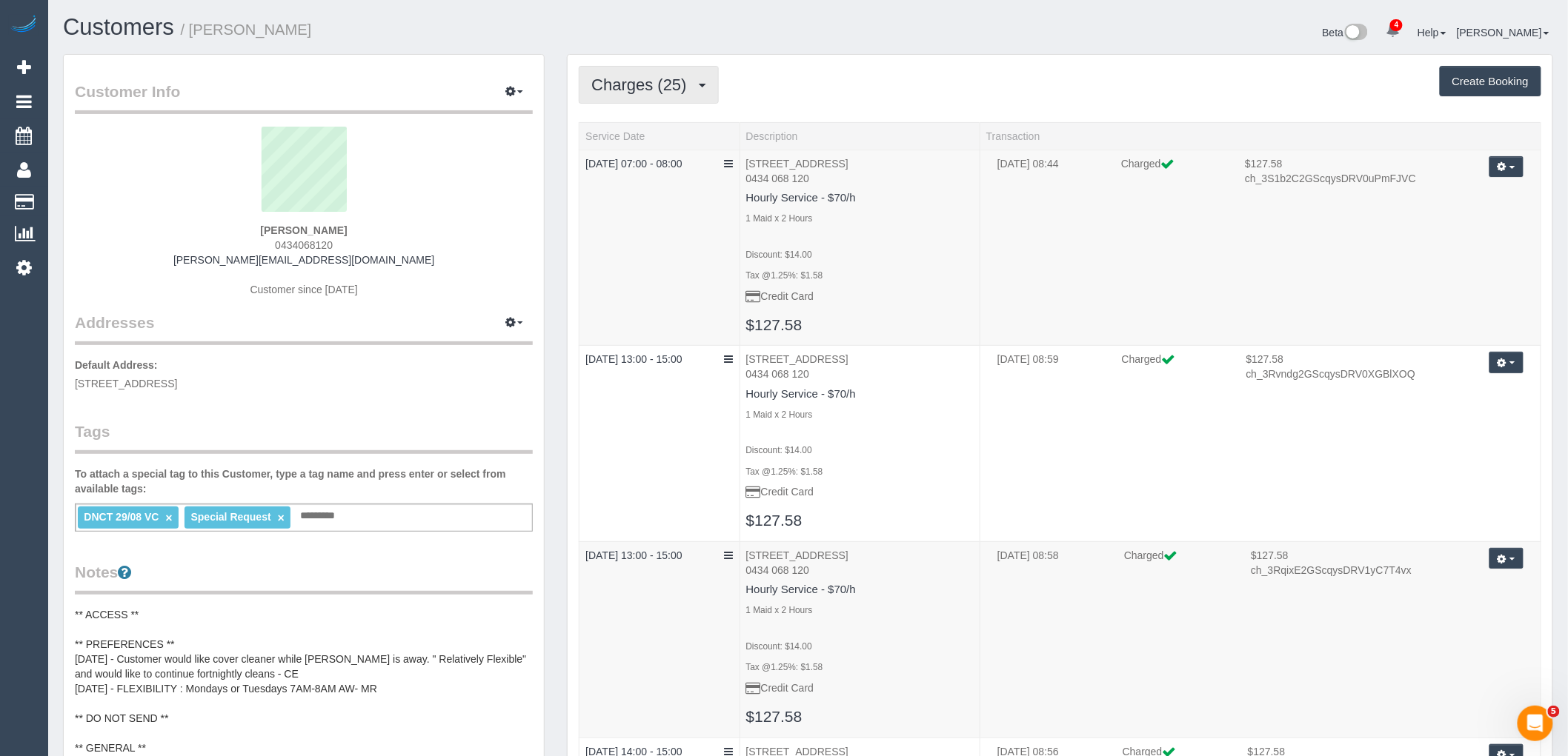
click at [640, 79] on span "Charges (25)" at bounding box center [642, 85] width 102 height 18
click at [646, 118] on link "Completed Bookings (23)" at bounding box center [659, 119] width 160 height 19
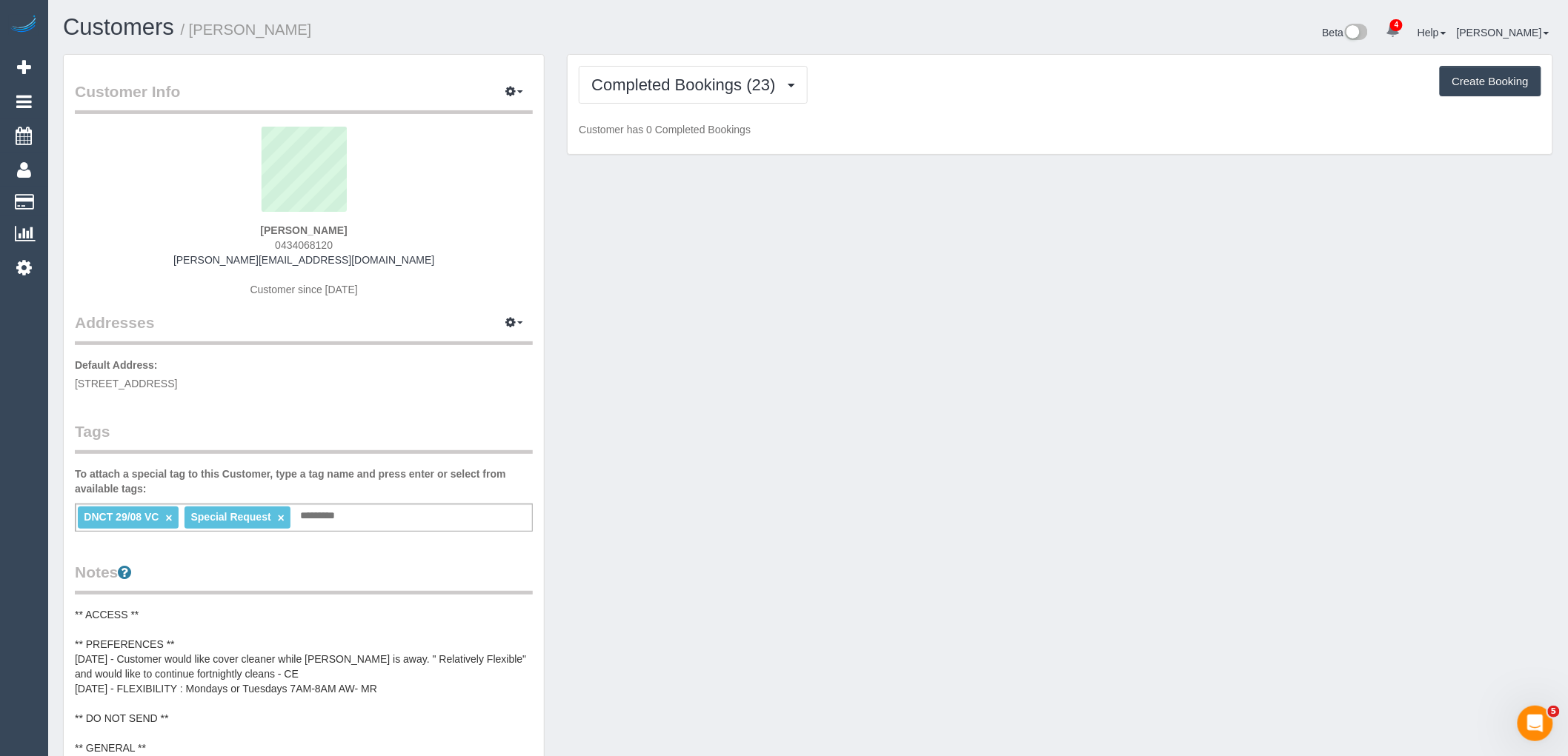
click at [273, 391] on div "Customer Info Edit Contact Info Send Message Email Preferences Special Sales Ta…" at bounding box center [304, 655] width 480 height 1202
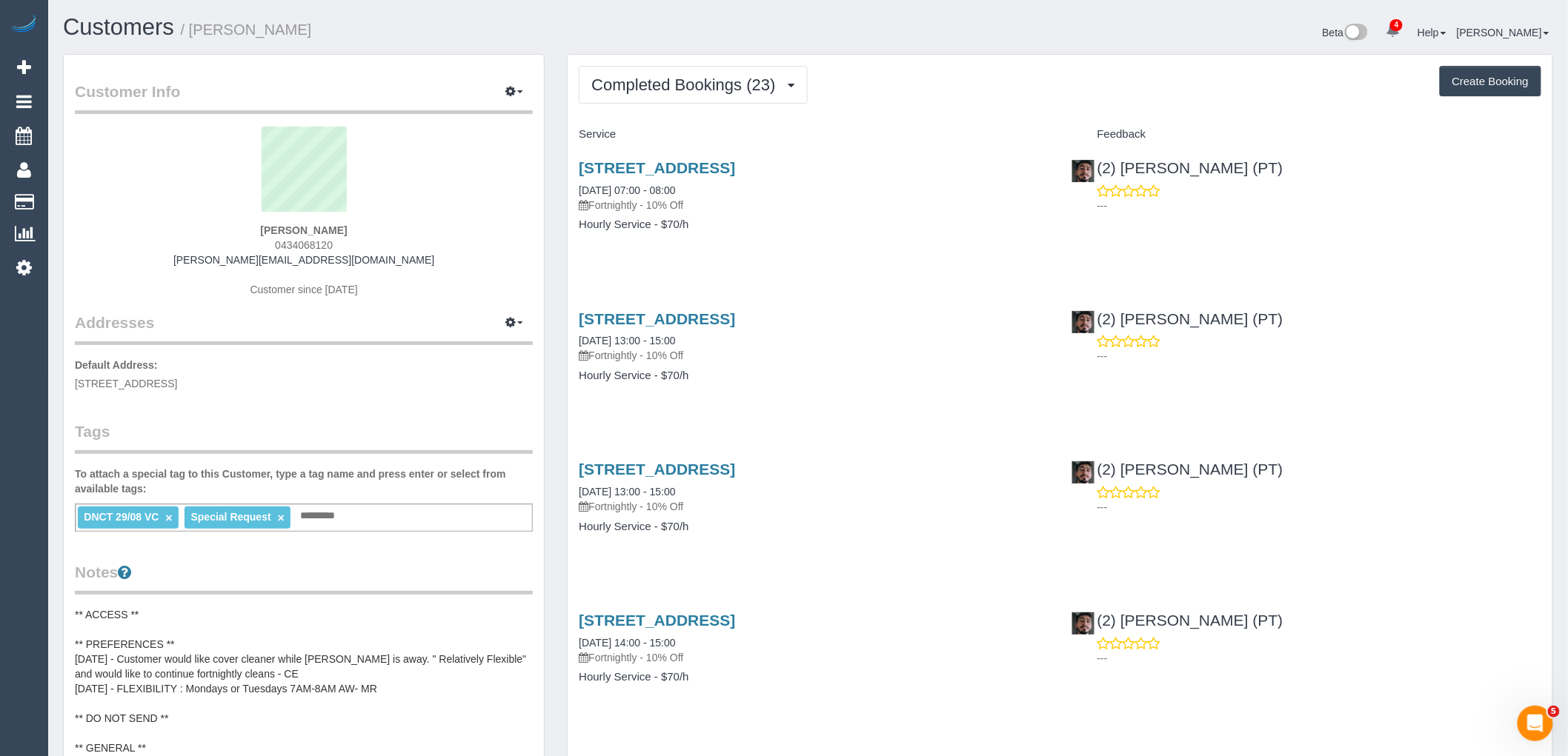
click at [168, 522] on link "×" at bounding box center [169, 518] width 7 height 13
click at [283, 415] on div "Customer Info Edit Contact Info Send Message Email Preferences Special Sales Ta…" at bounding box center [304, 655] width 480 height 1202
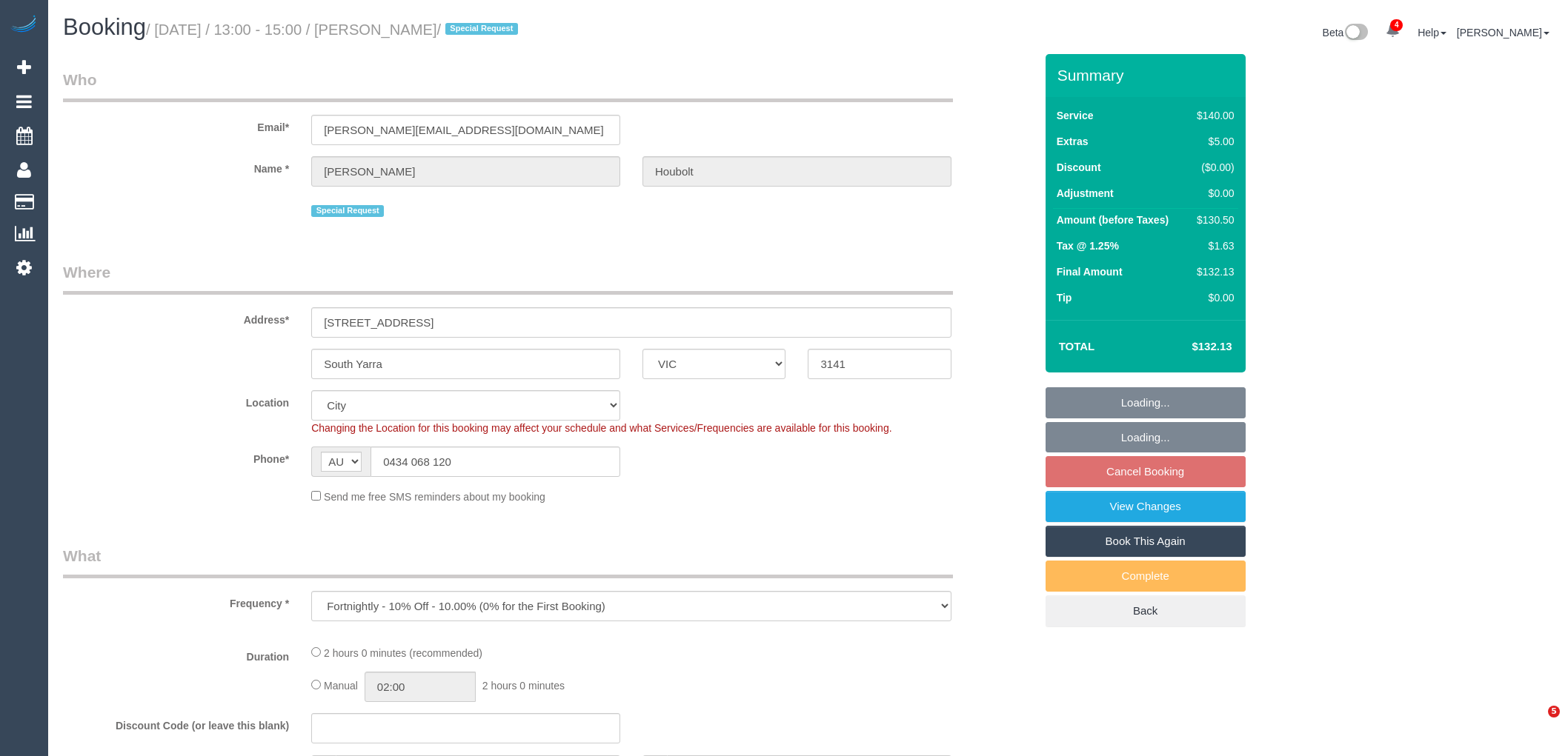
select select "VIC"
select select "number:28"
select select "number:14"
select select "number:19"
select select "number:36"
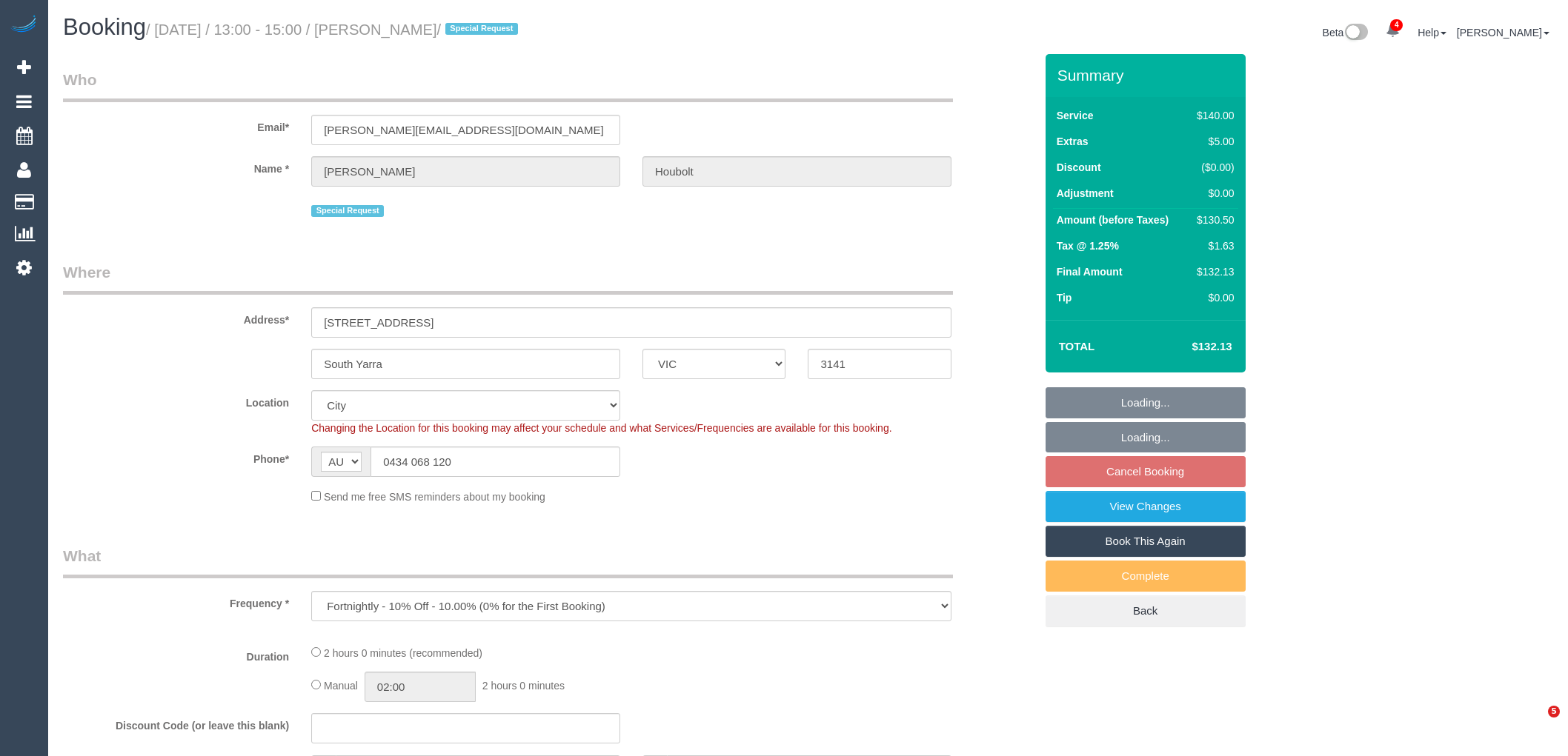
select select "number:35"
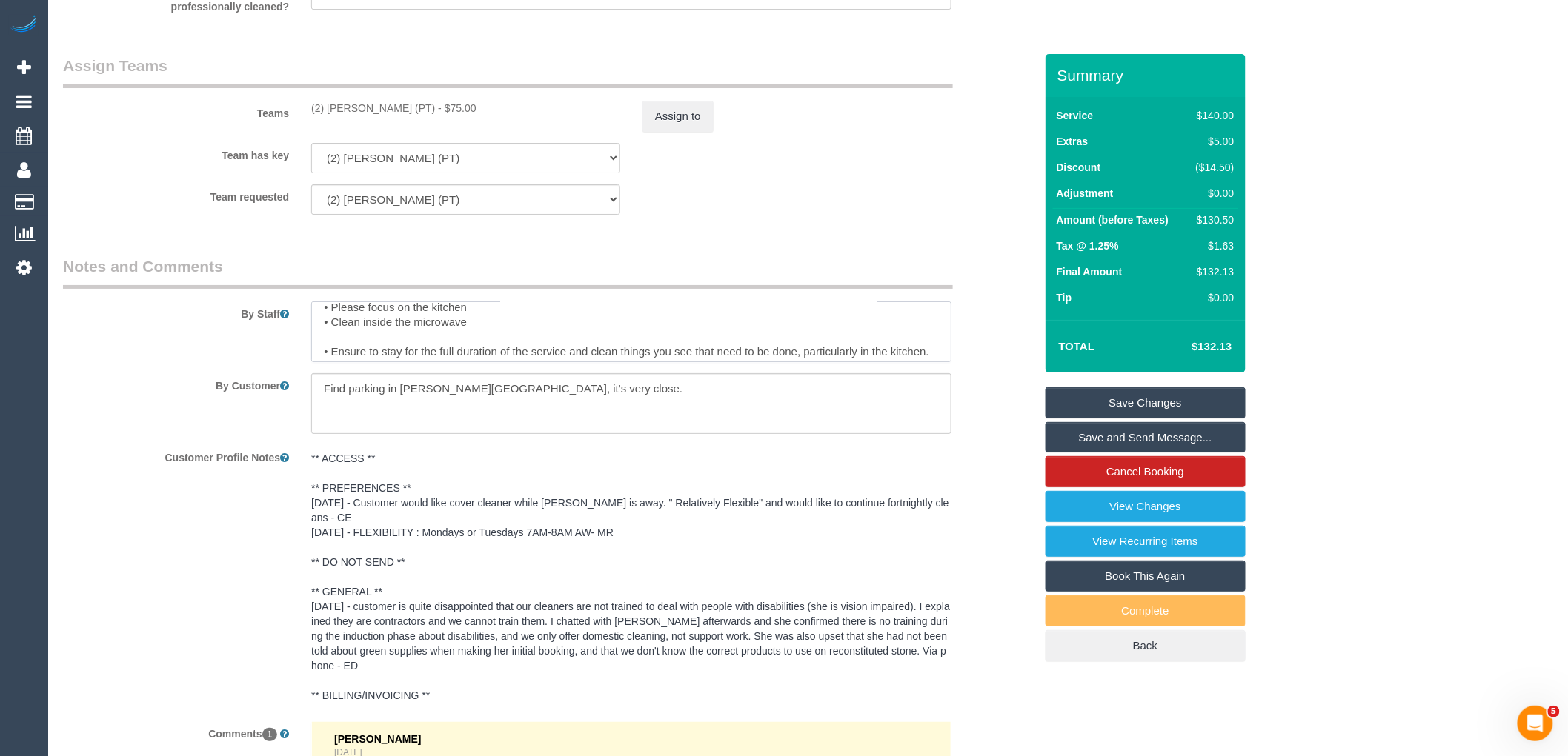
scroll to position [176, 0]
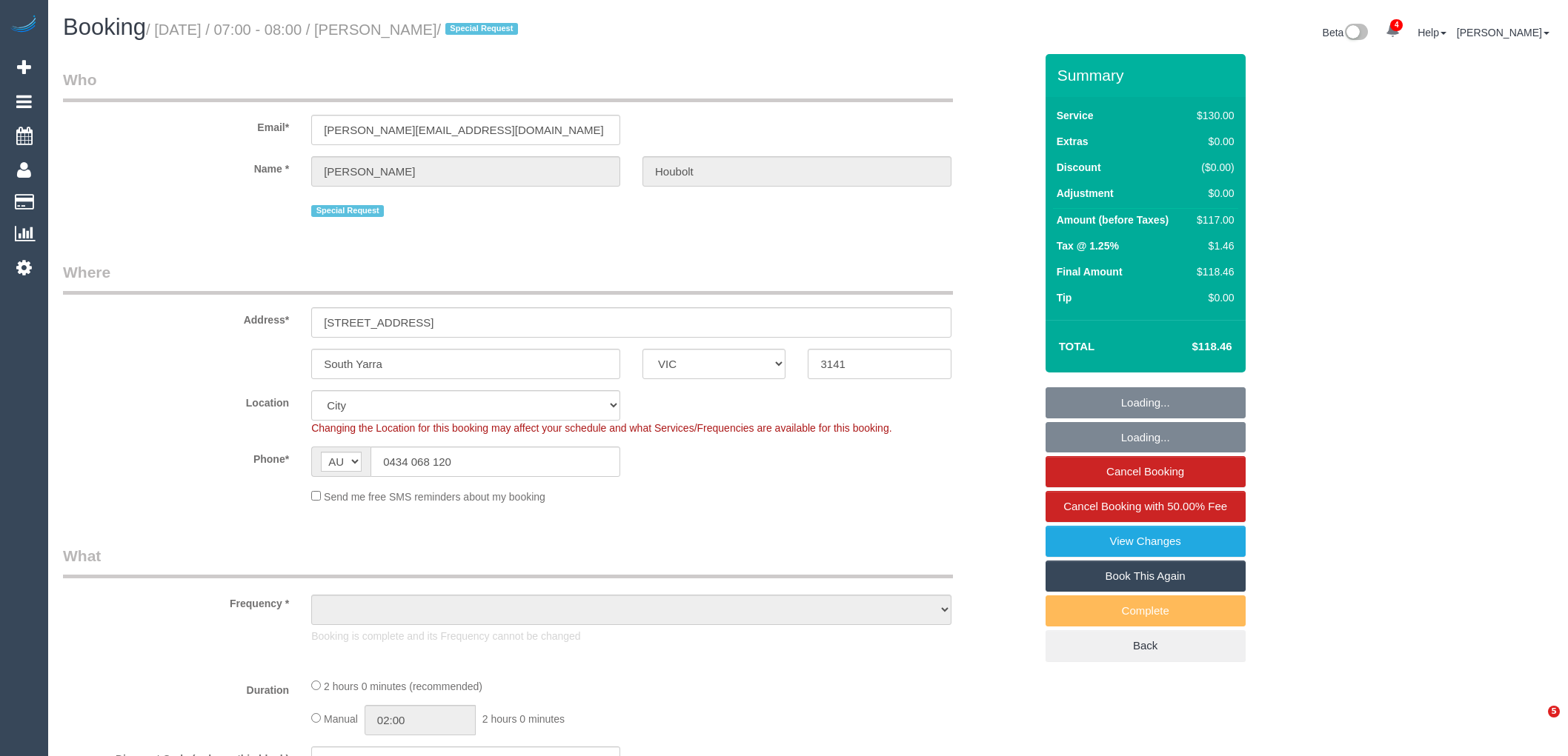
select select "VIC"
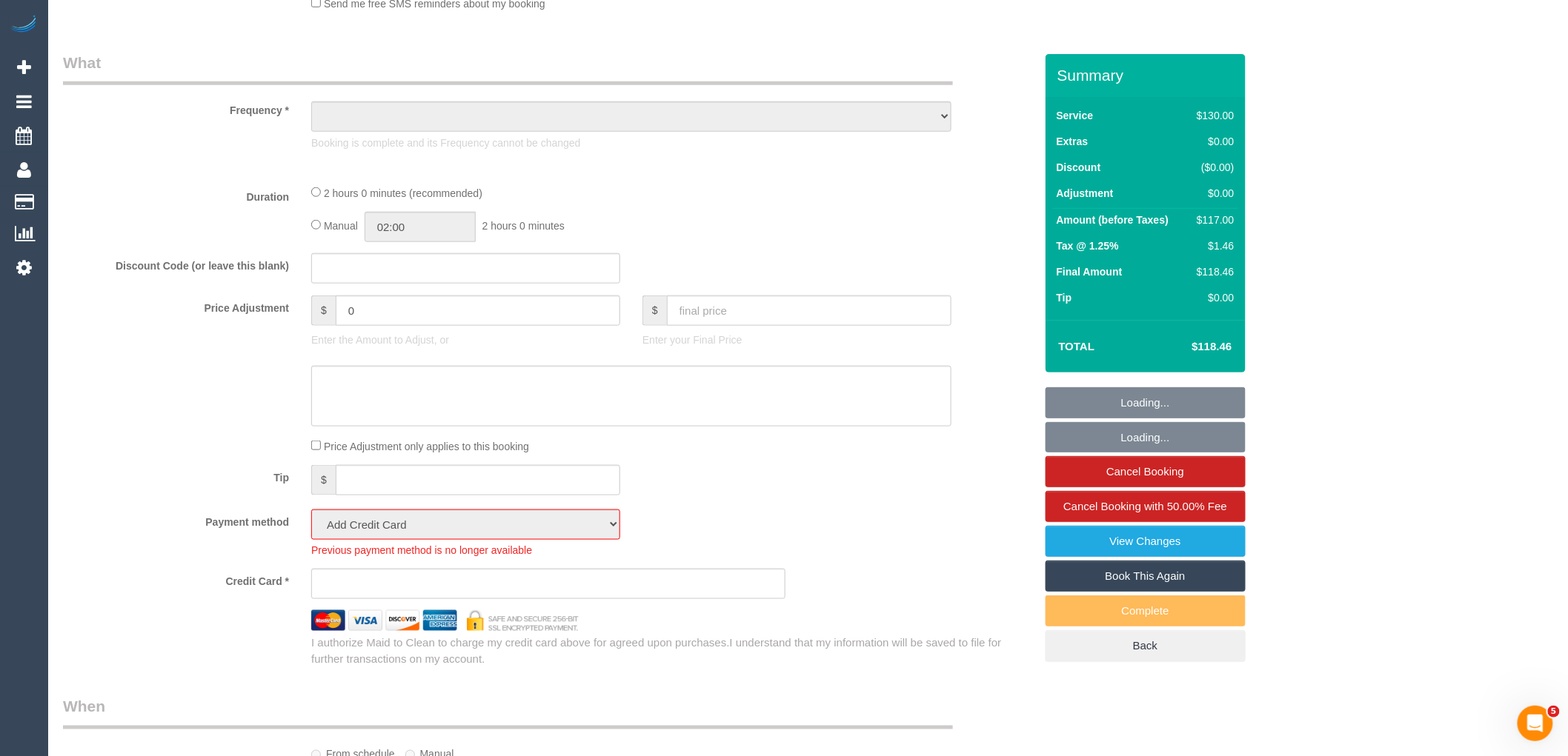
select select "object:1152"
select select "number:28"
select select "number:14"
select select "number:19"
select select "number:36"
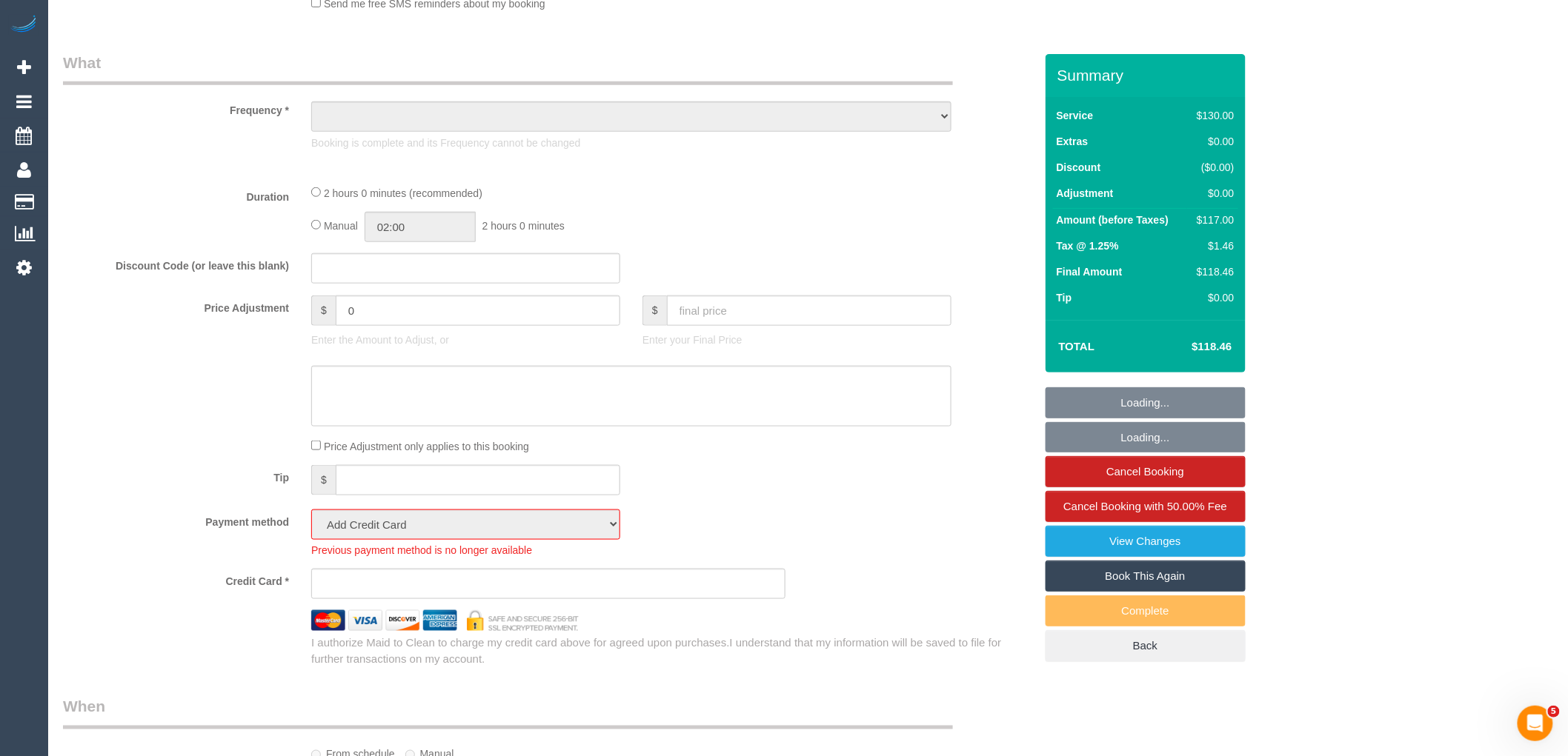
select select "number:35"
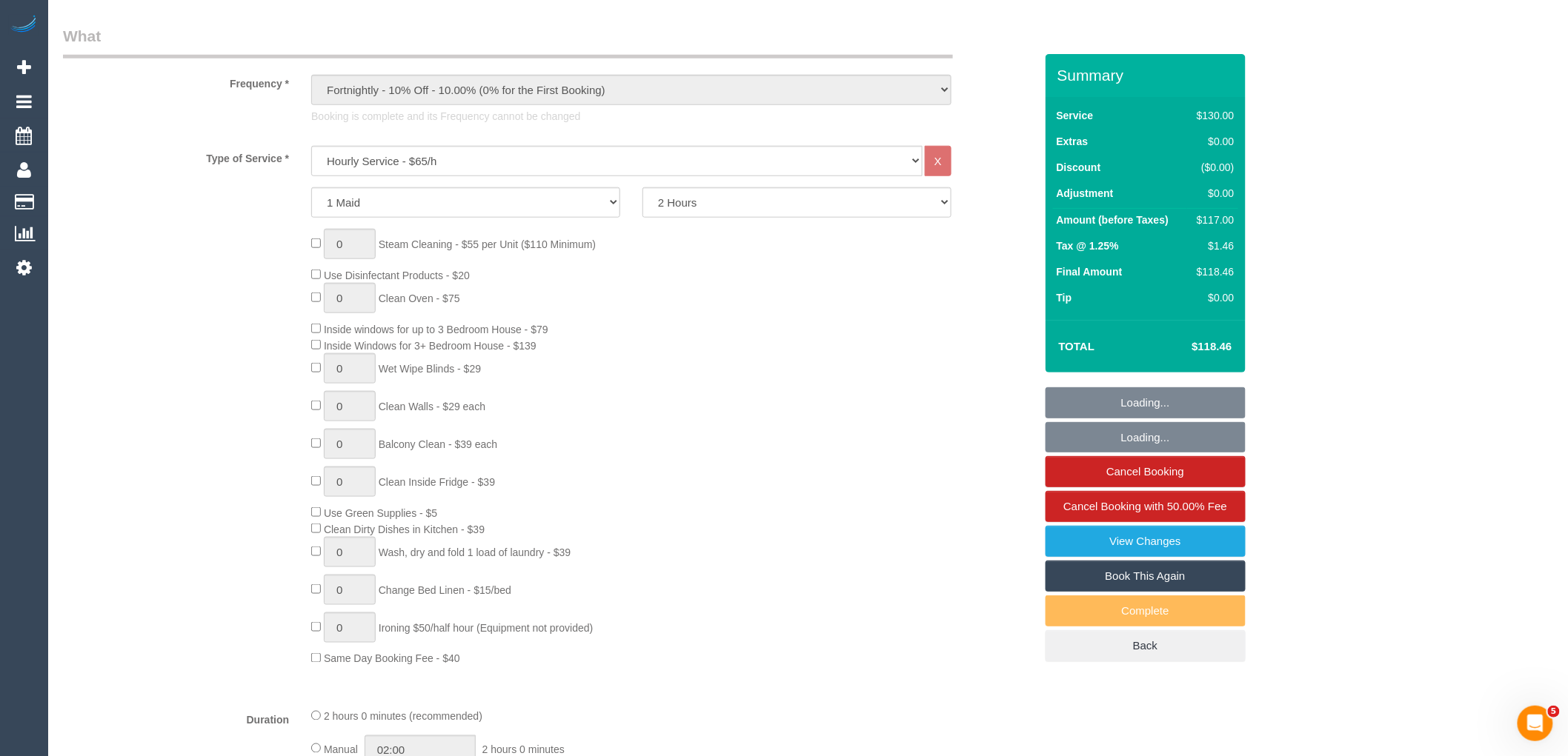
select select "spot1"
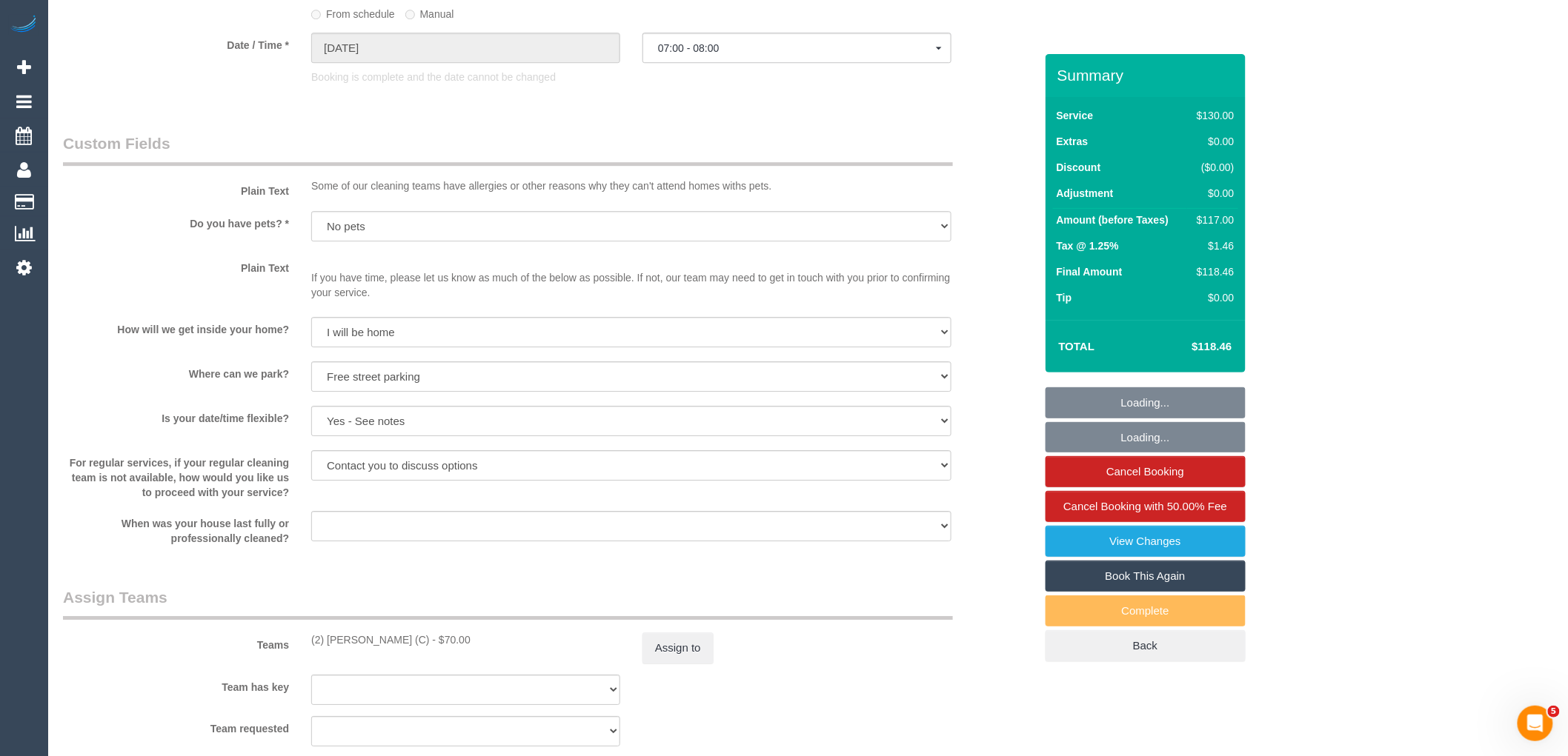
scroll to position [2304, 0]
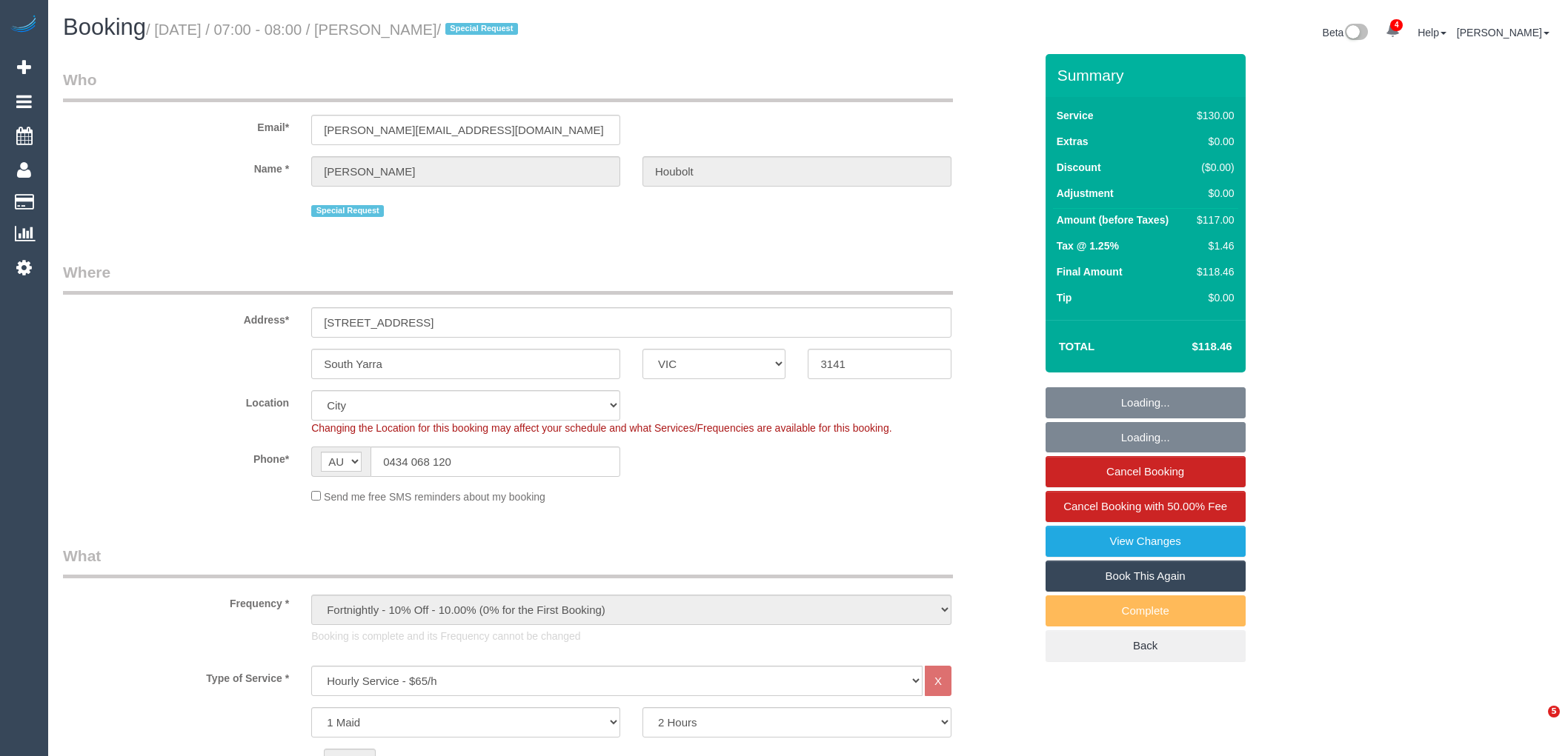
select select "VIC"
select select "string:stripe"
select select "spot1"
select select "number:28"
select select "number:14"
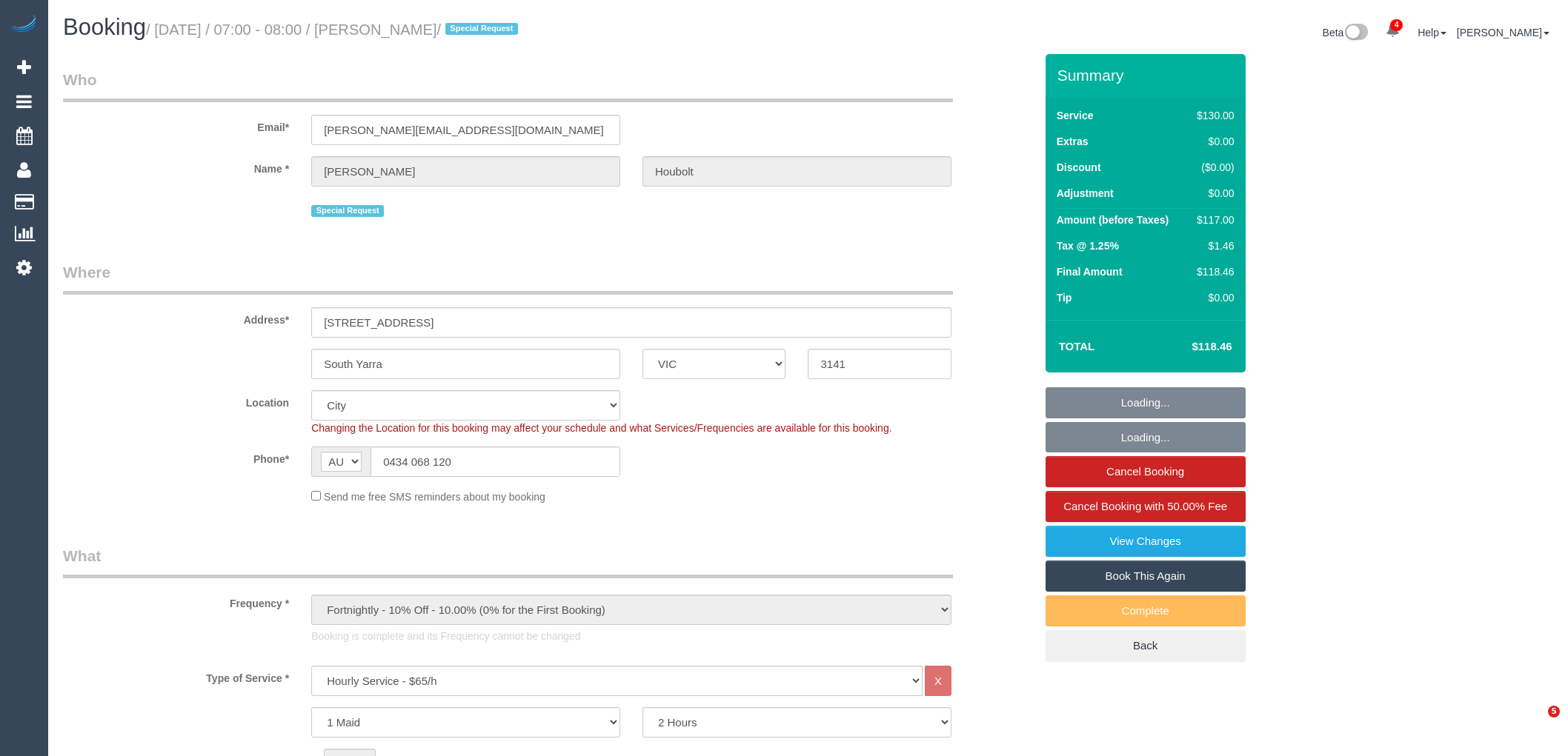
select select "number:19"
select select "number:36"
select select "number:35"
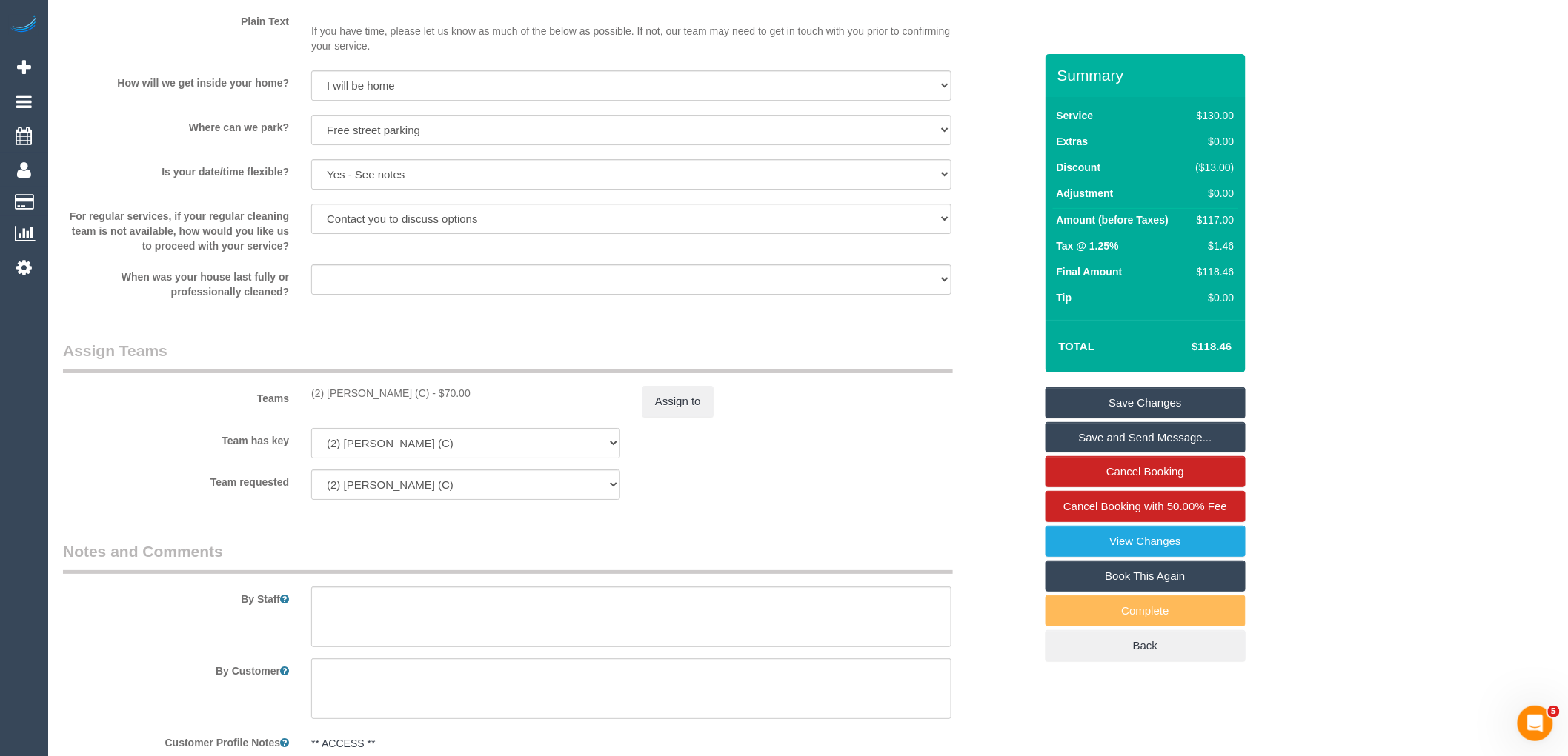
scroll to position [2222, 0]
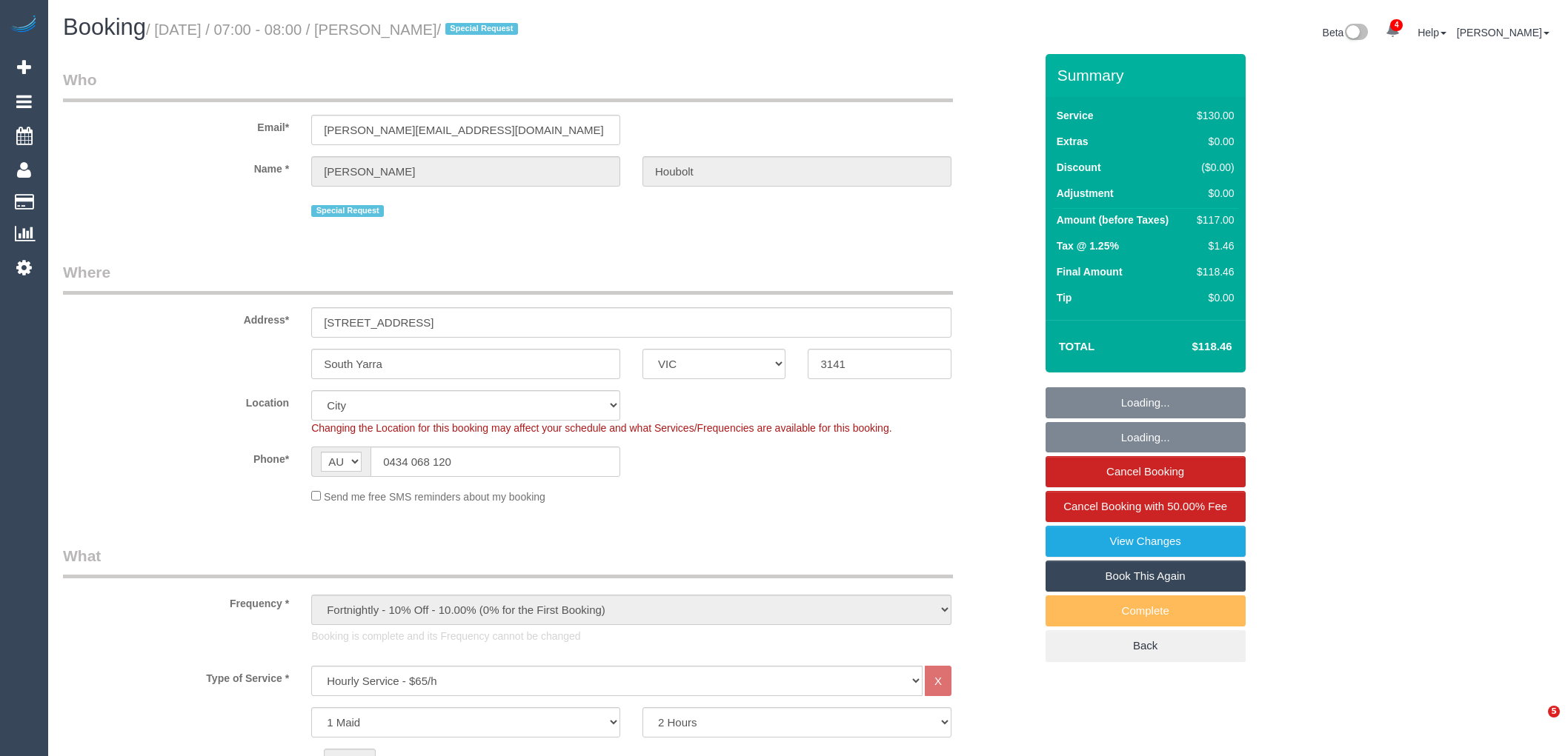
select select "VIC"
select select "string:stripe"
select select "number:28"
select select "number:14"
select select "number:19"
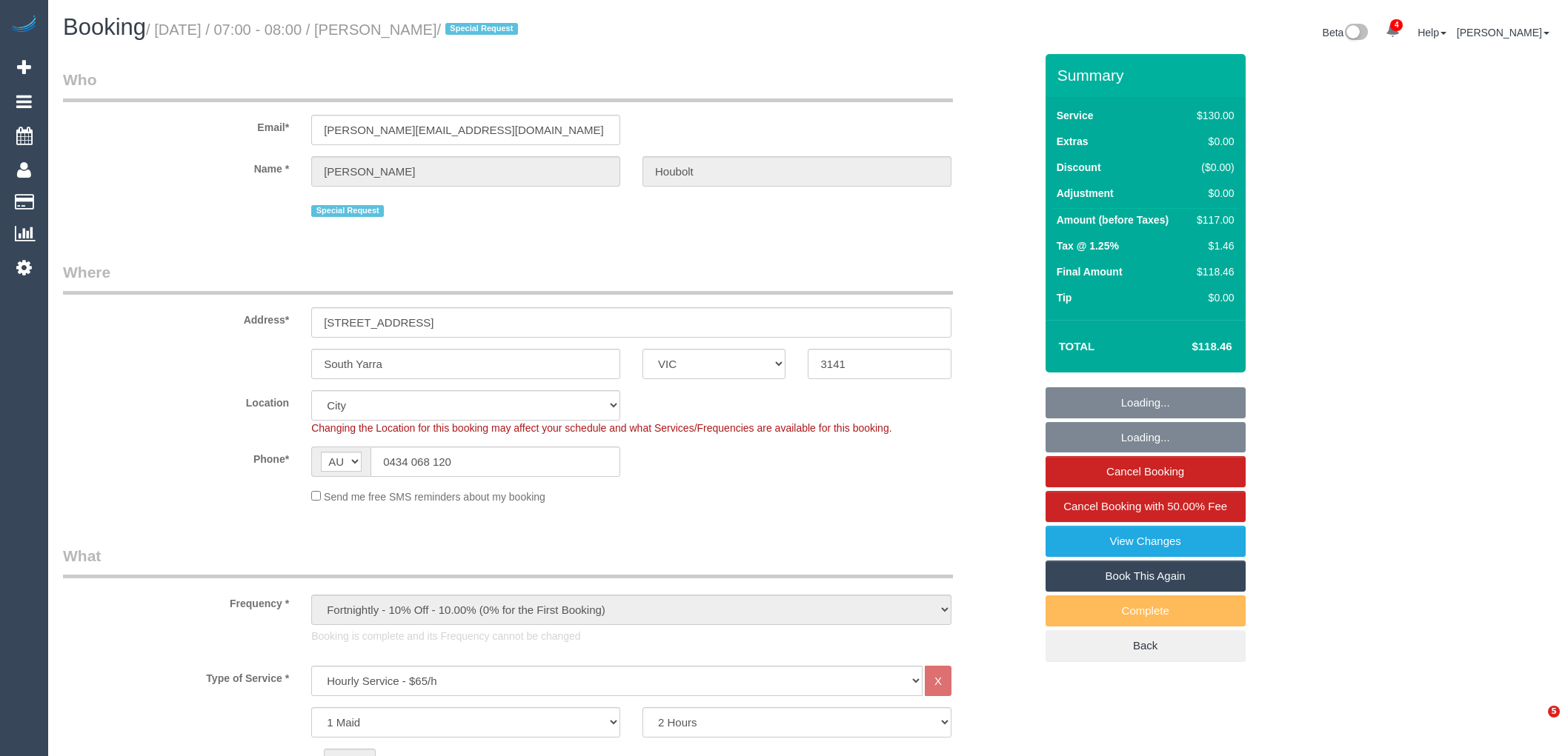
select select "number:36"
select select "number:35"
select select "spot1"
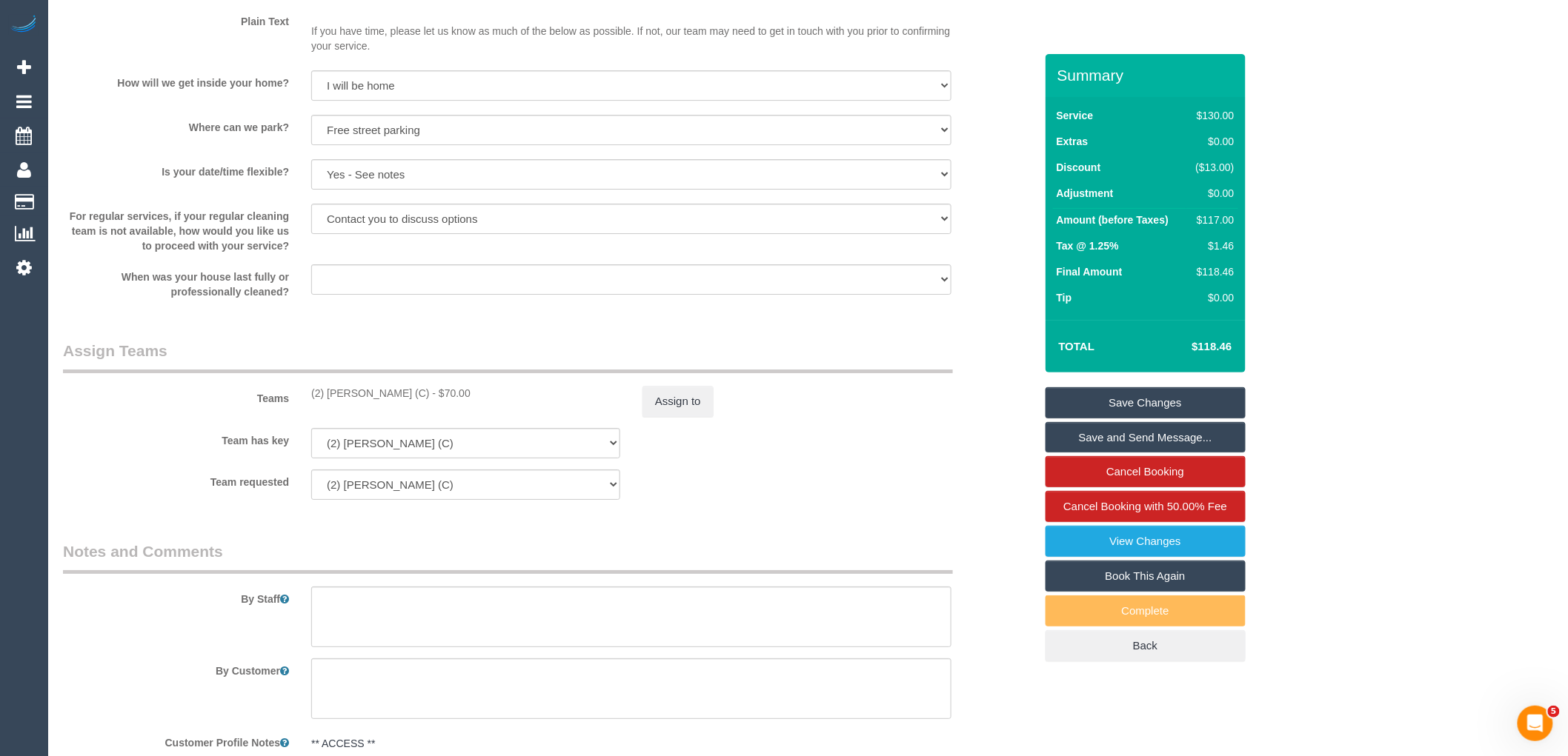
scroll to position [2465, 0]
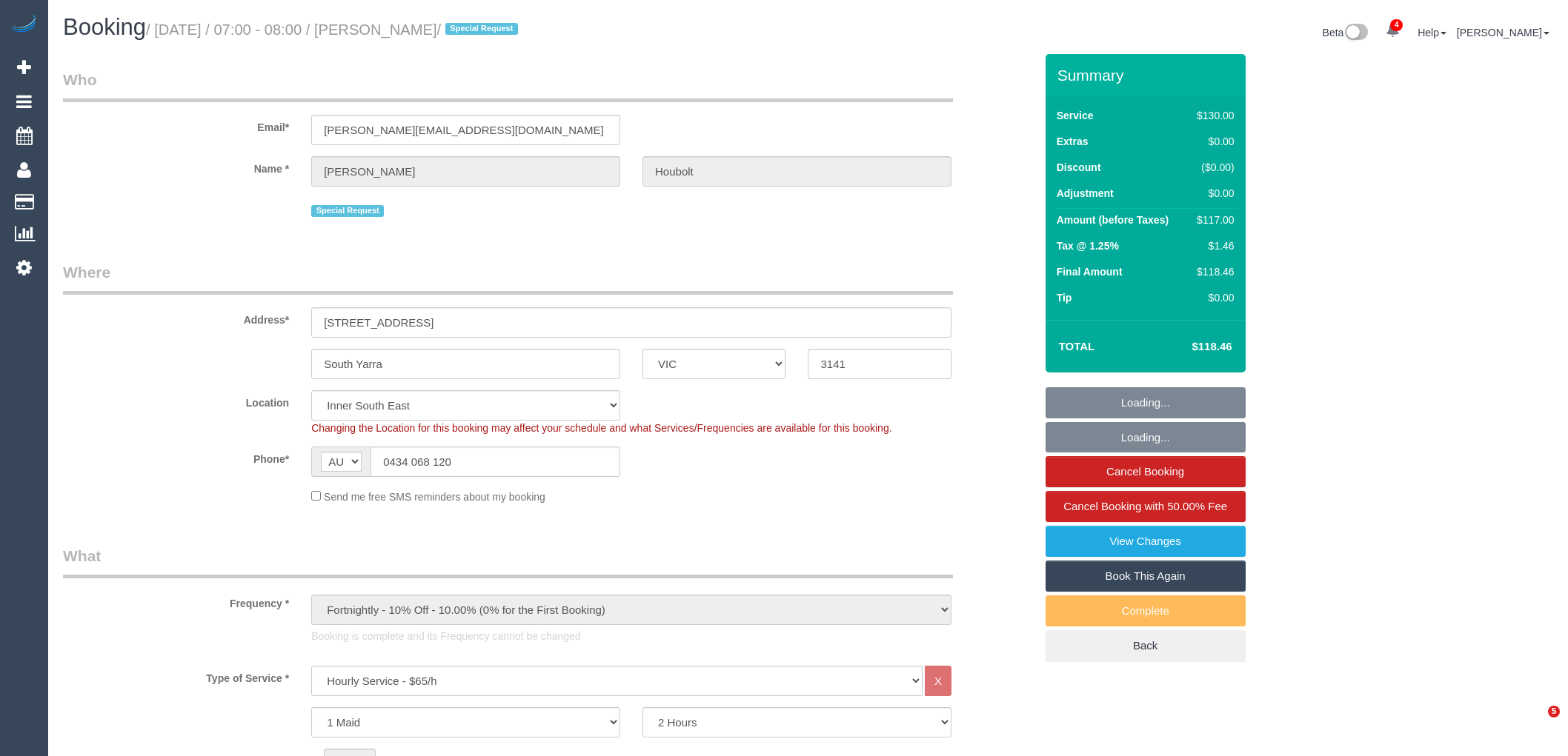
select select "VIC"
select select "string:stripe"
select select "spot1"
select select "number:28"
select select "number:14"
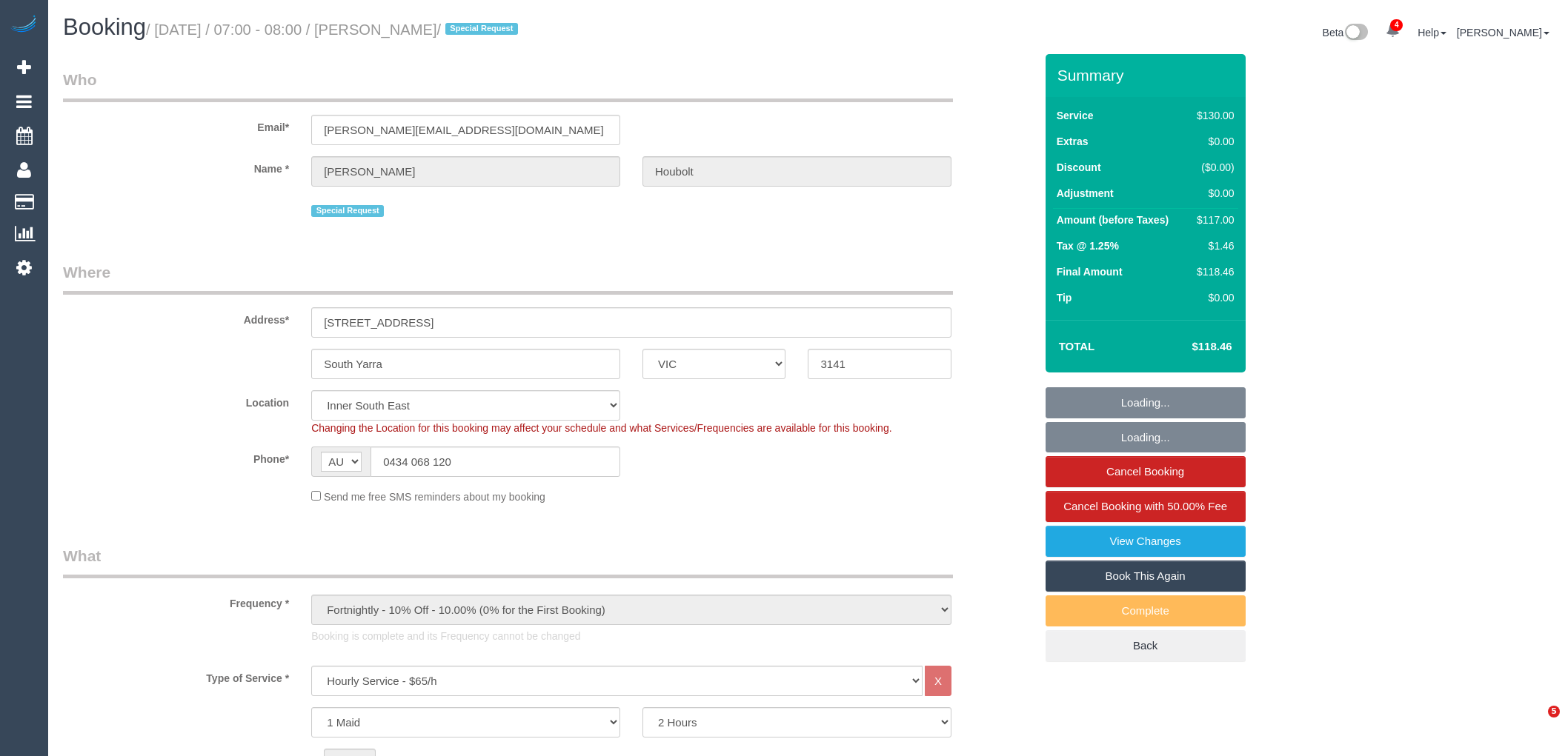
select select "number:19"
select select "number:36"
select select "number:35"
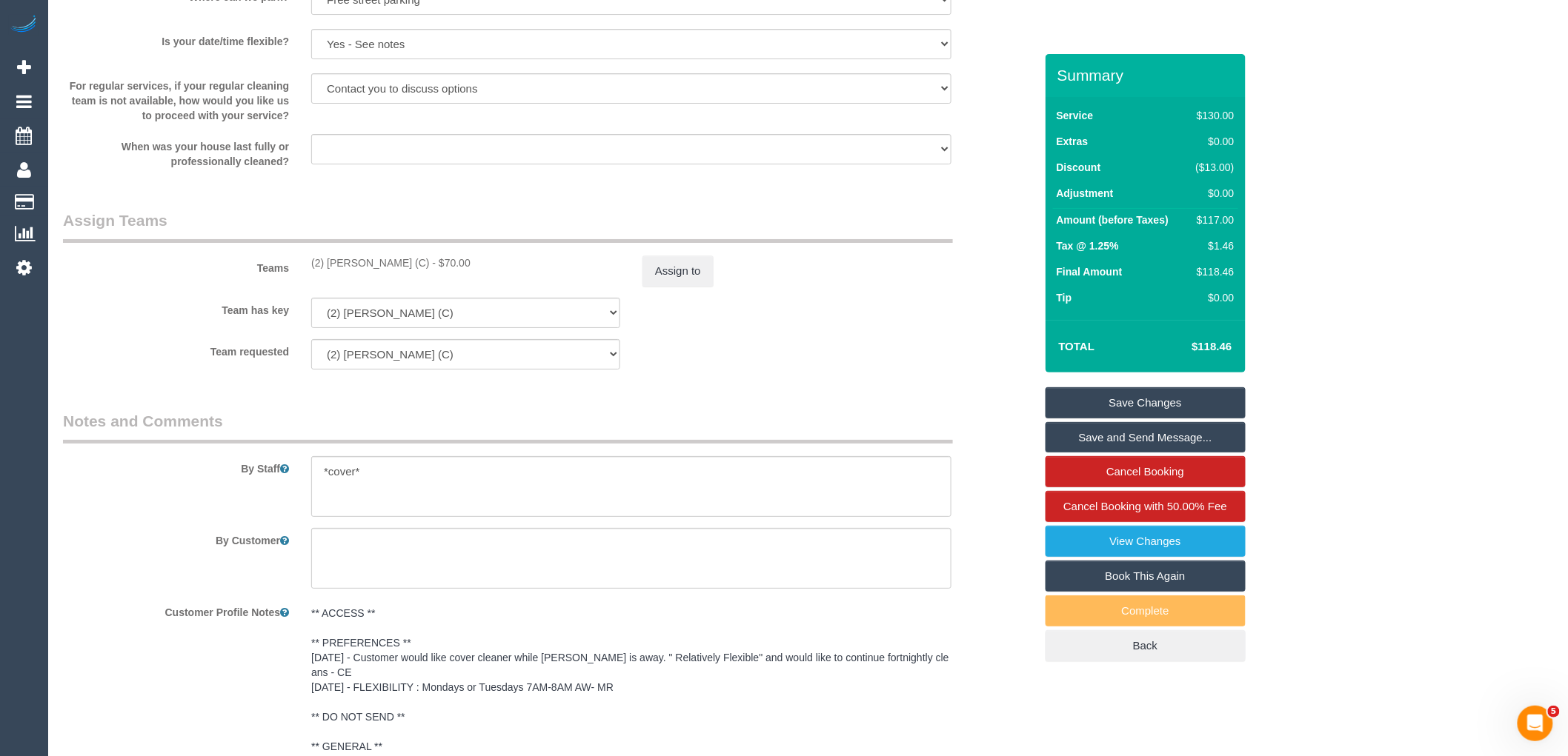
scroll to position [2386, 0]
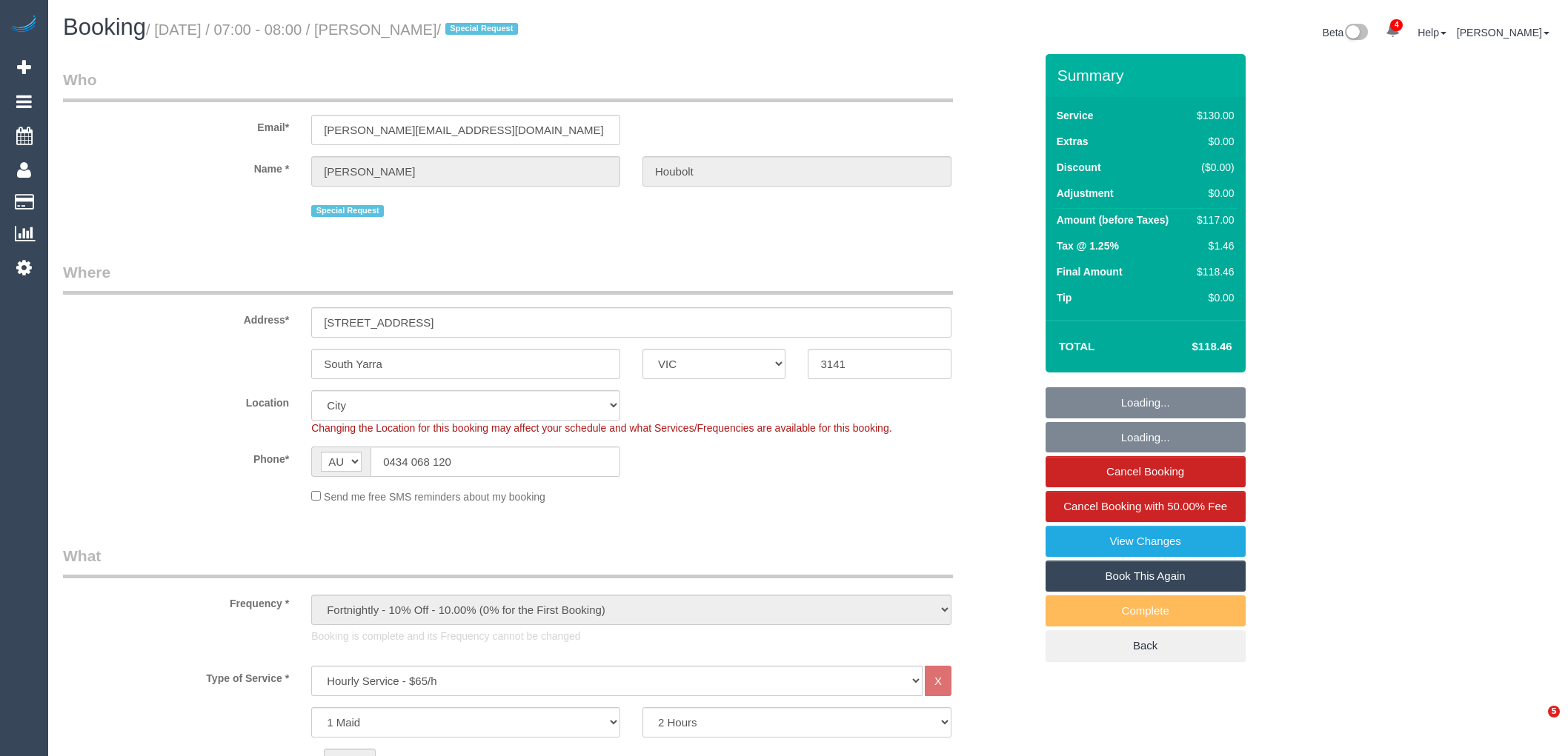
select select "VIC"
select select "string:stripe"
select select "spot1"
select select "number:28"
select select "number:14"
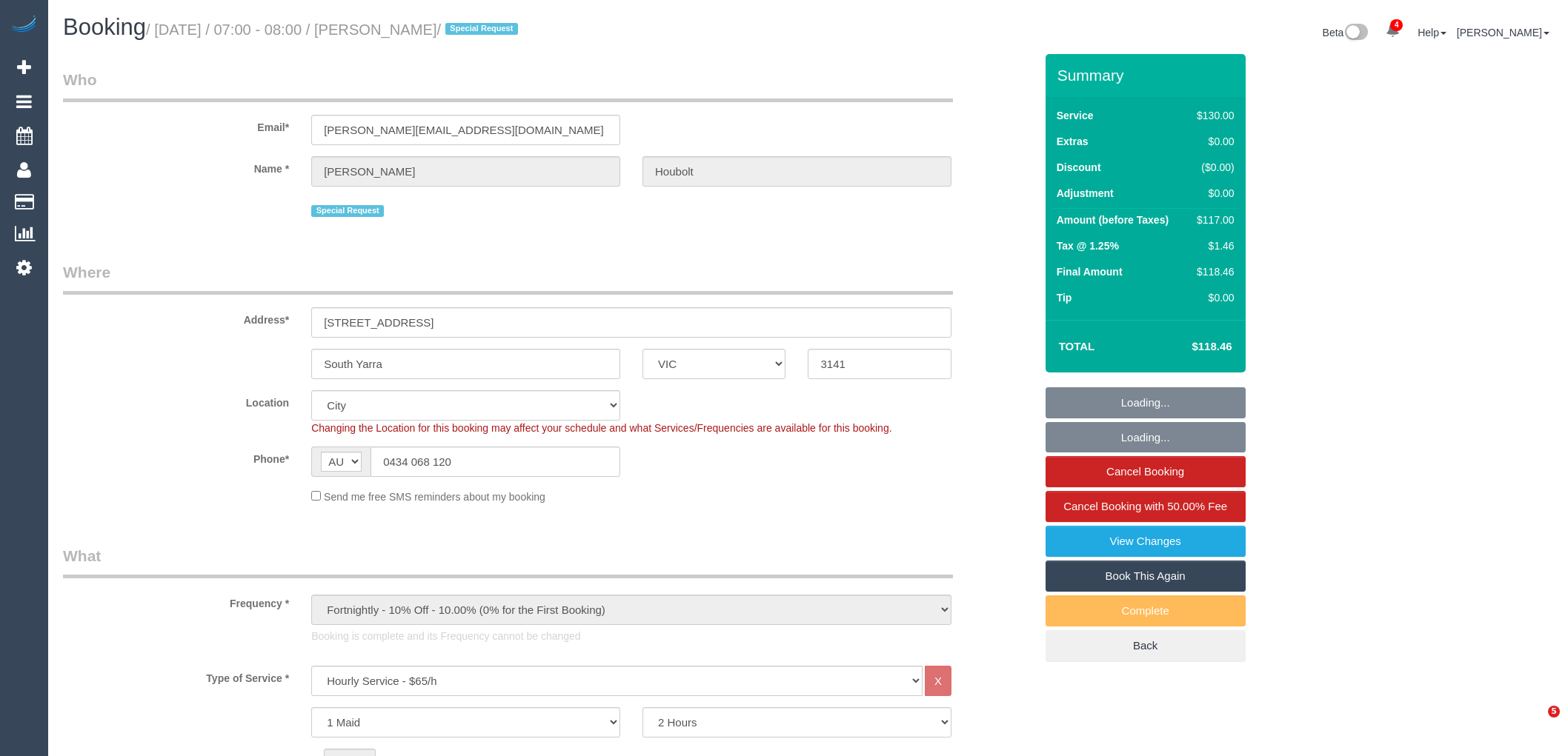
select select "number:19"
select select "number:36"
select select "number:35"
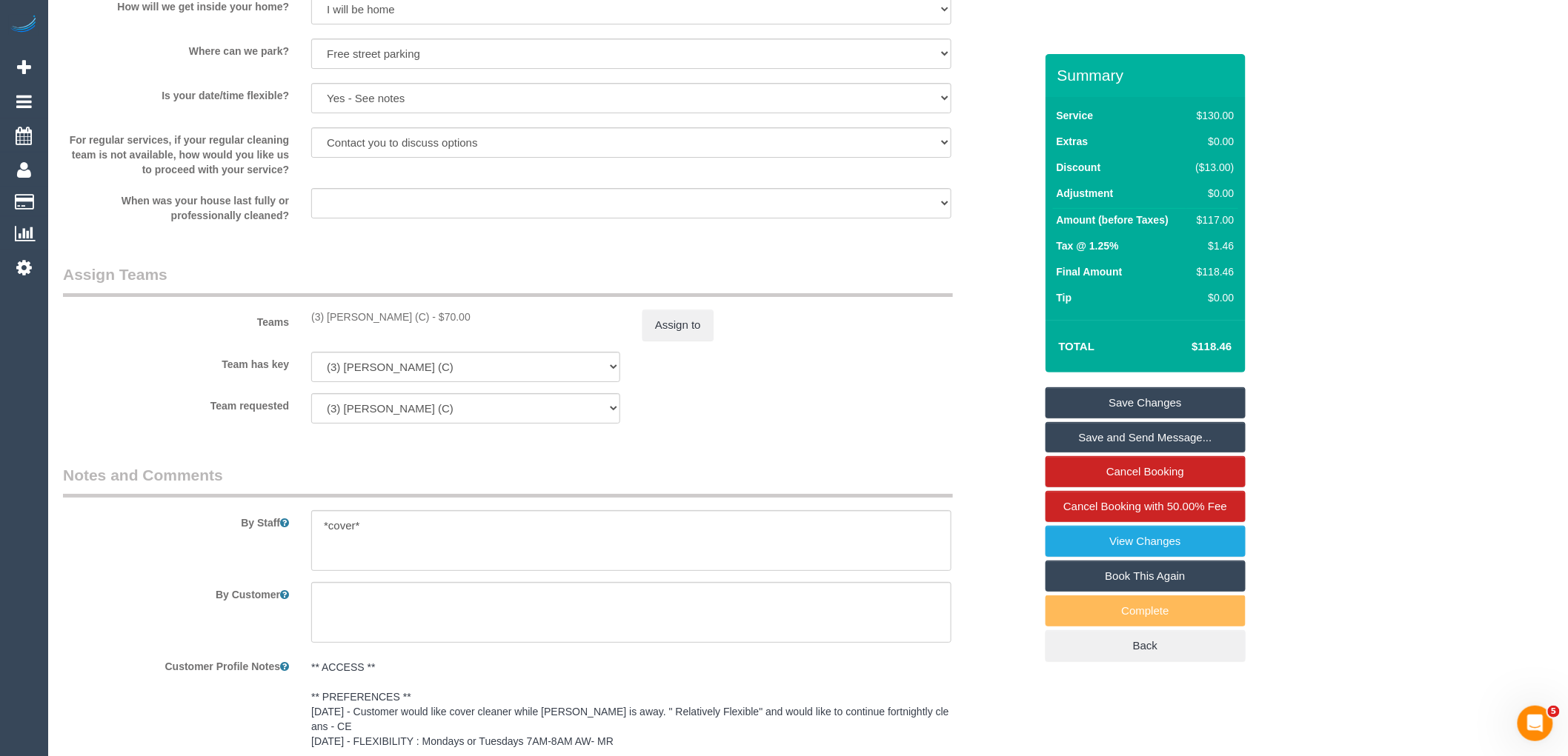
scroll to position [2469, 0]
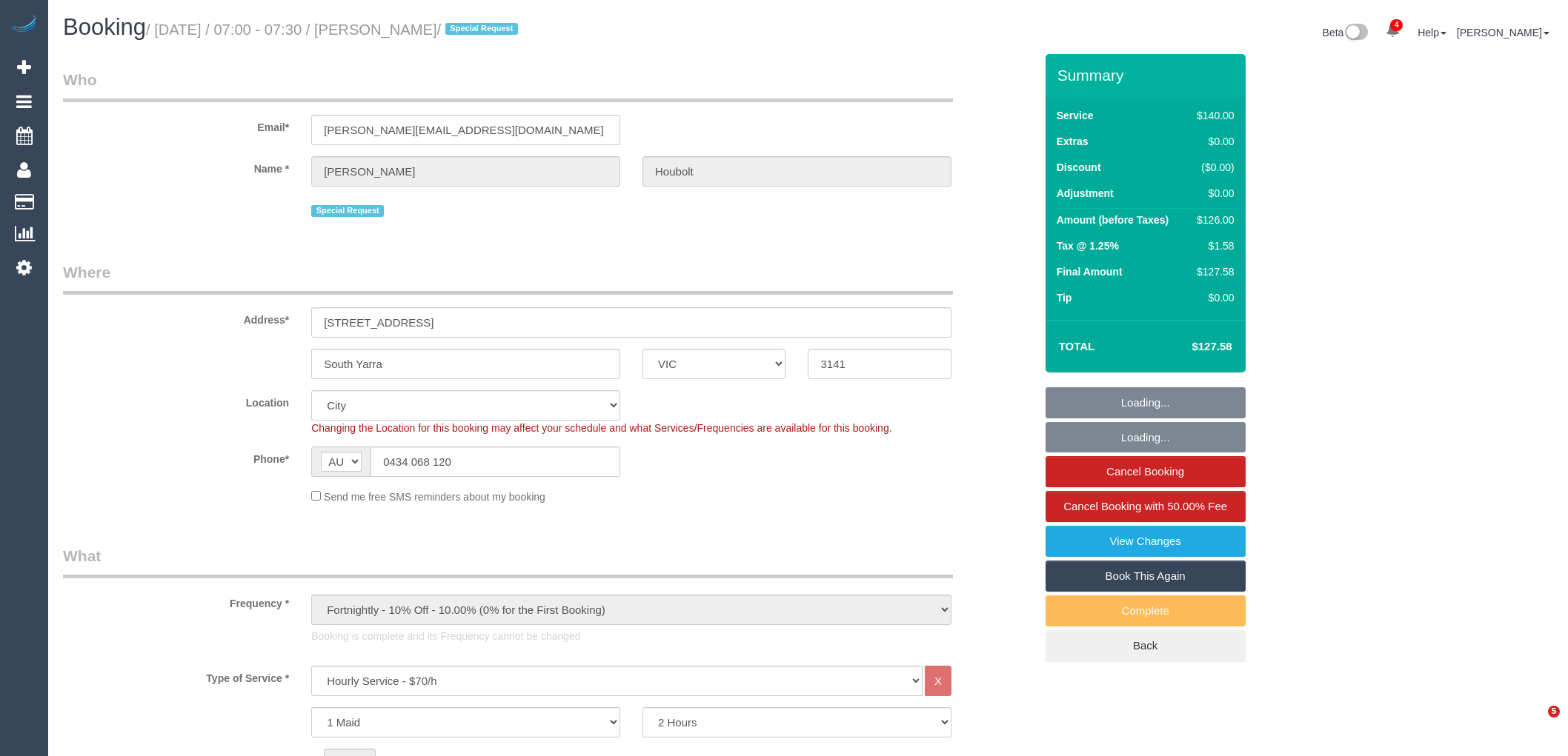
select select "VIC"
select select "string:stripe"
select select "number:28"
select select "number:14"
select select "number:19"
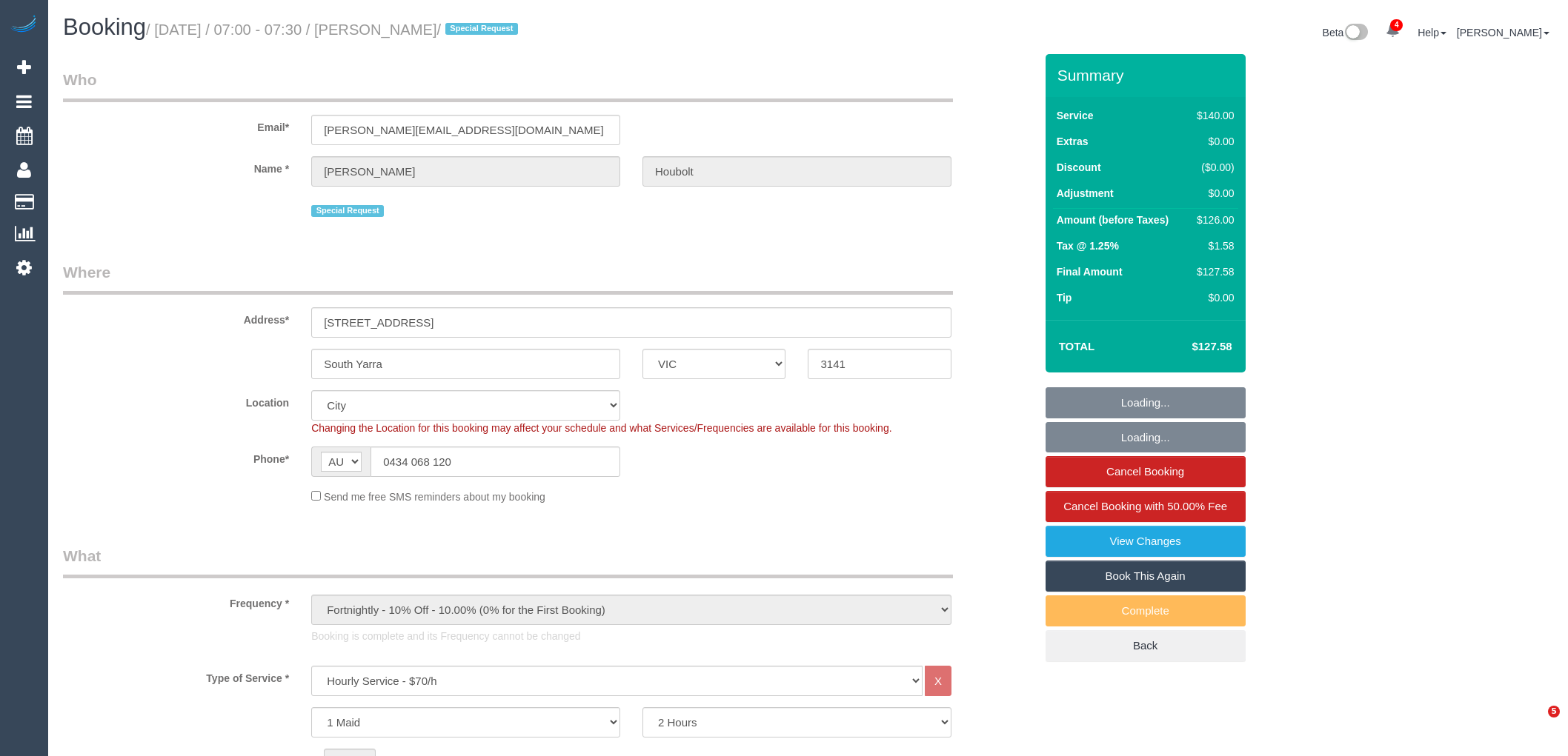
select select "number:36"
select select "number:35"
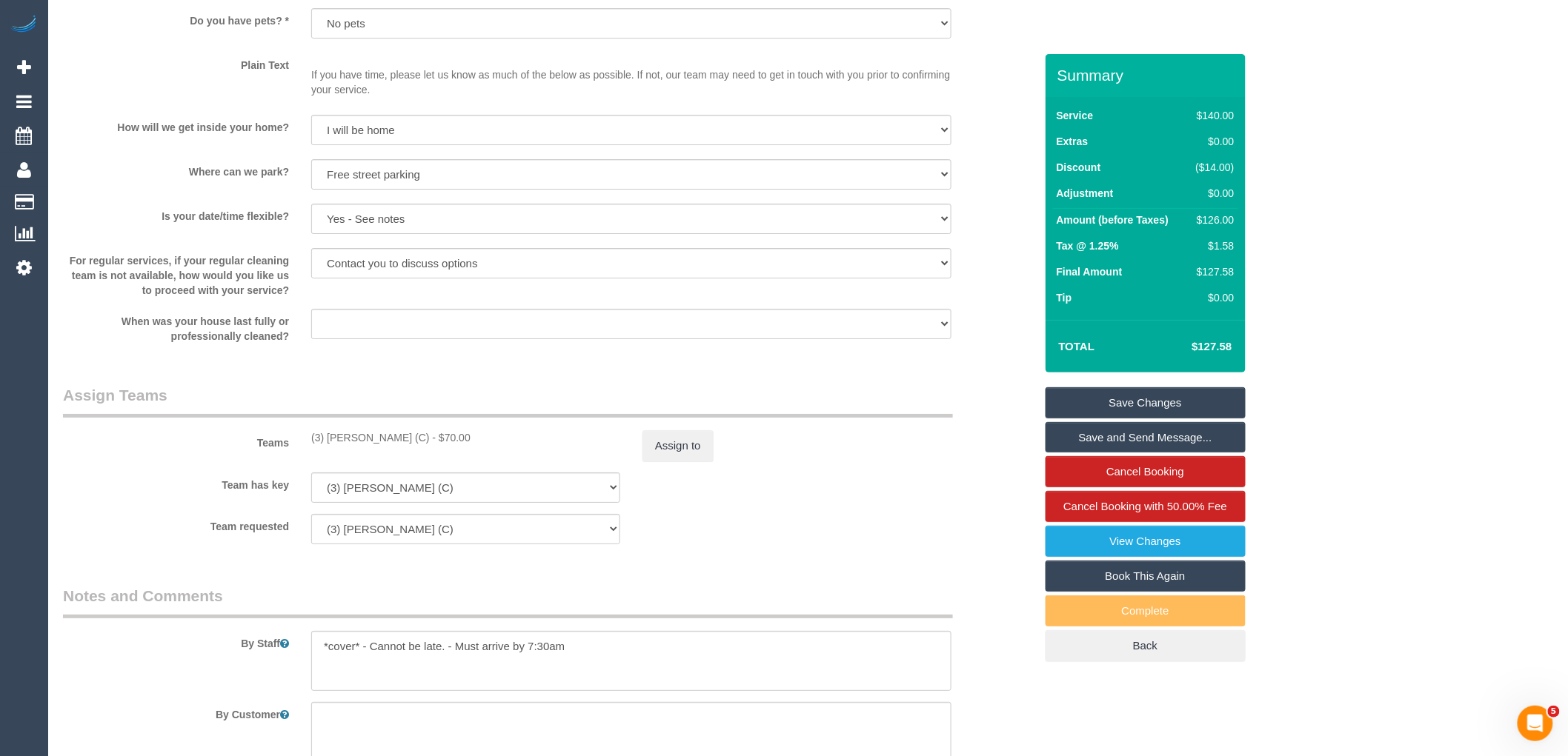
scroll to position [2469, 0]
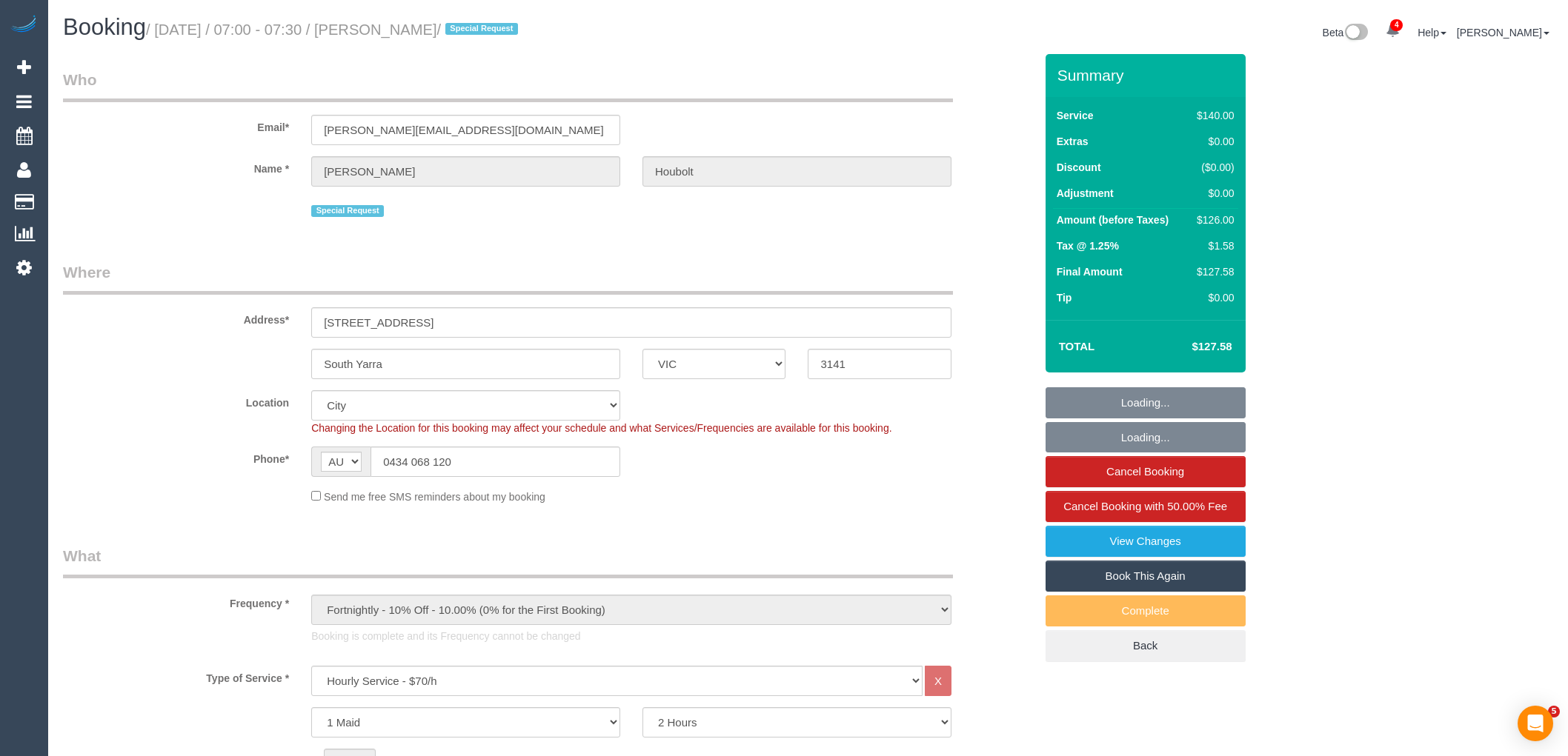
select select "VIC"
select select "string:stripe"
select select "number:28"
select select "number:14"
select select "number:19"
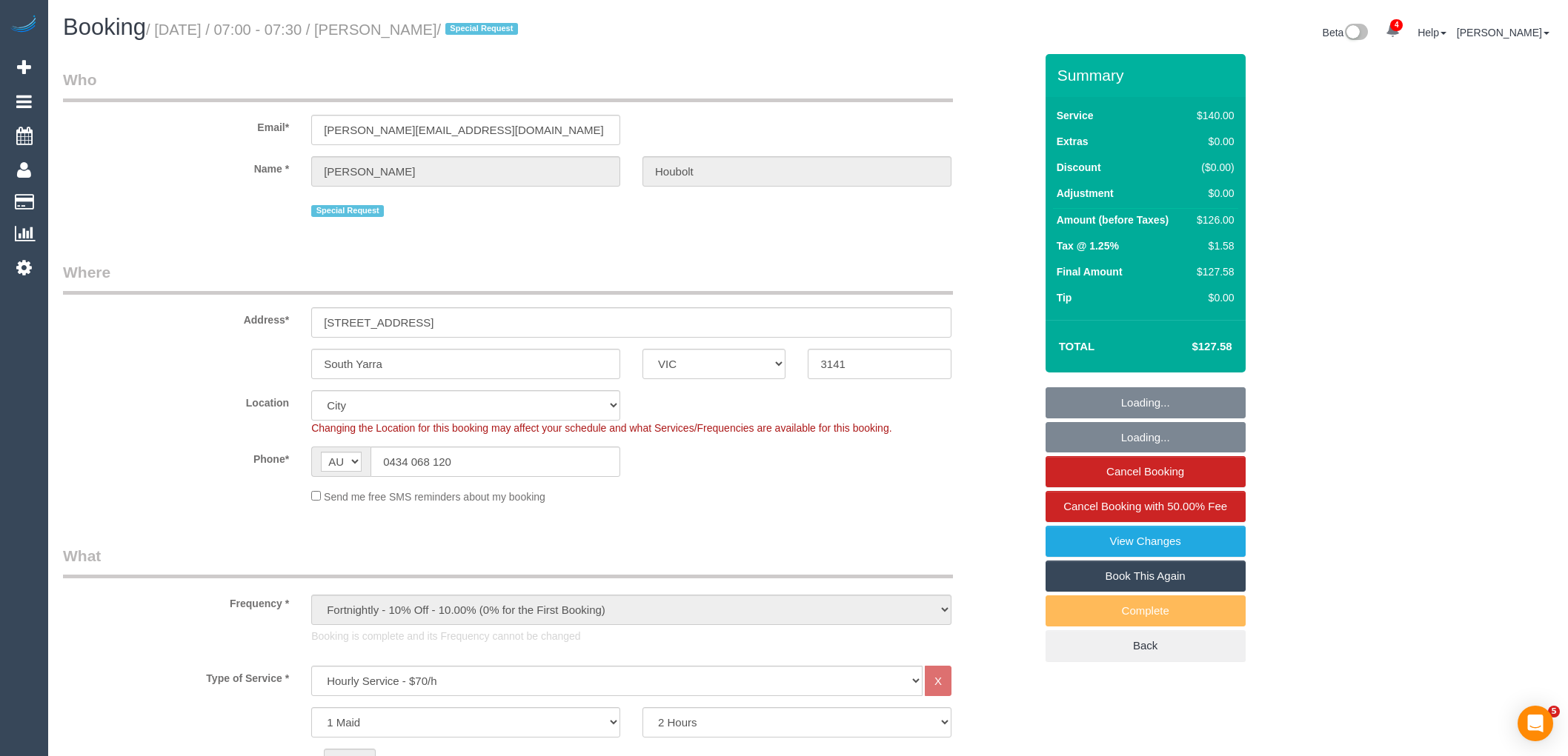
select select "number:36"
select select "number:35"
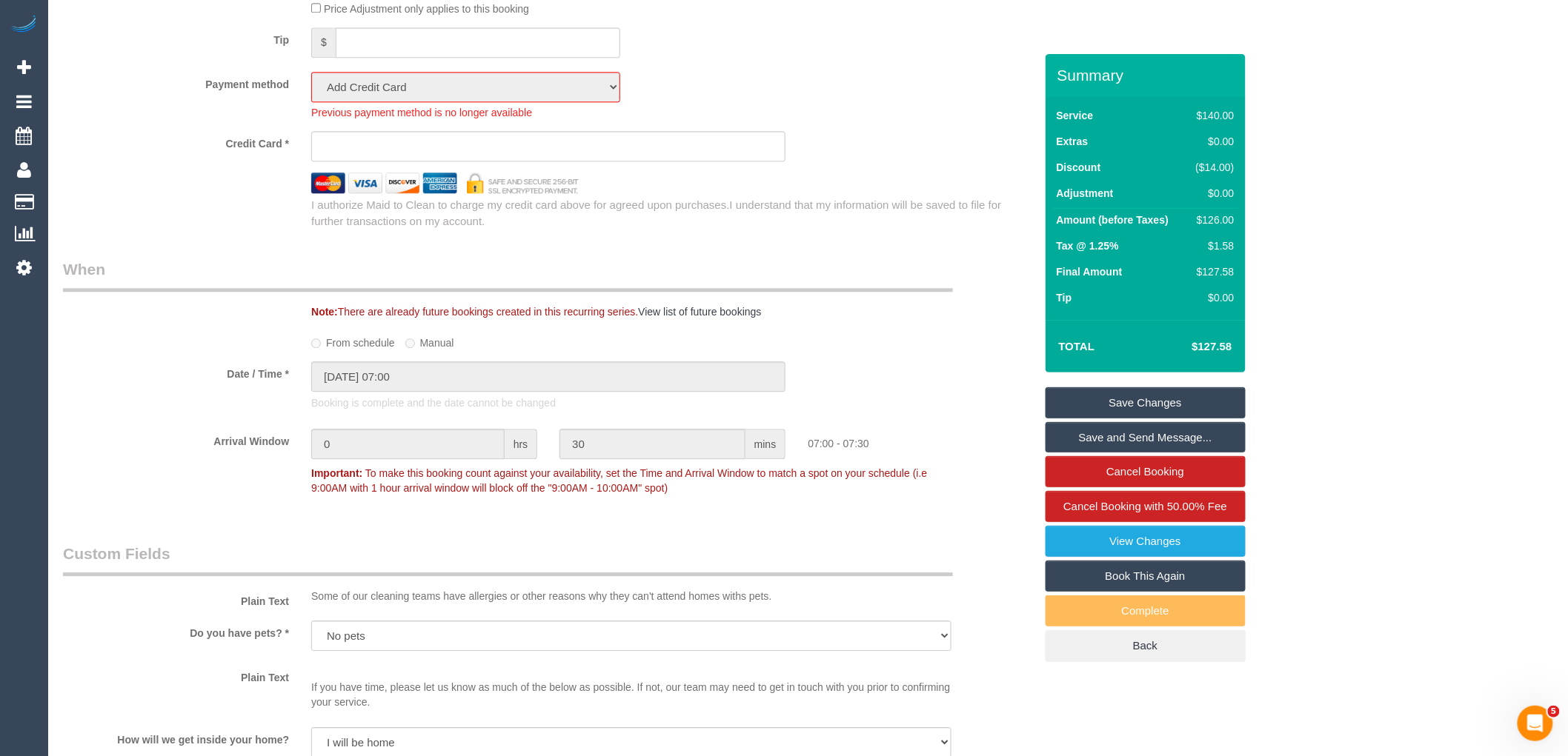
scroll to position [2139, 0]
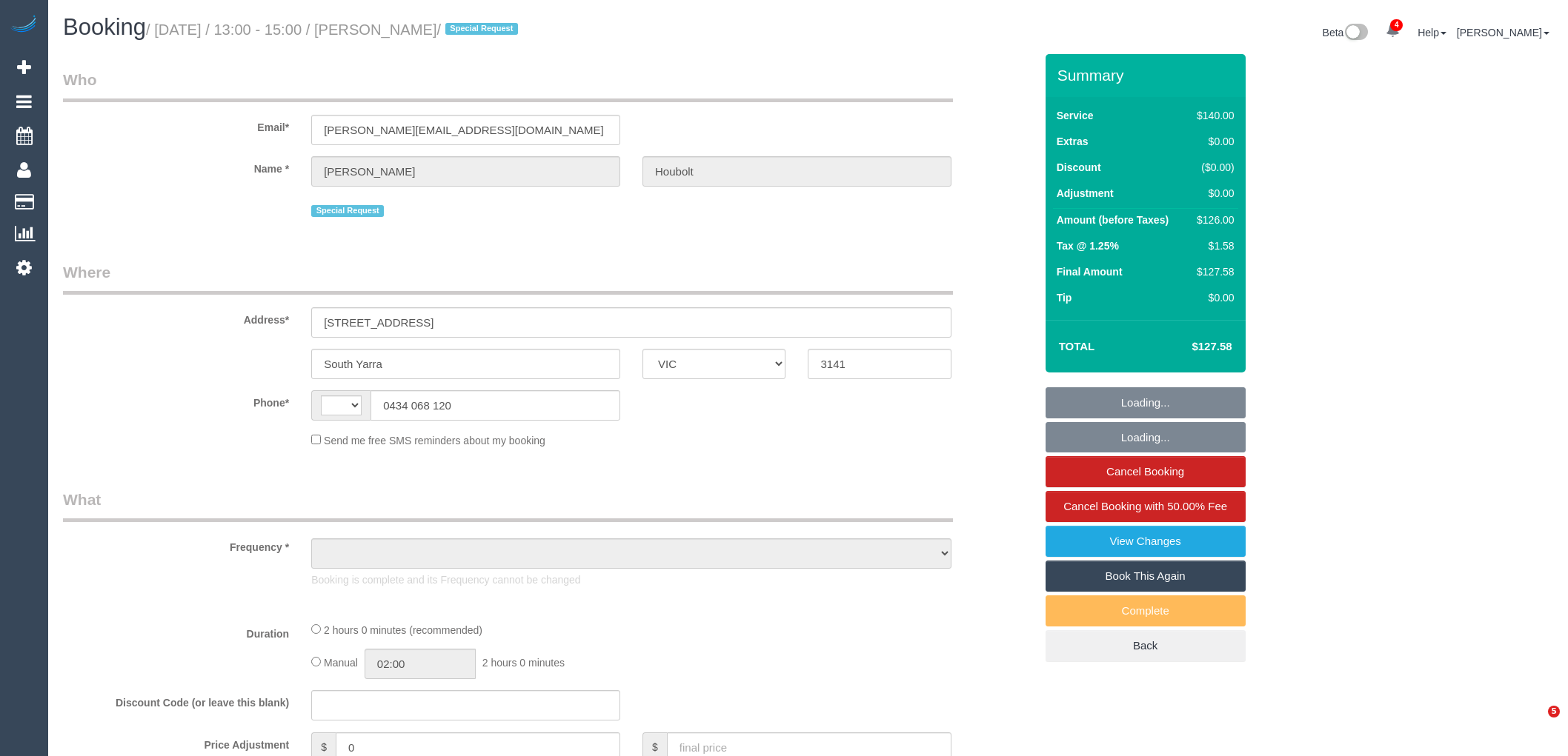
select select "VIC"
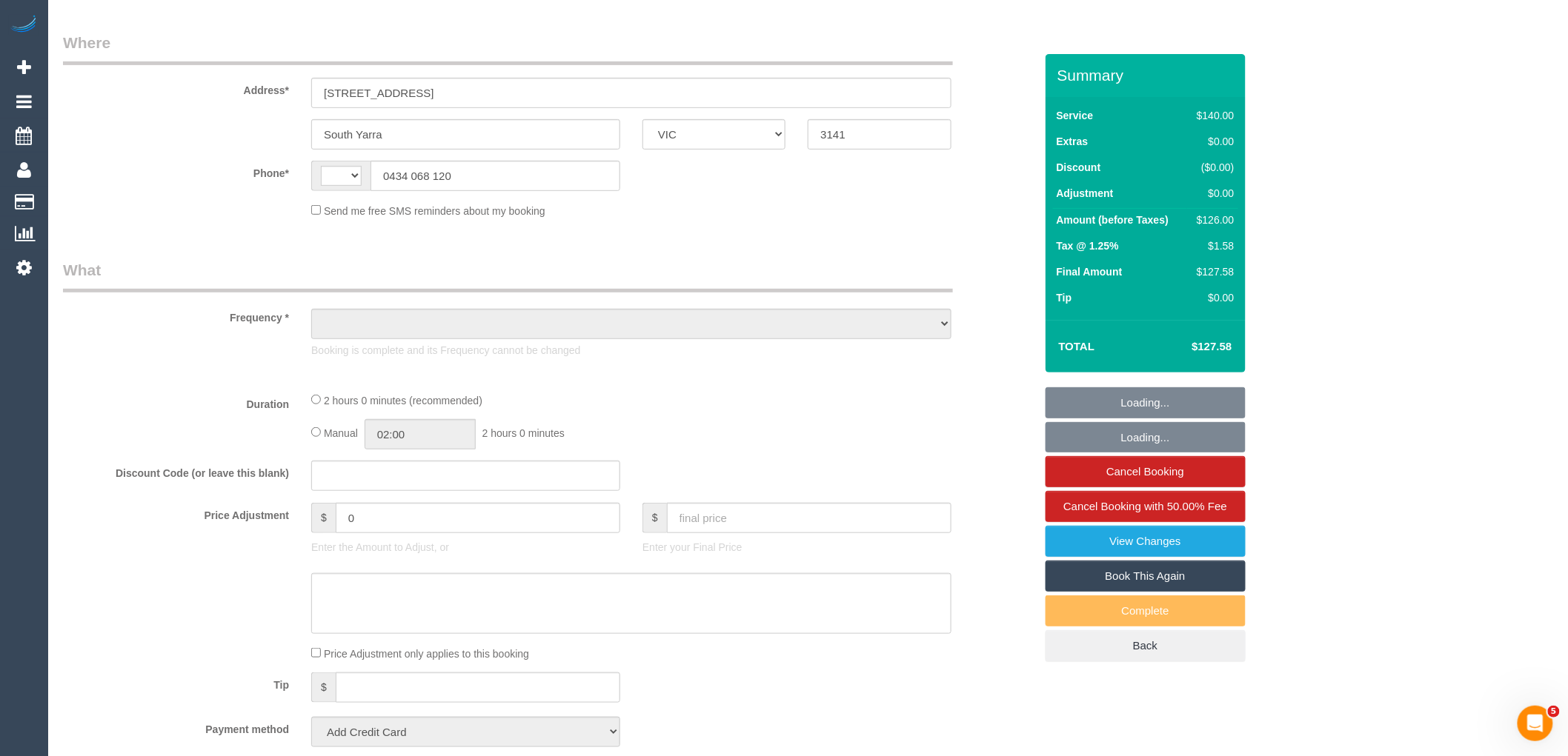
select select "string:stripe-pm_1RnDHM2GScqysDRVPf1khmFk"
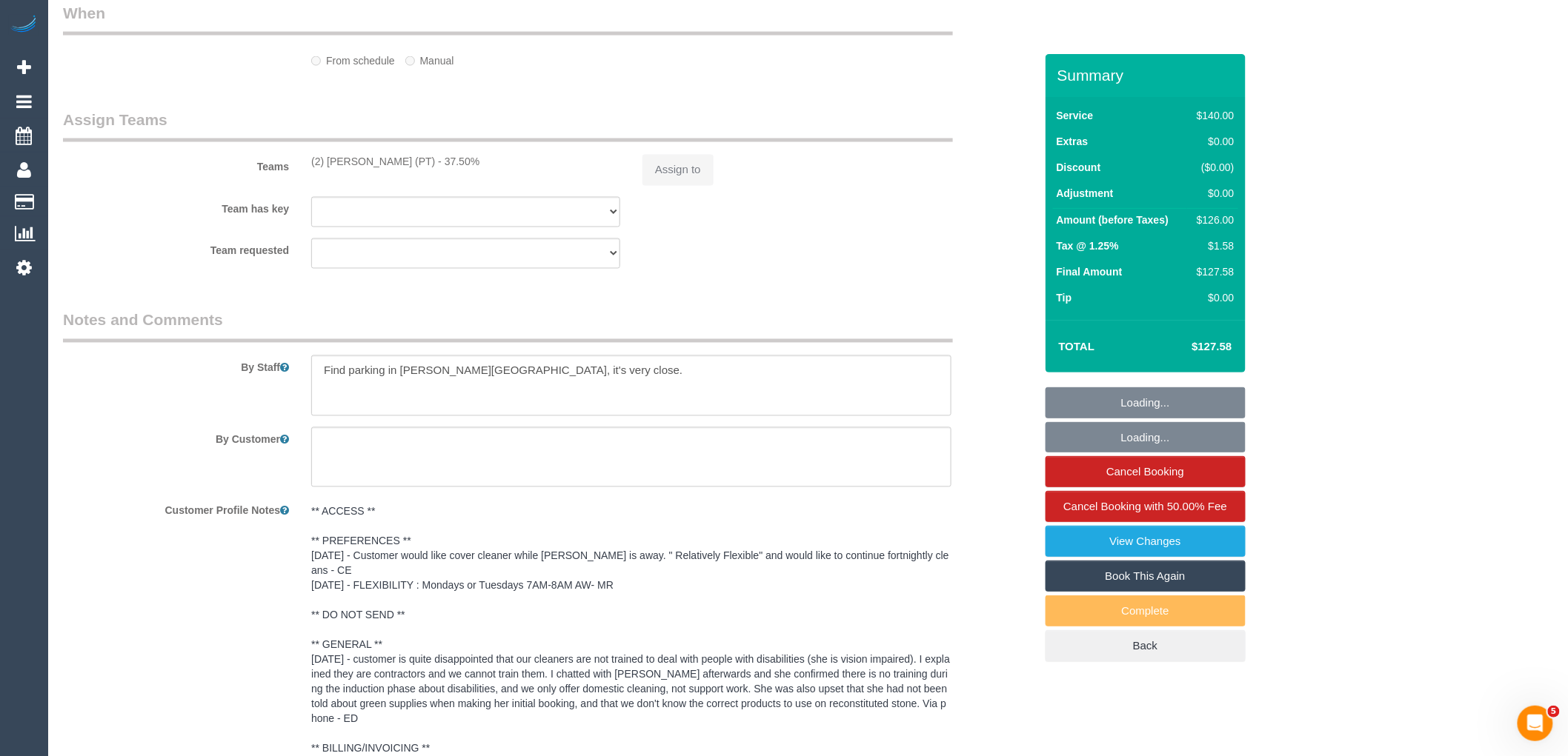
select select "string:AU"
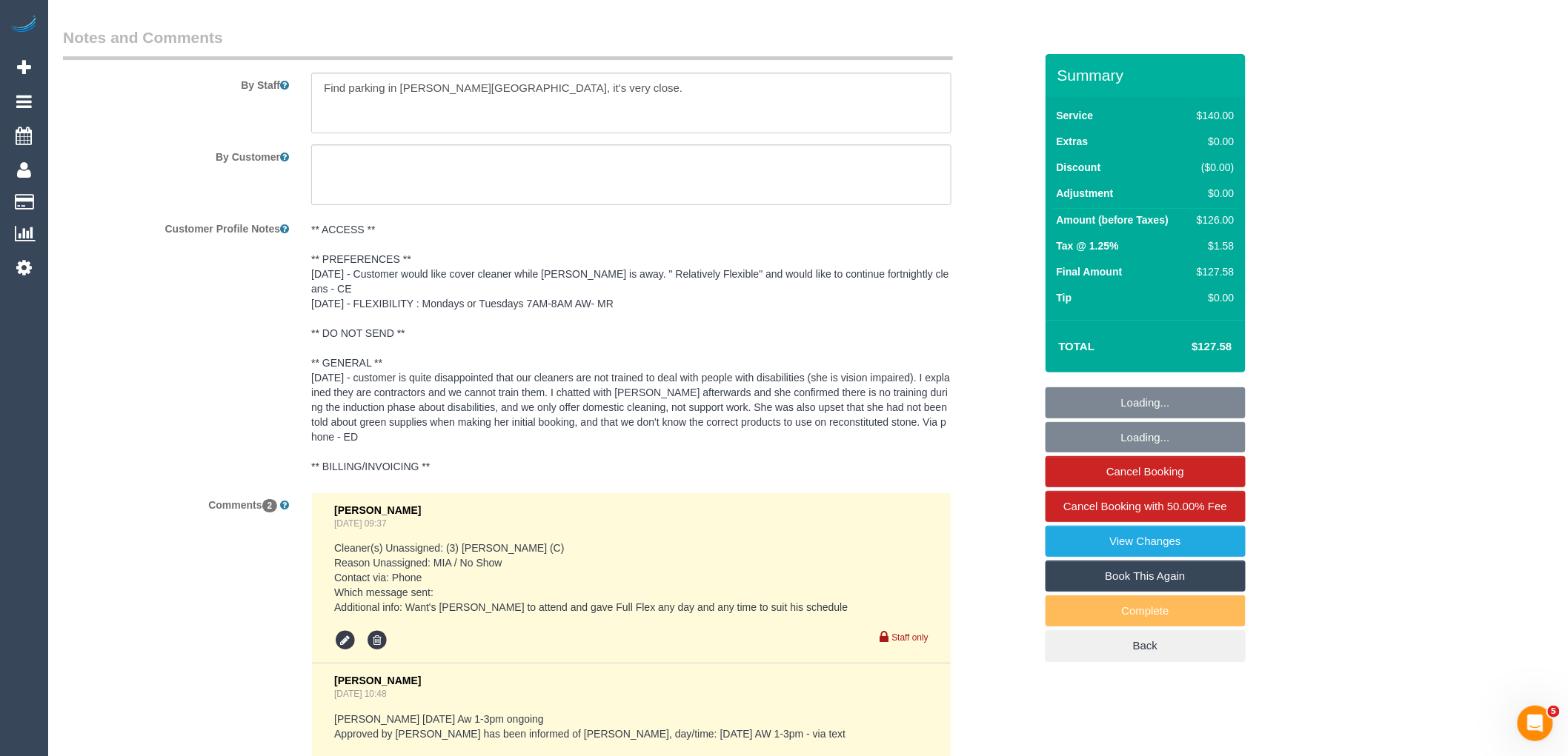
select select "object:1368"
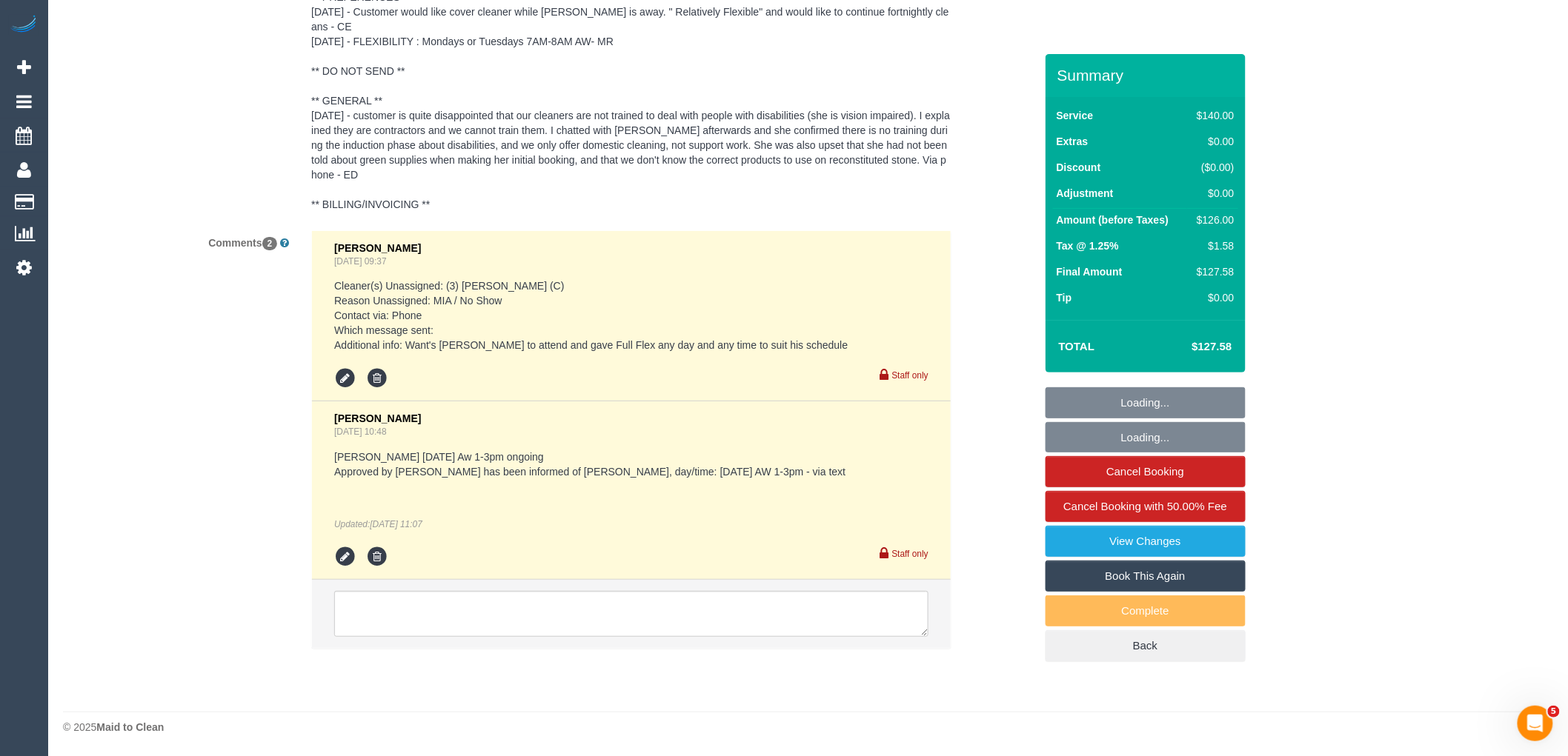
select select "number:28"
select select "number:14"
select select "number:19"
select select "number:36"
select select "number:35"
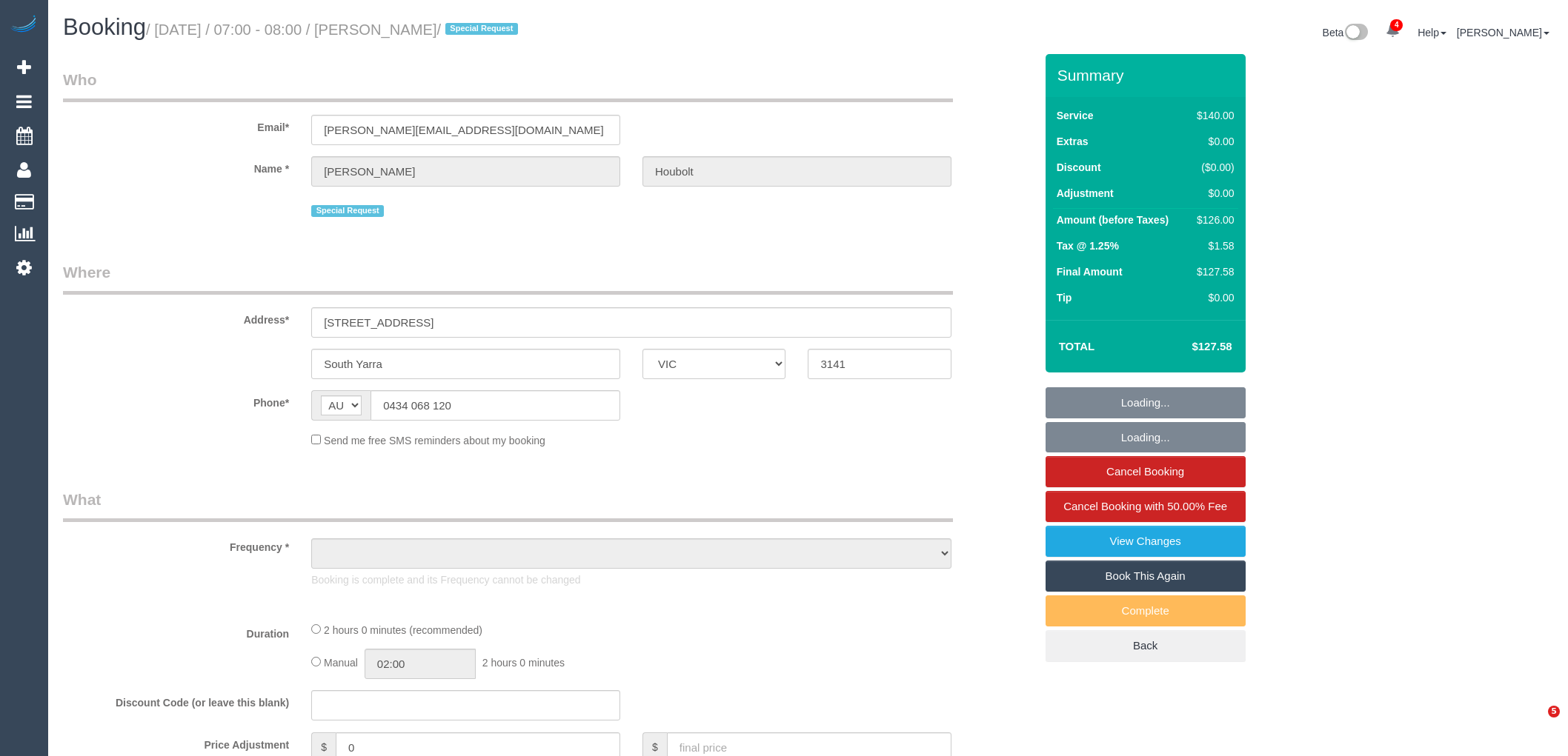
select select "VIC"
select select "number:28"
select select "number:14"
select select "number:19"
select select "number:36"
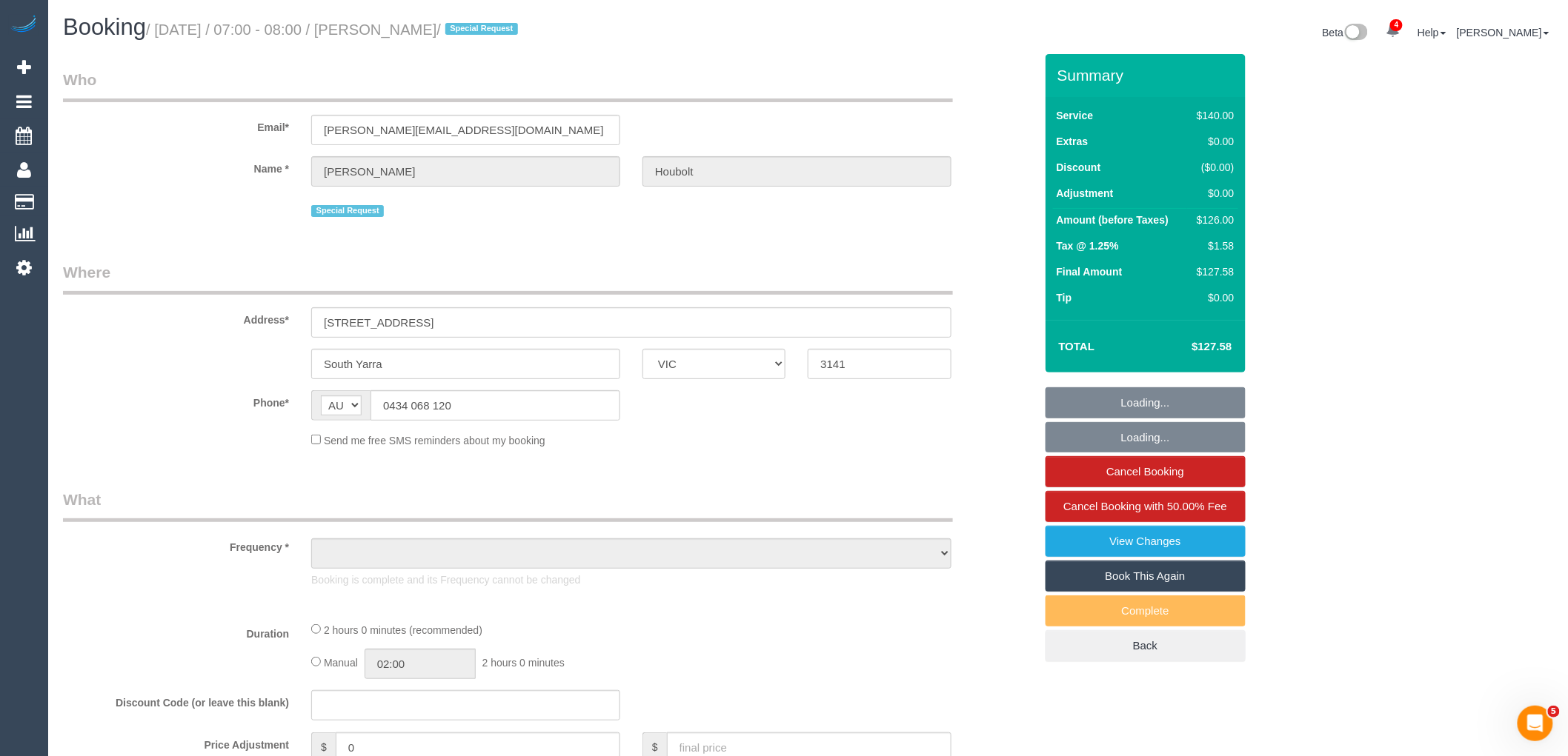
select select "number:35"
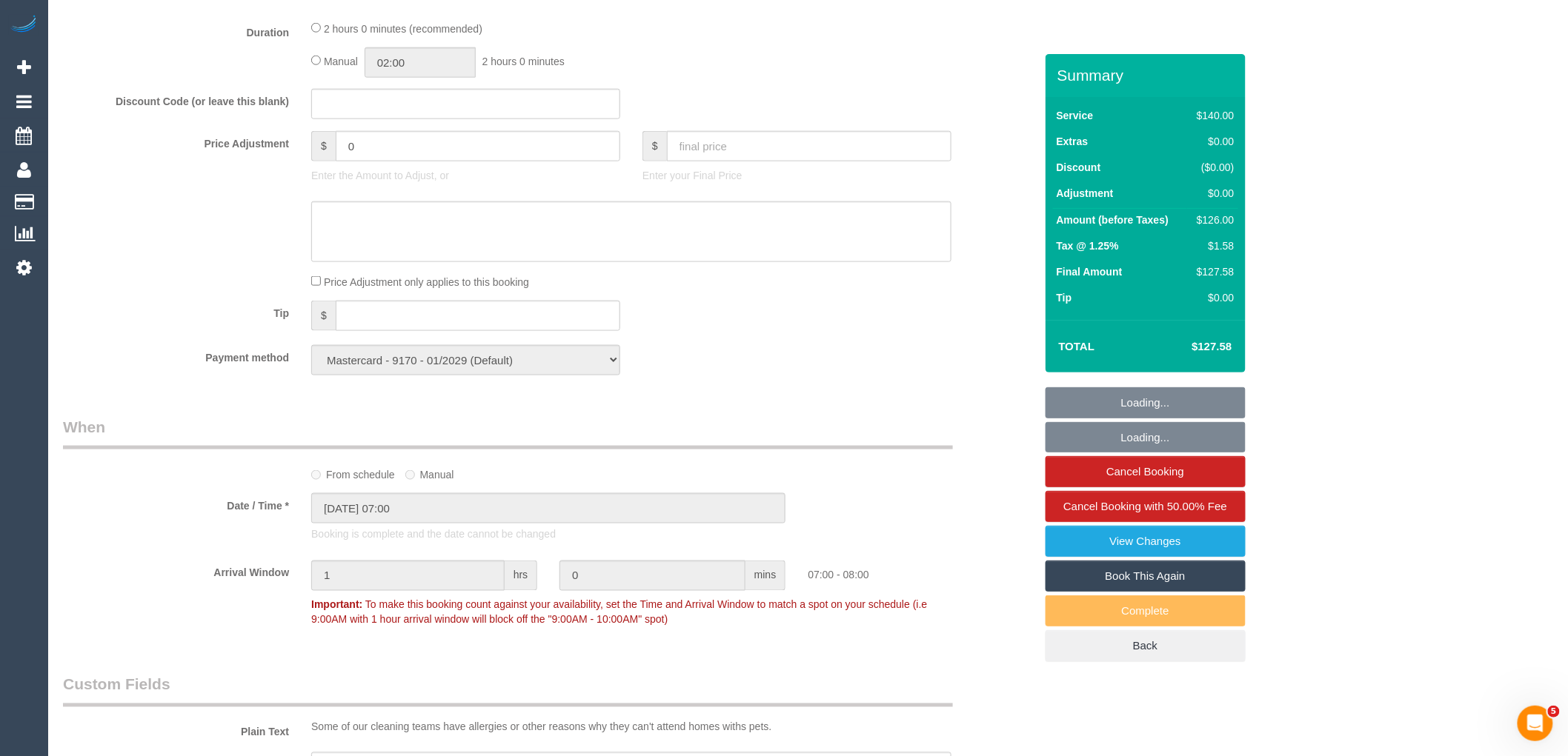
select select "object:1347"
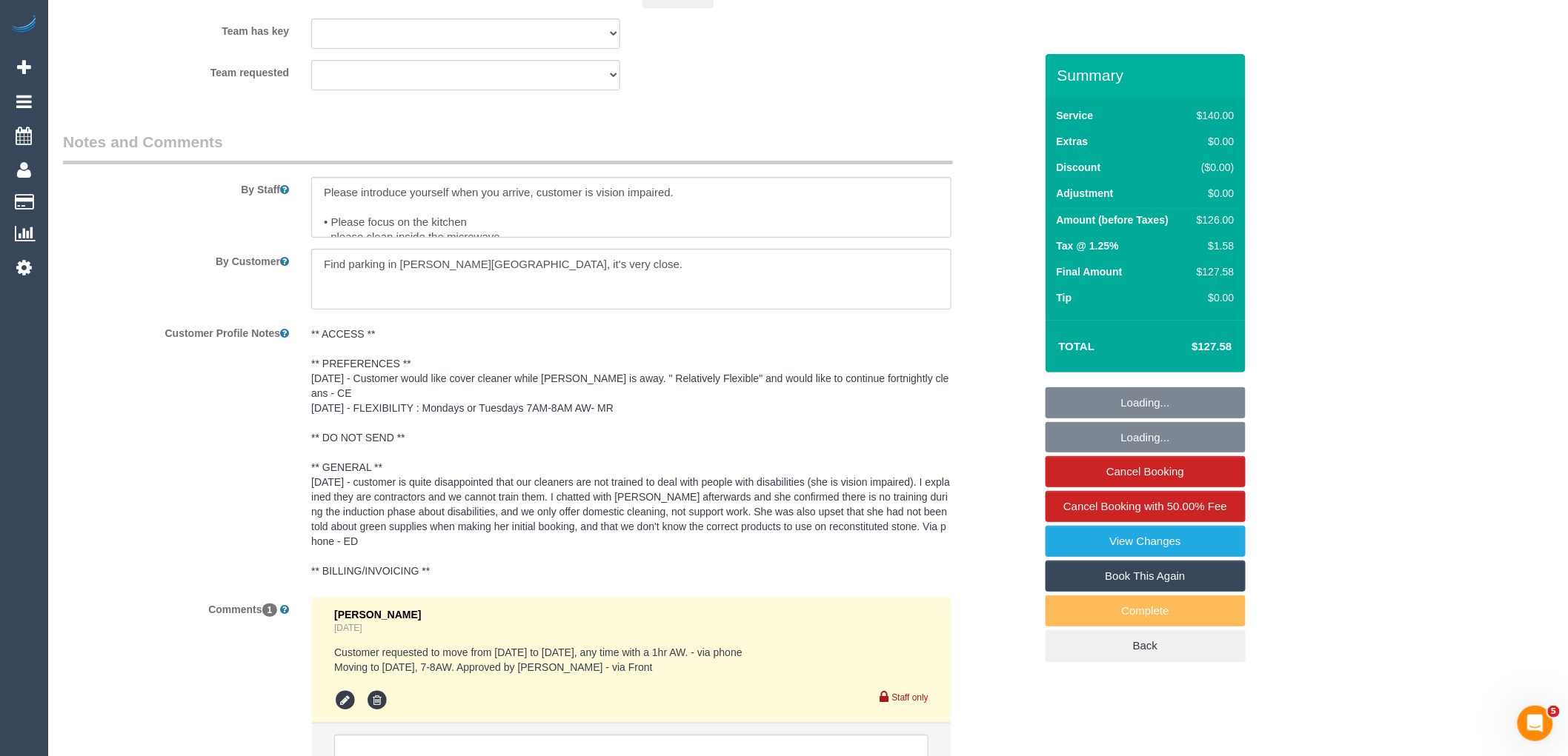
scroll to position [2556, 0]
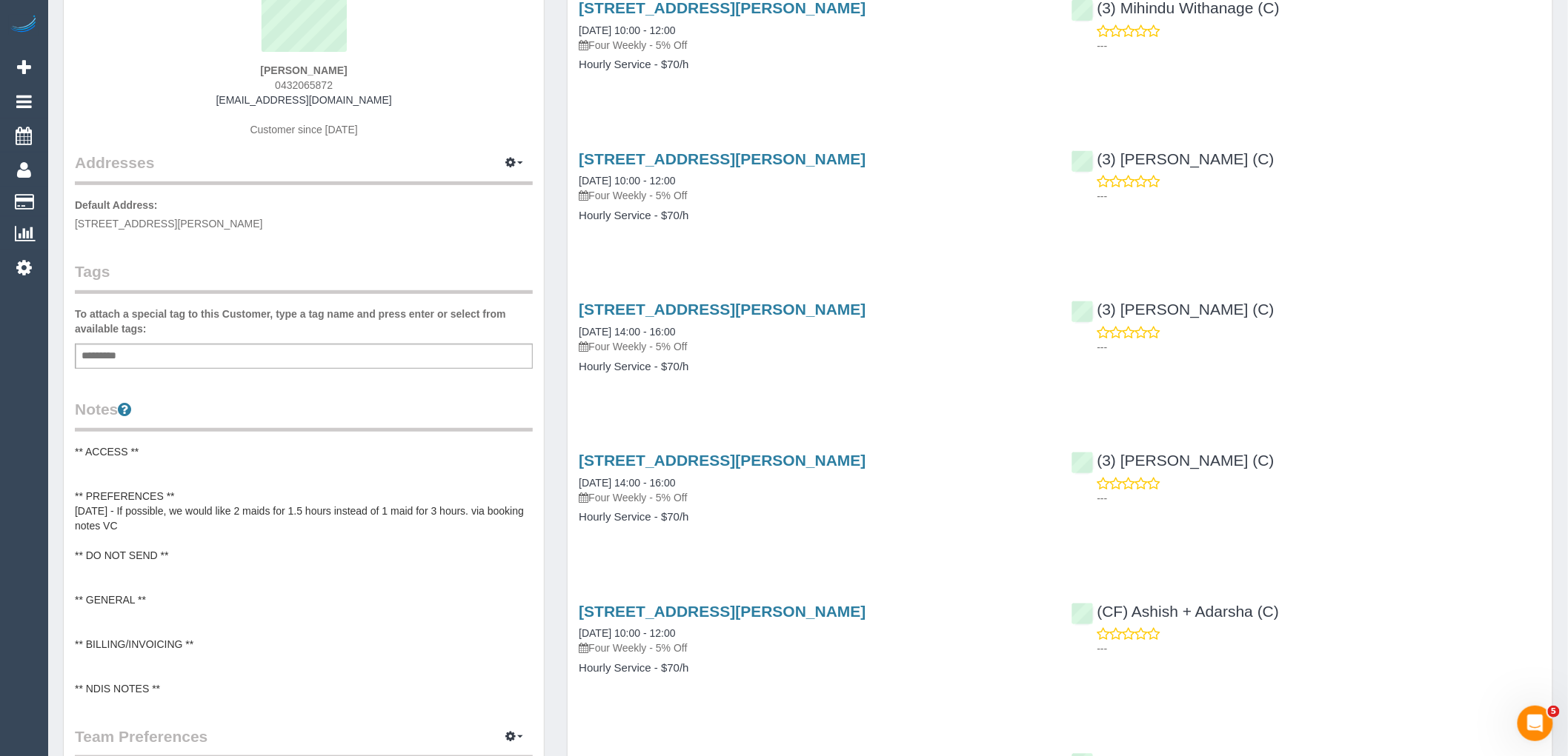
scroll to position [164, 0]
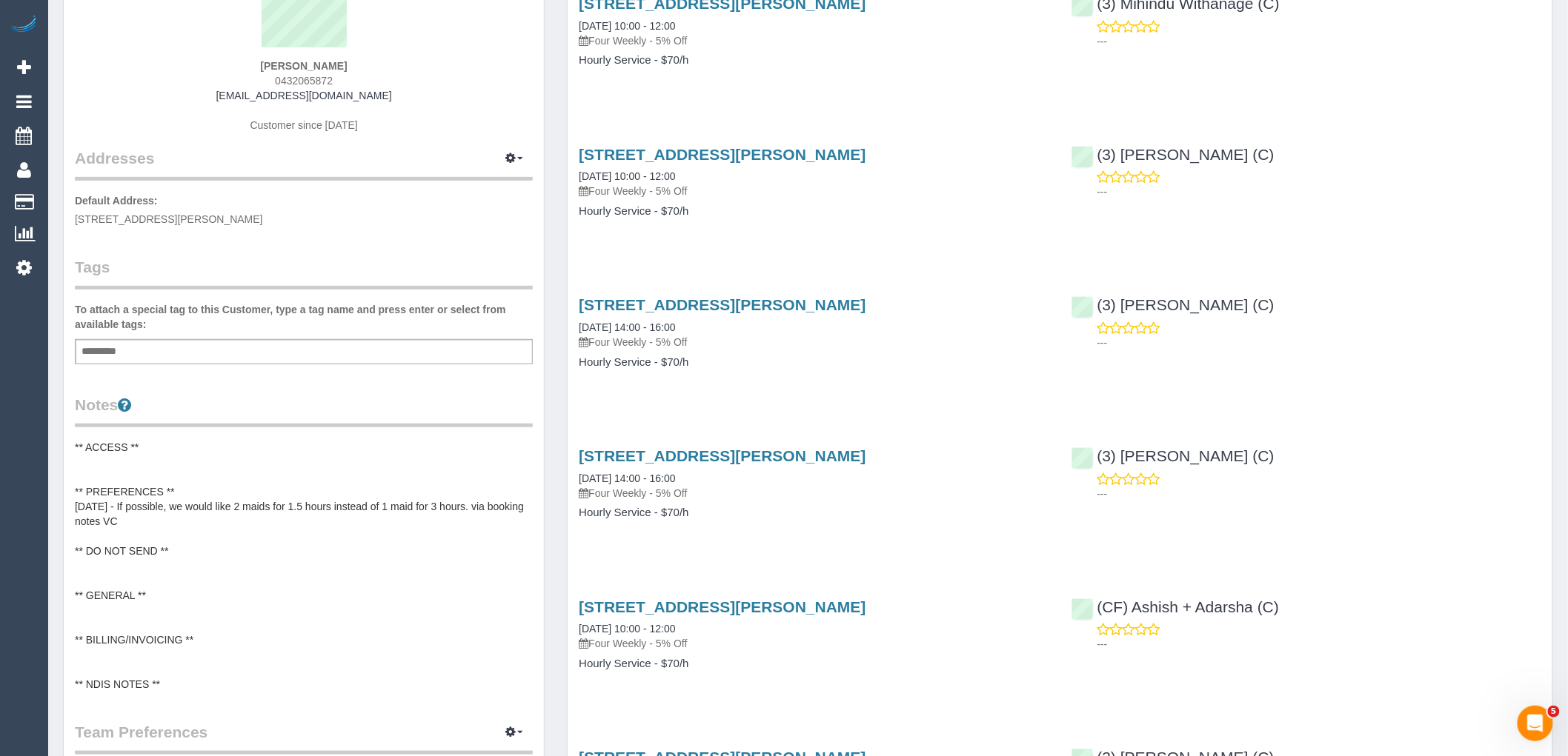
click at [218, 503] on pre "** ACCESS ** ** PREFERENCES ** [DATE] - If possible, we would like 2 maids for …" at bounding box center [304, 566] width 458 height 252
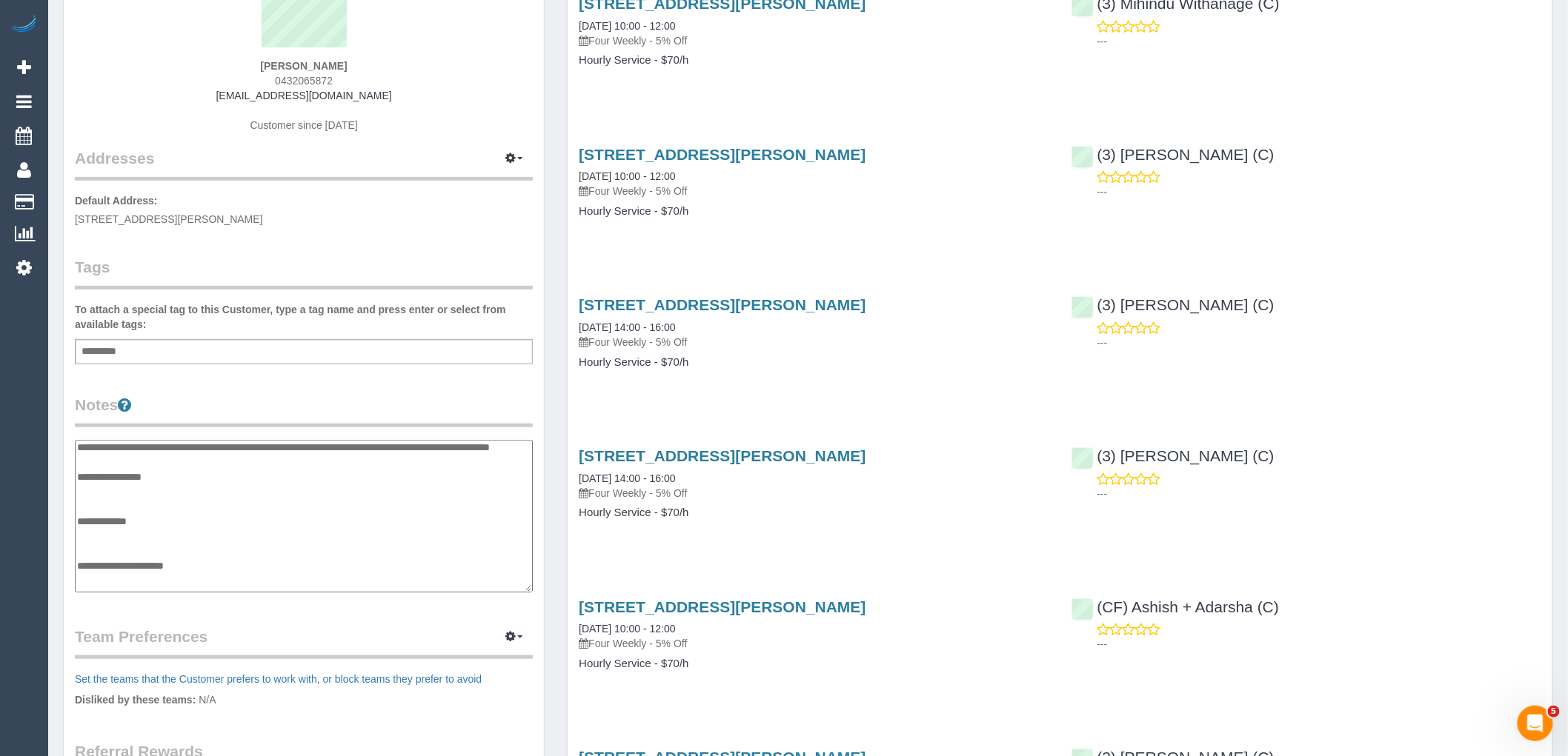
scroll to position [0, 0]
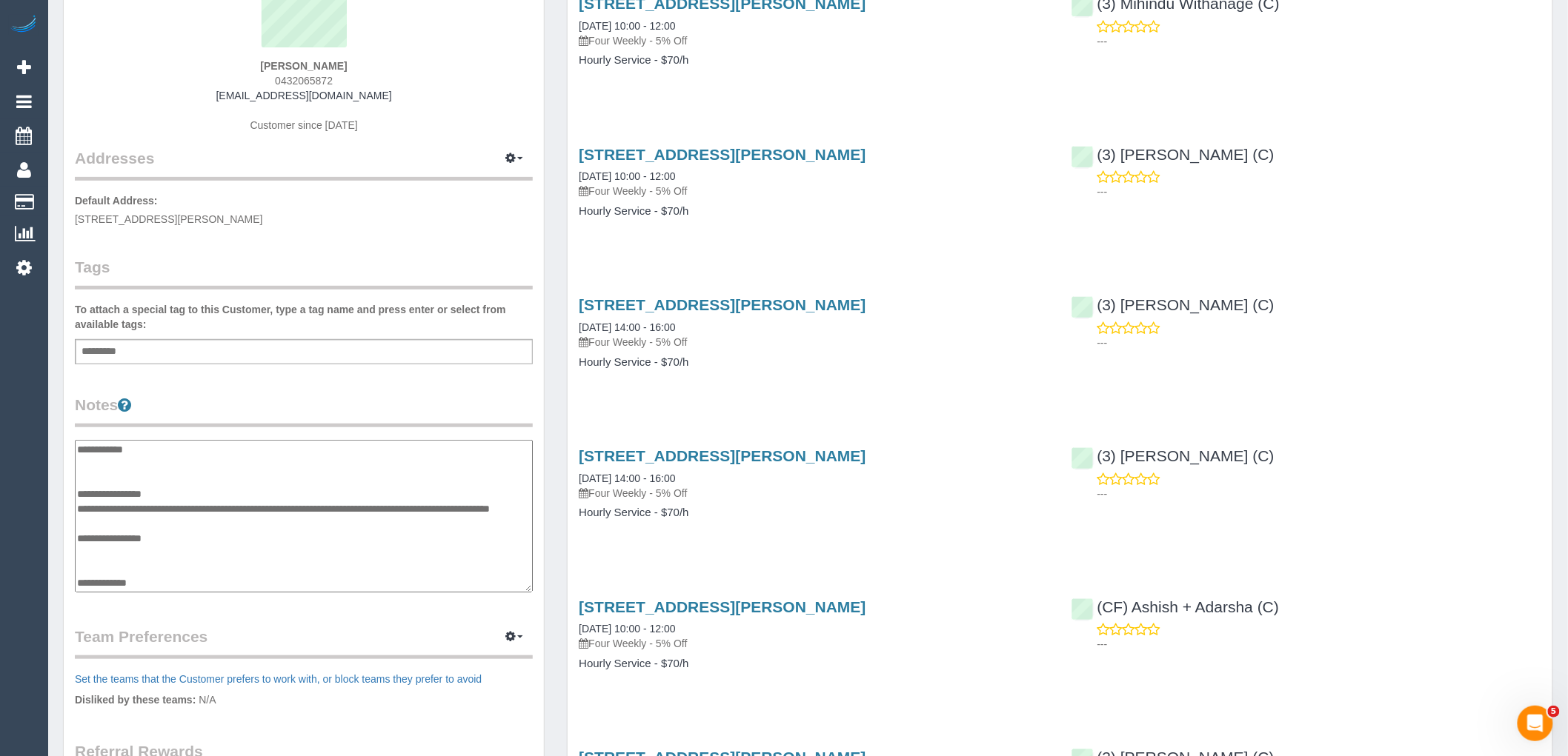
click at [220, 490] on textarea "**********" at bounding box center [304, 516] width 458 height 153
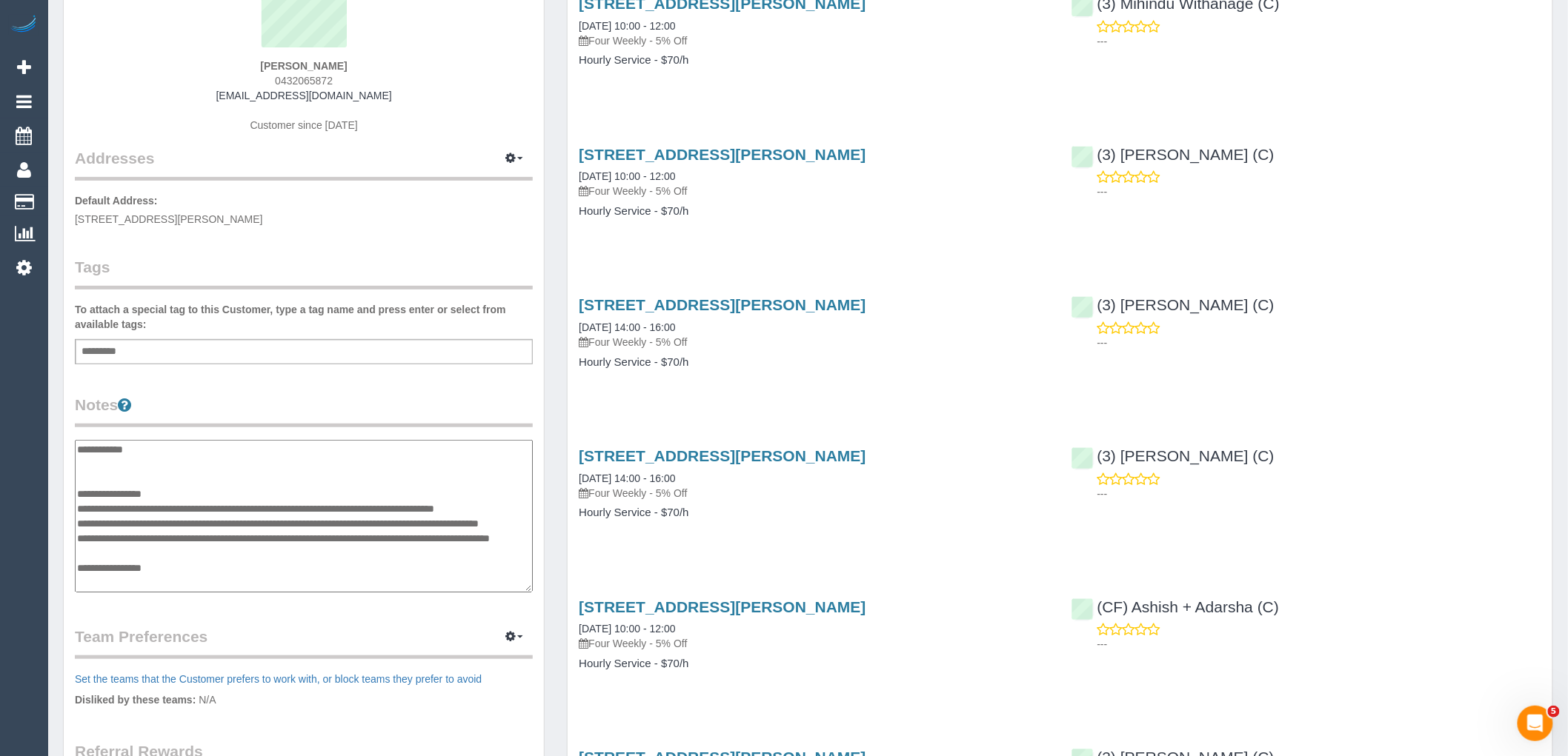
drag, startPoint x: 77, startPoint y: 535, endPoint x: 100, endPoint y: 534, distance: 23.0
click at [77, 534] on textarea "**********" at bounding box center [304, 516] width 458 height 153
click at [190, 531] on textarea "**********" at bounding box center [304, 516] width 458 height 153
type textarea "**********"
click at [366, 388] on div "Customer Info Edit Contact Info Send Message Email Preferences Special Sales Ta…" at bounding box center [304, 441] width 480 height 1103
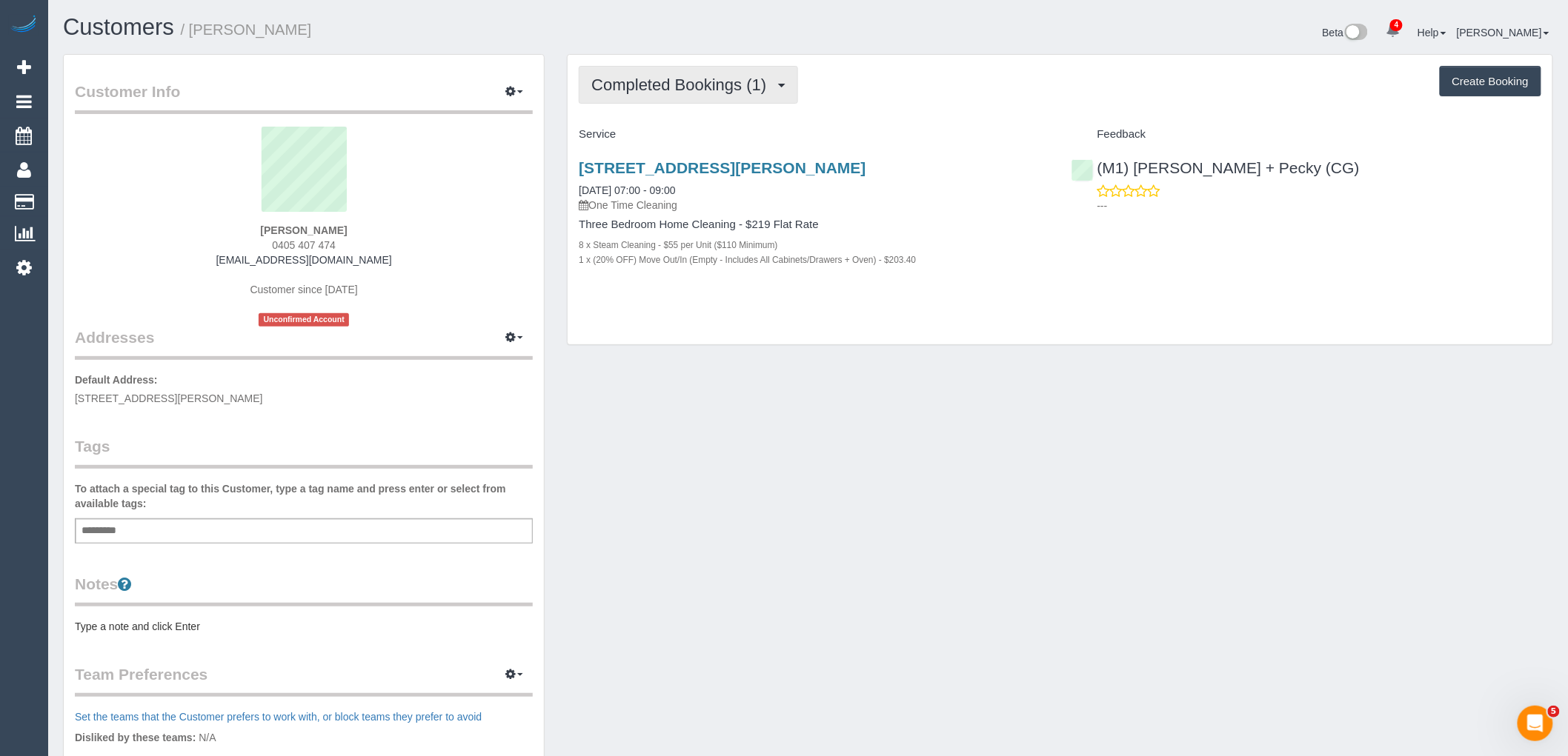
click at [729, 94] on button "Completed Bookings (1)" at bounding box center [687, 85] width 219 height 38
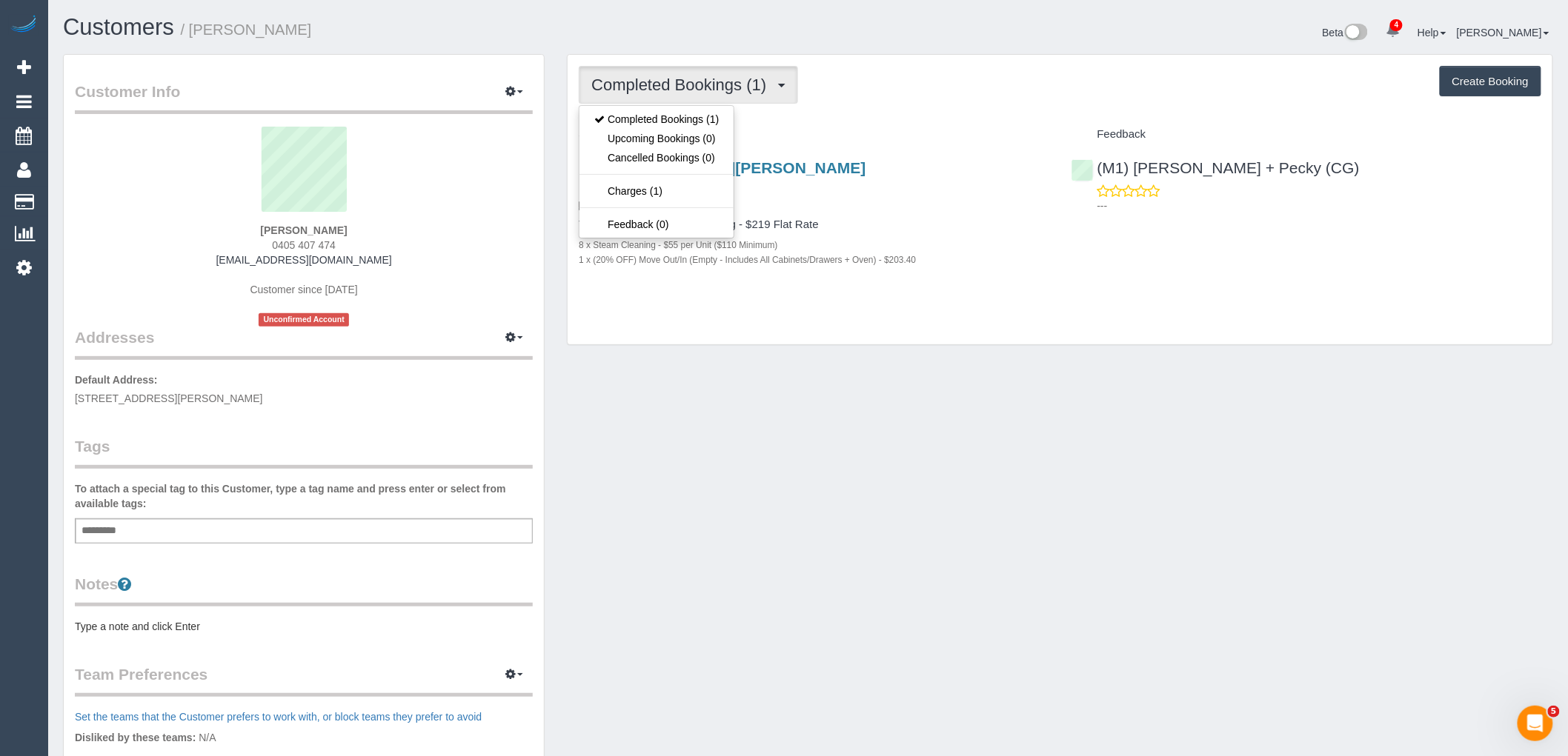
click at [938, 114] on div "Completed Bookings (1) Completed Bookings (1) Upcoming Bookings (0) Cancelled B…" at bounding box center [1059, 200] width 985 height 290
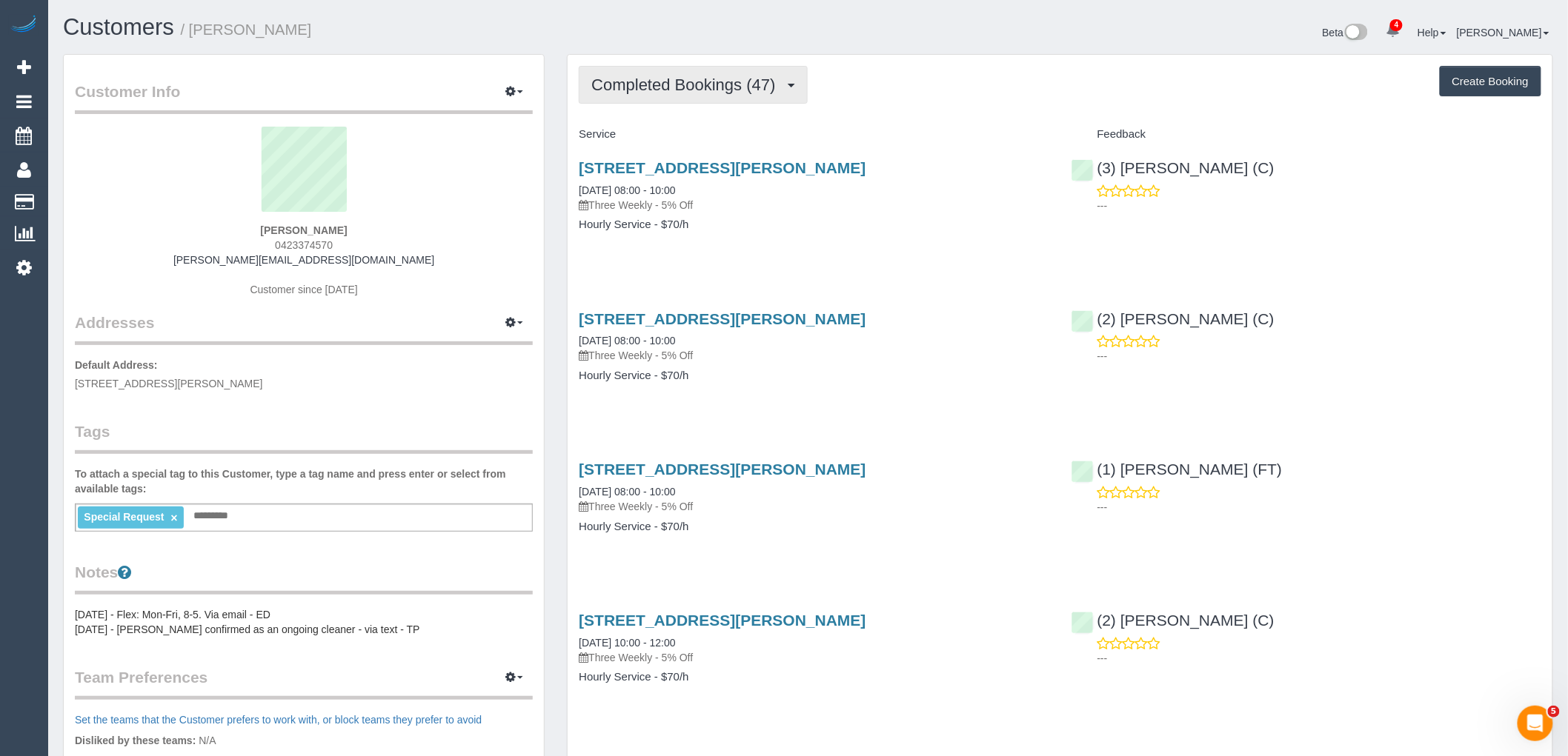
click at [774, 91] on span "Completed Bookings (47)" at bounding box center [687, 85] width 191 height 18
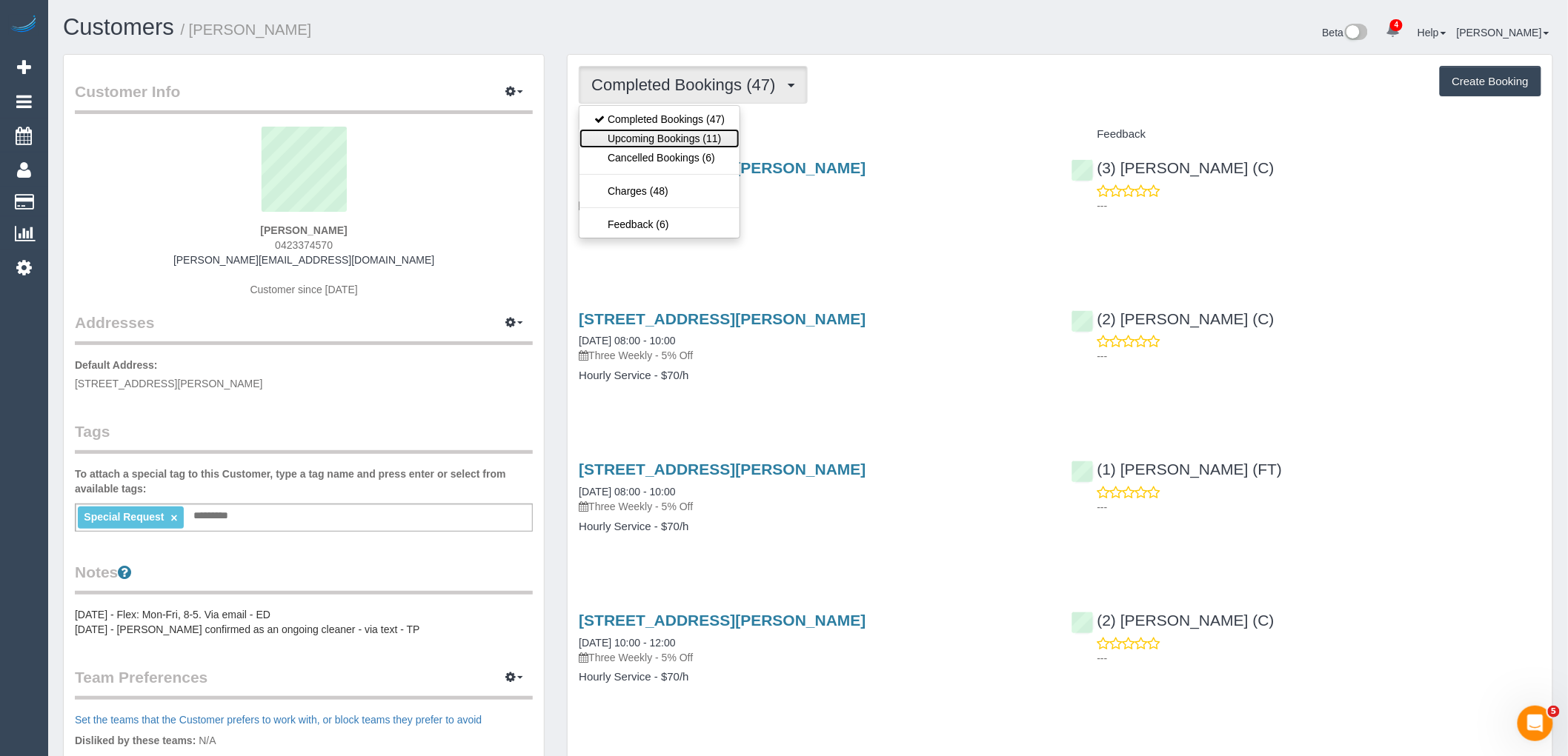
click at [699, 137] on link "Upcoming Bookings (11)" at bounding box center [659, 138] width 160 height 19
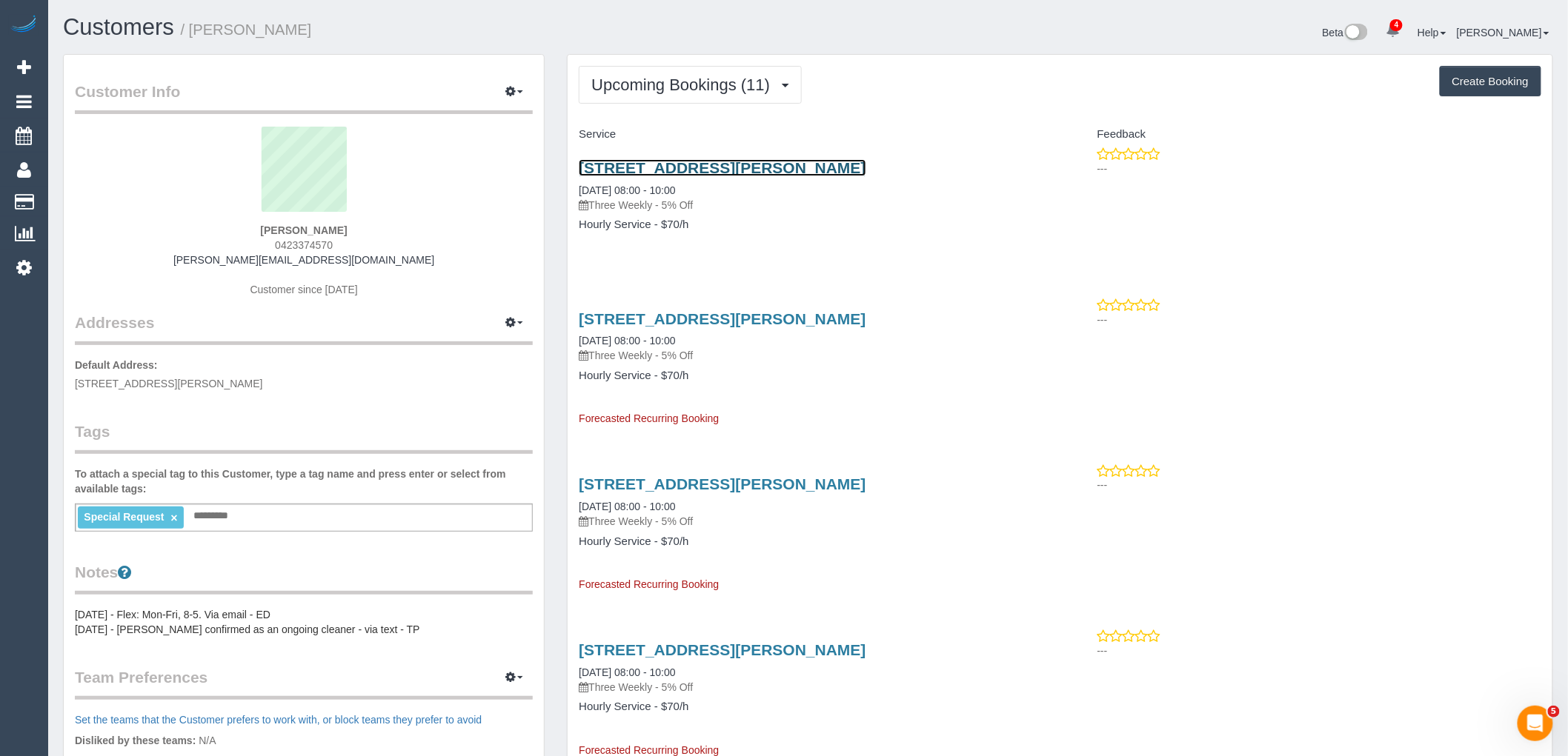
click at [695, 164] on link "9 Russell Street, Prahran, VIC 3181" at bounding box center [722, 168] width 287 height 17
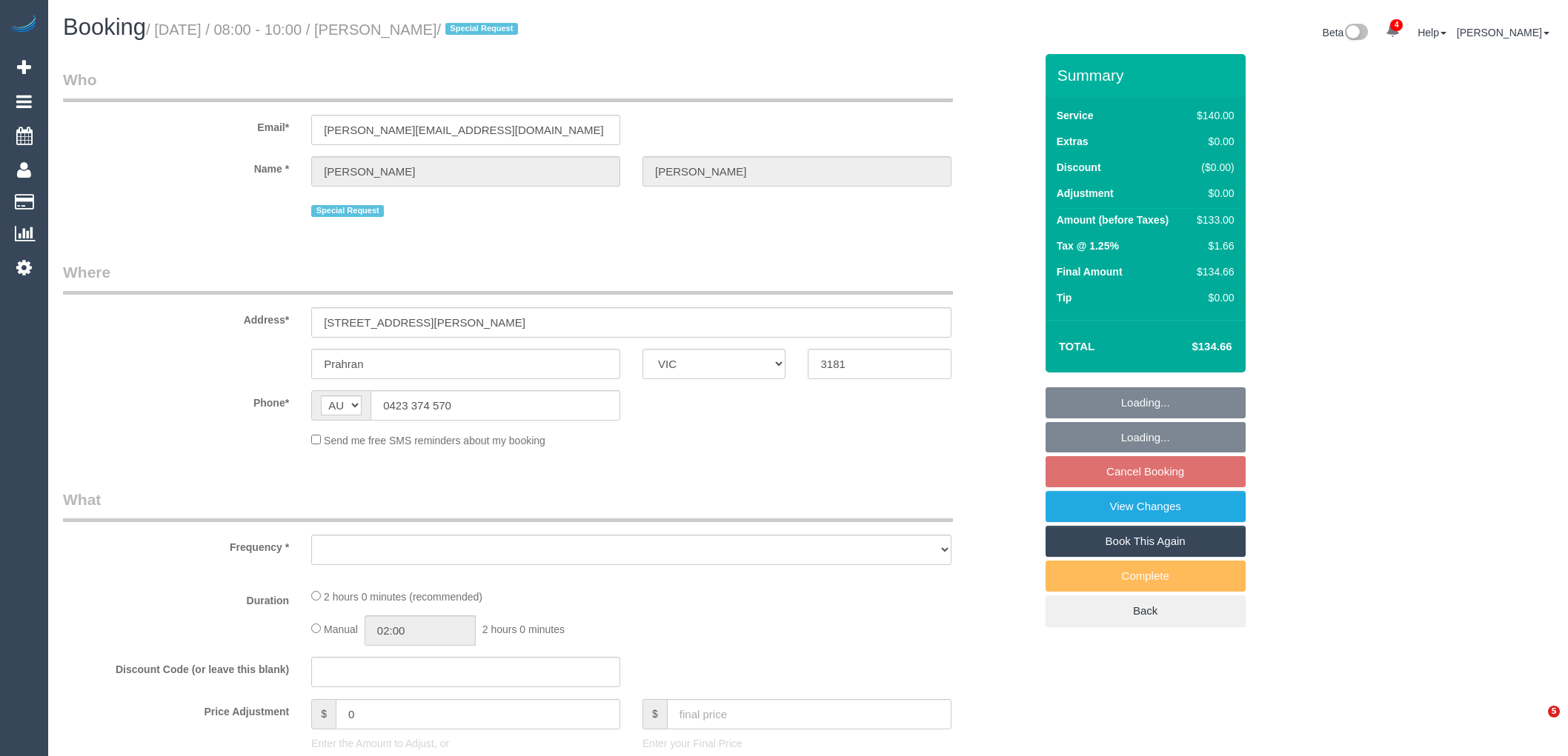
select select "VIC"
select select "string:stripe-pm_1N8Akt2GScqysDRVevJc3FgM"
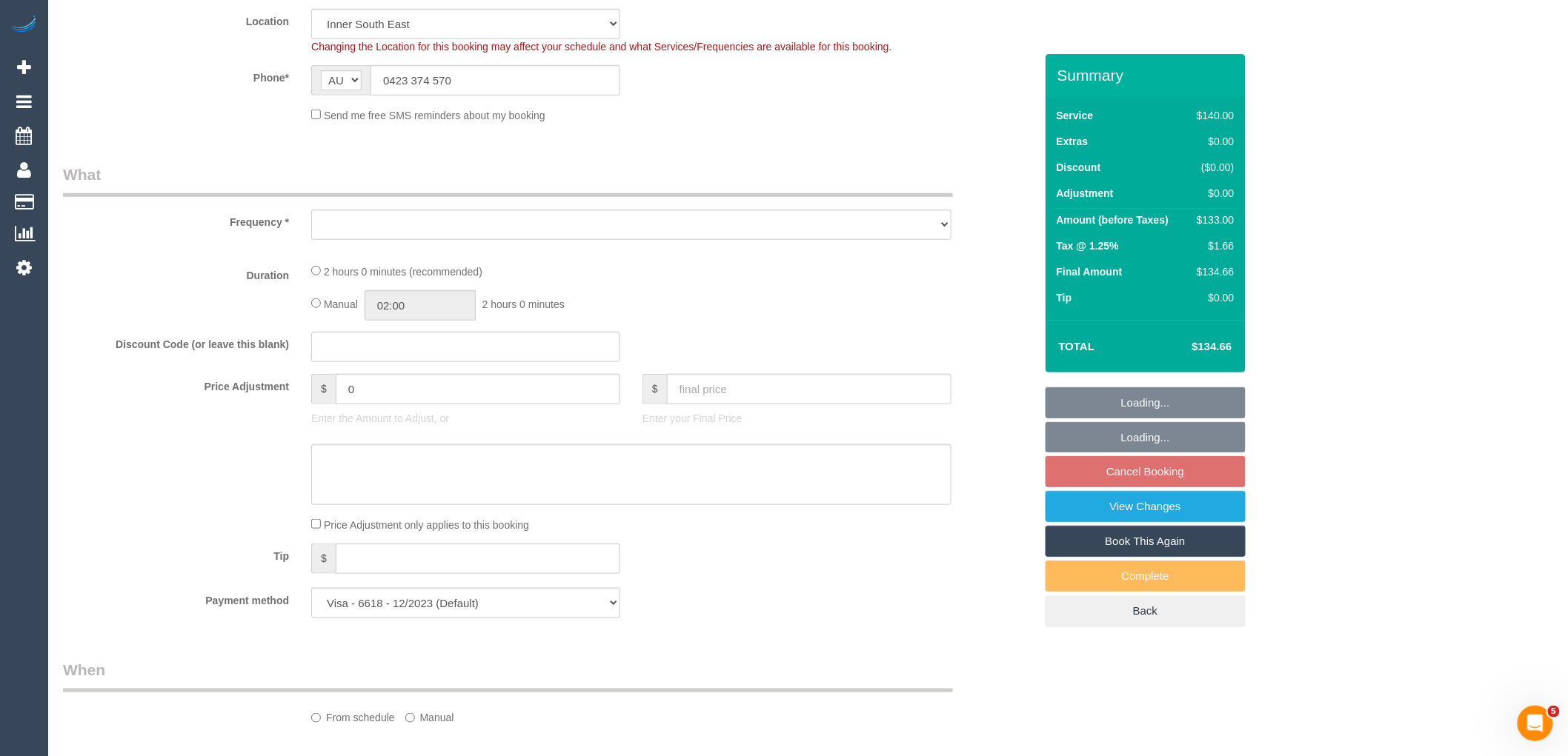
select select "object:879"
select select "number:29"
select select "number:16"
select select "number:19"
select select "number:23"
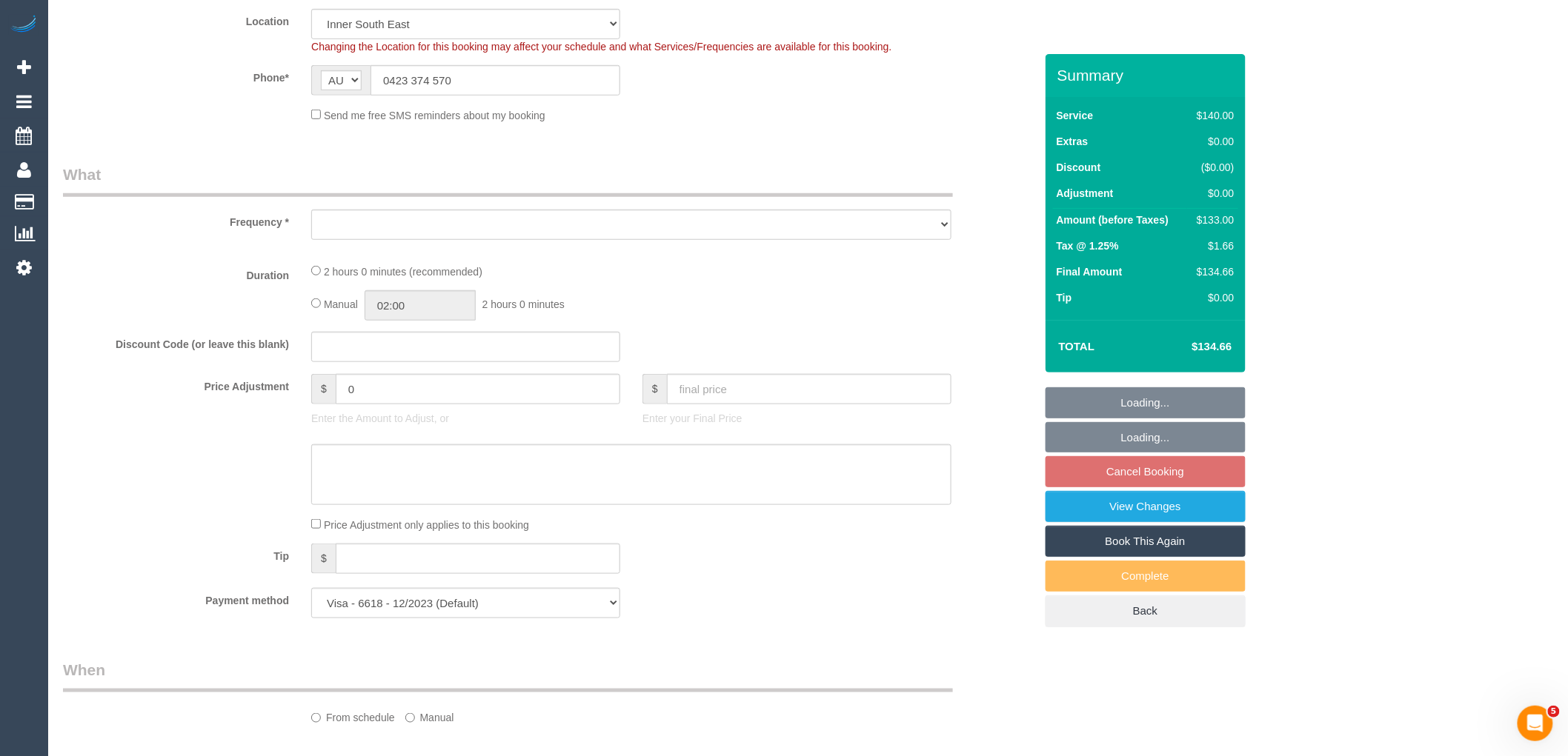
select select "number:34"
select select "number:11"
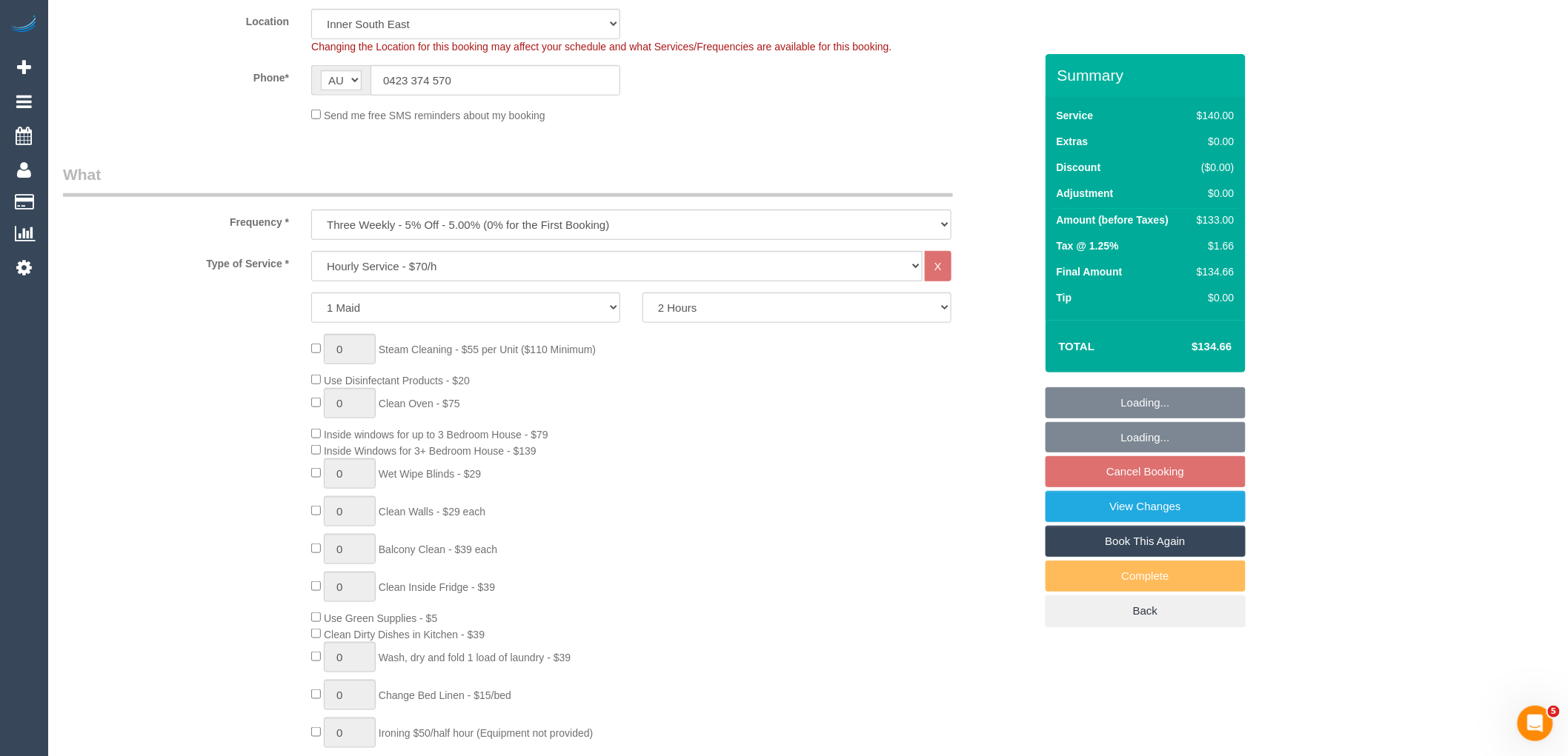
select select "object:1450"
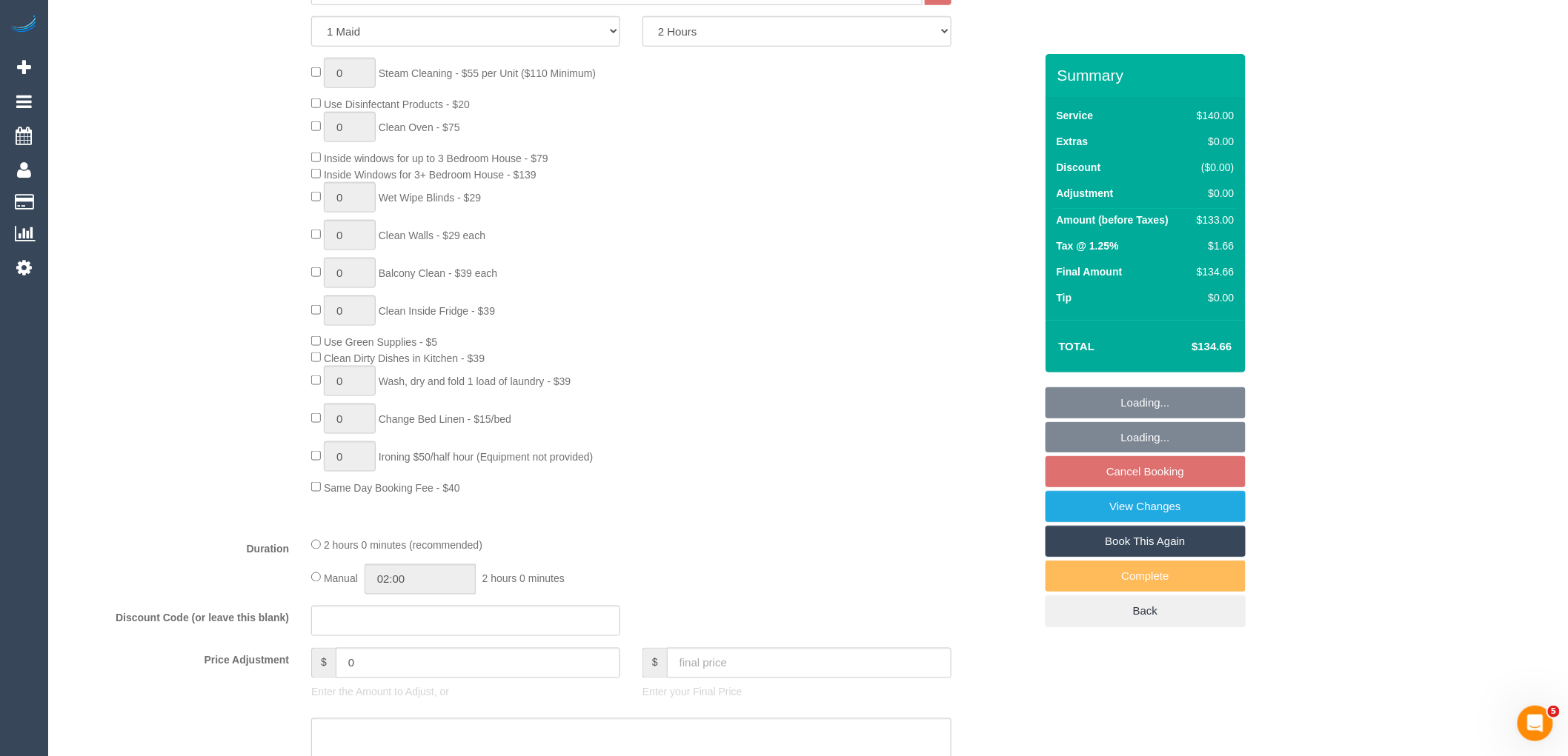
select select "spot2"
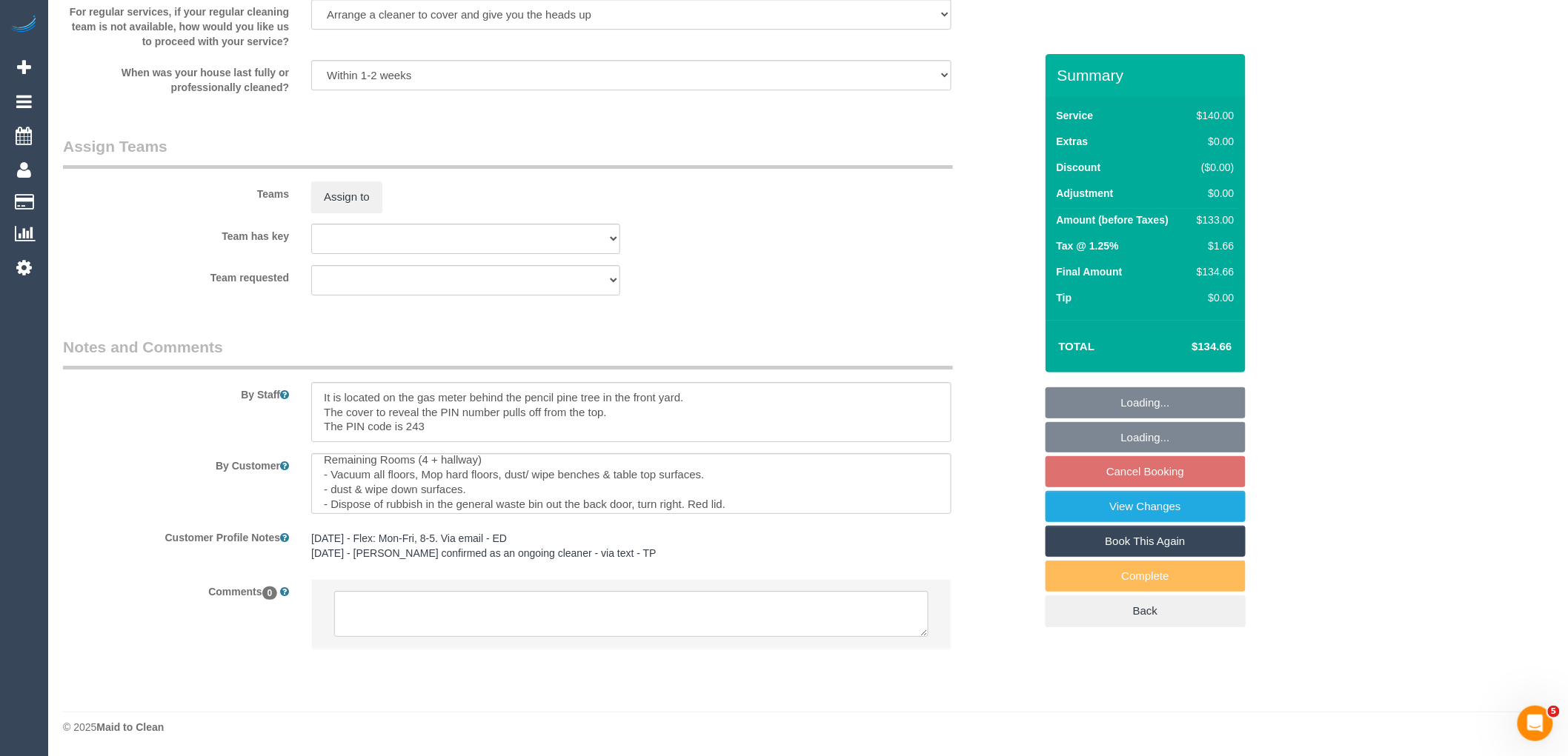
scroll to position [280, 0]
